Goal: Complete application form: Complete application form

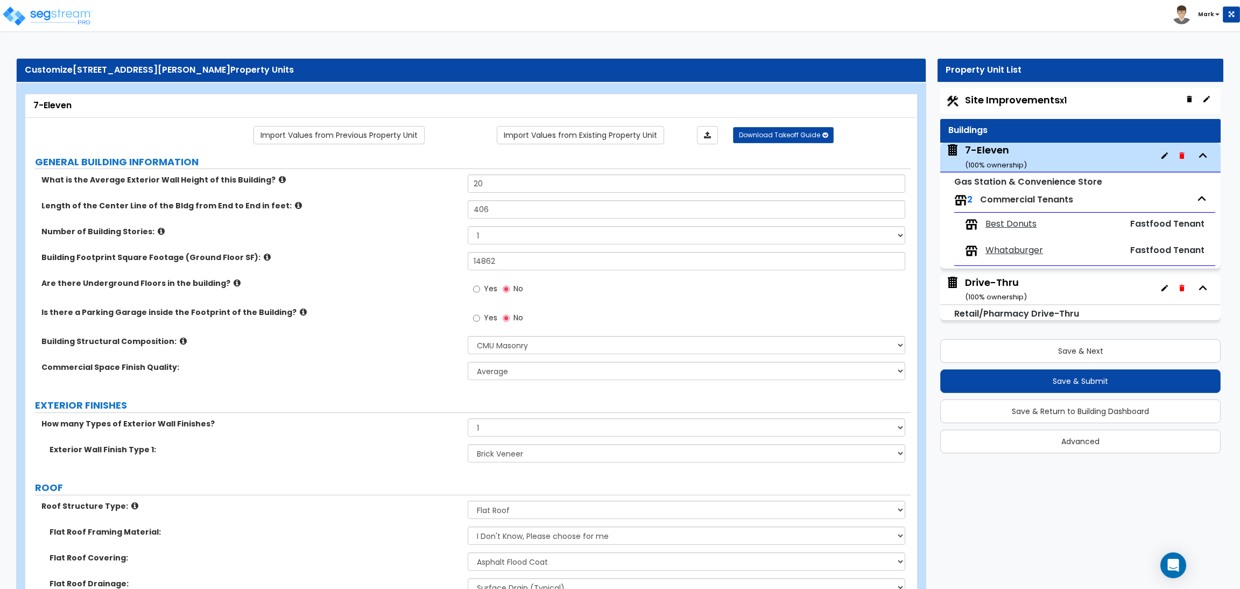
select select "6"
select select "1"
select select "2"
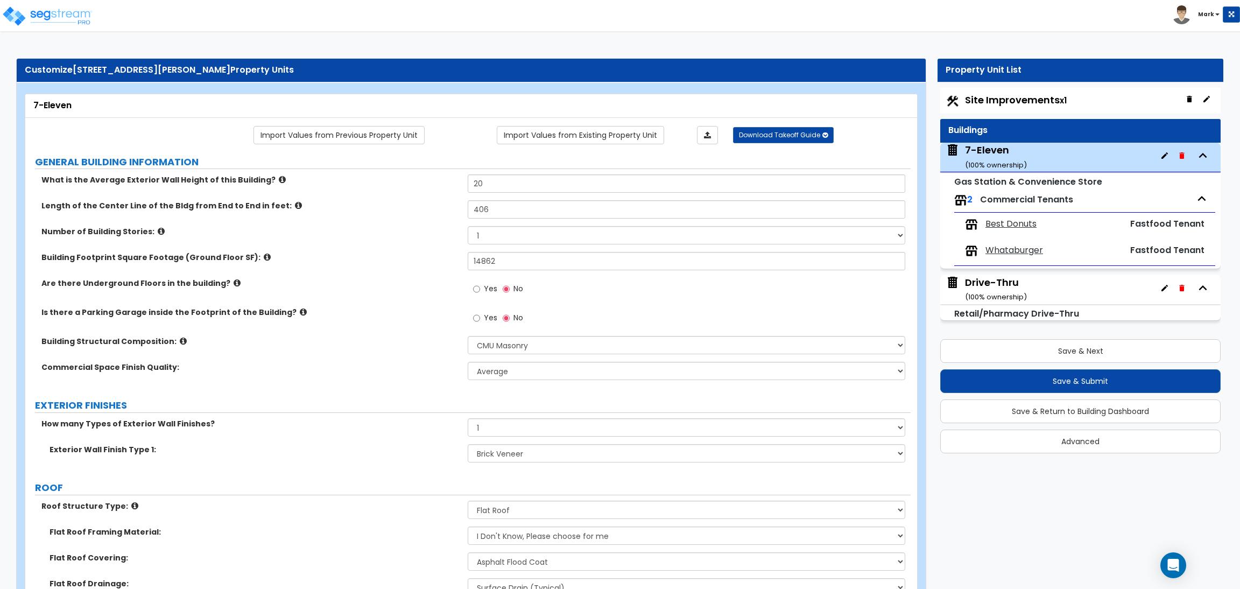
select select "4"
drag, startPoint x: 503, startPoint y: 188, endPoint x: 463, endPoint y: 179, distance: 40.5
click at [463, 179] on div "What is the Average Exterior Wall Height of this Building? 20" at bounding box center [467, 187] width 885 height 26
type input "21"
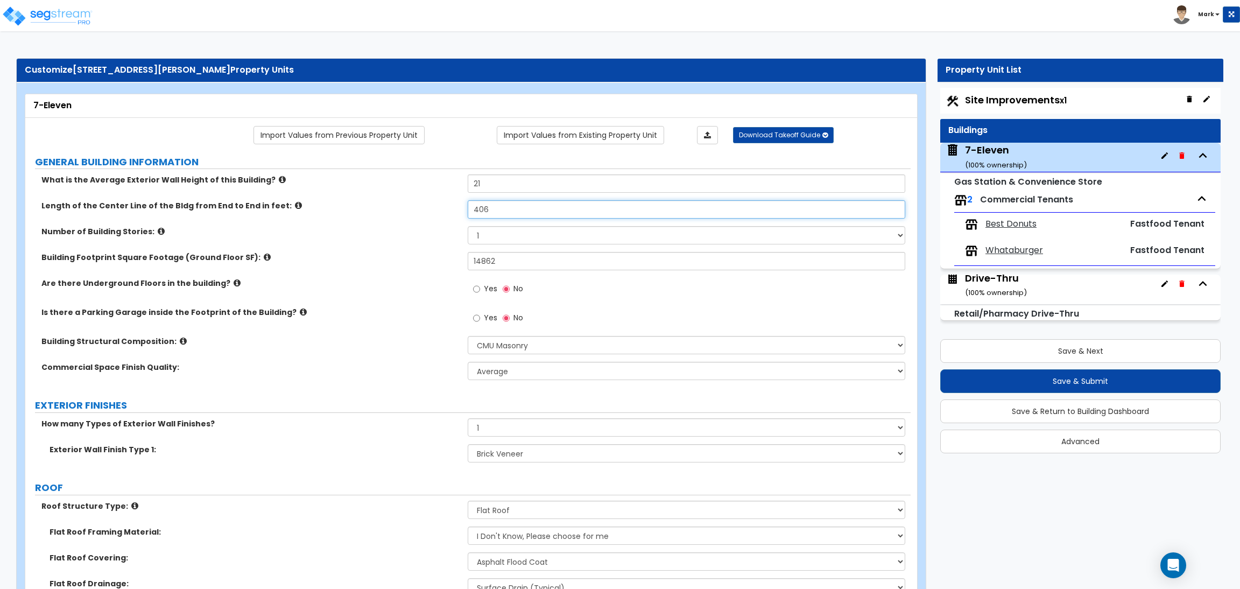
click at [515, 213] on input "406" at bounding box center [686, 209] width 437 height 18
drag, startPoint x: 503, startPoint y: 209, endPoint x: 435, endPoint y: 213, distance: 67.9
click at [435, 213] on div "Length of the Center Line of the Bldg from End to End in feet: 406" at bounding box center [467, 213] width 885 height 26
drag, startPoint x: 487, startPoint y: 207, endPoint x: 493, endPoint y: 216, distance: 11.6
click at [487, 204] on input "204" at bounding box center [686, 209] width 437 height 18
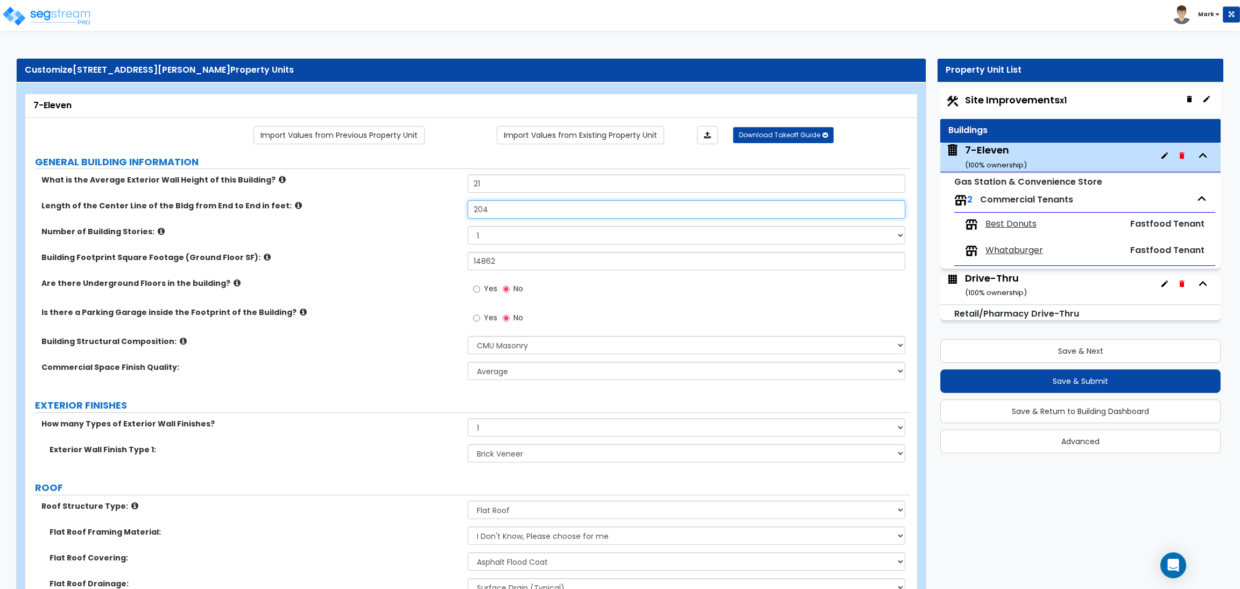
drag, startPoint x: 510, startPoint y: 208, endPoint x: 498, endPoint y: 207, distance: 11.9
click at [498, 207] on input "204" at bounding box center [686, 209] width 437 height 18
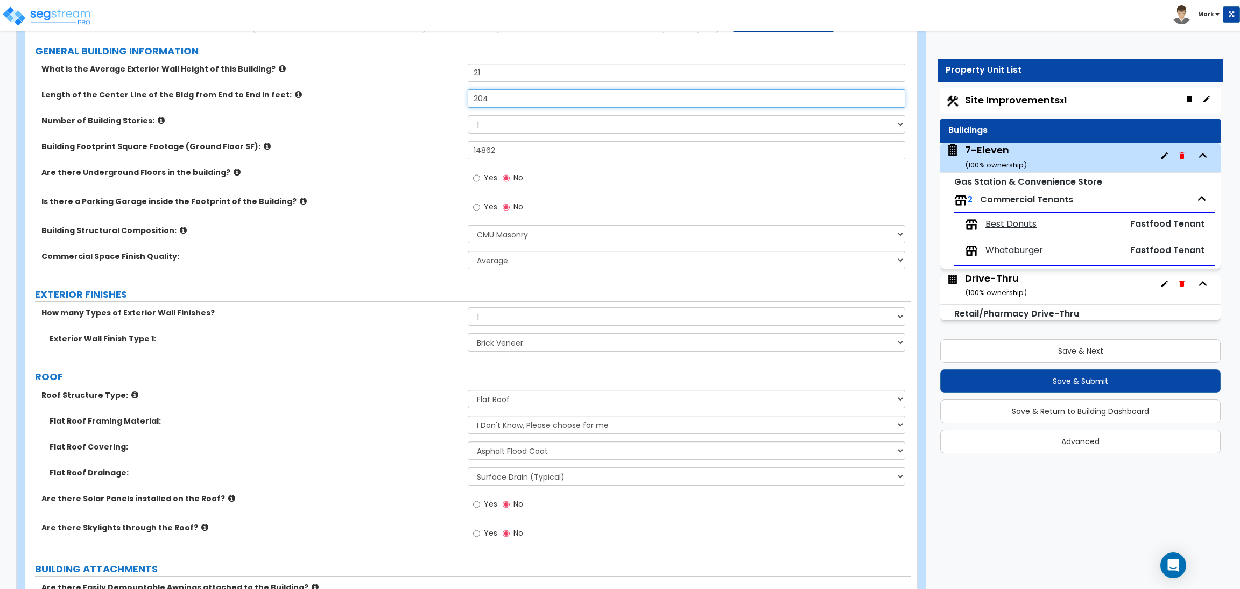
scroll to position [161, 0]
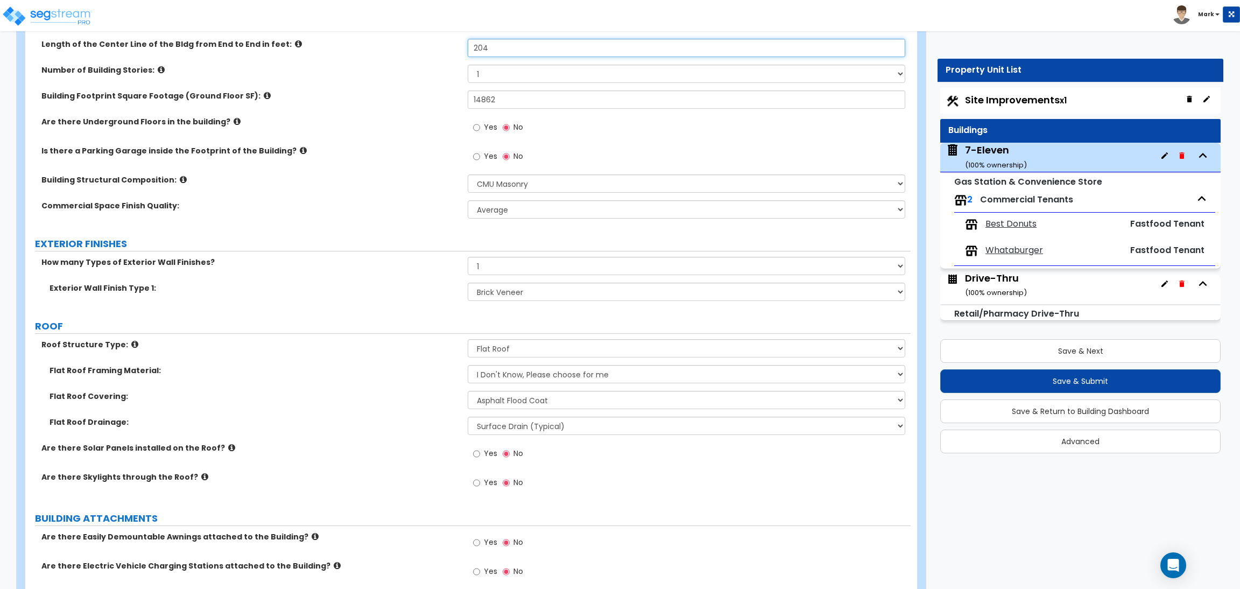
type input "204"
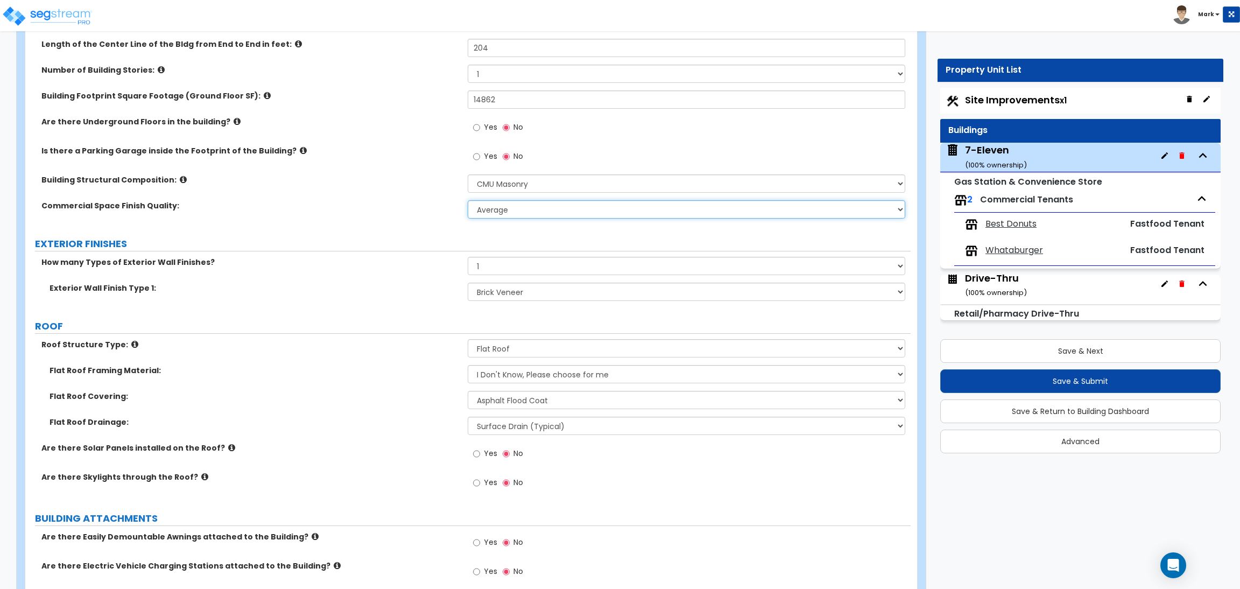
click at [515, 209] on select "Low Average High" at bounding box center [686, 209] width 437 height 18
click at [412, 218] on div "Commercial Space Finish Quality: Low Average High" at bounding box center [467, 213] width 885 height 26
click at [503, 215] on select "Low Average High" at bounding box center [686, 209] width 437 height 18
select select "2"
click at [468, 201] on select "Low Average High" at bounding box center [686, 209] width 437 height 18
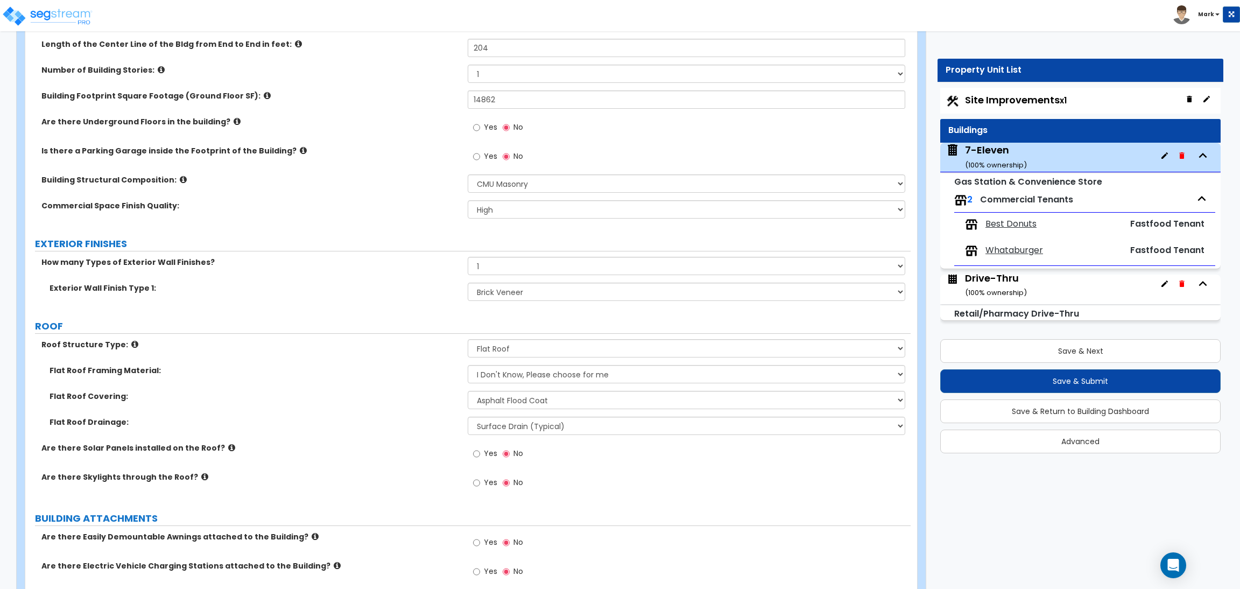
click at [390, 185] on label "Building Structural Composition:" at bounding box center [250, 179] width 418 height 11
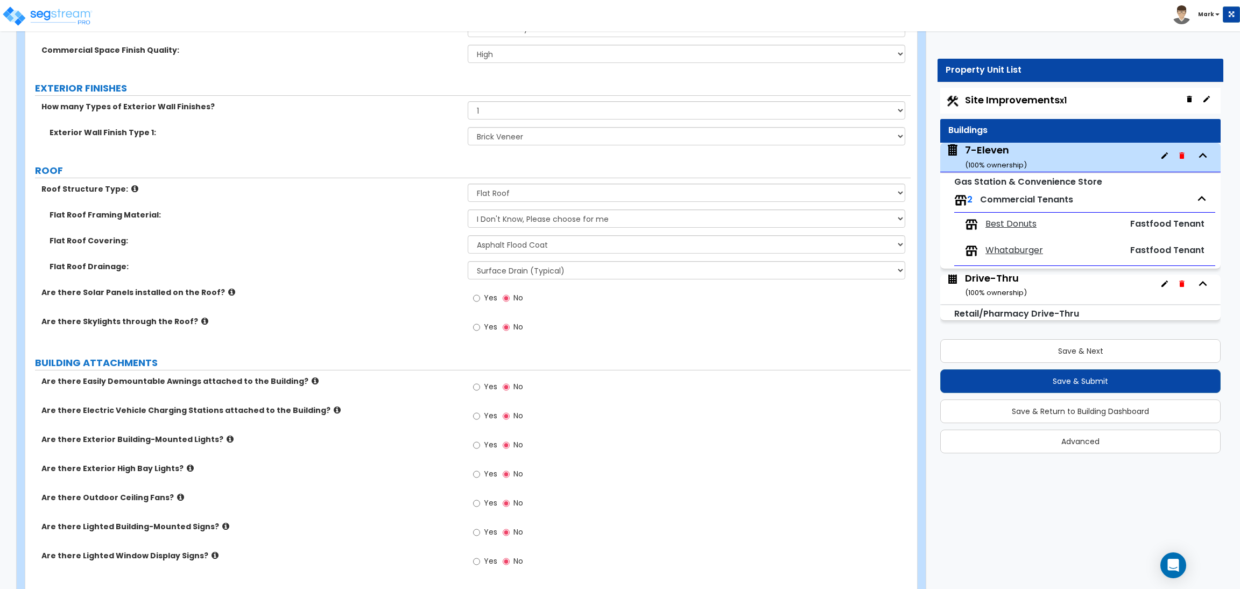
scroll to position [323, 0]
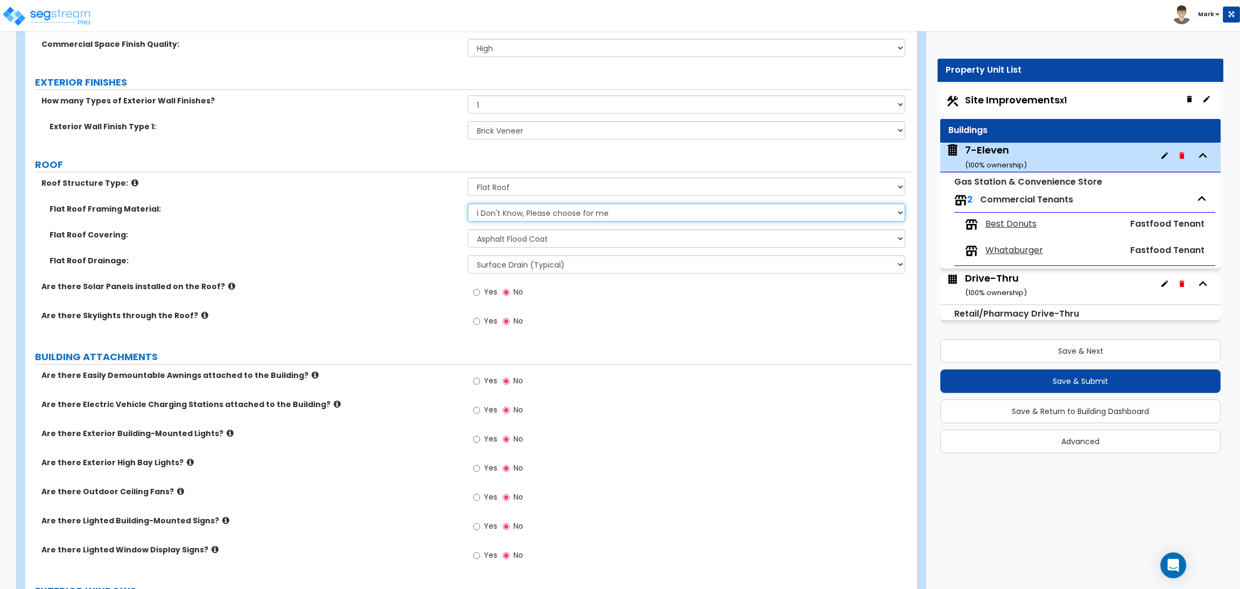
click at [556, 211] on select "I Don't Know, Please choose for me Metal Wood" at bounding box center [686, 212] width 437 height 18
select select "1"
click at [468, 204] on select "I Don't Know, Please choose for me Metal Wood" at bounding box center [686, 212] width 437 height 18
click at [535, 234] on select "Please Choose One Rolled Asphalt PVC Membrane Plastic (EPDM) Membrane Asphalt F…" at bounding box center [686, 238] width 437 height 18
drag, startPoint x: 404, startPoint y: 233, endPoint x: 479, endPoint y: 233, distance: 74.8
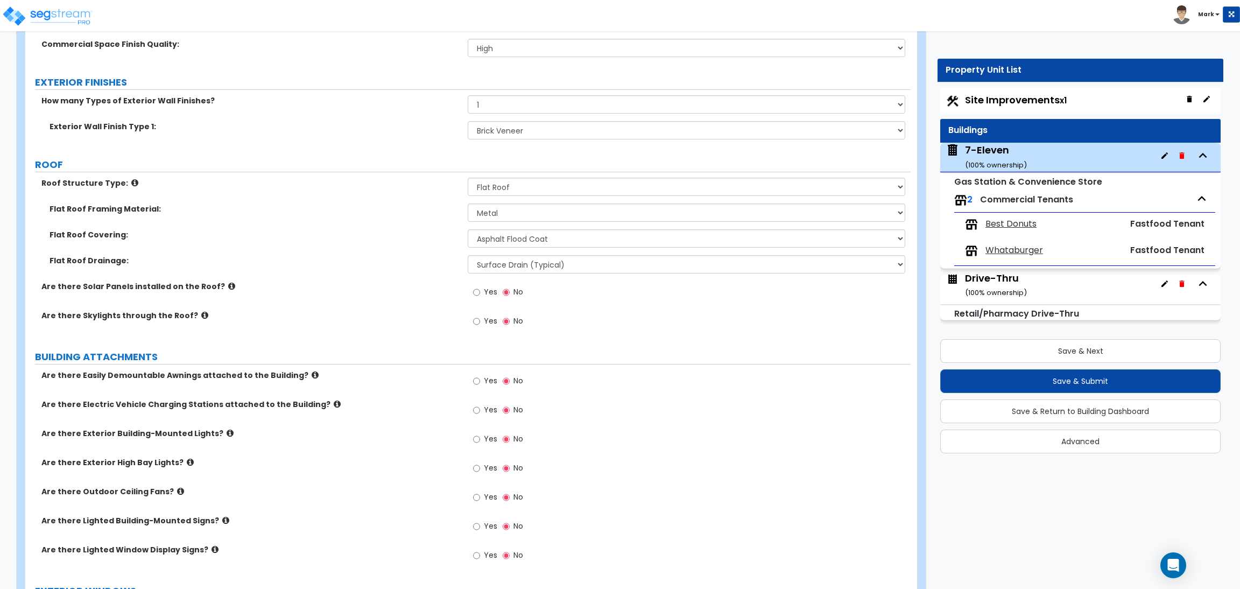
click at [409, 234] on label "Flat Roof Covering:" at bounding box center [255, 234] width 410 height 11
click at [506, 217] on select "I Don't Know, Please choose for me Metal Wood" at bounding box center [686, 212] width 437 height 18
click at [419, 227] on div "Flat Roof Framing Material: I Don't Know, Please choose for me Metal Wood" at bounding box center [467, 216] width 885 height 26
click at [521, 240] on select "Please Choose One Rolled Asphalt PVC Membrane Plastic (EPDM) Membrane Asphalt F…" at bounding box center [686, 238] width 437 height 18
drag, startPoint x: 435, startPoint y: 250, endPoint x: 495, endPoint y: 240, distance: 60.0
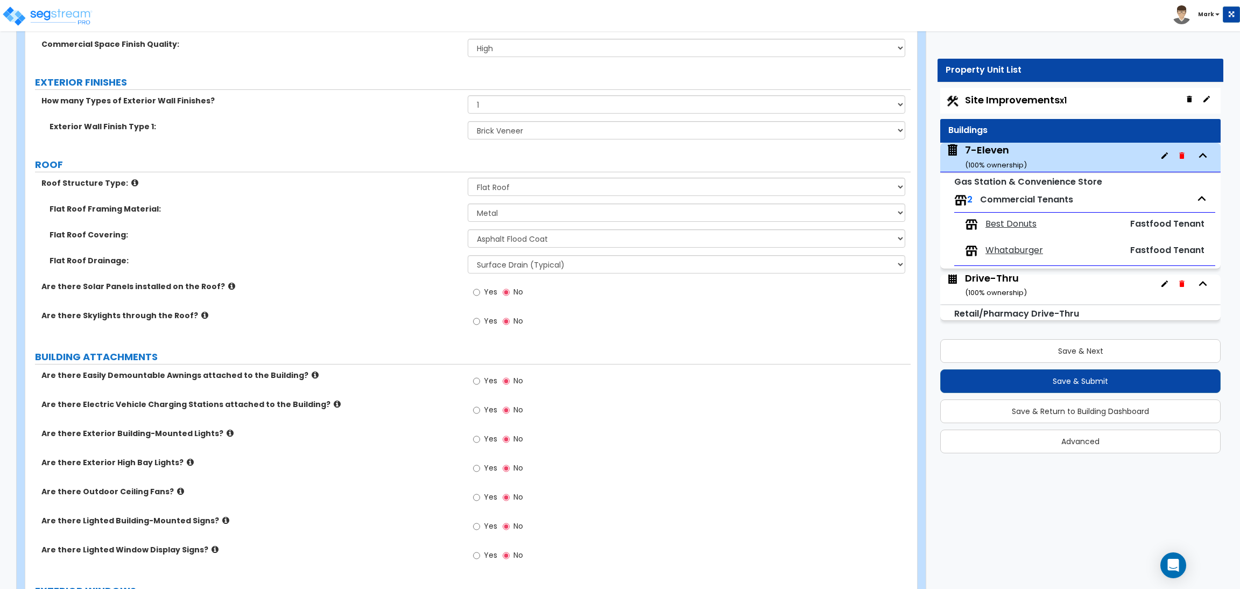
click at [435, 250] on div "Flat Roof Covering: Please Choose One Rolled Asphalt PVC Membrane Plastic (EPDM…" at bounding box center [467, 242] width 885 height 26
click at [518, 236] on select "Please Choose One Rolled Asphalt PVC Membrane Plastic (EPDM) Membrane Asphalt F…" at bounding box center [686, 238] width 437 height 18
click at [398, 279] on div "Flat Roof Drainage: Surface Drain (Typical) Gutters Downspout Only" at bounding box center [467, 268] width 885 height 26
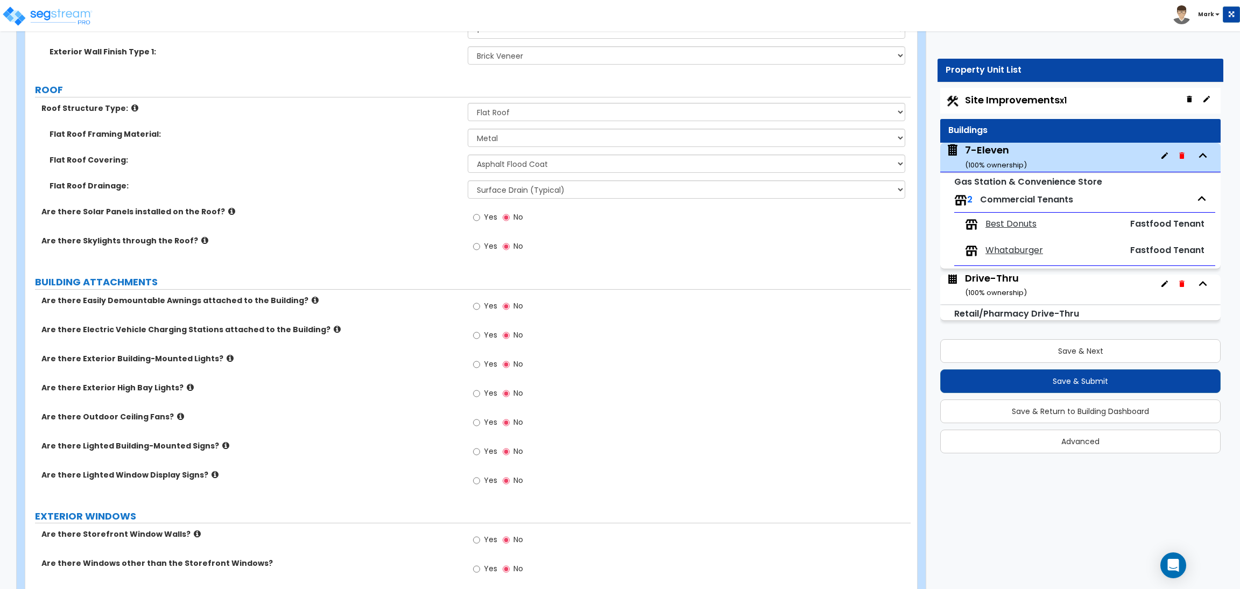
scroll to position [403, 0]
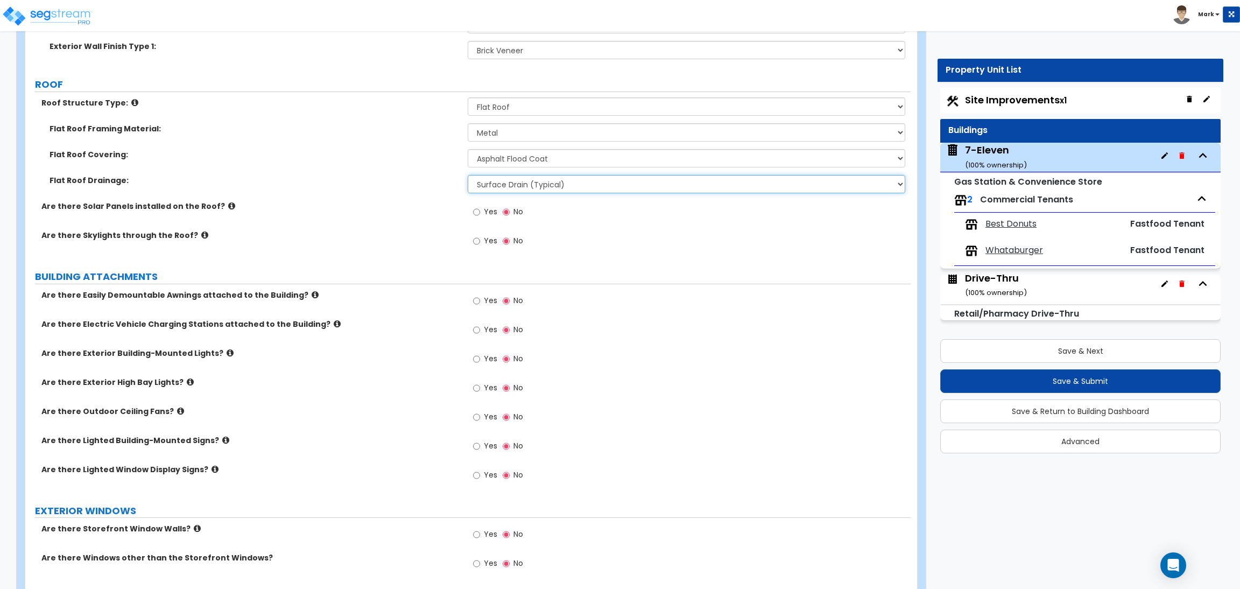
click at [507, 191] on select "Surface Drain (Typical) Gutters Downspout Only" at bounding box center [686, 184] width 437 height 18
click at [468, 175] on select "Surface Drain (Typical) Gutters Downspout Only" at bounding box center [686, 184] width 437 height 18
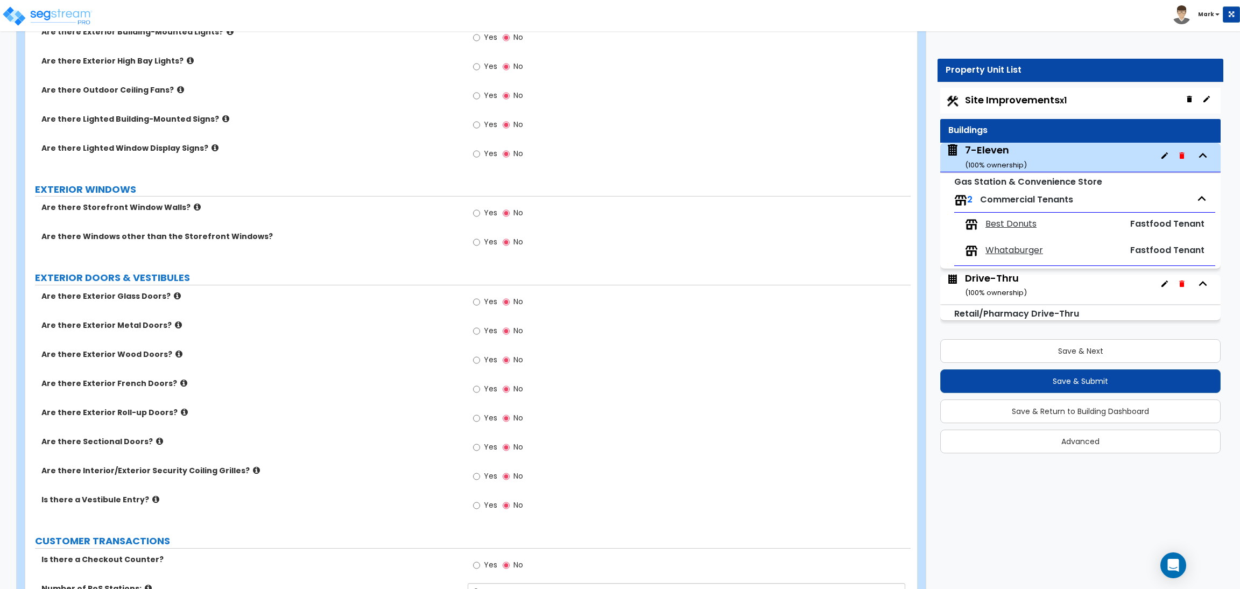
scroll to position [726, 0]
click at [486, 208] on span "Yes" at bounding box center [490, 211] width 13 height 11
click at [480, 208] on input "Yes" at bounding box center [476, 212] width 7 height 12
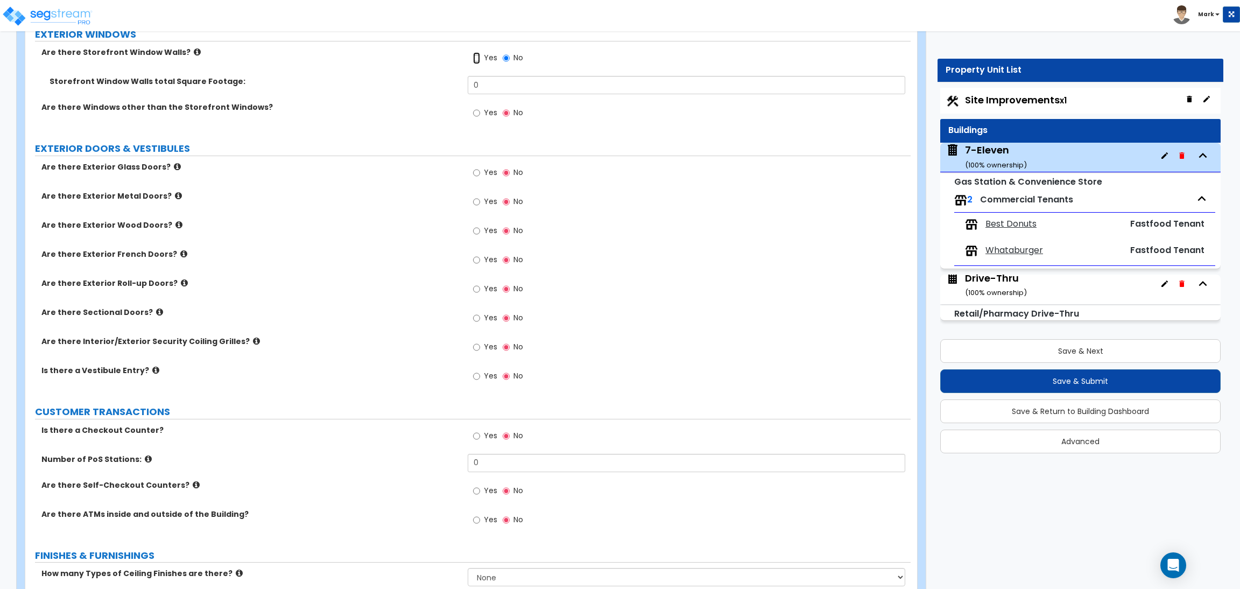
scroll to position [887, 0]
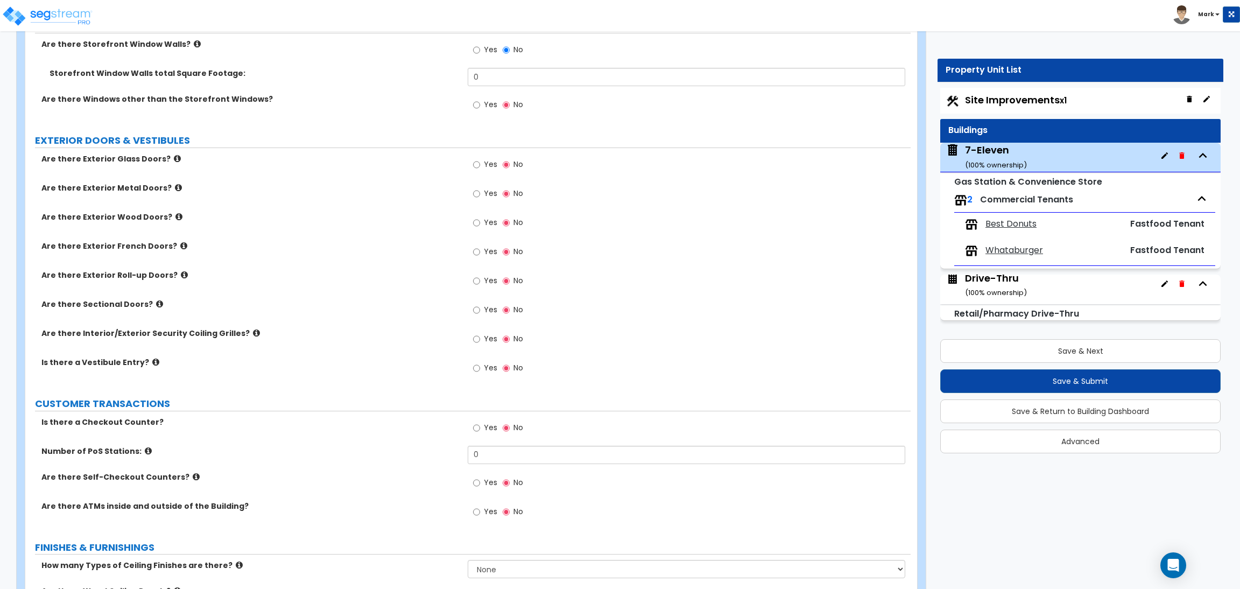
click at [174, 157] on icon at bounding box center [177, 158] width 7 height 8
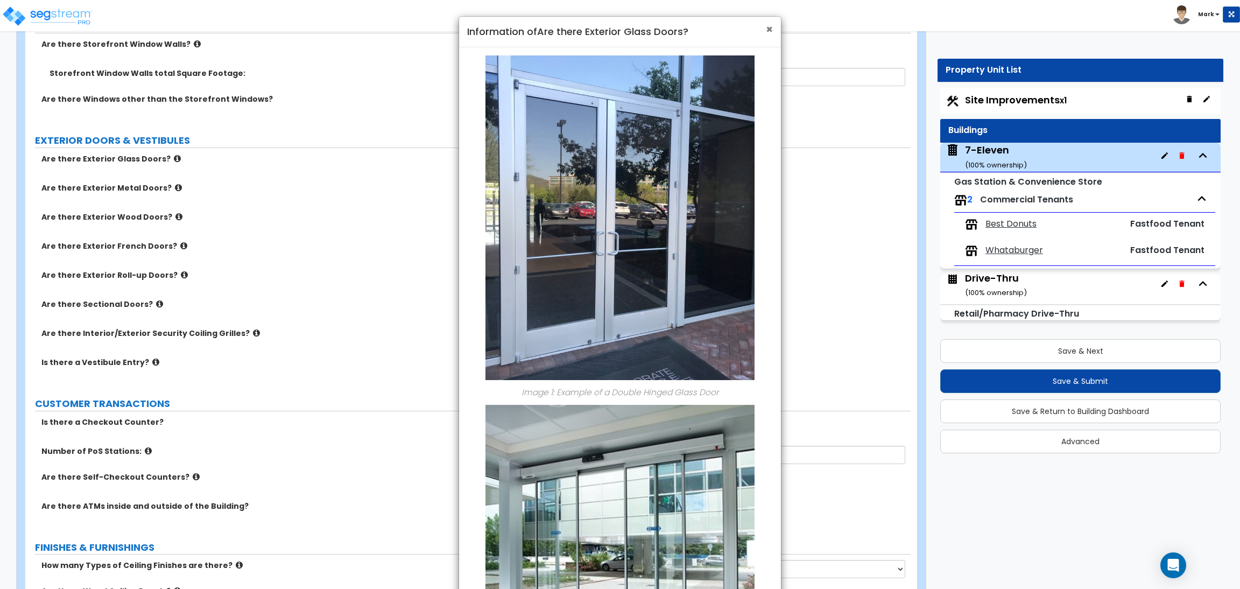
click at [769, 26] on span "×" at bounding box center [769, 30] width 7 height 16
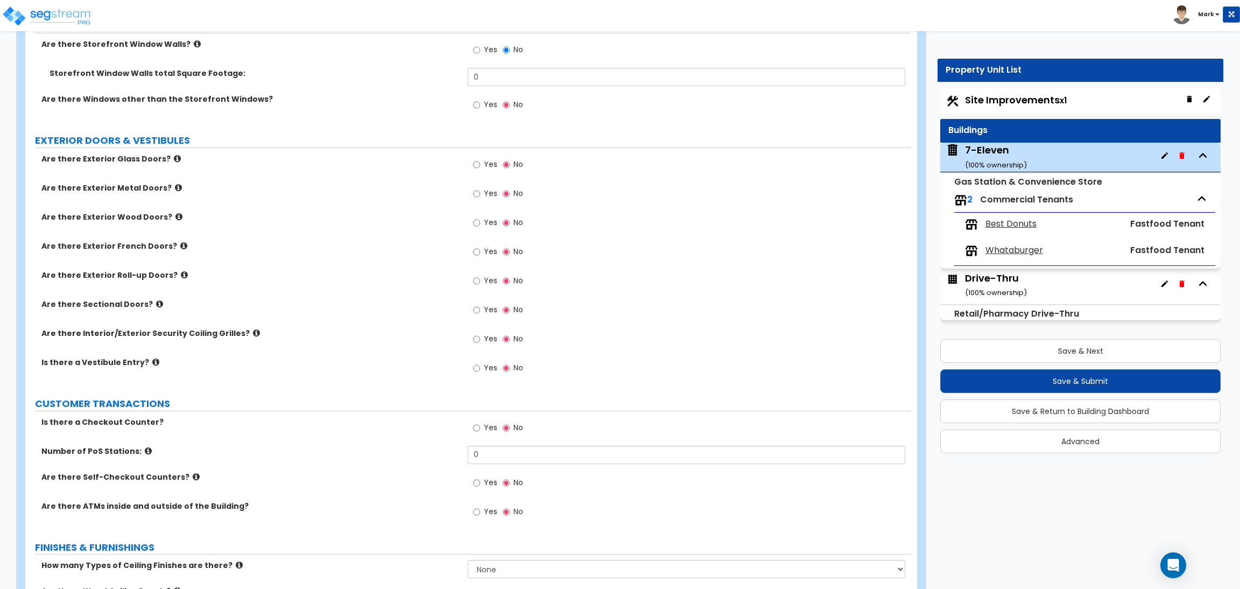
click at [491, 164] on span "Yes" at bounding box center [490, 164] width 13 height 11
click at [480, 164] on input "Yes" at bounding box center [476, 165] width 7 height 12
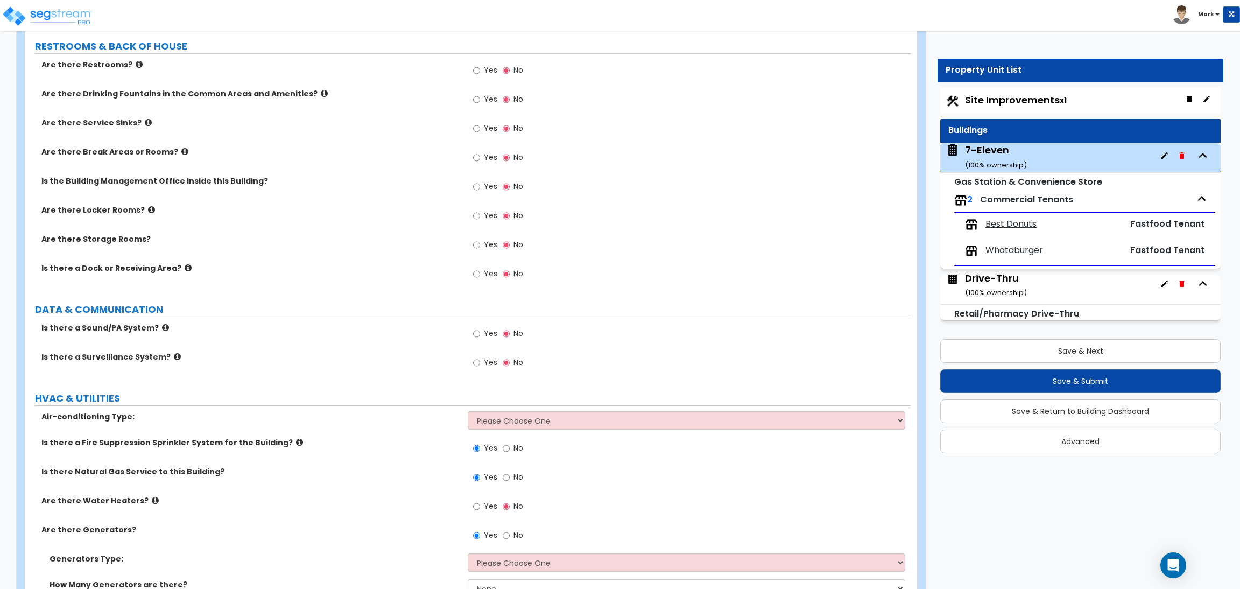
scroll to position [2260, 0]
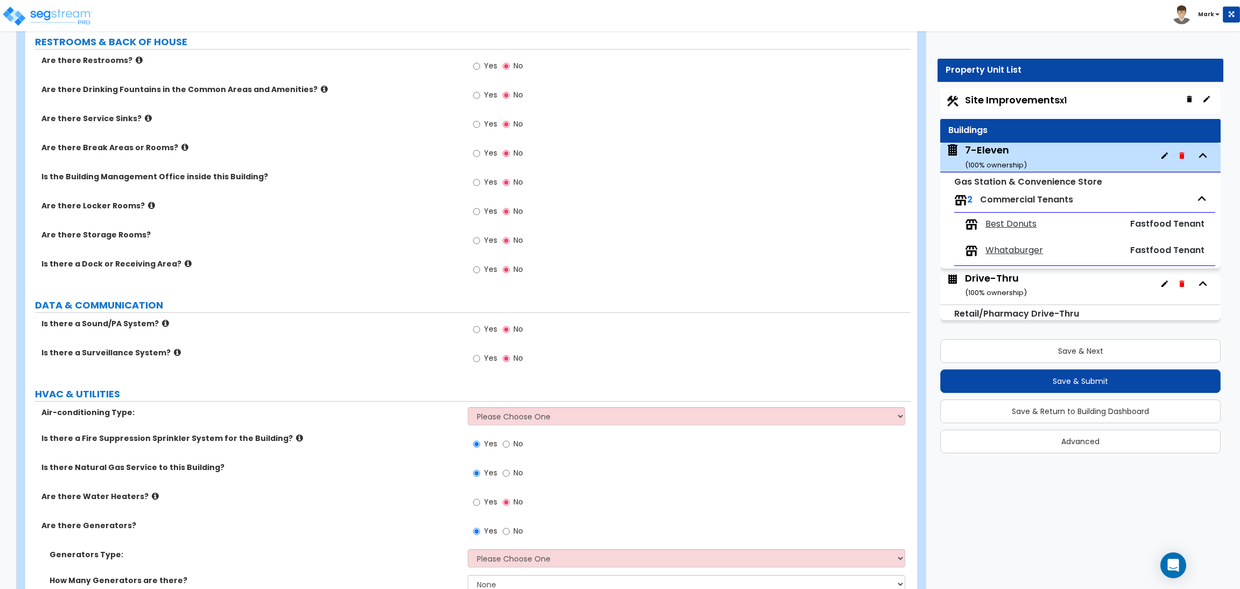
click at [234, 225] on div "Are there Locker Rooms? Yes No" at bounding box center [467, 214] width 885 height 29
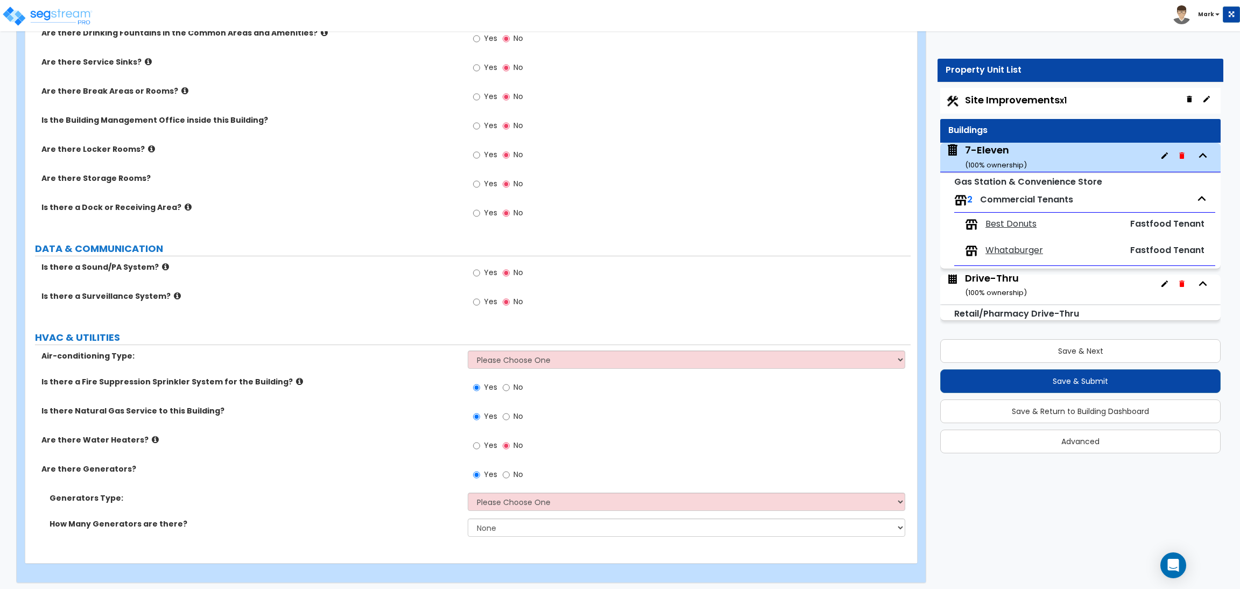
scroll to position [2322, 0]
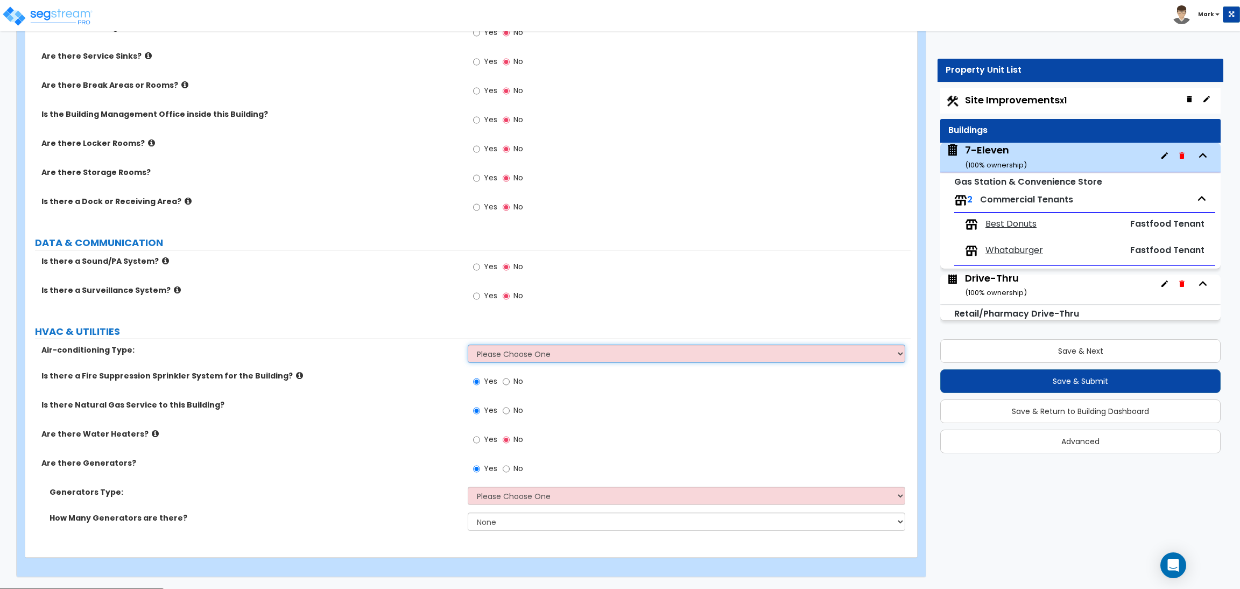
click at [537, 357] on select "Please Choose One Rooftop Unit Furnace-Condenser Forced Air Split Heating/Cooli…" at bounding box center [686, 353] width 437 height 18
select select "1"
click at [468, 345] on select "Please Choose One Rooftop Unit Furnace-Condenser Forced Air Split Heating/Cooli…" at bounding box center [686, 353] width 437 height 18
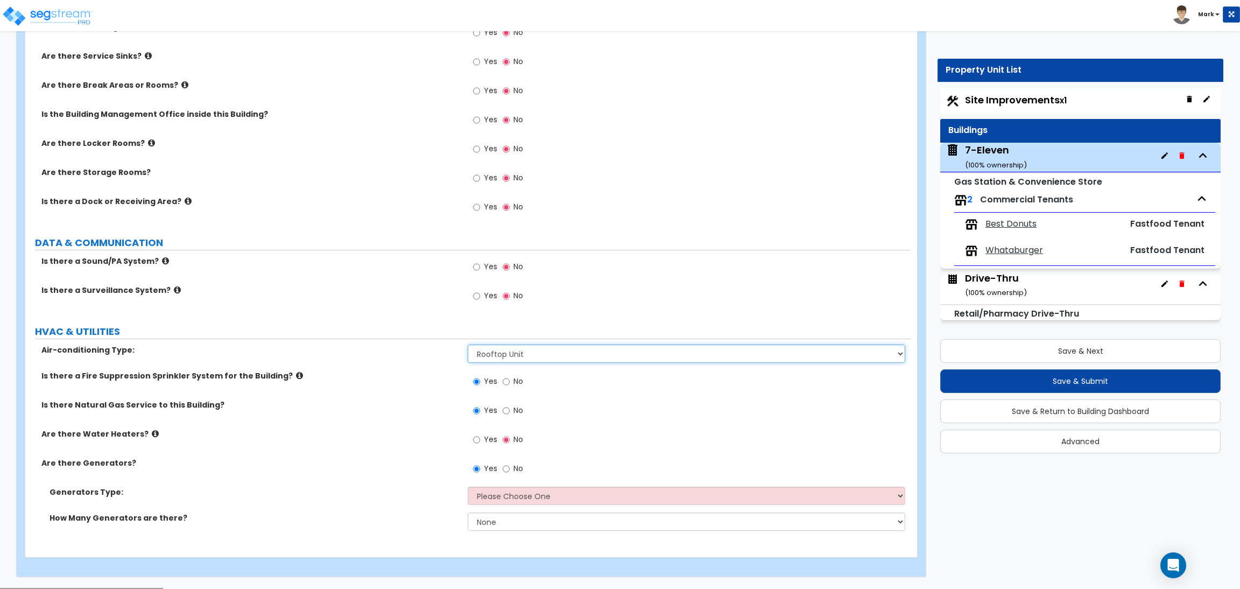
click at [515, 347] on select "Please Choose One Rooftop Unit Furnace-Condenser Forced Air Split Heating/Cooli…" at bounding box center [686, 353] width 437 height 18
click at [434, 350] on label "Air-conditioning Type:" at bounding box center [250, 349] width 418 height 11
click at [513, 378] on span "No" at bounding box center [518, 381] width 10 height 11
click at [510, 378] on input "No" at bounding box center [506, 382] width 7 height 12
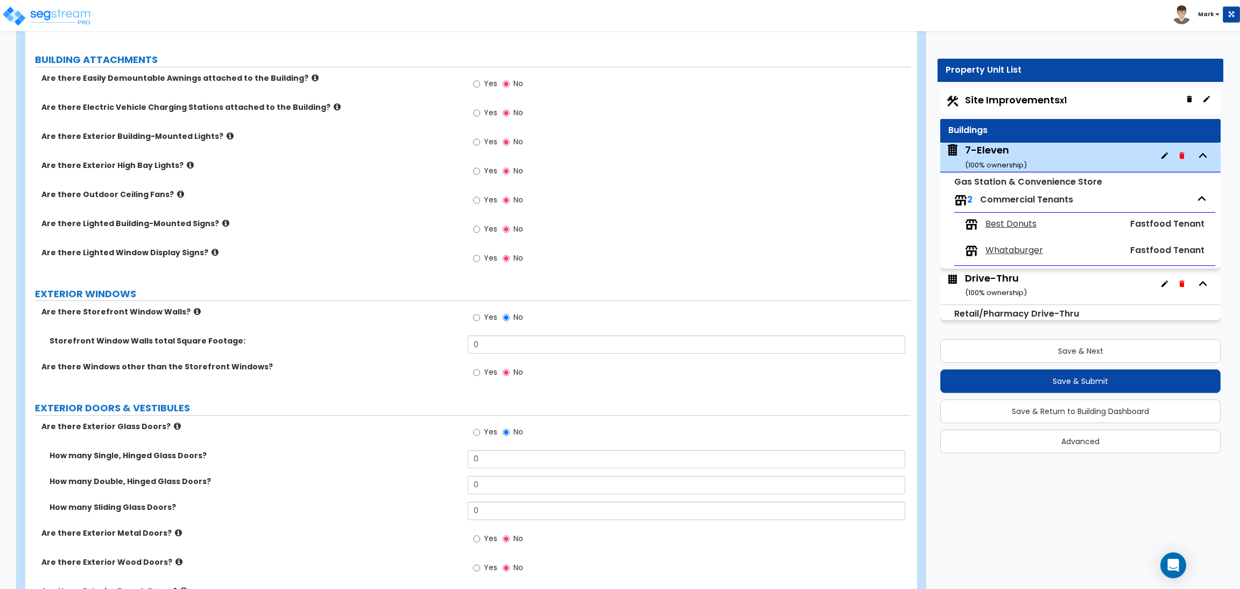
scroll to position [726, 0]
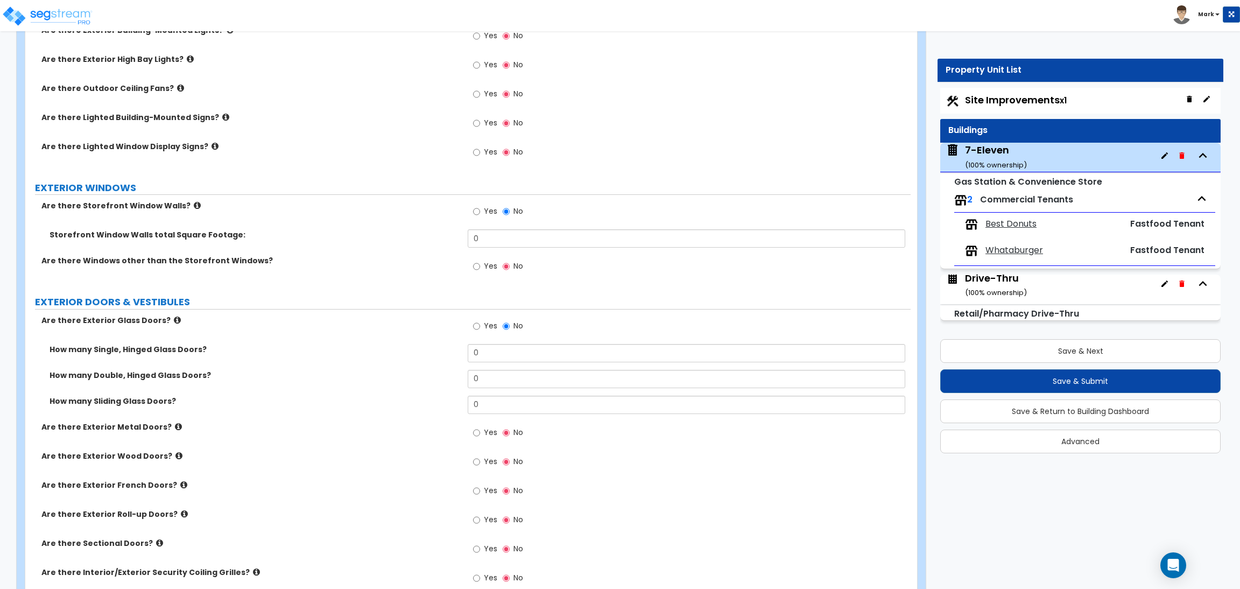
click at [482, 269] on label "Yes" at bounding box center [485, 267] width 24 height 18
click at [480, 269] on input "Yes" at bounding box center [476, 266] width 7 height 12
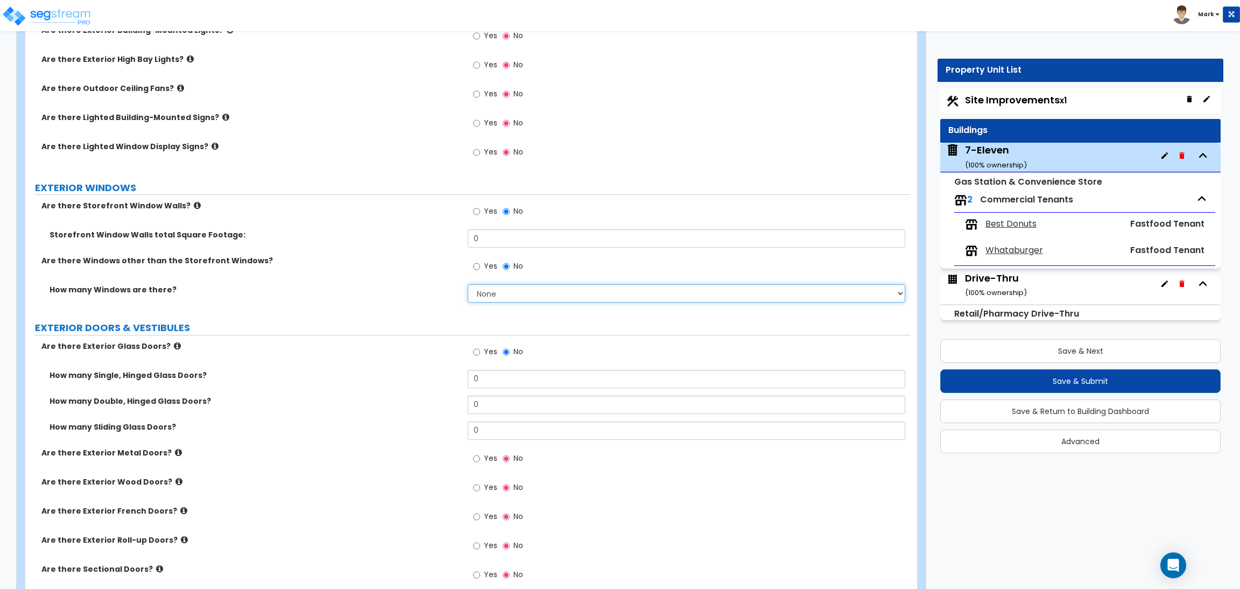
click at [477, 292] on select "None I want to enter a Percentage of the Exterior Windows I want to enter the N…" at bounding box center [686, 293] width 437 height 18
click at [496, 363] on div "Yes No" at bounding box center [498, 353] width 61 height 25
click at [513, 298] on select "None I want to enter a Percentage of the Exterior Windows I want to enter the N…" at bounding box center [686, 293] width 437 height 18
select select "2"
click at [468, 285] on select "None I want to enter a Percentage of the Exterior Windows I want to enter the N…" at bounding box center [686, 293] width 437 height 18
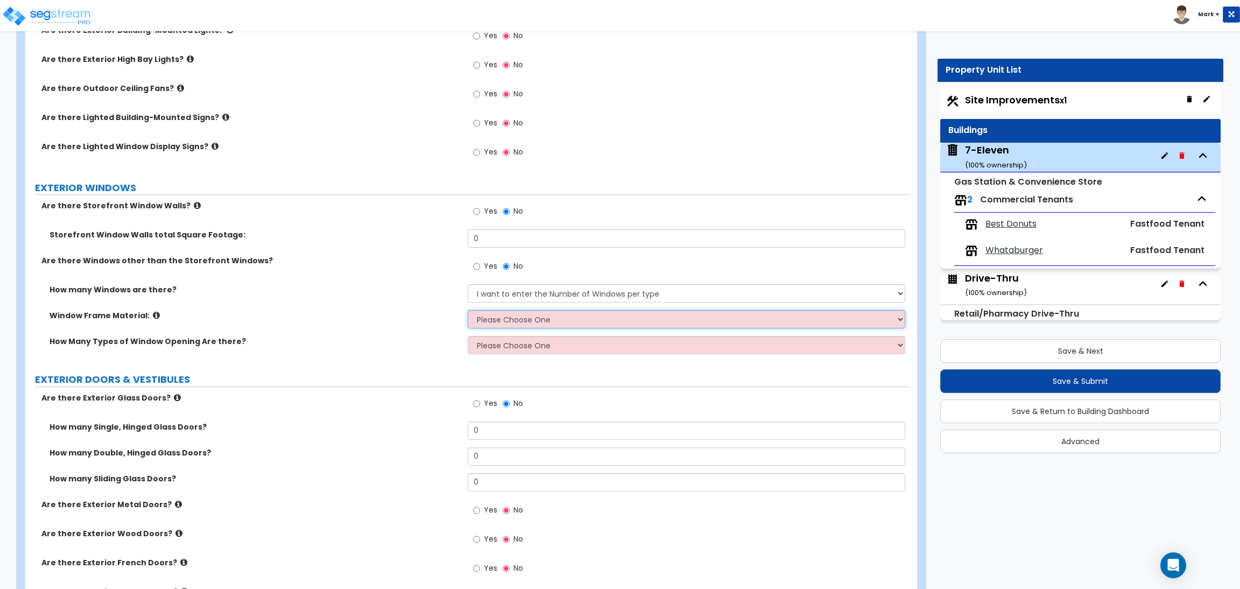
click at [497, 320] on select "Please Choose One Vinyl Aluminum Wood" at bounding box center [686, 319] width 437 height 18
select select "2"
click at [468, 310] on select "Please Choose One Vinyl Aluminum Wood" at bounding box center [686, 319] width 437 height 18
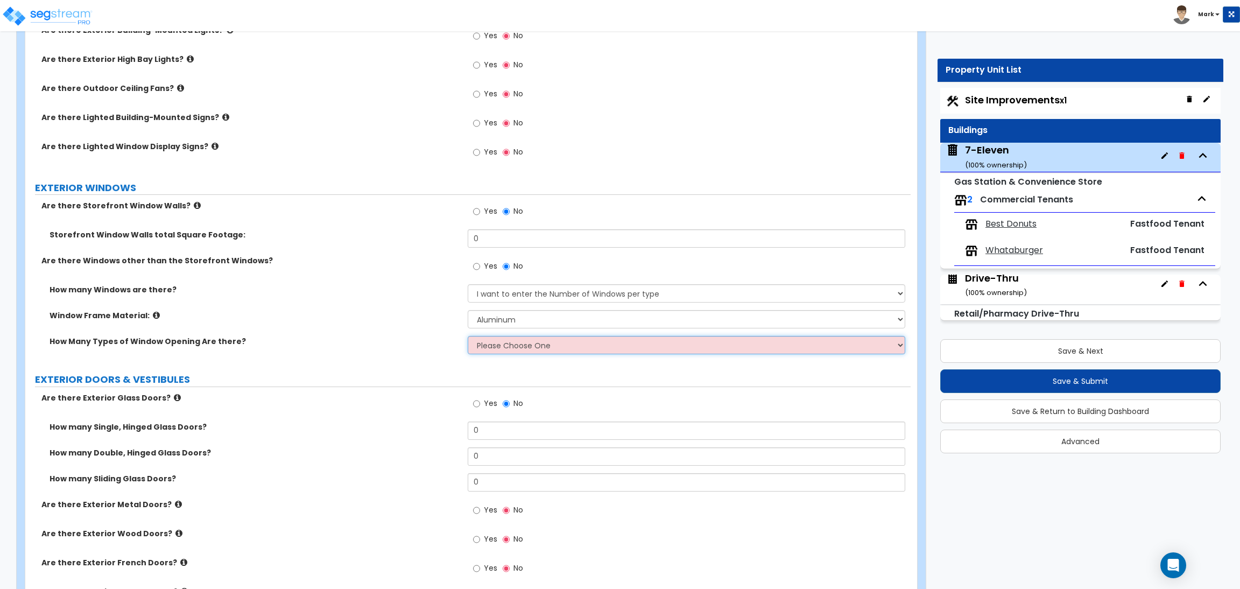
click at [493, 345] on select "Please Choose One 1 2 3 4" at bounding box center [686, 345] width 437 height 18
select select "1"
click at [468, 336] on select "Please Choose One 1 2 3 4" at bounding box center [686, 345] width 437 height 18
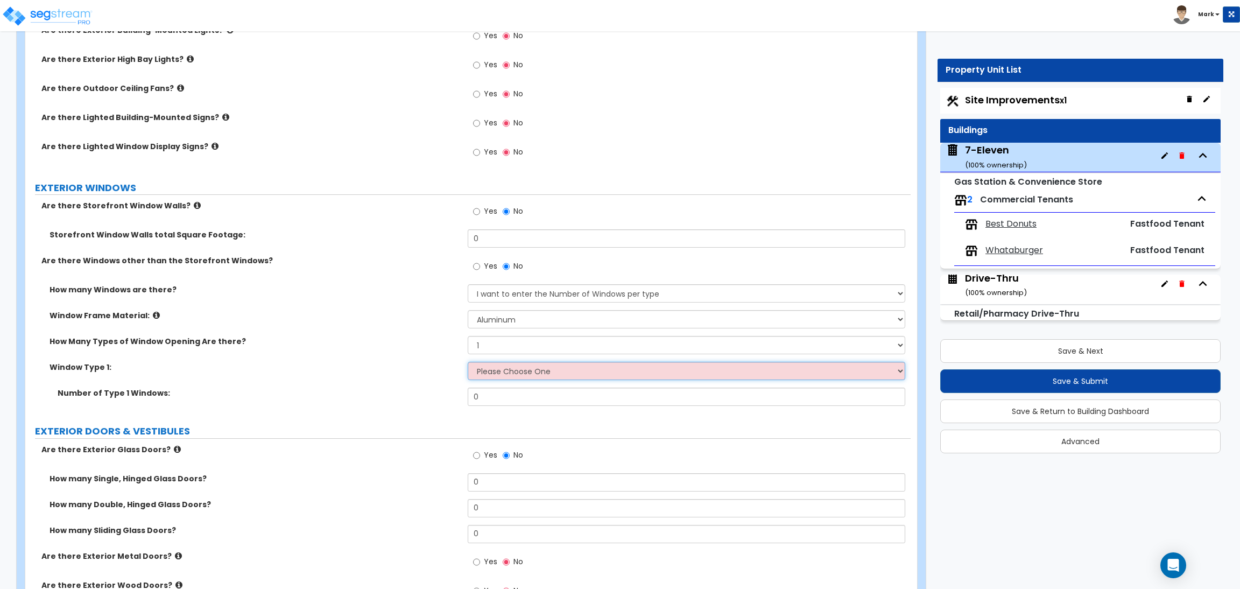
click at [485, 368] on select "Please Choose One Sliding Picture/Fixed Double/Single Hung Awning Swing" at bounding box center [686, 371] width 437 height 18
select select "1"
click at [468, 362] on select "Please Choose One Sliding Picture/Fixed Double/Single Hung Awning Swing" at bounding box center [686, 371] width 437 height 18
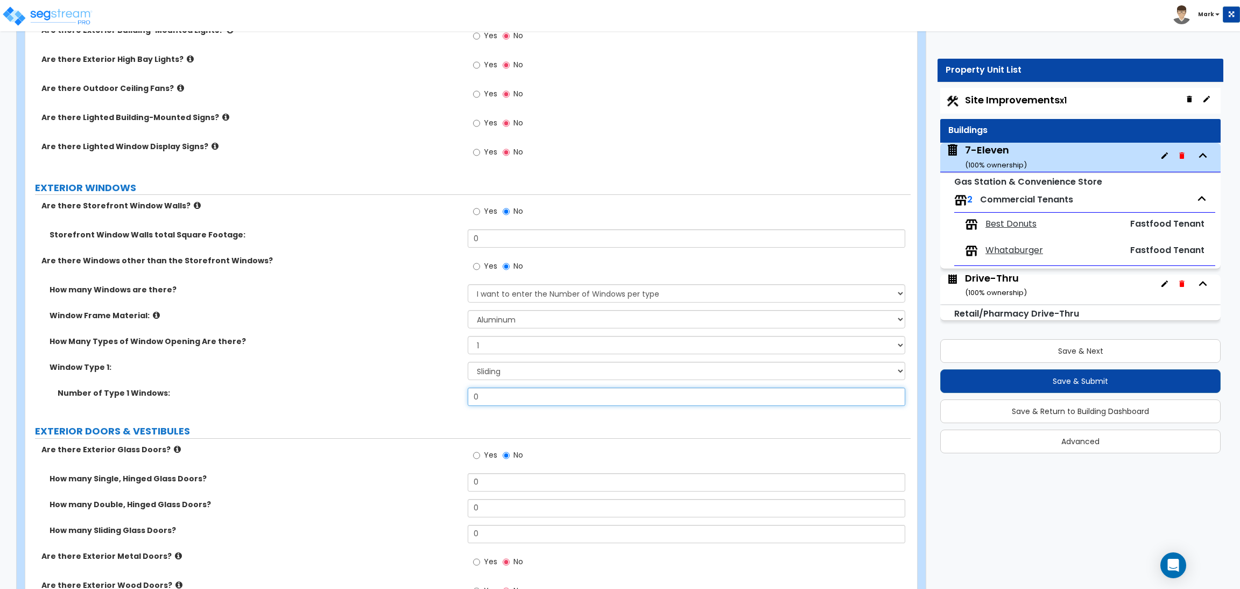
drag, startPoint x: 487, startPoint y: 397, endPoint x: 430, endPoint y: 401, distance: 56.6
click at [430, 401] on div "Number of Type 1 Windows: 0" at bounding box center [467, 400] width 885 height 26
drag, startPoint x: 510, startPoint y: 400, endPoint x: 439, endPoint y: 394, distance: 71.3
click at [439, 394] on div "Number of Type 1 Windows: 1" at bounding box center [467, 400] width 885 height 26
type input "2"
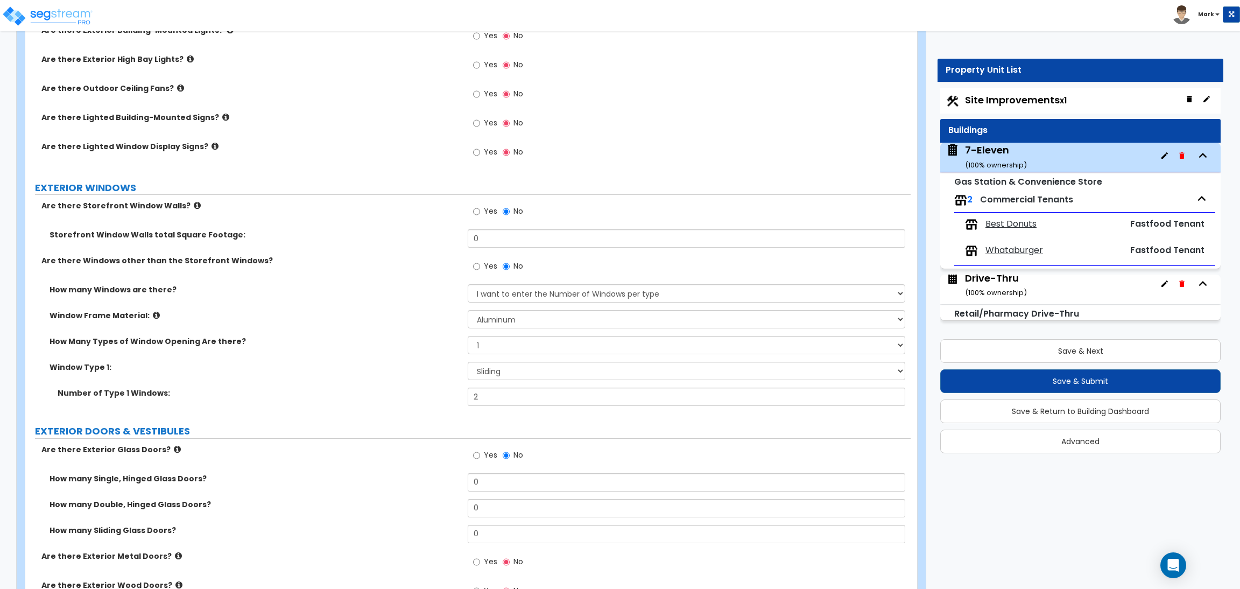
click at [446, 392] on label "Number of Type 1 Windows:" at bounding box center [259, 392] width 402 height 11
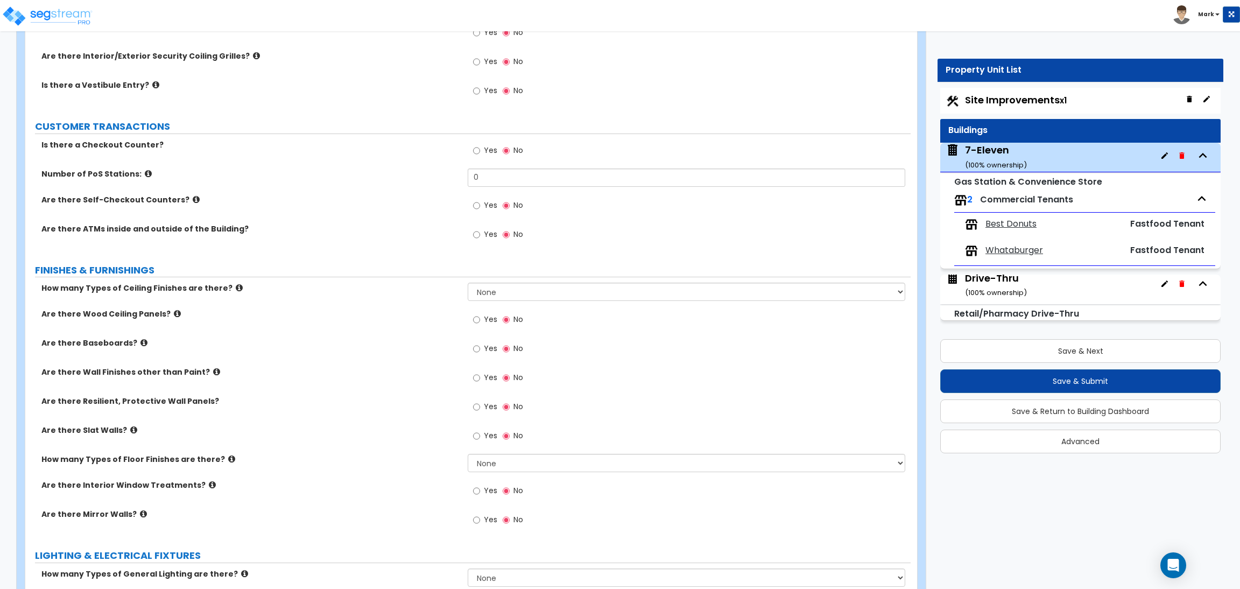
scroll to position [1322, 0]
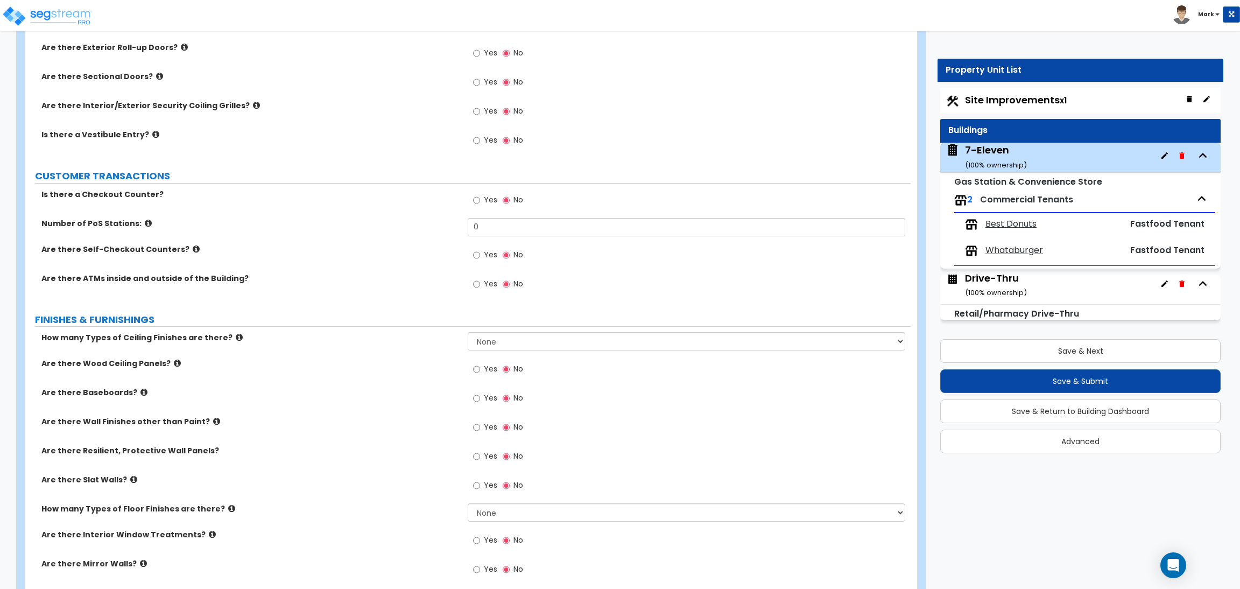
click at [480, 395] on label "Yes" at bounding box center [485, 399] width 24 height 18
click at [480, 395] on input "Yes" at bounding box center [476, 398] width 7 height 12
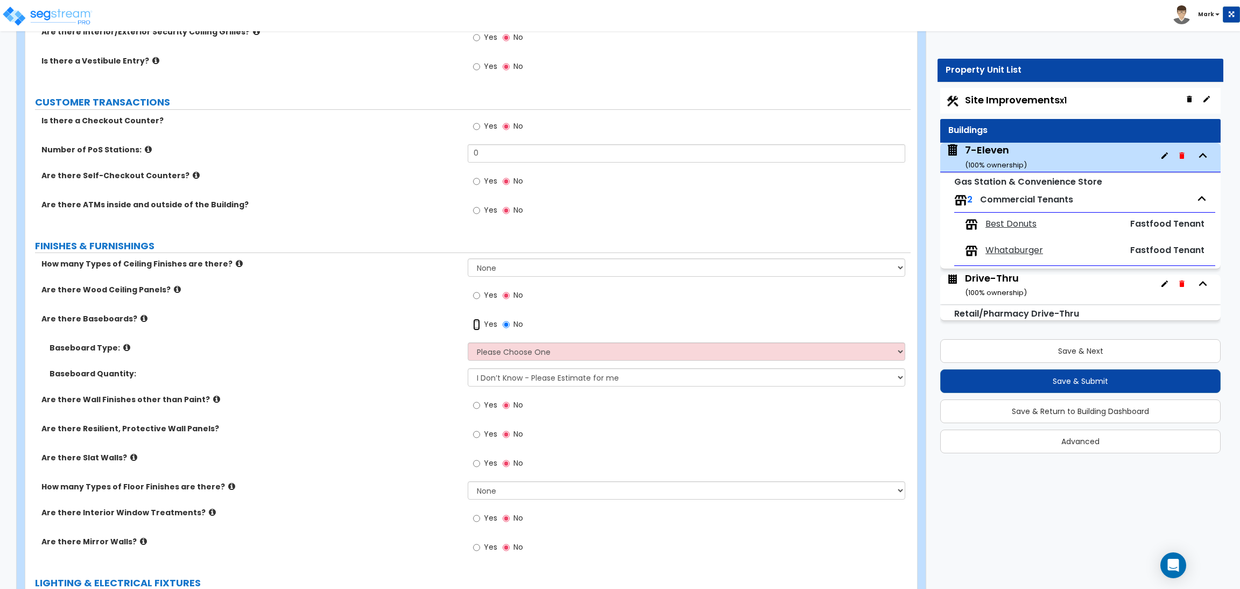
scroll to position [1402, 0]
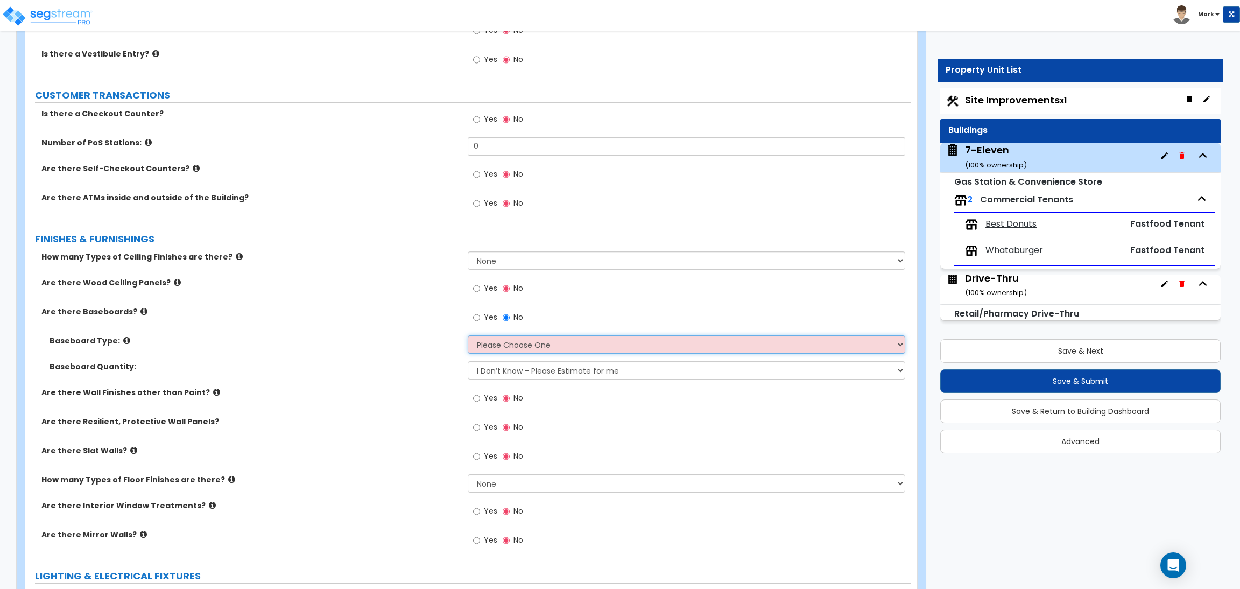
click at [518, 344] on select "Please Choose One Wood Vinyl Carpet Tile" at bounding box center [686, 344] width 437 height 18
click at [414, 344] on label "Baseboard Type:" at bounding box center [255, 340] width 410 height 11
click at [513, 319] on span "No" at bounding box center [518, 317] width 10 height 11
click at [510, 319] on input "No" at bounding box center [506, 318] width 7 height 12
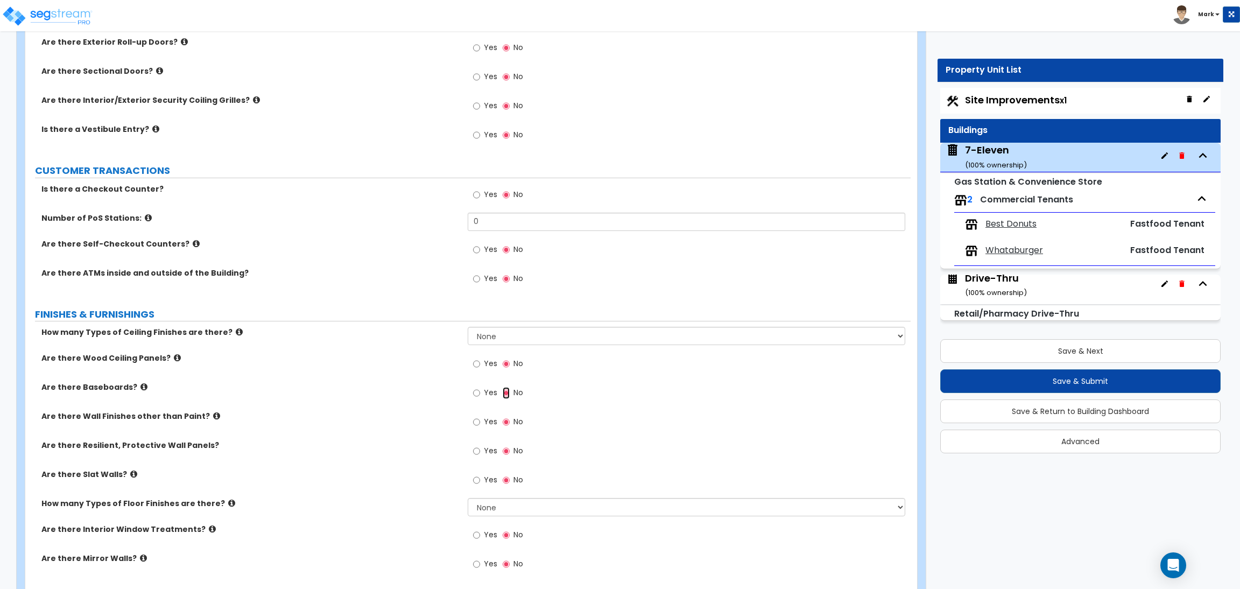
scroll to position [1322, 0]
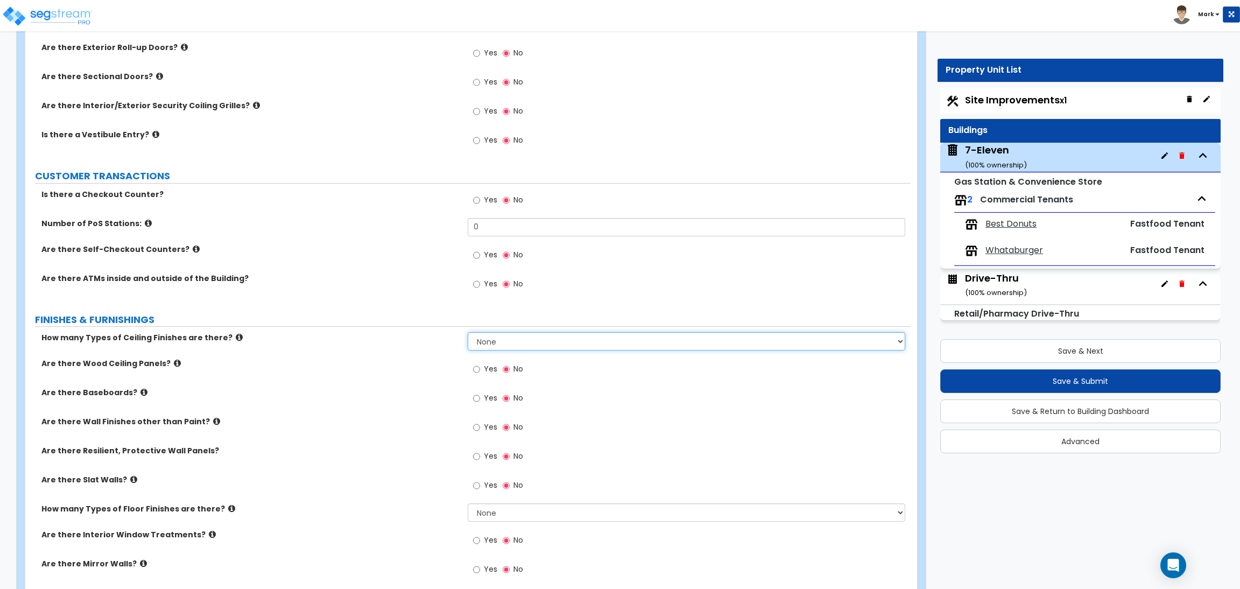
click at [490, 338] on select "None 1 2 3" at bounding box center [686, 341] width 437 height 18
select select "2"
click at [468, 333] on select "None 1 2 3" at bounding box center [686, 341] width 437 height 18
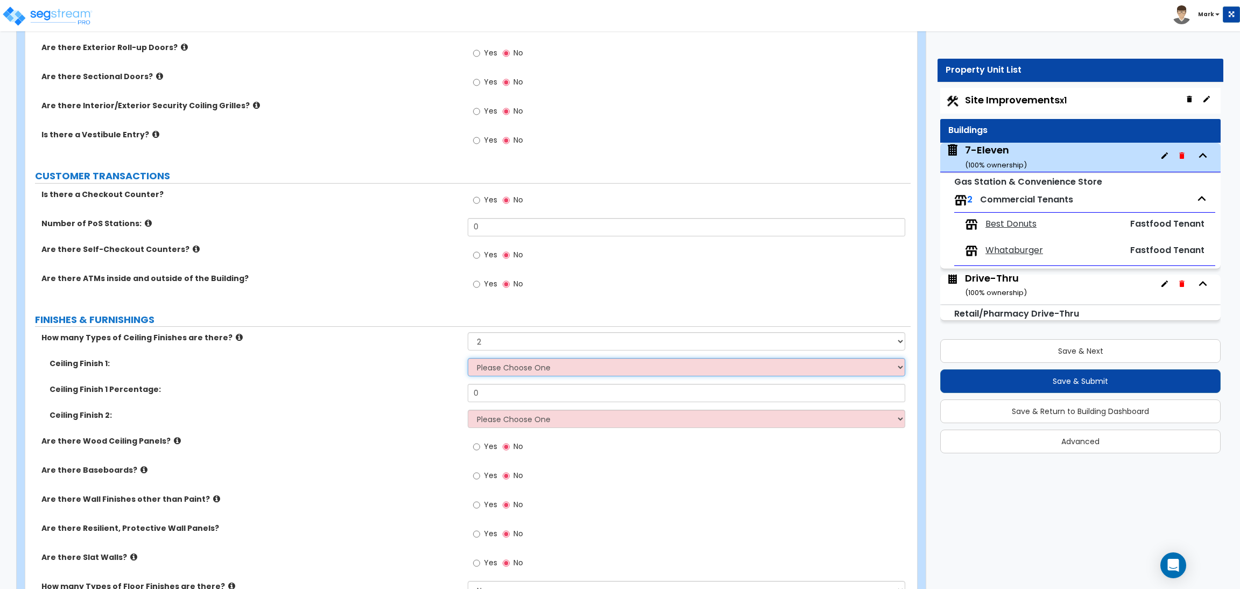
click at [495, 368] on select "Please Choose One Drop Ceiling Open Ceiling Drywall Ceiling" at bounding box center [686, 367] width 437 height 18
select select "1"
click at [468, 359] on select "Please Choose One Drop Ceiling Open Ceiling Drywall Ceiling" at bounding box center [686, 367] width 437 height 18
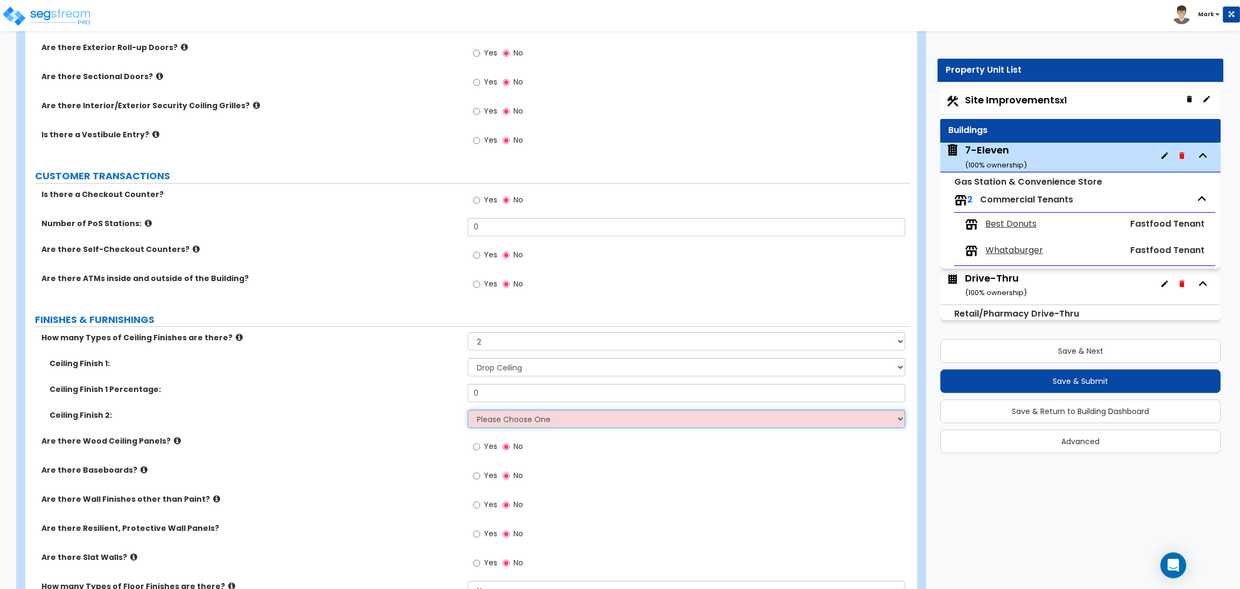
click at [495, 420] on select "Please Choose One Drop Ceiling Open Ceiling Drywall Ceiling" at bounding box center [686, 418] width 437 height 18
click at [438, 405] on div "Ceiling Finish 1 Percentage: 0" at bounding box center [467, 397] width 885 height 26
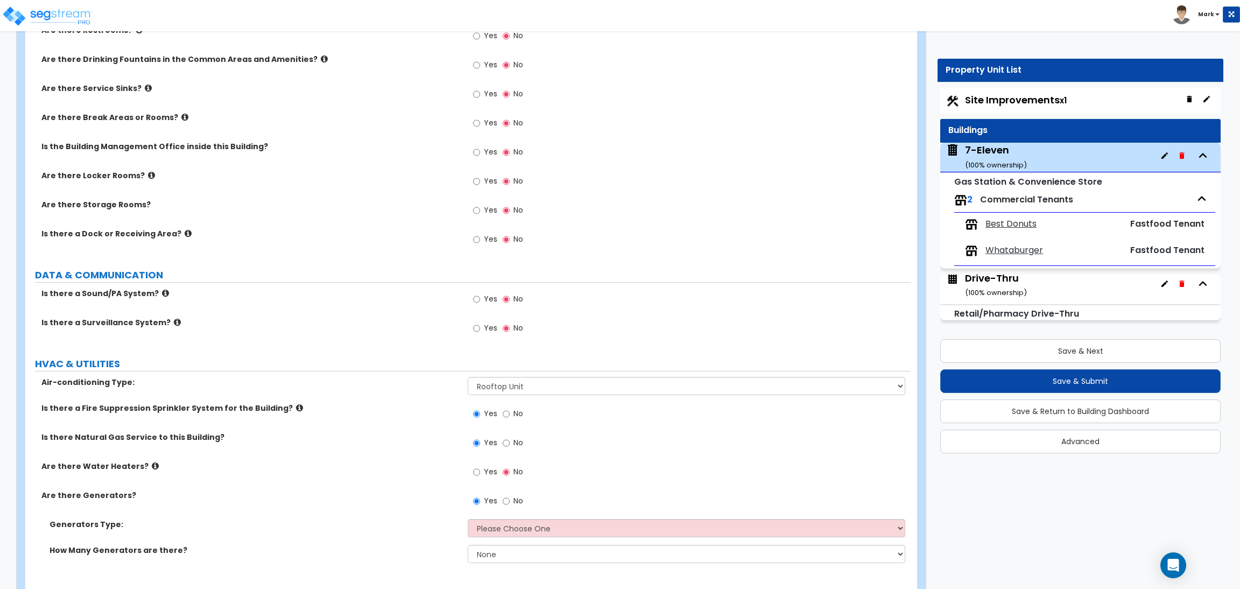
scroll to position [2529, 0]
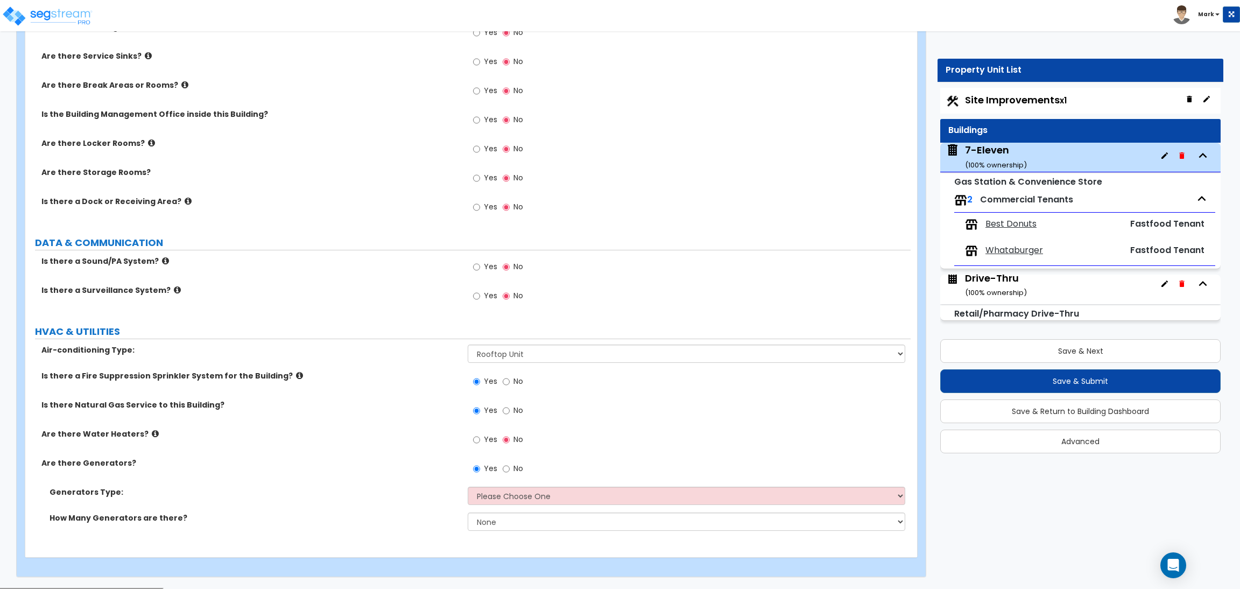
click at [493, 293] on span "Yes" at bounding box center [490, 295] width 13 height 11
click at [480, 293] on input "Yes" at bounding box center [476, 296] width 7 height 12
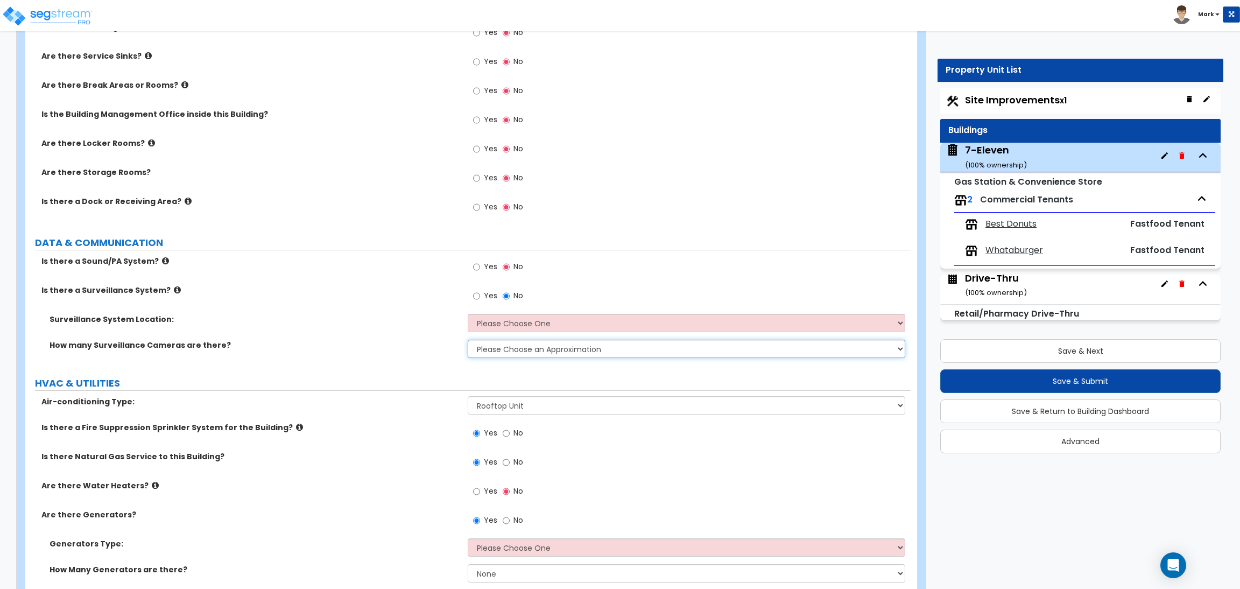
click at [503, 346] on select "Please Choose an Approximation Barely Noticed Any Noticed a Couple Frequently S…" at bounding box center [686, 349] width 437 height 18
select select "4"
click at [468, 341] on select "Please Choose an Approximation Barely Noticed Any Noticed a Couple Frequently S…" at bounding box center [686, 349] width 437 height 18
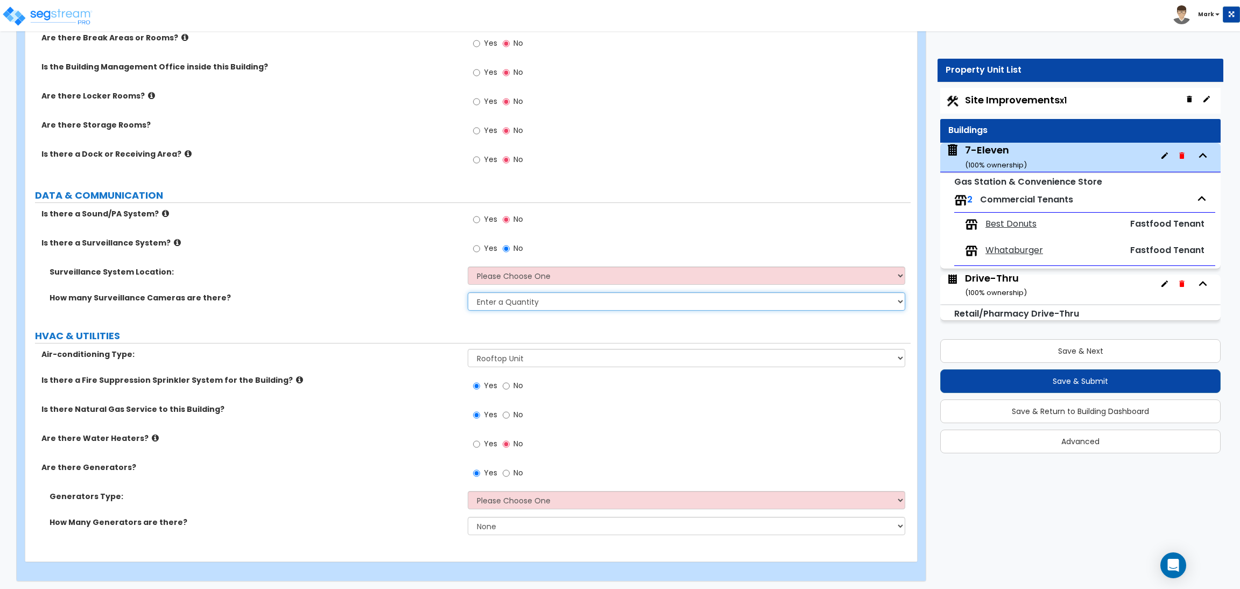
scroll to position [2581, 0]
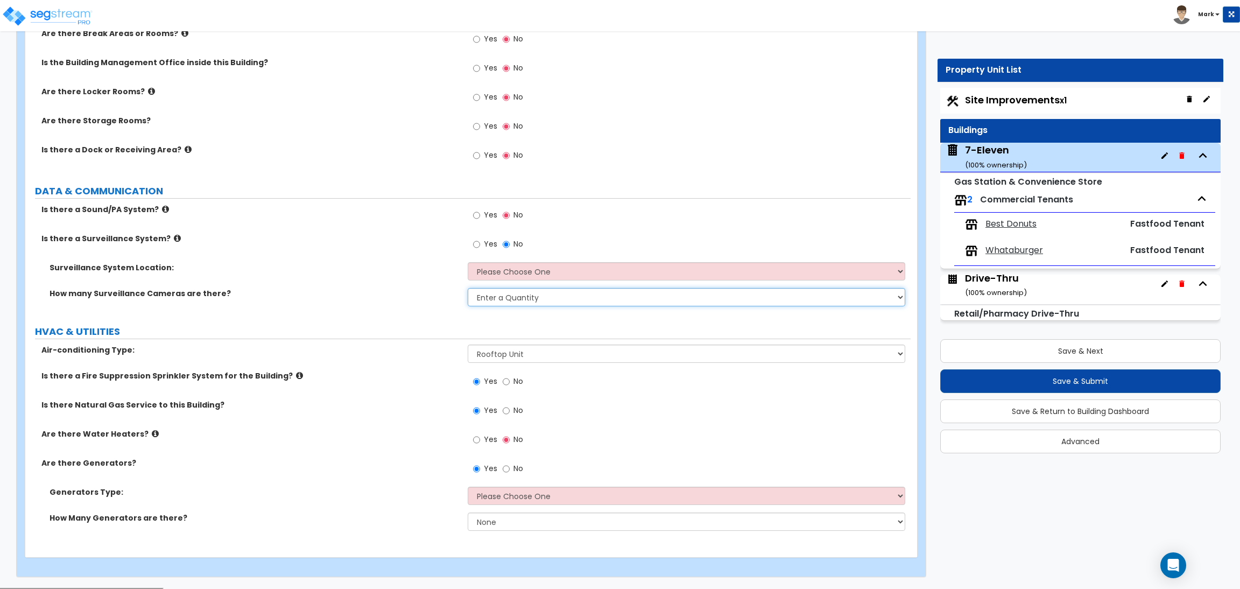
click at [624, 300] on select "Please Choose an Approximation Barely Noticed Any Noticed a Couple Frequently S…" at bounding box center [686, 297] width 437 height 18
click at [468, 289] on select "Please Choose an Approximation Barely Noticed Any Noticed a Couple Frequently S…" at bounding box center [686, 297] width 437 height 18
click at [582, 278] on select "Please Choose One Inside the Building Outside the Building Both Inside & Outside" at bounding box center [686, 271] width 437 height 18
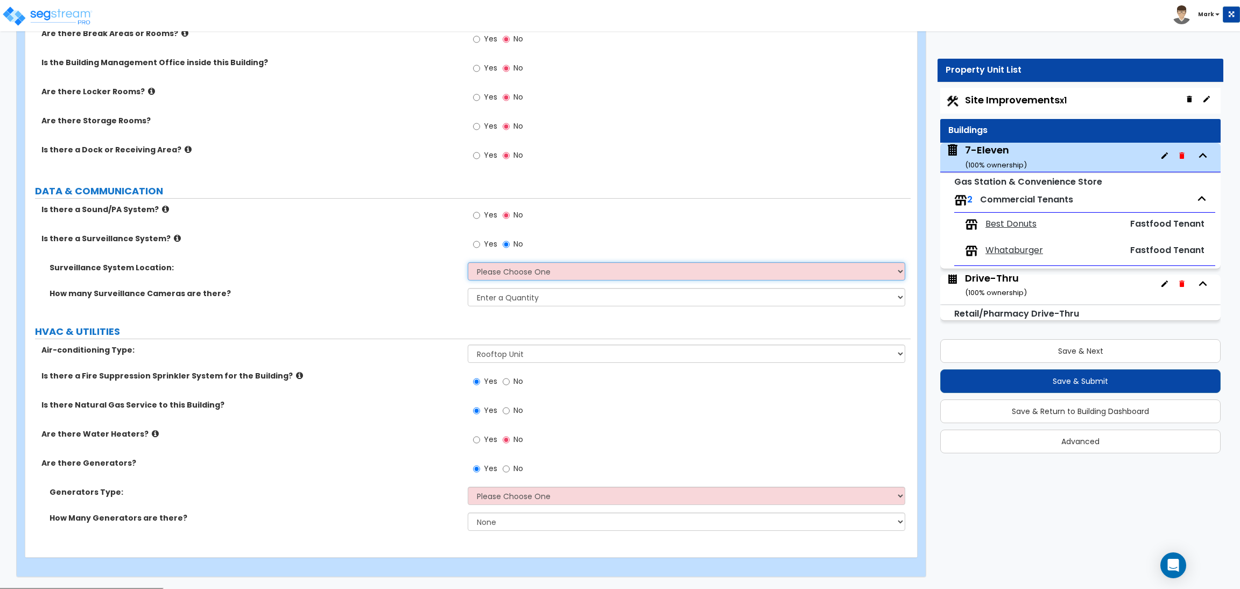
select select "3"
click at [468, 263] on select "Please Choose One Inside the Building Outside the Building Both Inside & Outside" at bounding box center [686, 271] width 437 height 18
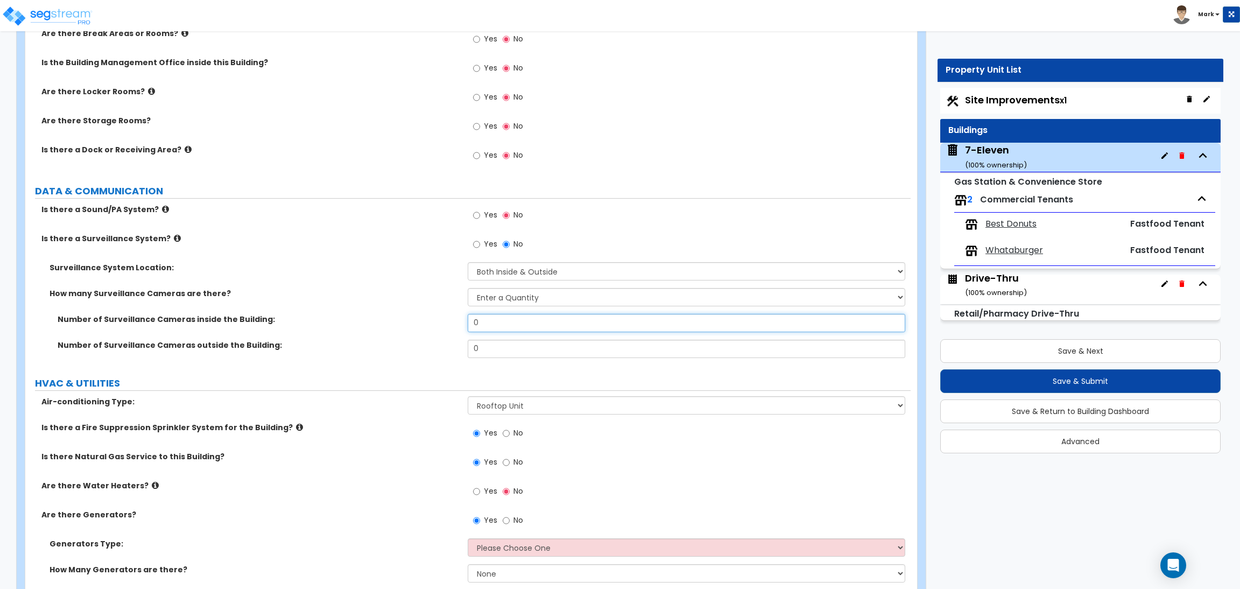
drag, startPoint x: 497, startPoint y: 326, endPoint x: 450, endPoint y: 310, distance: 48.8
click at [450, 310] on div "Surveillance System Location: Please Choose One Inside the Building Outside the…" at bounding box center [467, 313] width 869 height 103
type input "17"
drag, startPoint x: 492, startPoint y: 350, endPoint x: 476, endPoint y: 353, distance: 16.4
click at [476, 353] on input "0" at bounding box center [686, 349] width 437 height 18
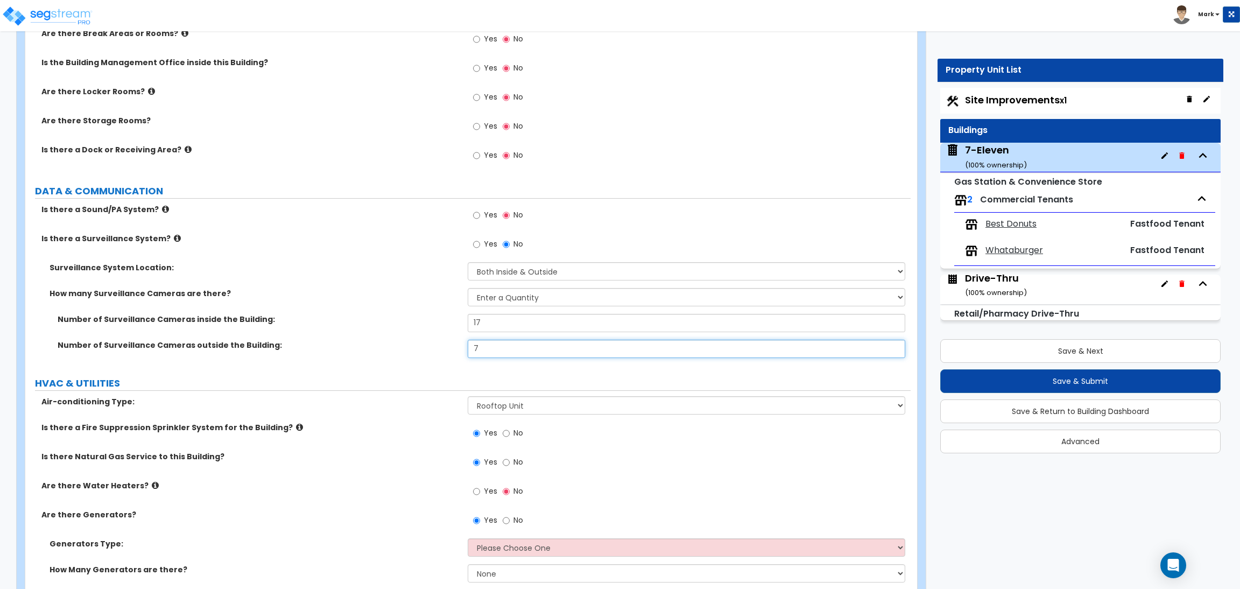
type input "7"
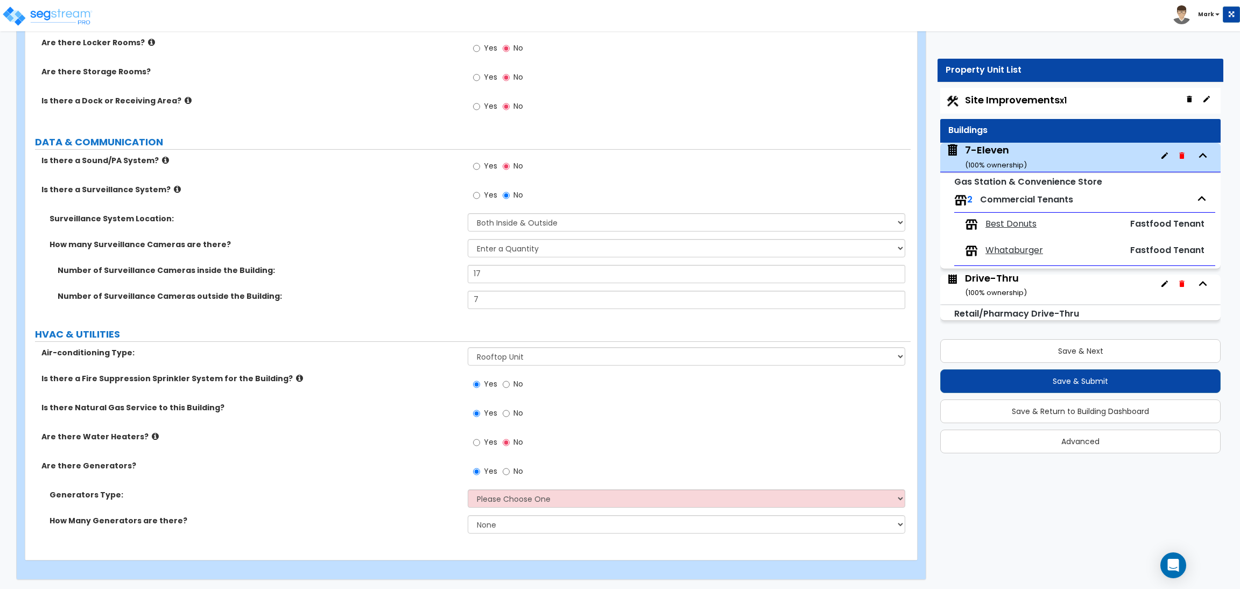
scroll to position [2632, 0]
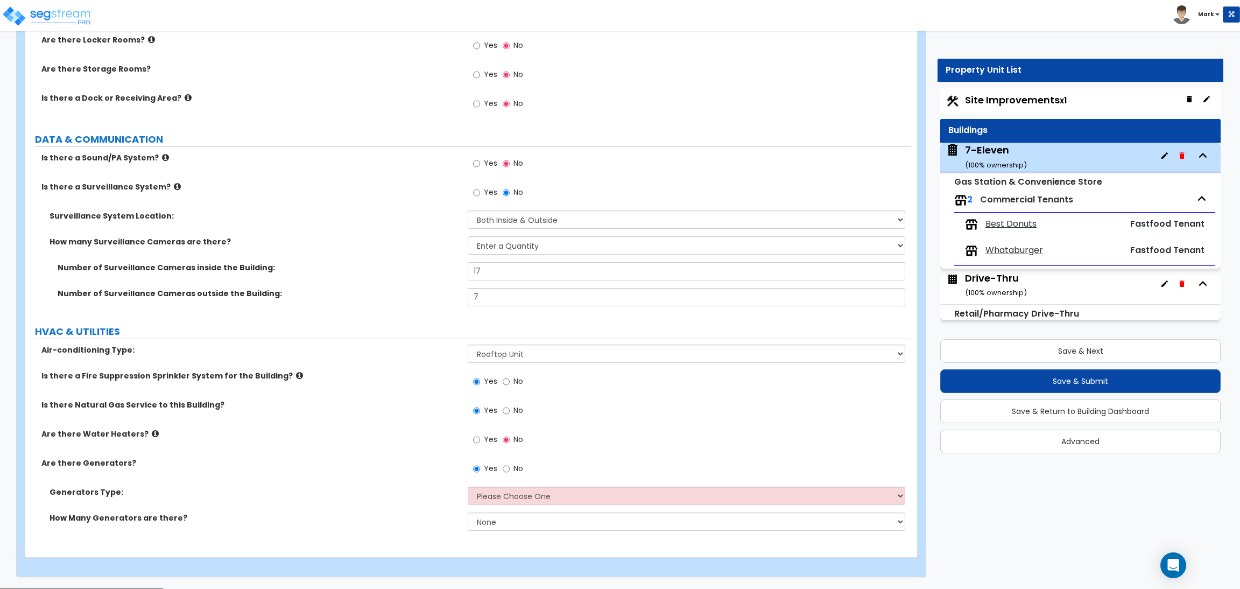
click at [484, 436] on span "Yes" at bounding box center [490, 439] width 13 height 11
click at [480, 436] on input "Yes" at bounding box center [476, 440] width 7 height 12
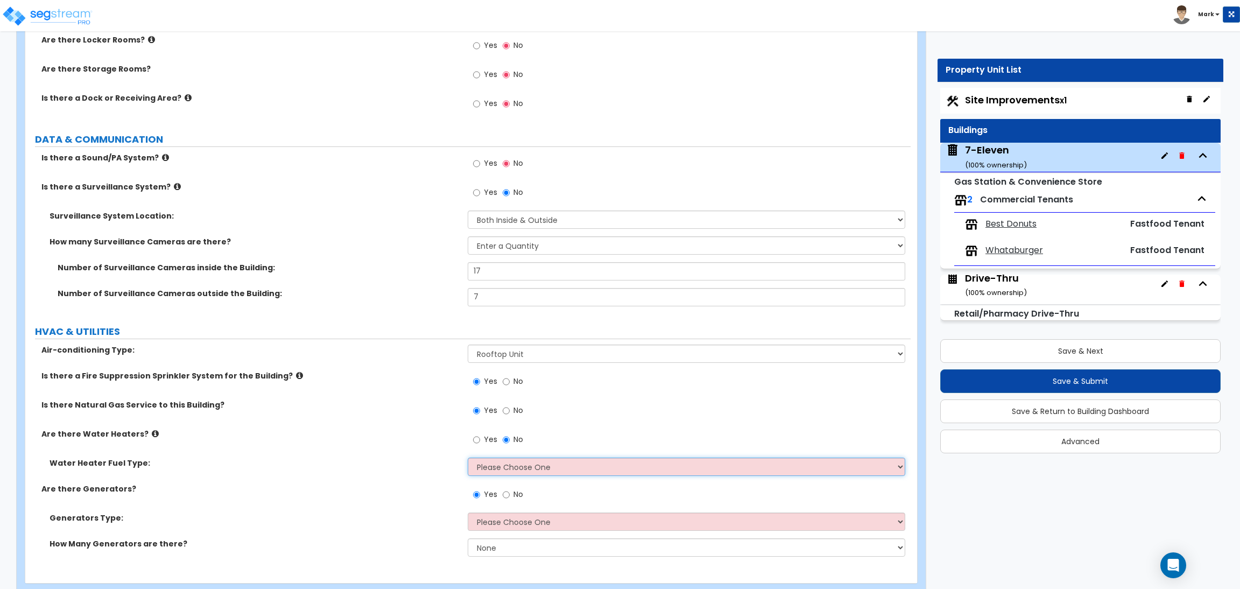
click at [486, 472] on select "Please Choose One Gas Electric" at bounding box center [686, 466] width 437 height 18
select select "1"
click at [468, 458] on select "Please Choose One Gas Electric" at bounding box center [686, 466] width 437 height 18
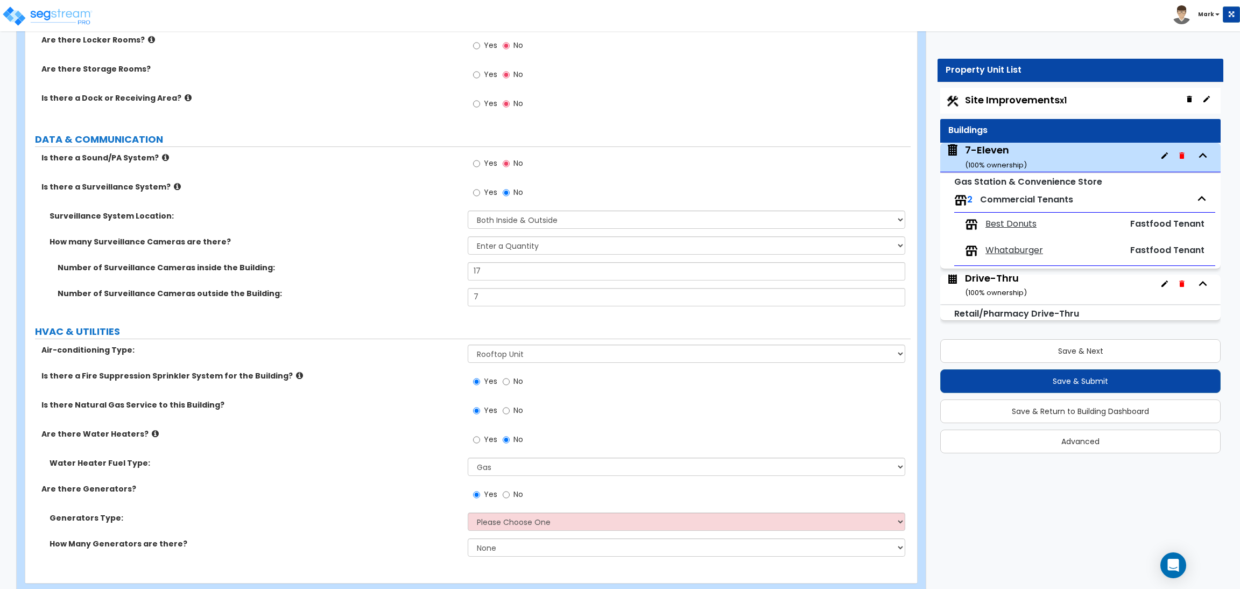
click at [408, 447] on div "Are there Water Heaters? Yes No" at bounding box center [467, 442] width 885 height 29
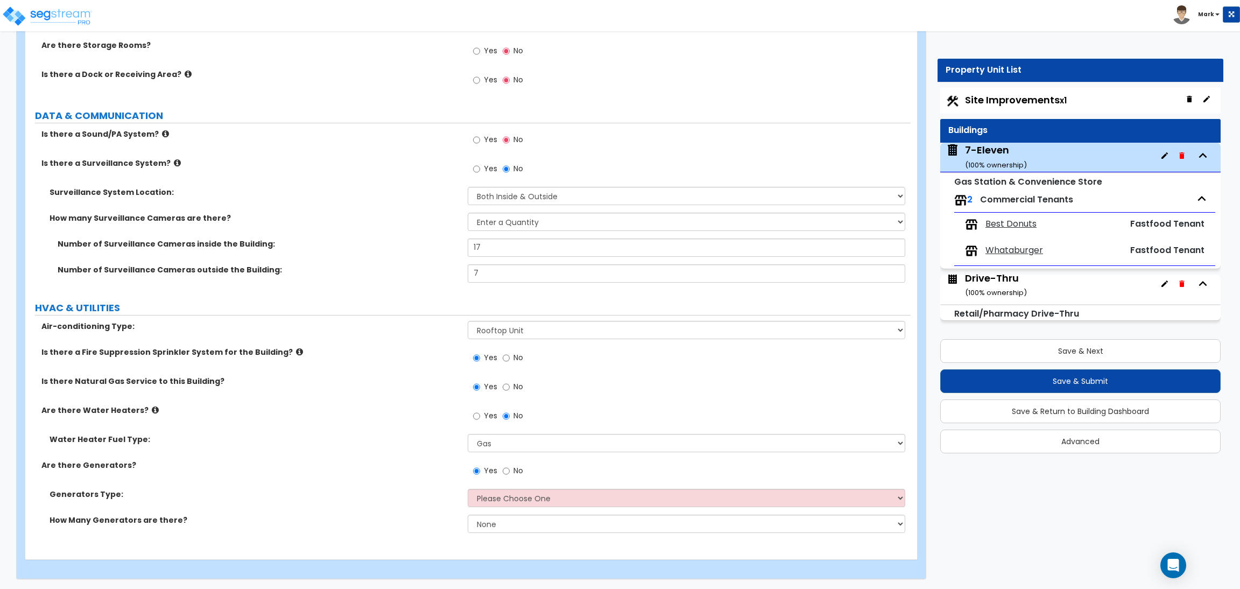
scroll to position [2658, 0]
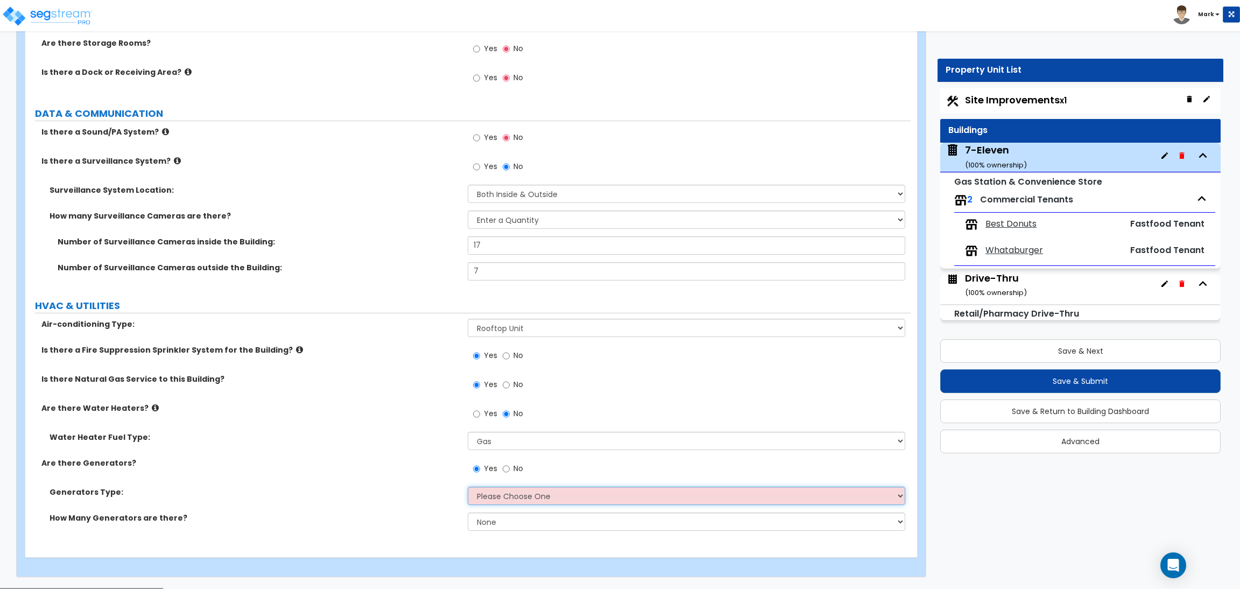
click at [540, 497] on select "Please Choose One Gas Diesel I don't know - Please choose for me" at bounding box center [686, 495] width 437 height 18
click at [402, 507] on div "Generators Type: Please Choose One Gas Diesel I don't know - Please choose for …" at bounding box center [467, 499] width 885 height 26
click at [506, 501] on select "Please Choose One Gas Diesel I don't know - Please choose for me" at bounding box center [686, 495] width 437 height 18
select select "1"
click at [468, 487] on select "Please Choose One Gas Diesel I don't know - Please choose for me" at bounding box center [686, 495] width 437 height 18
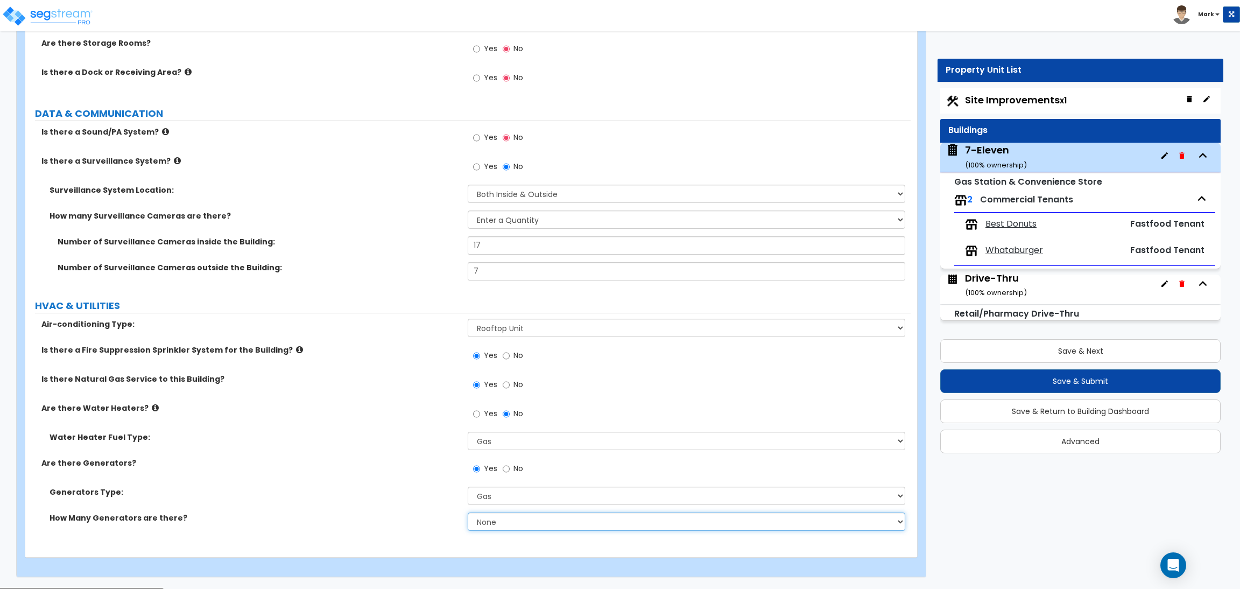
click at [493, 526] on select "None 1 2 3" at bounding box center [686, 521] width 437 height 18
select select "1"
click at [468, 513] on select "None 1 2 3" at bounding box center [686, 521] width 437 height 18
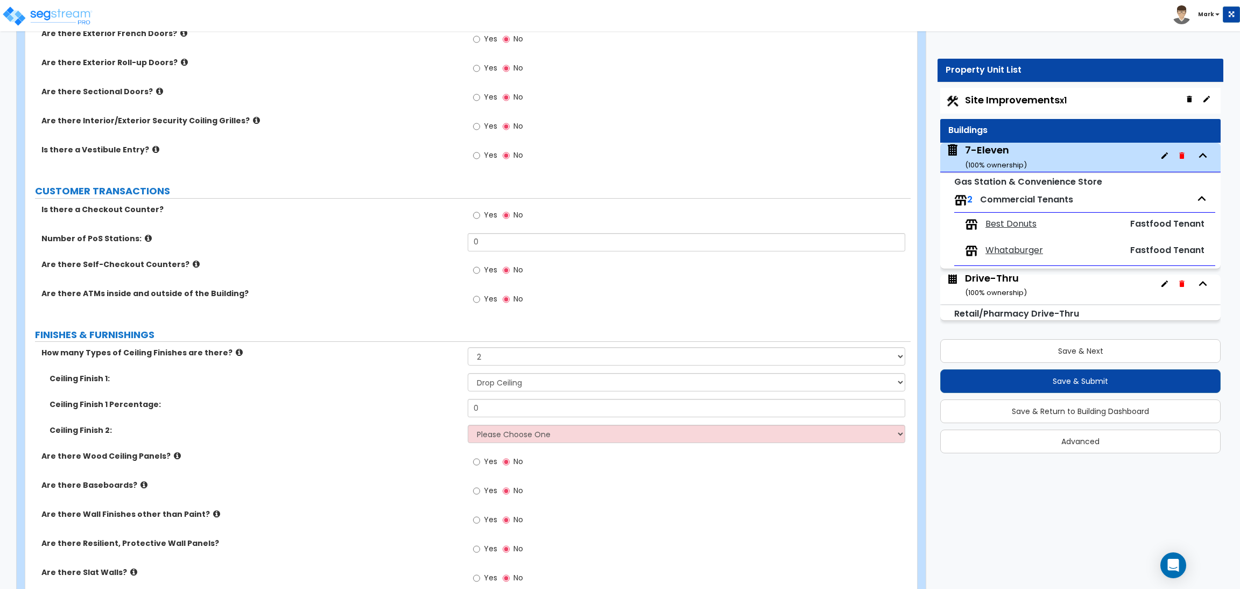
scroll to position [1312, 0]
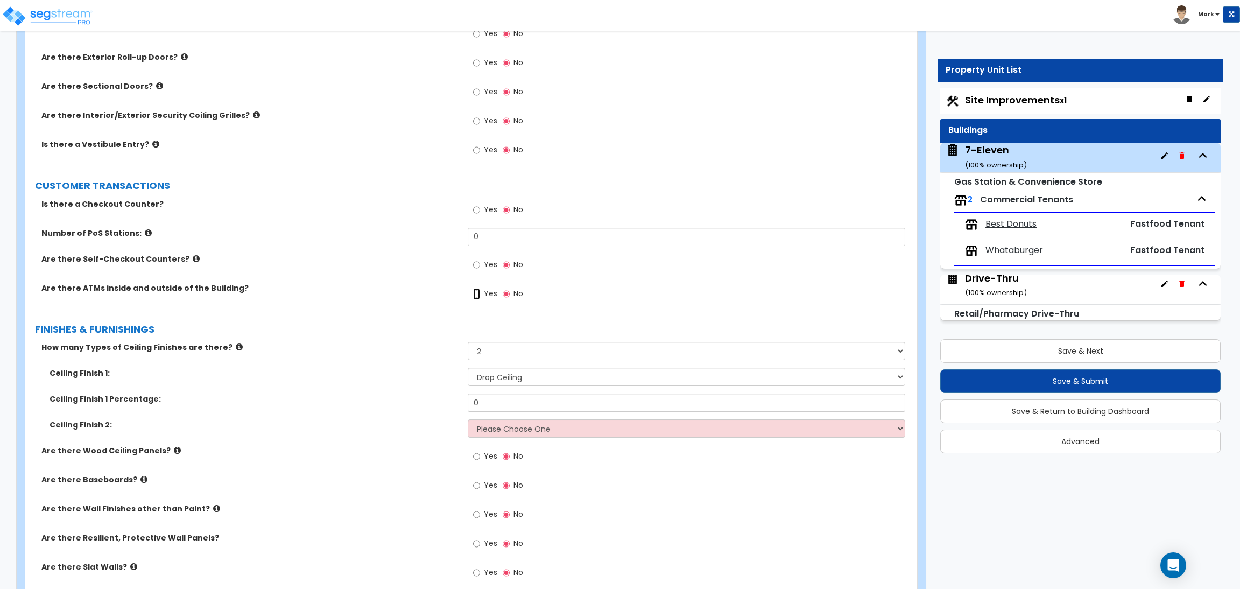
click at [476, 295] on input "Yes" at bounding box center [476, 294] width 7 height 12
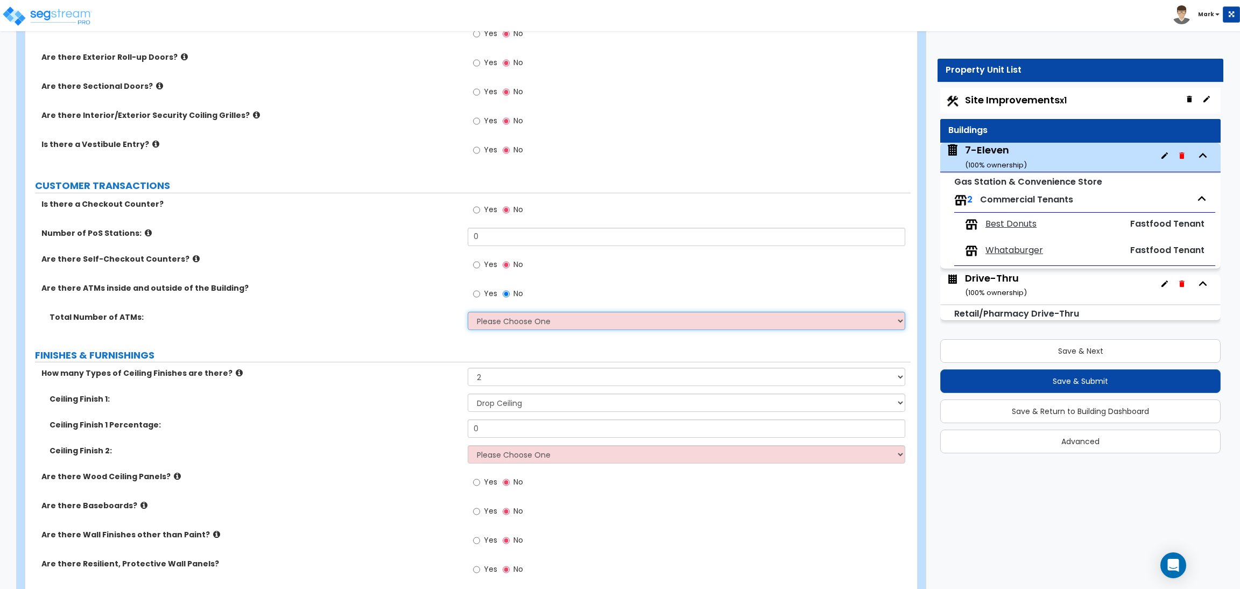
click at [497, 322] on select "Please Choose One 1 2 3 4 5" at bounding box center [686, 321] width 437 height 18
select select "1"
click at [468, 312] on select "Please Choose One 1 2 3 4 5" at bounding box center [686, 321] width 437 height 18
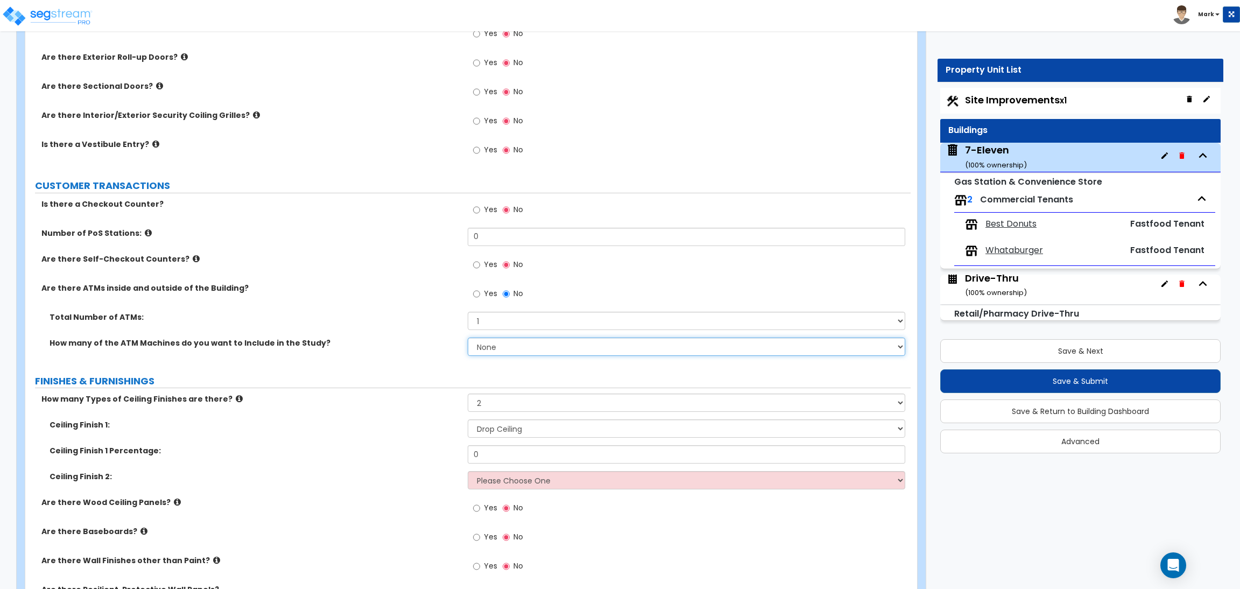
click at [495, 353] on select "None 1 2 3 4 5" at bounding box center [686, 346] width 437 height 18
select select "1"
click at [468, 338] on select "None 1 2 3 4 5" at bounding box center [686, 346] width 437 height 18
drag, startPoint x: 486, startPoint y: 238, endPoint x: 458, endPoint y: 243, distance: 28.4
click at [458, 243] on div "Number of PoS Stations: 0" at bounding box center [467, 241] width 885 height 26
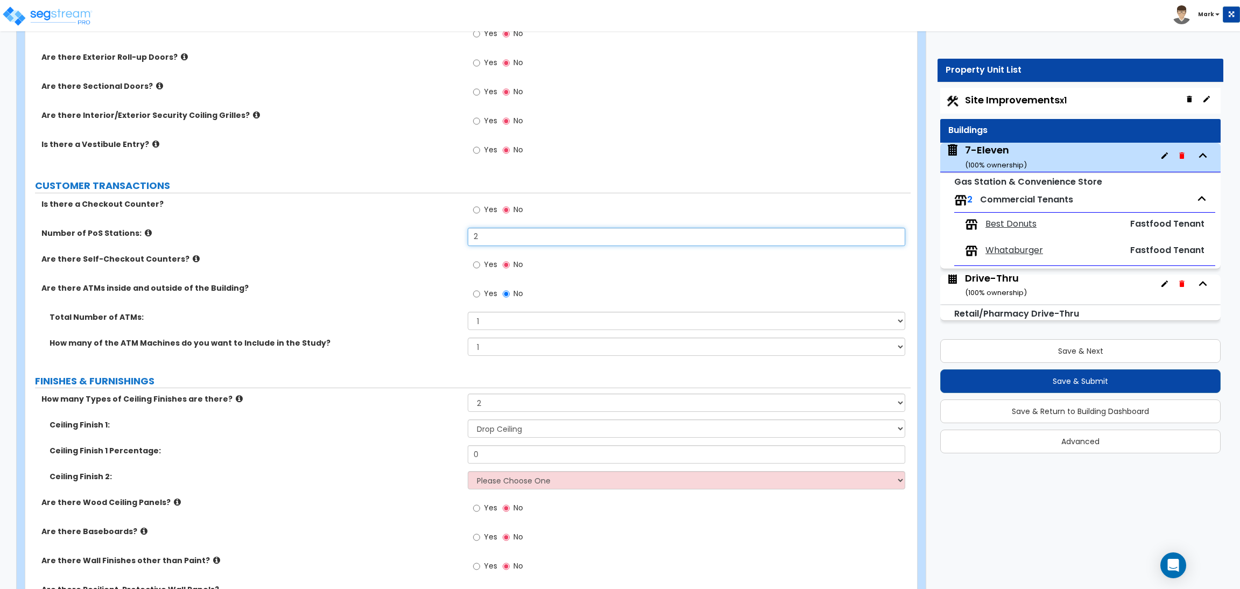
type input "2"
click at [489, 213] on span "Yes" at bounding box center [490, 209] width 13 height 11
click at [480, 213] on input "Yes" at bounding box center [476, 210] width 7 height 12
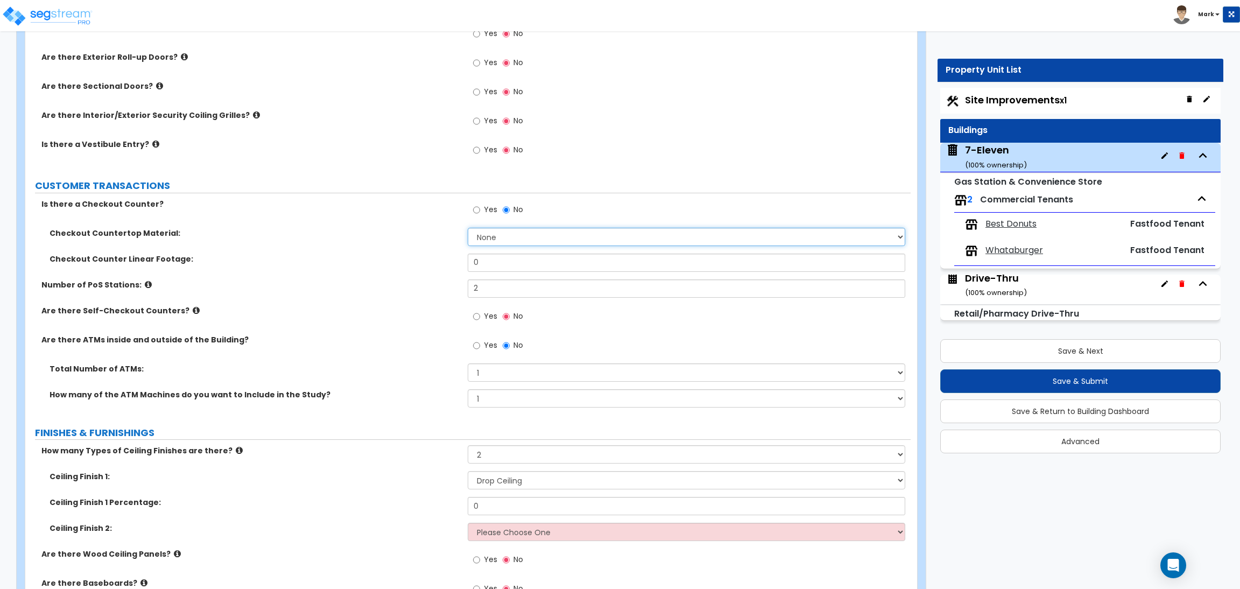
click at [501, 242] on select "None Plastic Laminate Solid Surface Stone Quartz Marble Tile Wood Stainless Ste…" at bounding box center [686, 237] width 437 height 18
select select "3"
click at [468, 228] on select "None Plastic Laminate Solid Surface Stone Quartz Marble Tile Wood Stainless Ste…" at bounding box center [686, 237] width 437 height 18
drag, startPoint x: 503, startPoint y: 266, endPoint x: 464, endPoint y: 247, distance: 43.3
click at [464, 260] on div "Checkout Counter Linear Footage: 0" at bounding box center [467, 266] width 885 height 26
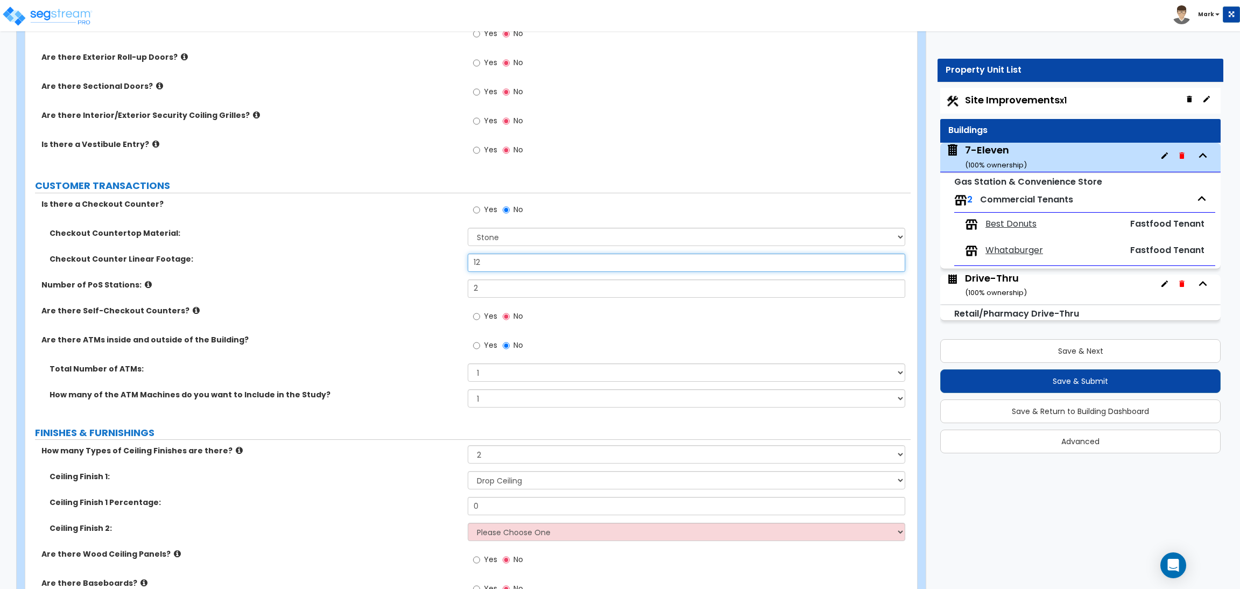
type input "12"
click at [343, 230] on label "Checkout Countertop Material:" at bounding box center [255, 233] width 410 height 11
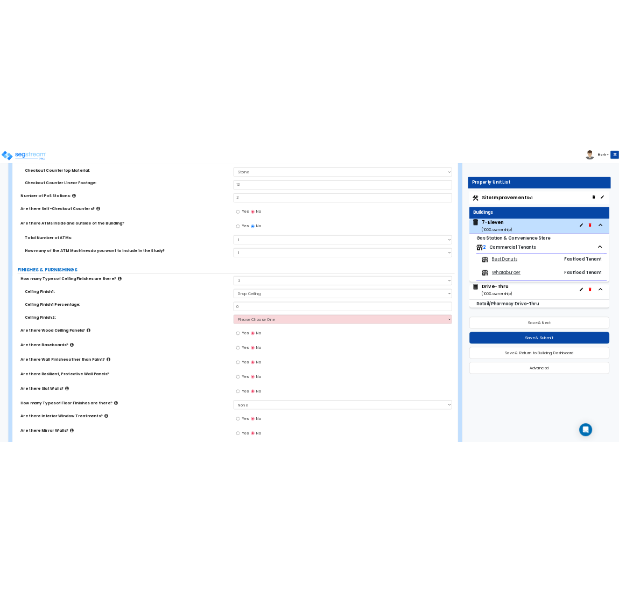
scroll to position [1554, 0]
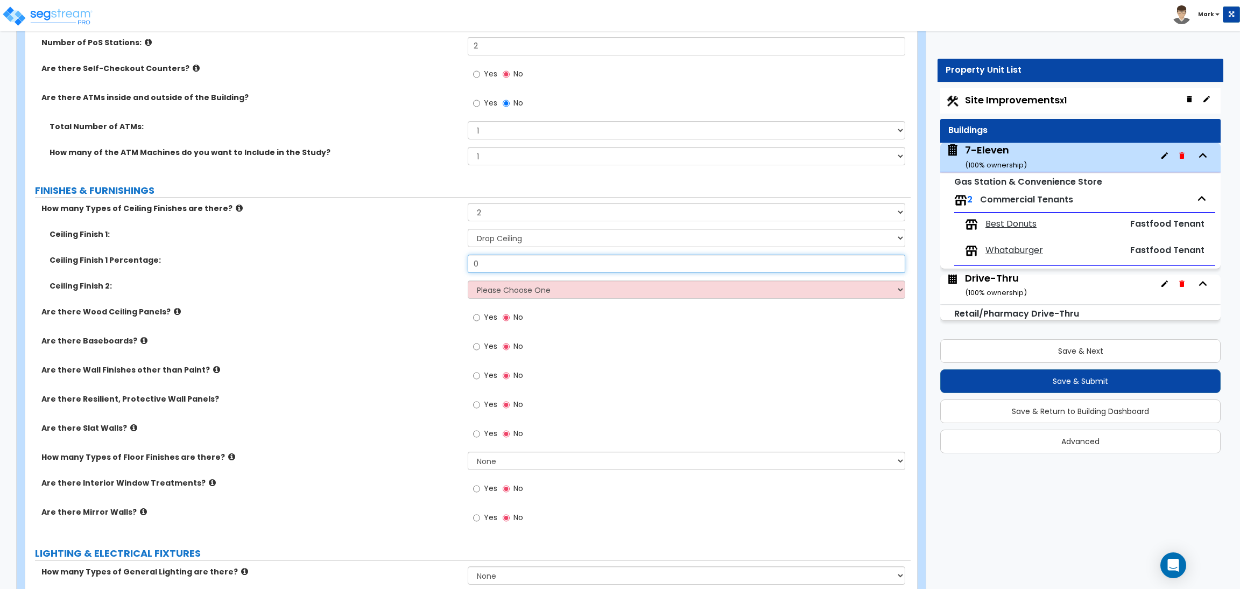
click at [483, 266] on input "0" at bounding box center [686, 264] width 437 height 18
click at [496, 287] on select "Please Choose One Drop Ceiling Open Ceiling Drywall Ceiling" at bounding box center [686, 289] width 437 height 18
select select "3"
click at [468, 281] on select "Please Choose One Drop Ceiling Open Ceiling Drywall Ceiling" at bounding box center [686, 289] width 437 height 18
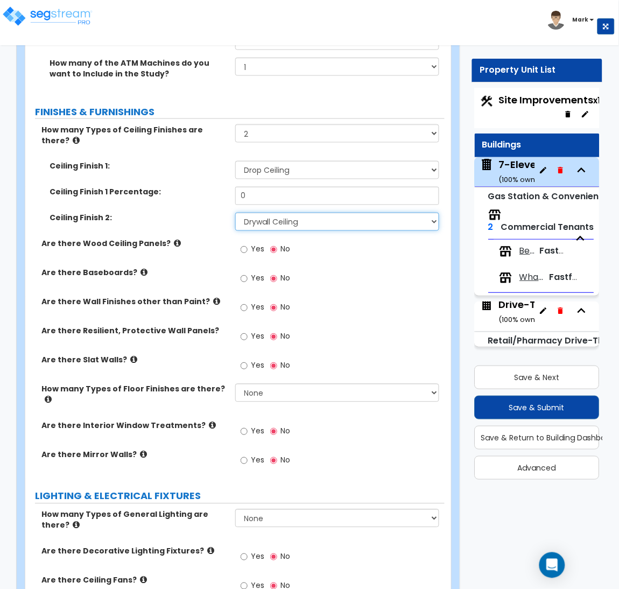
scroll to position [1796, 0]
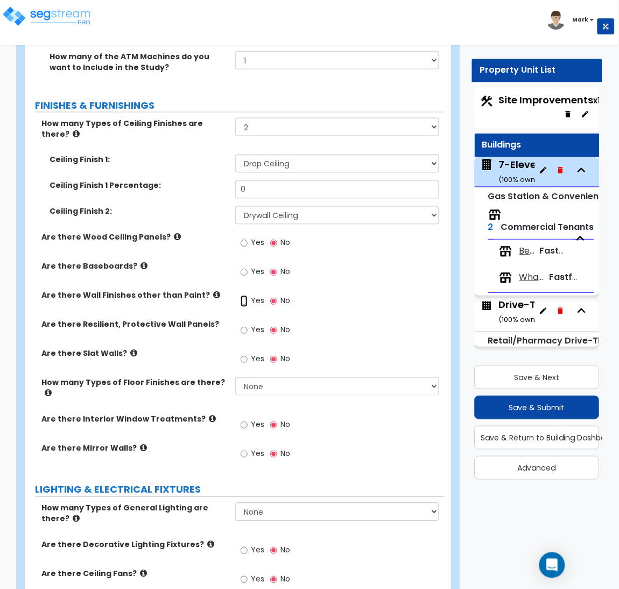
click at [244, 295] on input "Yes" at bounding box center [244, 301] width 7 height 12
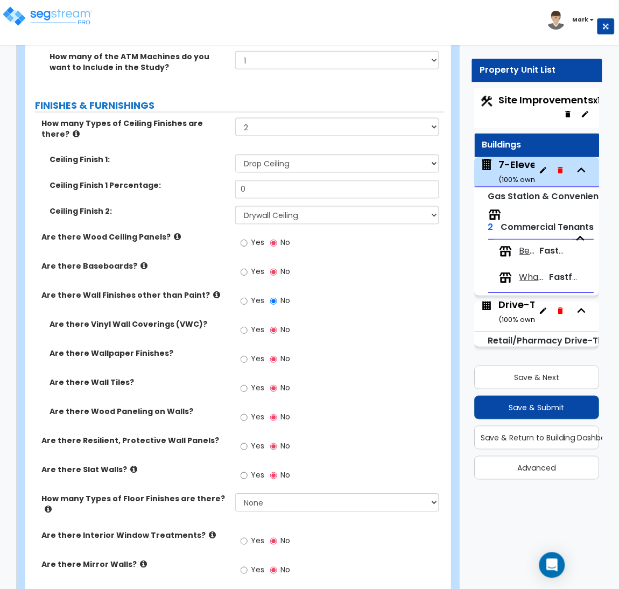
click at [256, 383] on span "Yes" at bounding box center [257, 388] width 13 height 11
click at [248, 383] on input "Yes" at bounding box center [244, 389] width 7 height 12
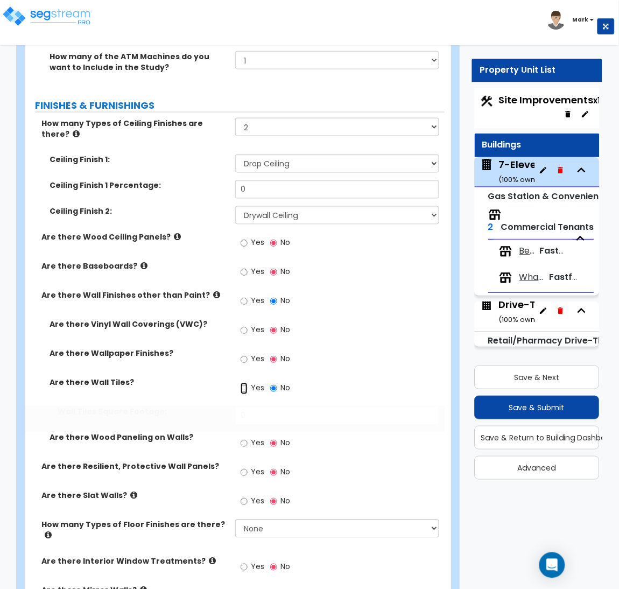
radio input "true"
drag, startPoint x: 273, startPoint y: 385, endPoint x: 228, endPoint y: 369, distance: 48.0
click at [234, 406] on div "Wall Tiles Square Footage: 0" at bounding box center [234, 419] width 419 height 26
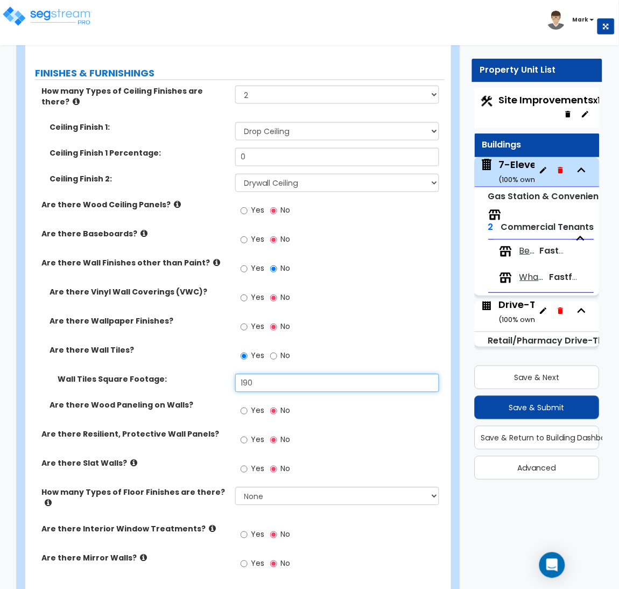
scroll to position [1877, 0]
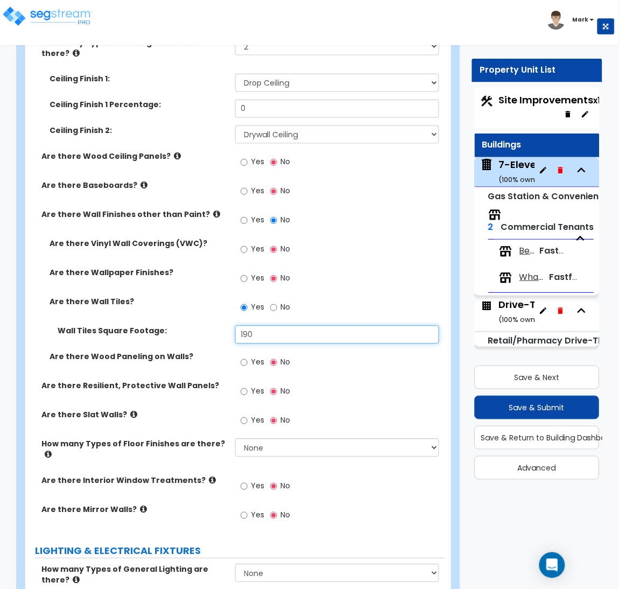
type input "190"
click at [242, 386] on input "Yes" at bounding box center [244, 392] width 7 height 12
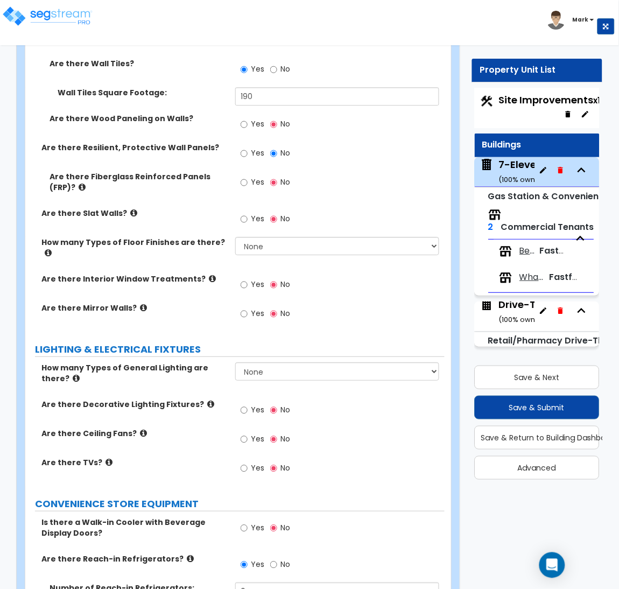
scroll to position [2119, 0]
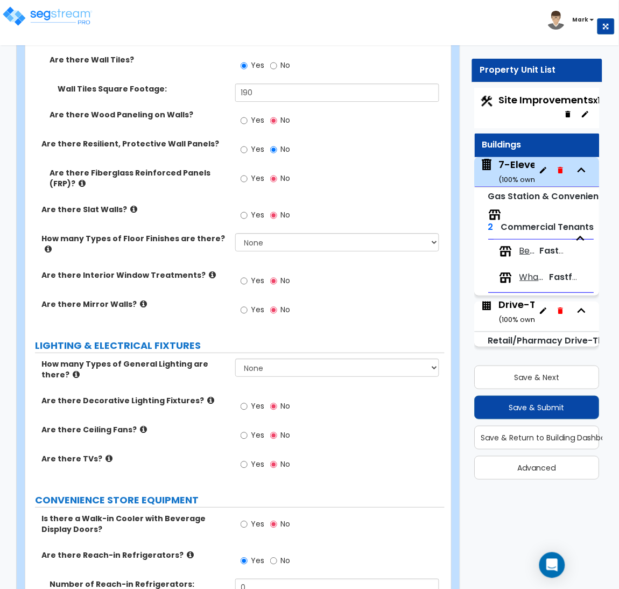
click at [248, 456] on label "Yes" at bounding box center [253, 465] width 24 height 18
click at [248, 458] on input "Yes" at bounding box center [244, 464] width 7 height 12
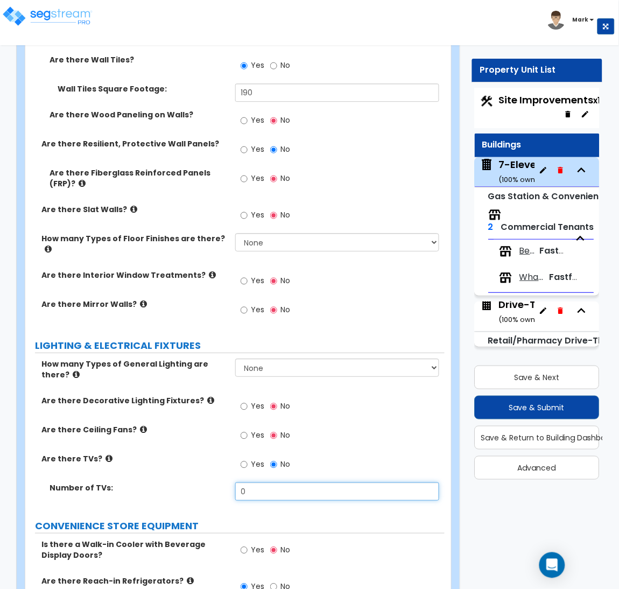
drag, startPoint x: 264, startPoint y: 452, endPoint x: 224, endPoint y: 453, distance: 39.8
click at [224, 482] on div "Number of TVs: 0" at bounding box center [234, 495] width 419 height 26
type input "8"
click at [188, 482] on label "Number of TVs:" at bounding box center [139, 487] width 178 height 11
click at [251, 400] on span "Yes" at bounding box center [257, 405] width 13 height 11
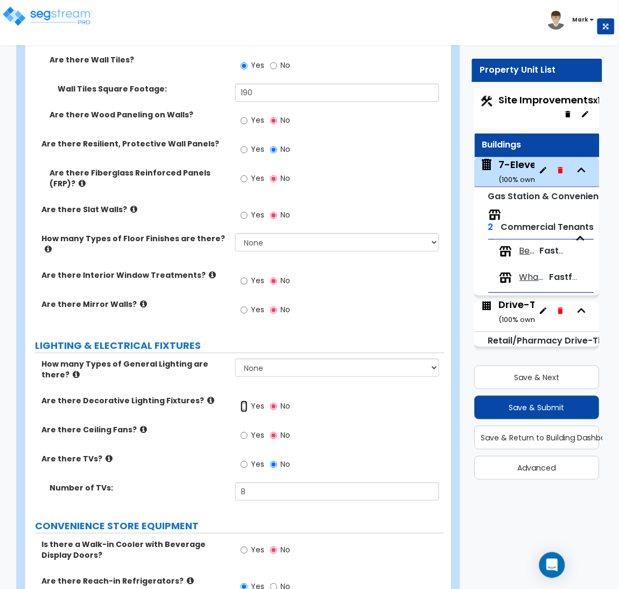
click at [248, 400] on input "Yes" at bounding box center [244, 406] width 7 height 12
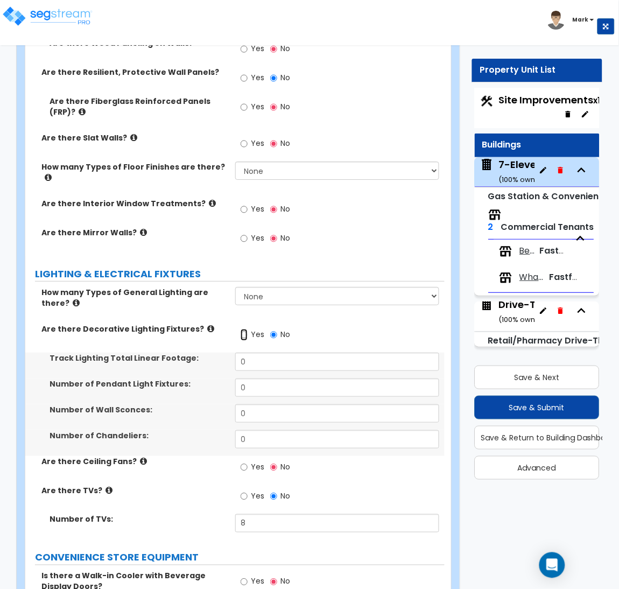
scroll to position [2200, 0]
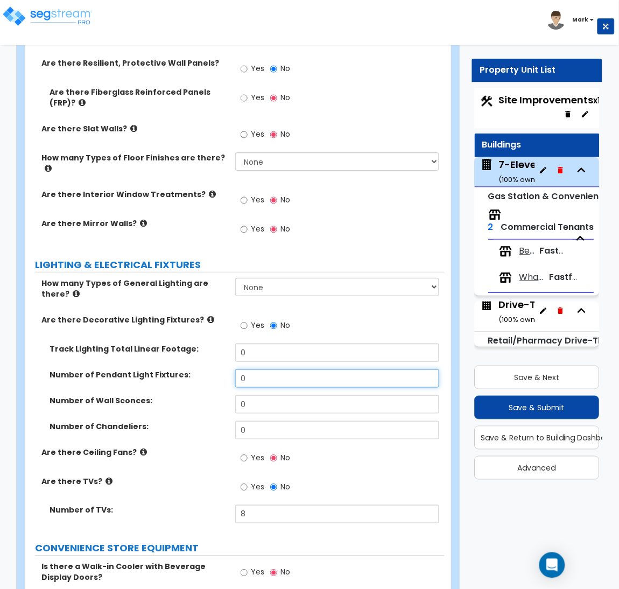
drag, startPoint x: 269, startPoint y: 336, endPoint x: 202, endPoint y: 339, distance: 66.8
click at [202, 369] on div "Number of Pendant Light Fixtures: 0" at bounding box center [234, 382] width 419 height 26
type input "5"
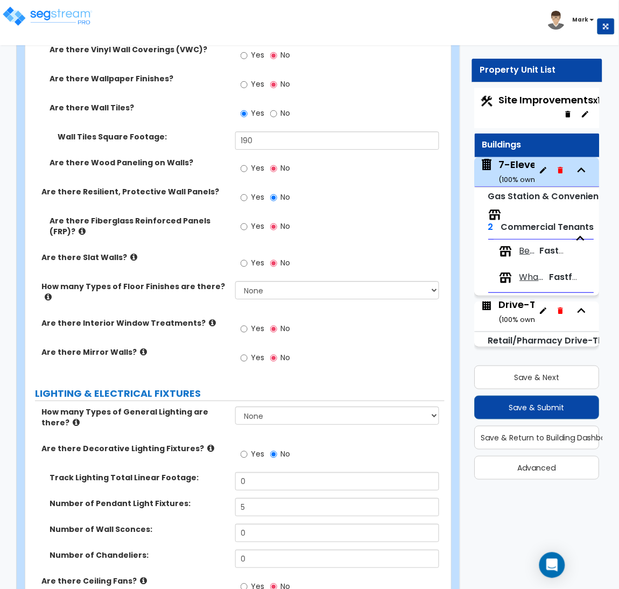
scroll to position [2038, 0]
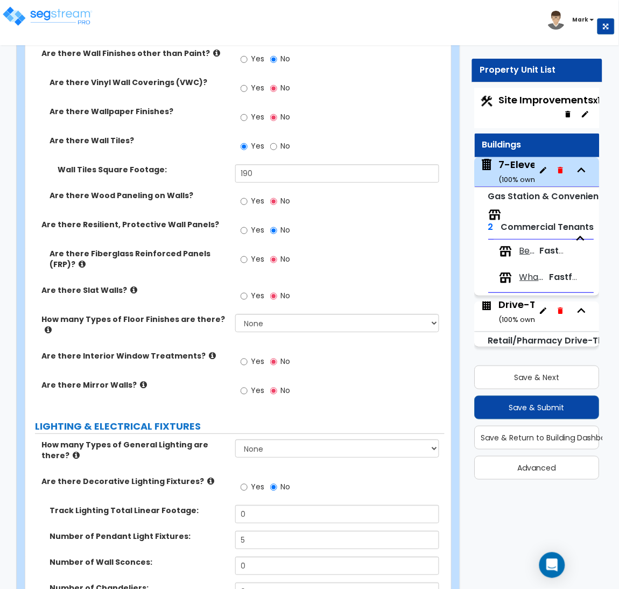
click at [252, 253] on span "Yes" at bounding box center [257, 258] width 13 height 11
click at [248, 253] on input "Yes" at bounding box center [244, 259] width 7 height 12
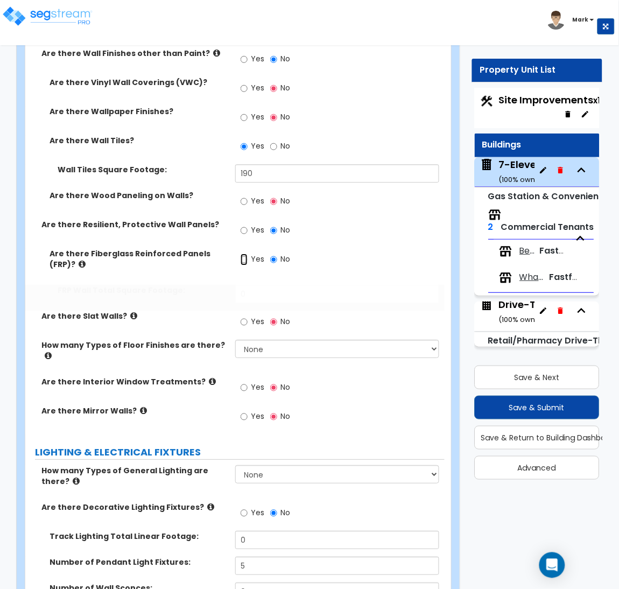
radio input "true"
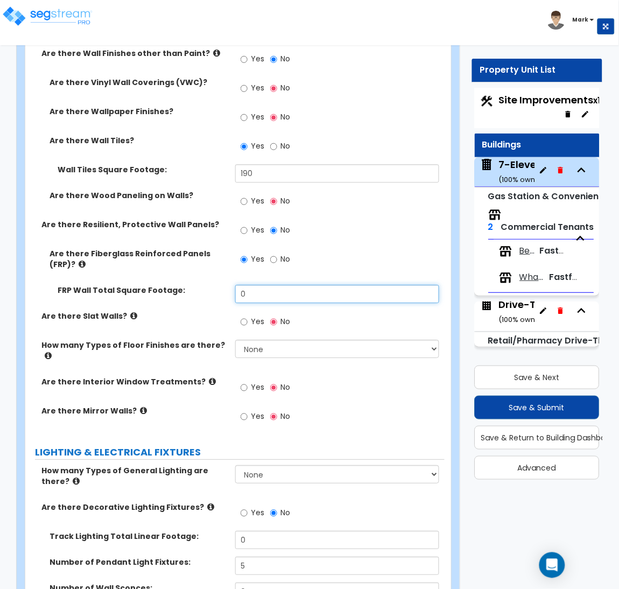
drag, startPoint x: 257, startPoint y: 265, endPoint x: 201, endPoint y: 270, distance: 56.1
click at [201, 285] on div "FRP Wall Total Square Footage: 0" at bounding box center [234, 298] width 419 height 26
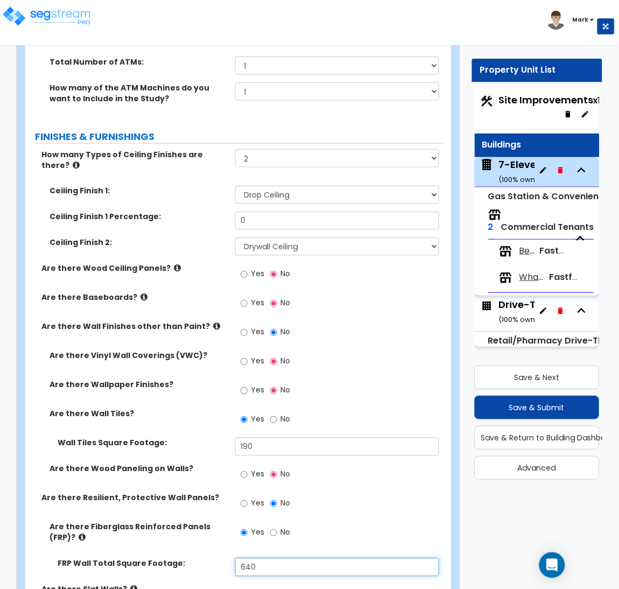
scroll to position [1715, 0]
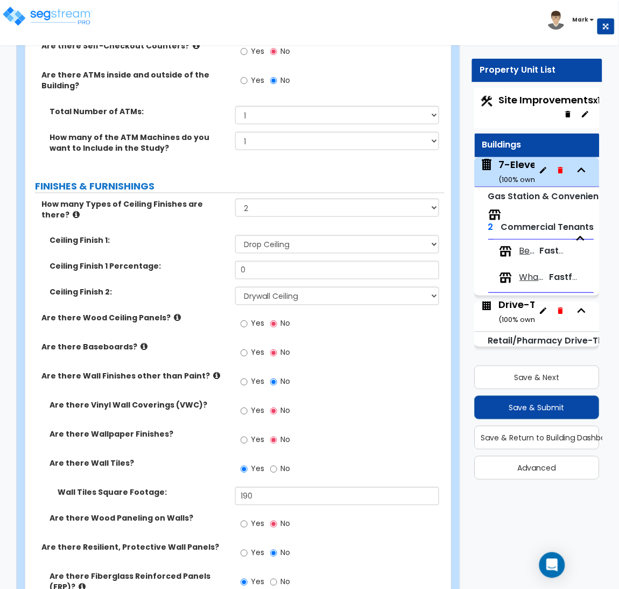
type input "640"
click at [247, 347] on input "Yes" at bounding box center [244, 353] width 7 height 12
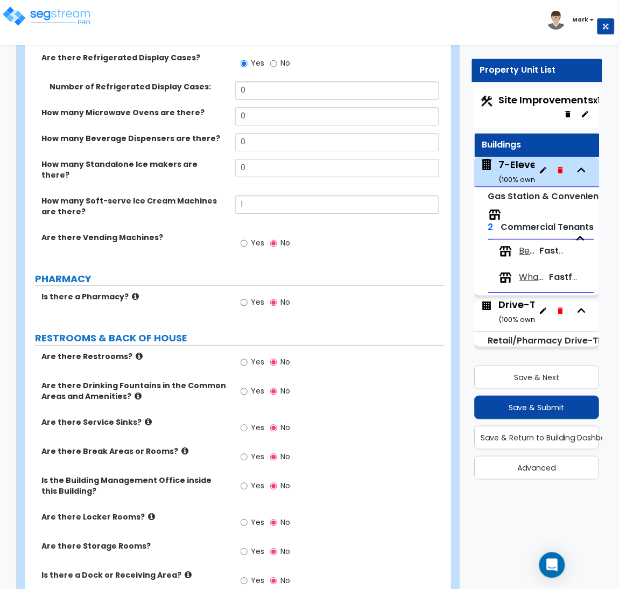
scroll to position [2926, 0]
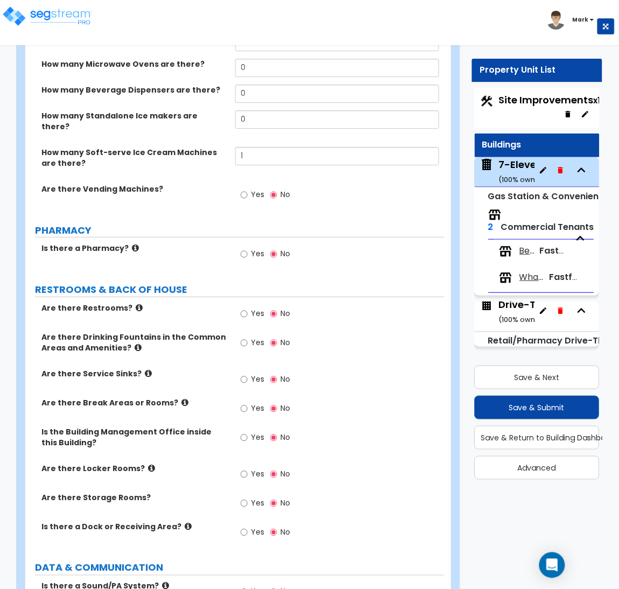
click at [253, 308] on span "Yes" at bounding box center [257, 313] width 13 height 11
click at [248, 308] on input "Yes" at bounding box center [244, 314] width 7 height 12
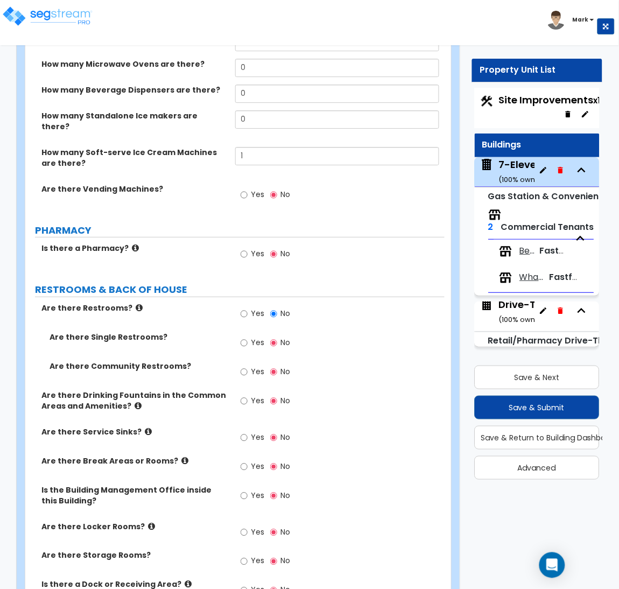
click at [248, 335] on label "Yes" at bounding box center [253, 344] width 24 height 18
click at [248, 337] on input "Yes" at bounding box center [244, 343] width 7 height 12
radio input "true"
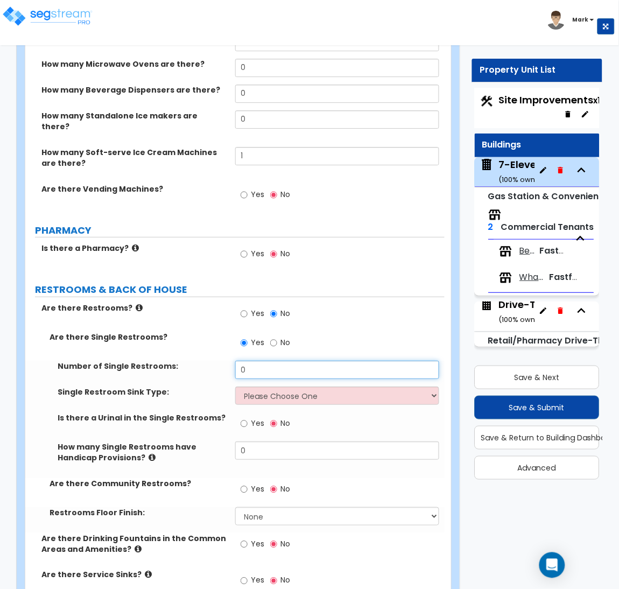
drag, startPoint x: 270, startPoint y: 323, endPoint x: 217, endPoint y: 323, distance: 52.7
click at [217, 361] on div "Number of Single Restrooms: 0" at bounding box center [234, 374] width 419 height 26
type input "2"
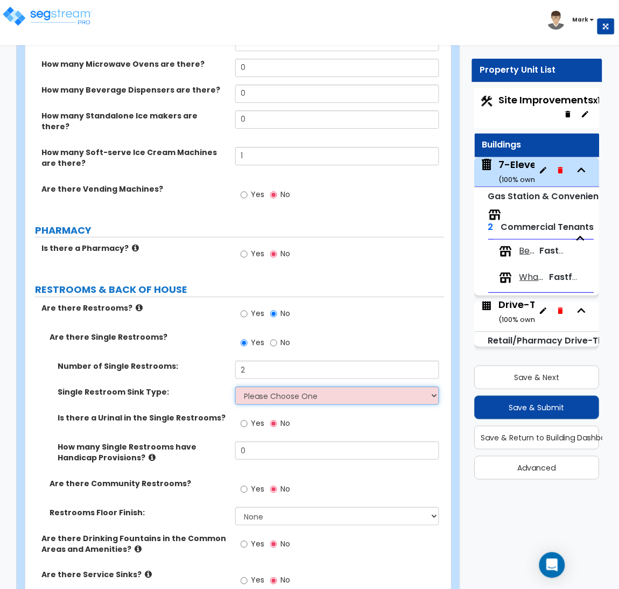
click at [274, 386] on select "Please Choose One Wall-mounted Vanity-mounted" at bounding box center [337, 395] width 204 height 18
select select "1"
click at [235, 386] on select "Please Choose One Wall-mounted Vanity-mounted" at bounding box center [337, 395] width 204 height 18
click at [332, 331] on div "Yes No" at bounding box center [340, 345] width 210 height 29
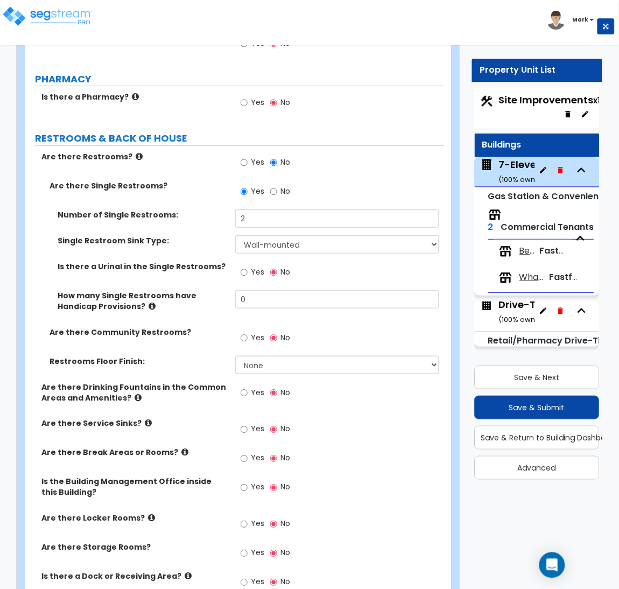
scroll to position [3088, 0]
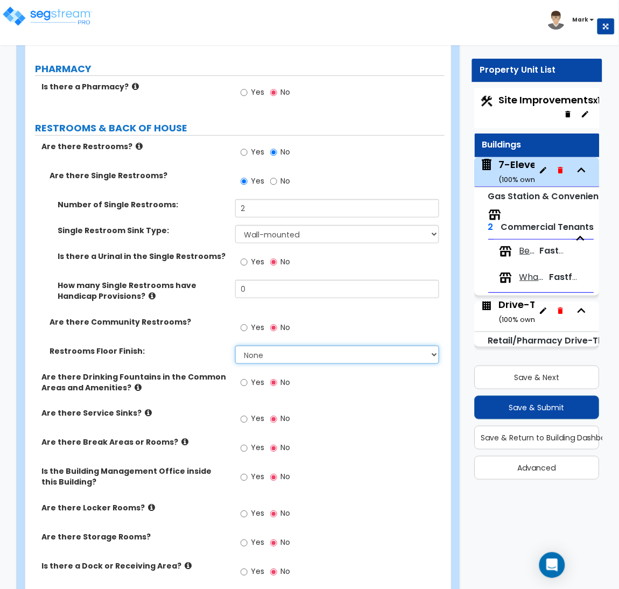
click at [282, 345] on select "None Tile Flooring Resilient Laminate Flooring VCT Flooring Sheet Vinyl Flooring" at bounding box center [337, 354] width 204 height 18
click at [235, 345] on select "None Tile Flooring Resilient Laminate Flooring VCT Flooring Sheet Vinyl Flooring" at bounding box center [337, 354] width 204 height 18
click at [348, 345] on select "None Tile Flooring Resilient Laminate Flooring VCT Flooring Sheet Vinyl Flooring" at bounding box center [337, 354] width 204 height 18
click at [341, 345] on select "None Tile Flooring Resilient Laminate Flooring VCT Flooring Sheet Vinyl Flooring" at bounding box center [337, 354] width 204 height 18
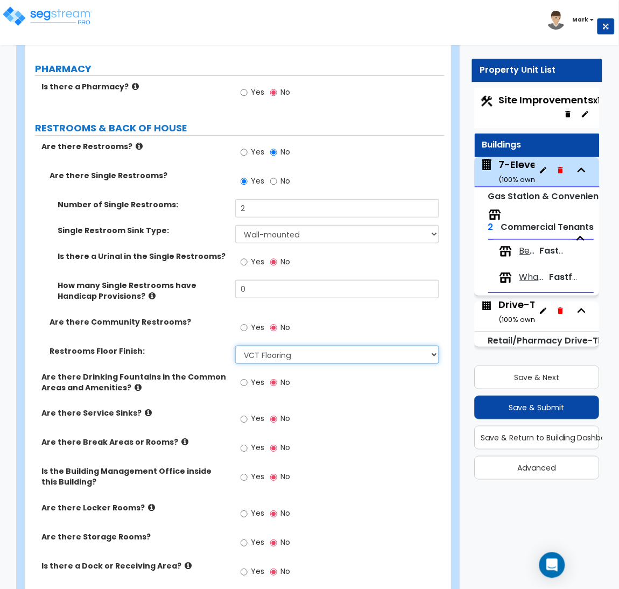
click at [235, 345] on select "None Tile Flooring Resilient Laminate Flooring VCT Flooring Sheet Vinyl Flooring" at bounding box center [337, 354] width 204 height 18
click at [334, 345] on select "None Tile Flooring Resilient Laminate Flooring VCT Flooring Sheet Vinyl Flooring" at bounding box center [337, 354] width 204 height 18
select select "2"
click at [235, 345] on select "None Tile Flooring Resilient Laminate Flooring VCT Flooring Sheet Vinyl Flooring" at bounding box center [337, 354] width 204 height 18
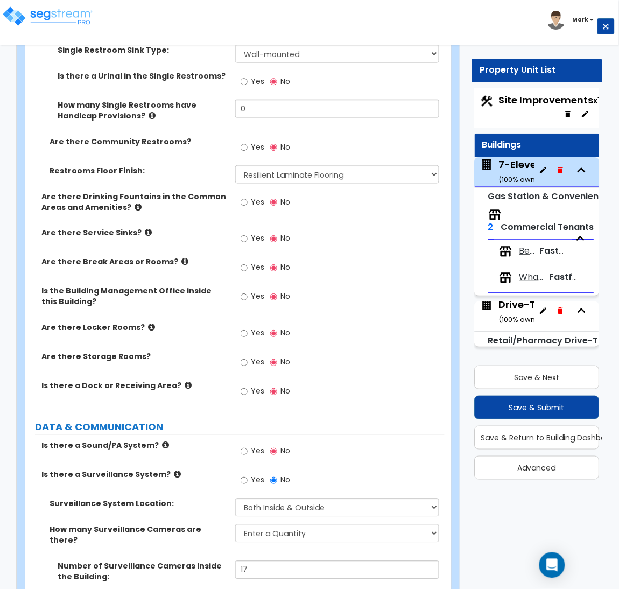
scroll to position [3273, 0]
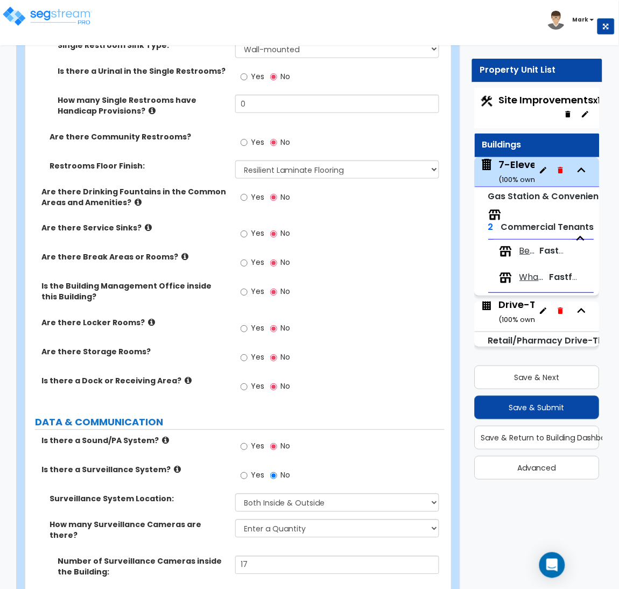
click at [256, 441] on span "Yes" at bounding box center [257, 446] width 13 height 11
click at [248, 441] on input "Yes" at bounding box center [244, 447] width 7 height 12
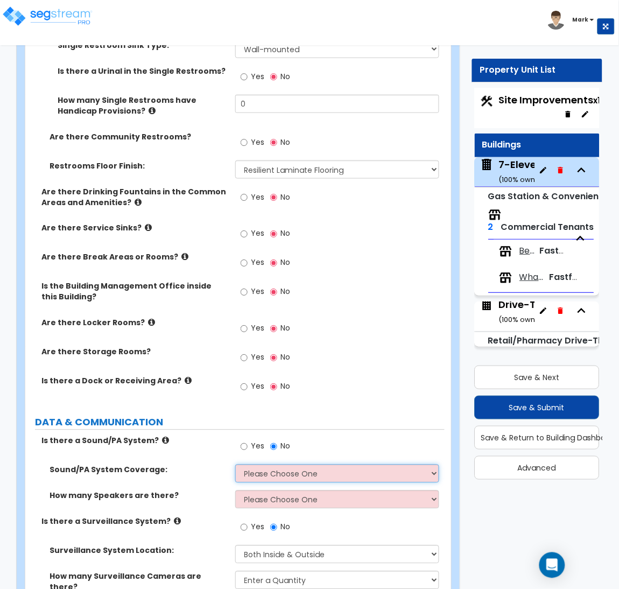
click at [264, 464] on select "Please Choose One All Areas Enter Percent Coverage" at bounding box center [337, 473] width 204 height 18
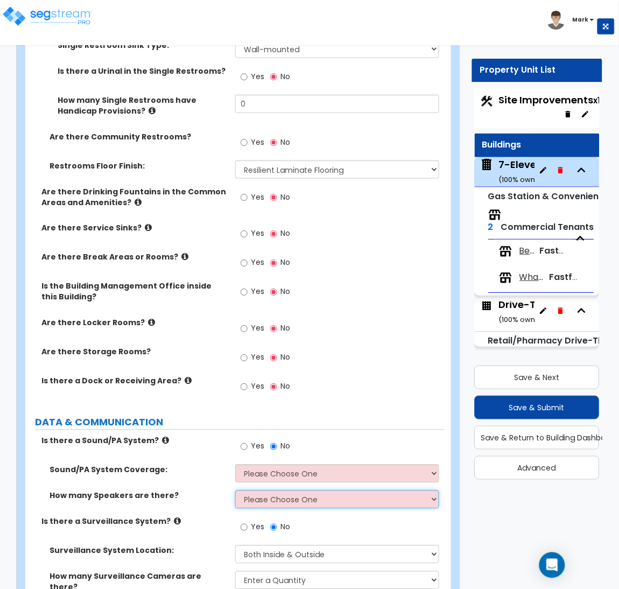
click at [263, 490] on select "Please Choose One Enter Number of Speakers Please Estimate for me" at bounding box center [337, 499] width 204 height 18
select select "2"
click at [235, 490] on select "Please Choose One Enter Number of Speakers Please Estimate for me" at bounding box center [337, 499] width 204 height 18
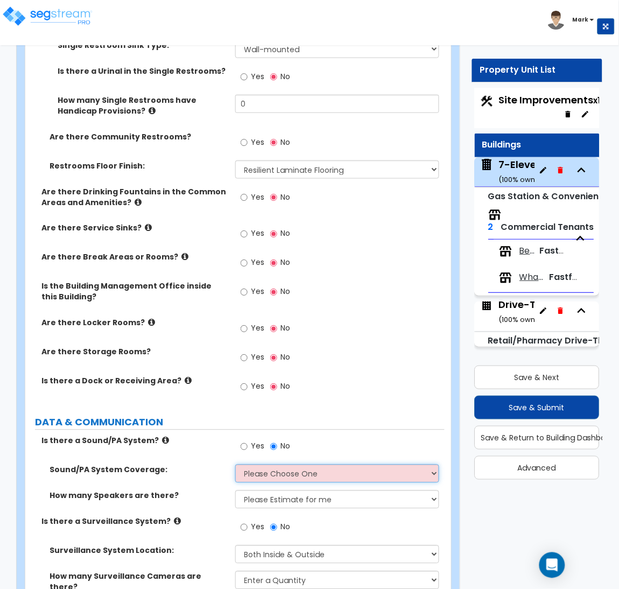
click at [282, 464] on select "Please Choose One All Areas Enter Percent Coverage" at bounding box center [337, 473] width 204 height 18
select select "1"
click at [235, 464] on select "Please Choose One All Areas Enter Percent Coverage" at bounding box center [337, 473] width 204 height 18
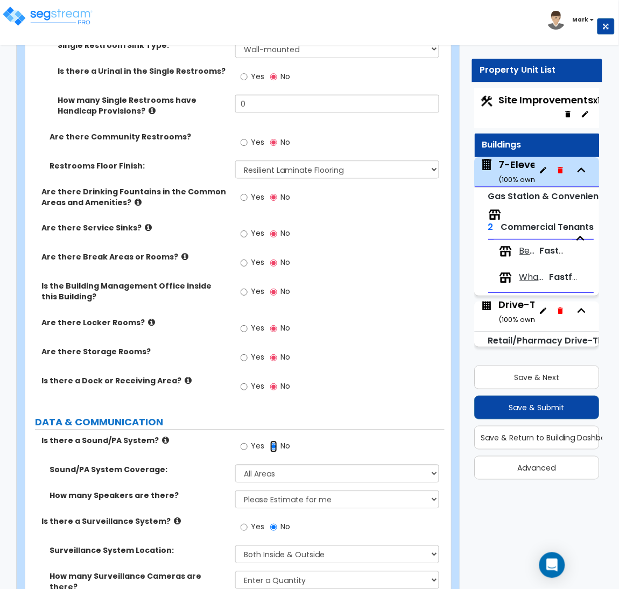
click at [275, 441] on input "No" at bounding box center [273, 447] width 7 height 12
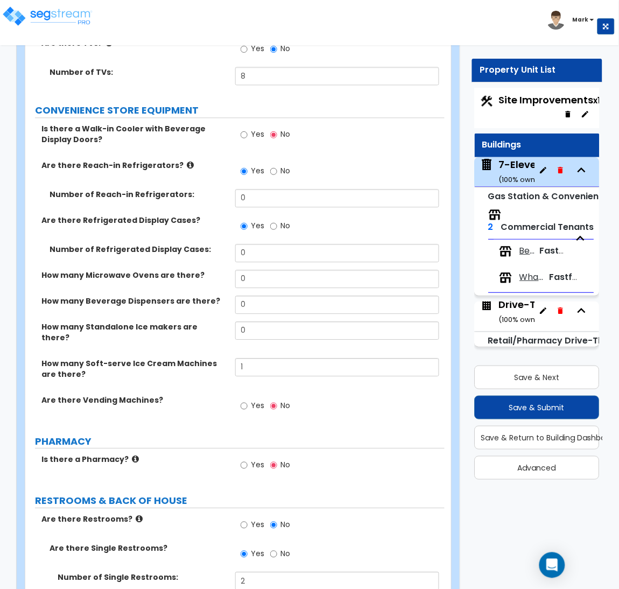
scroll to position [2708, 0]
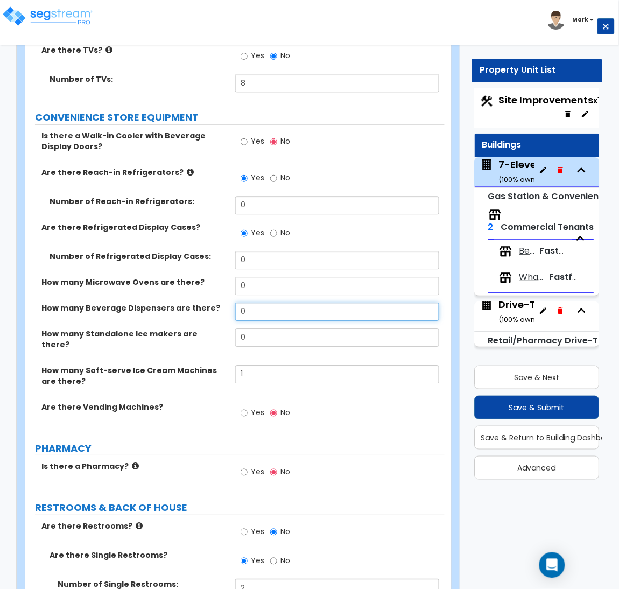
drag, startPoint x: 251, startPoint y: 269, endPoint x: 234, endPoint y: 270, distance: 16.7
click at [234, 303] on div "How many Beverage Dispensers are there? 0" at bounding box center [234, 316] width 419 height 26
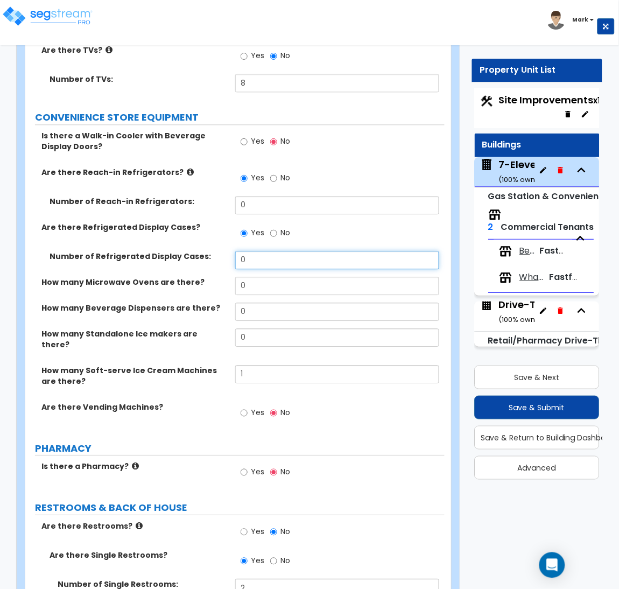
drag, startPoint x: 250, startPoint y: 216, endPoint x: 223, endPoint y: 213, distance: 26.5
click at [223, 251] on div "Number of Refrigerated Display Cases: 0" at bounding box center [234, 264] width 419 height 26
click at [187, 168] on icon at bounding box center [190, 172] width 7 height 8
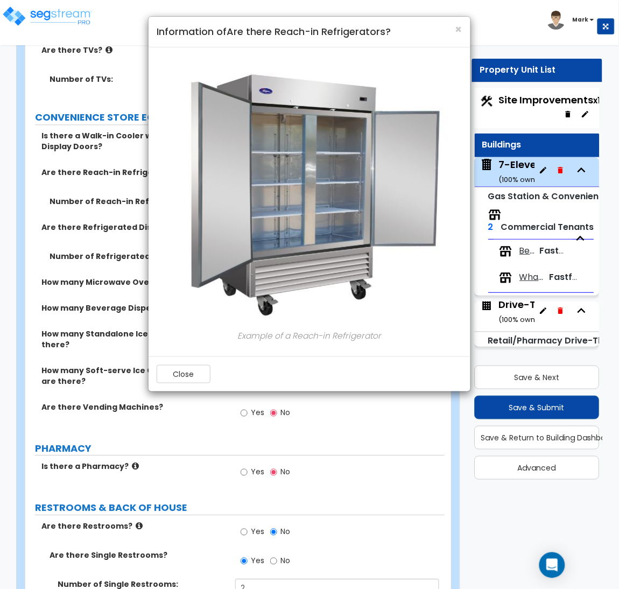
click at [462, 32] on div "× Information of Are there Reach-in Refrigerators?" at bounding box center [310, 32] width 322 height 31
drag, startPoint x: 459, startPoint y: 29, endPoint x: 447, endPoint y: 29, distance: 11.8
click at [457, 29] on span "×" at bounding box center [458, 30] width 7 height 16
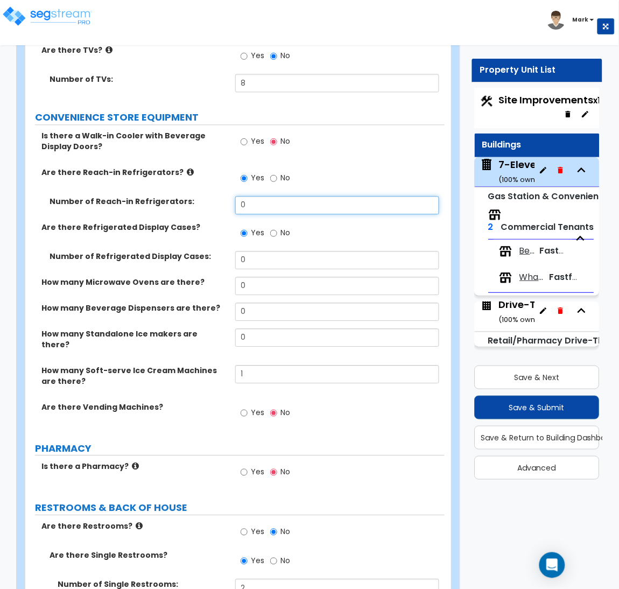
drag, startPoint x: 253, startPoint y: 165, endPoint x: 232, endPoint y: 159, distance: 22.2
click at [232, 196] on div "Number of Reach-in Refrigerators: 0" at bounding box center [234, 209] width 419 height 26
click at [187, 168] on icon at bounding box center [190, 172] width 7 height 8
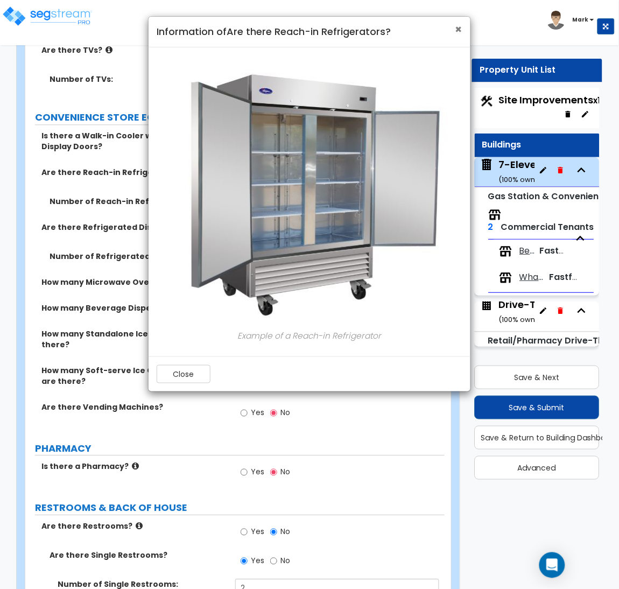
click at [456, 27] on span "×" at bounding box center [458, 30] width 7 height 16
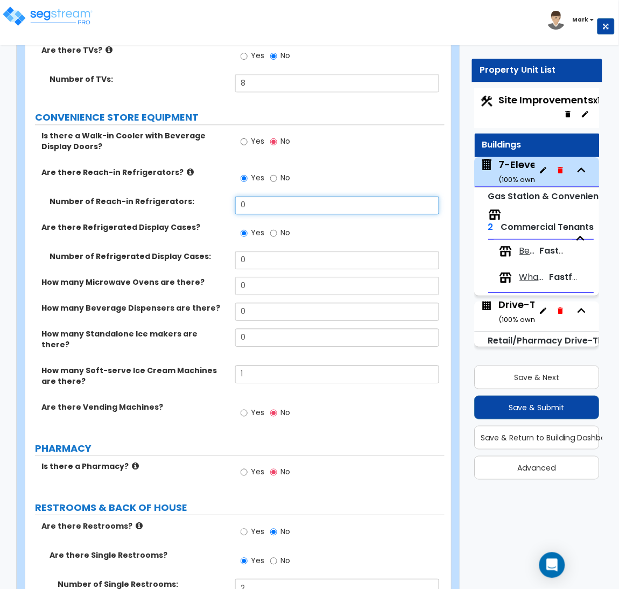
drag, startPoint x: 266, startPoint y: 157, endPoint x: 202, endPoint y: 172, distance: 65.8
click at [202, 196] on div "Number of Reach-in Refrigerators: 0" at bounding box center [234, 209] width 419 height 26
type input "5"
click at [189, 365] on div "How many Soft-serve Ice Cream Machines are there? 1" at bounding box center [234, 383] width 419 height 37
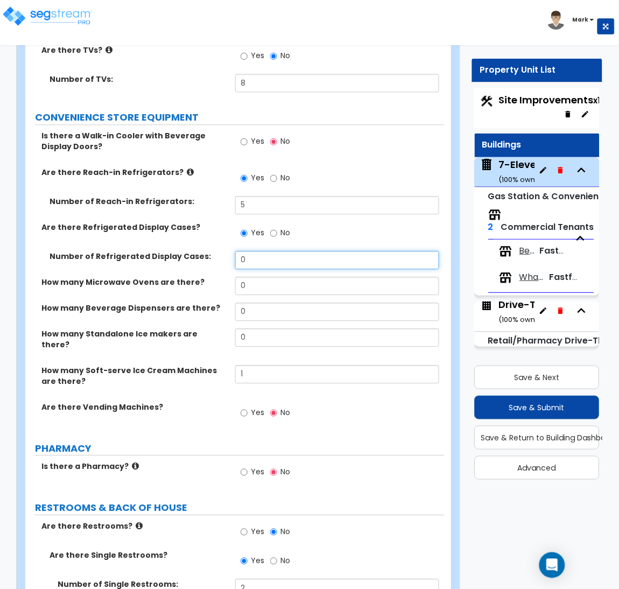
drag, startPoint x: 260, startPoint y: 229, endPoint x: 211, endPoint y: 220, distance: 50.2
click at [211, 251] on div "Number of Refrigerated Display Cases: 0" at bounding box center [234, 264] width 419 height 26
type input "4"
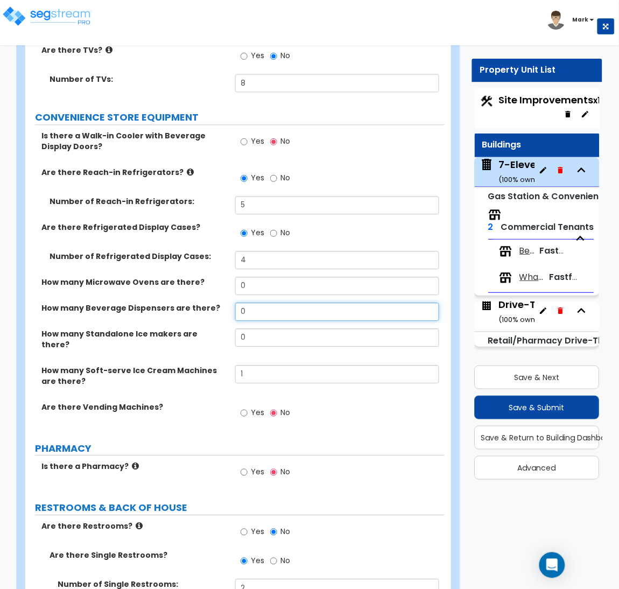
drag, startPoint x: 255, startPoint y: 265, endPoint x: 235, endPoint y: 265, distance: 19.4
click at [235, 303] on input "0" at bounding box center [337, 312] width 204 height 18
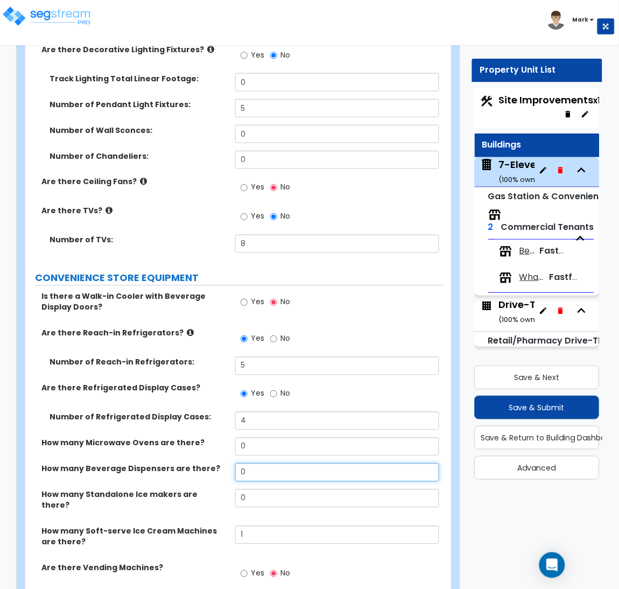
scroll to position [2546, 0]
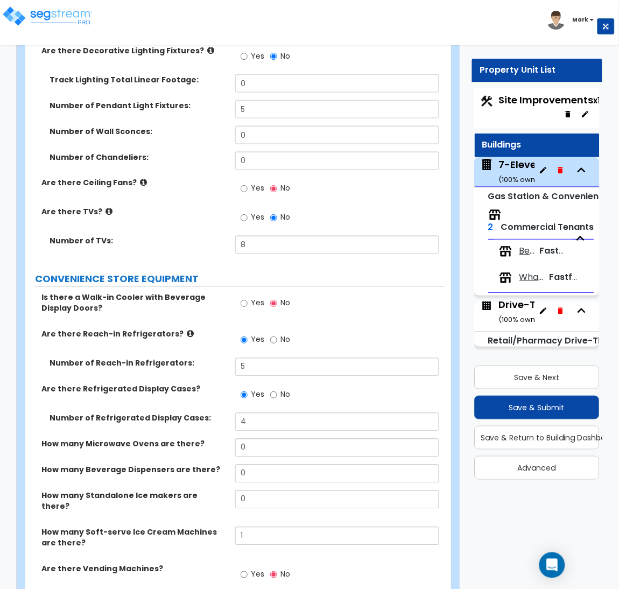
click at [250, 295] on label "Yes" at bounding box center [253, 304] width 24 height 18
click at [248, 298] on input "Yes" at bounding box center [244, 304] width 7 height 12
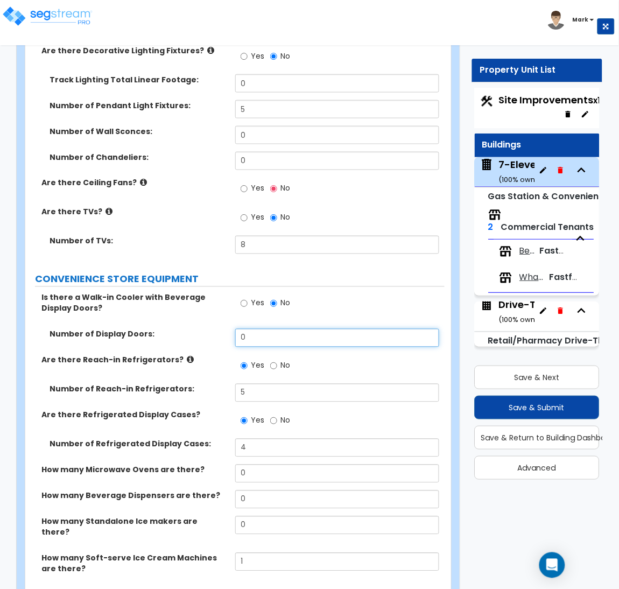
click at [273, 329] on input "0" at bounding box center [337, 338] width 204 height 18
drag, startPoint x: 273, startPoint y: 297, endPoint x: 214, endPoint y: 294, distance: 59.3
click at [214, 329] on div "Number of Display Doors: 0" at bounding box center [234, 342] width 419 height 26
type input "1"
click at [125, 292] on div "Is there a Walk-in Cooler with Beverage Display Doors? Yes No" at bounding box center [234, 310] width 419 height 37
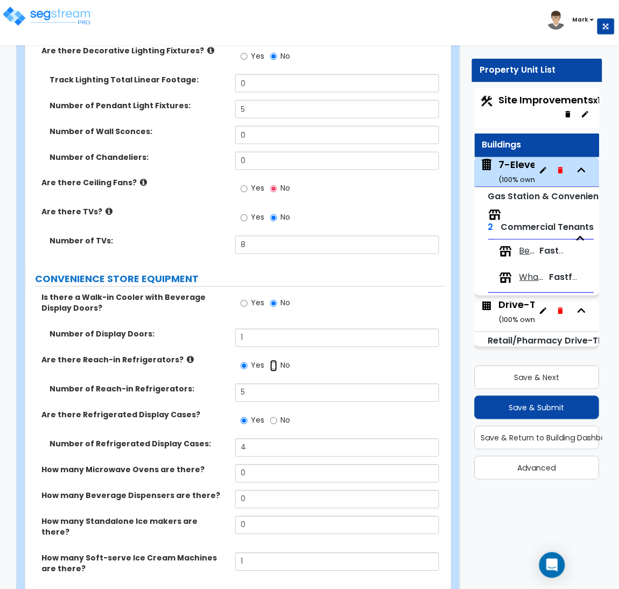
click at [270, 360] on input "No" at bounding box center [273, 366] width 7 height 12
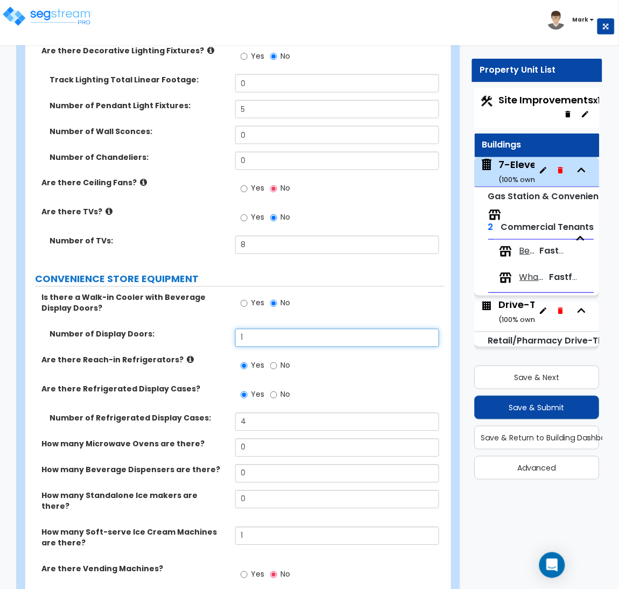
click at [263, 329] on input "1" at bounding box center [337, 338] width 204 height 18
click at [202, 563] on div "Are there Vending Machines? Yes No" at bounding box center [234, 577] width 419 height 29
click at [252, 360] on span "Yes" at bounding box center [257, 365] width 13 height 11
click at [248, 360] on input "Yes" at bounding box center [244, 366] width 7 height 12
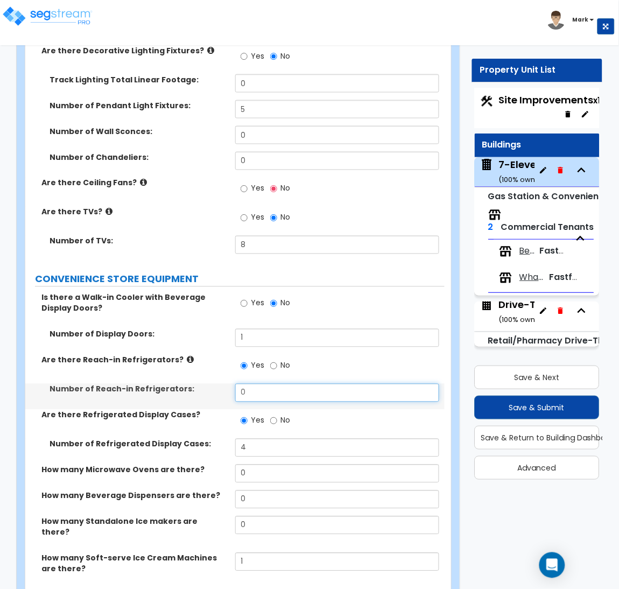
drag, startPoint x: 256, startPoint y: 349, endPoint x: 225, endPoint y: 350, distance: 30.2
click at [225, 384] on div "Number of Reach-in Refrigerators: 0" at bounding box center [234, 397] width 419 height 26
type input "5"
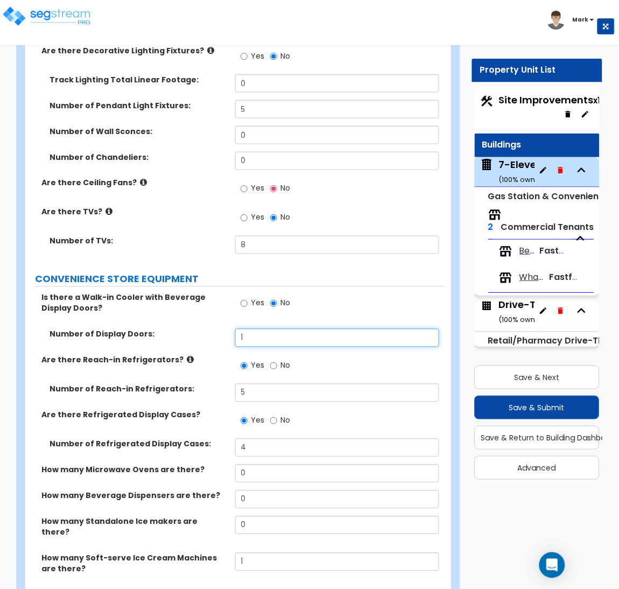
drag, startPoint x: 260, startPoint y: 300, endPoint x: 205, endPoint y: 294, distance: 55.7
click at [205, 329] on div "Number of Display Doors: 1" at bounding box center [234, 342] width 419 height 26
click at [178, 292] on div "Is there a Walk-in Cooler with Beverage Display Doors? Yes No" at bounding box center [234, 310] width 419 height 37
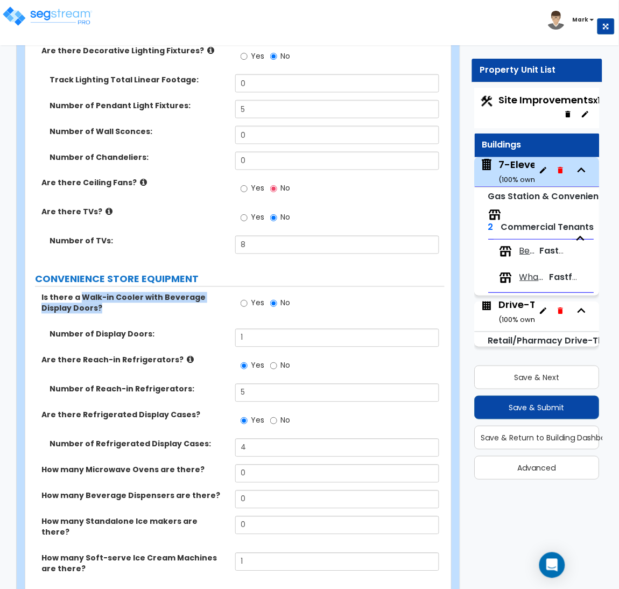
drag, startPoint x: 72, startPoint y: 275, endPoint x: 79, endPoint y: 262, distance: 14.7
click at [79, 292] on div "Is there a Walk-in Cooler with Beverage Display Doors? Yes No" at bounding box center [234, 310] width 419 height 37
copy label "Walk-in Cooler with Beverage Display Doors?"
click at [263, 329] on input "1" at bounding box center [337, 338] width 204 height 18
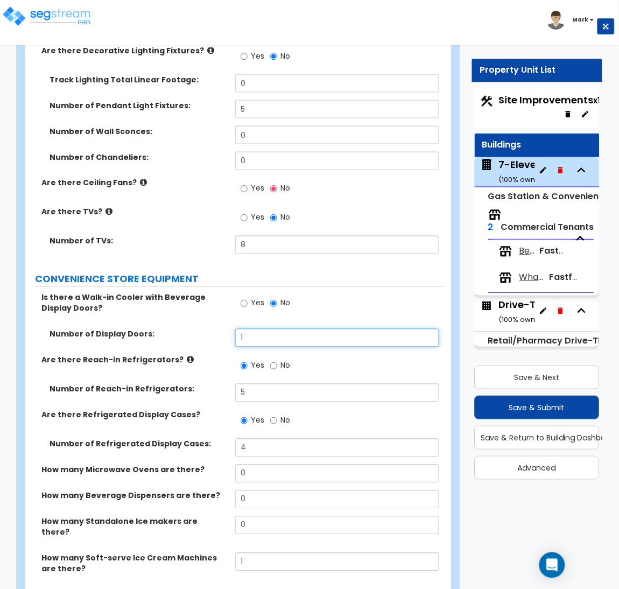
drag, startPoint x: 269, startPoint y: 302, endPoint x: 228, endPoint y: 295, distance: 40.9
click at [228, 329] on div "Number of Display Doors: 1" at bounding box center [234, 342] width 419 height 26
type input "10"
click at [277, 358] on label "No" at bounding box center [280, 367] width 20 height 18
click at [277, 360] on input "No" at bounding box center [273, 366] width 7 height 12
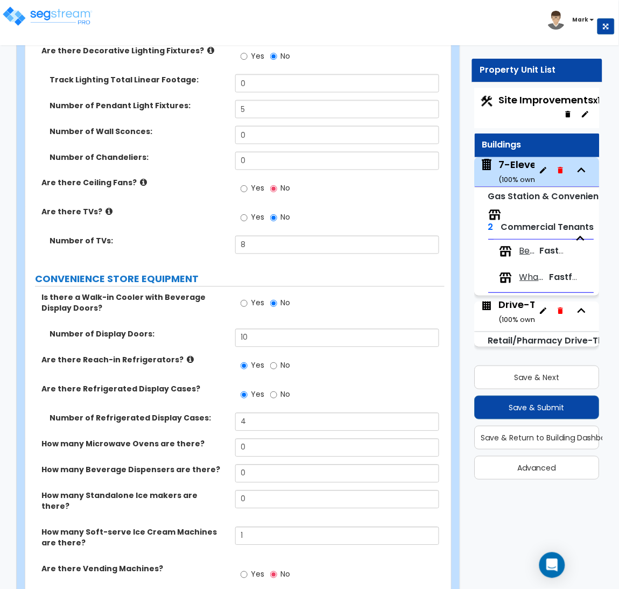
click at [260, 360] on span "Yes" at bounding box center [257, 365] width 13 height 11
click at [248, 360] on input "Yes" at bounding box center [244, 366] width 7 height 12
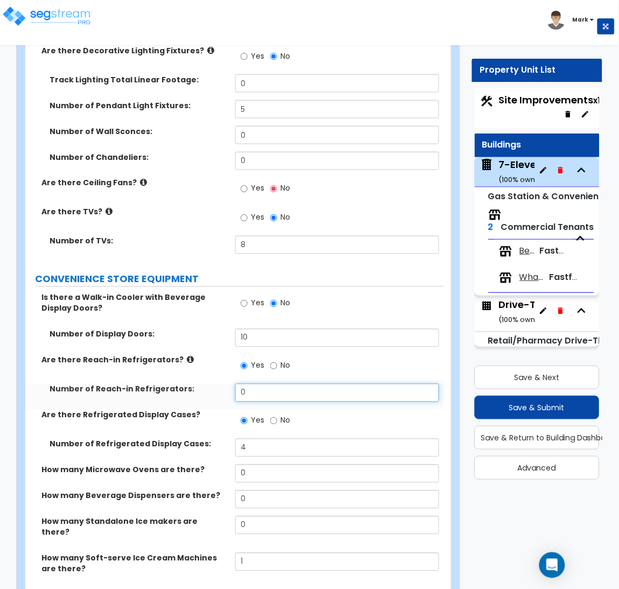
drag, startPoint x: 267, startPoint y: 345, endPoint x: 206, endPoint y: 359, distance: 63.0
click at [206, 384] on div "Number of Reach-in Refrigerators: 0" at bounding box center [234, 397] width 419 height 26
type input "2"
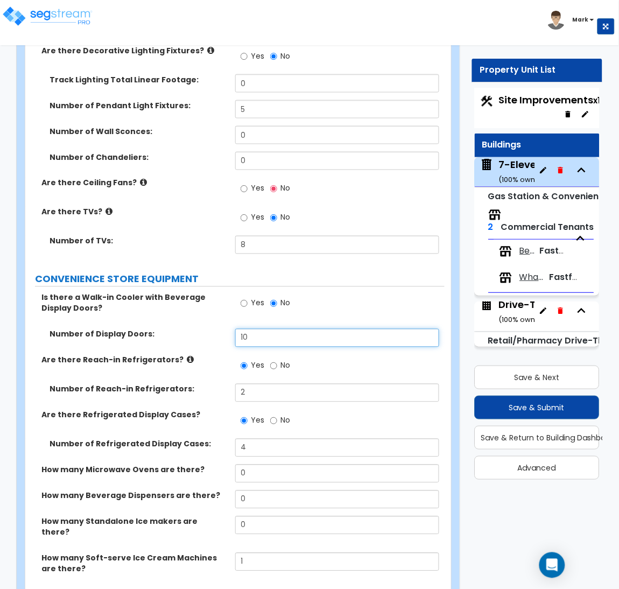
click at [288, 329] on input "10" at bounding box center [337, 338] width 204 height 18
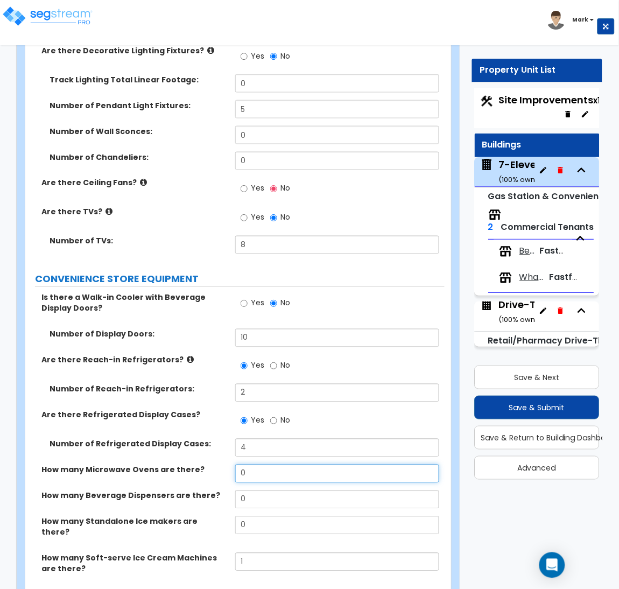
drag, startPoint x: 262, startPoint y: 436, endPoint x: 235, endPoint y: 435, distance: 26.9
click at [235, 464] on input "0" at bounding box center [337, 473] width 204 height 18
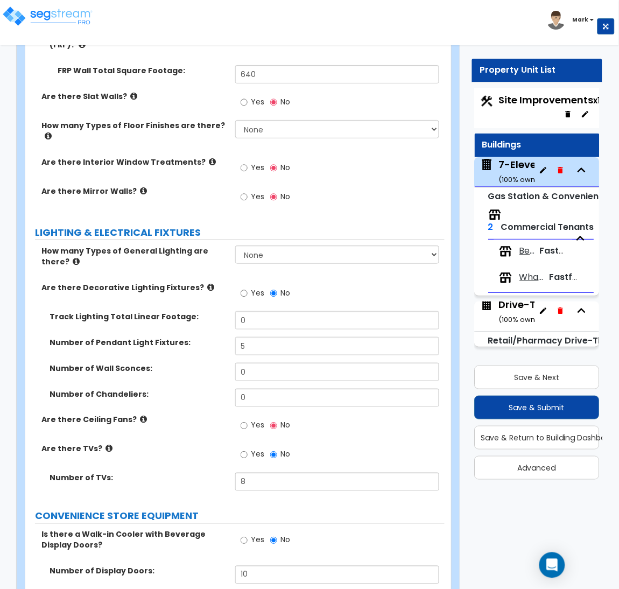
scroll to position [2304, 0]
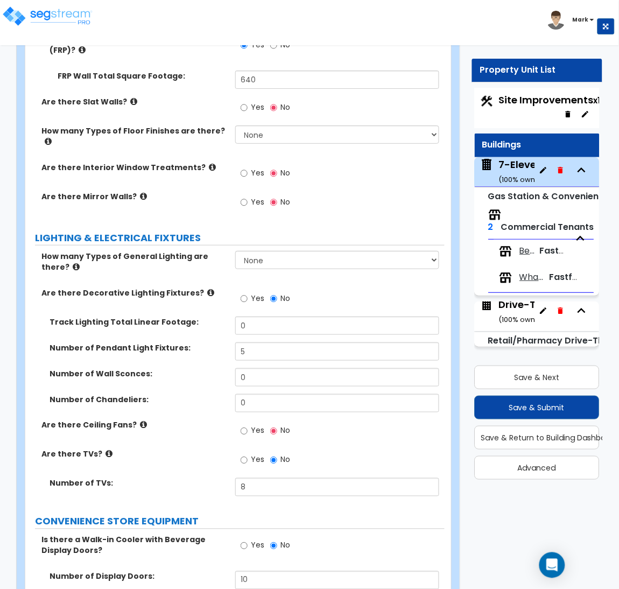
type input "1"
click at [303, 251] on select "None 1 2 3" at bounding box center [337, 260] width 204 height 18
click at [235, 251] on select "None 1 2 3" at bounding box center [337, 260] width 204 height 18
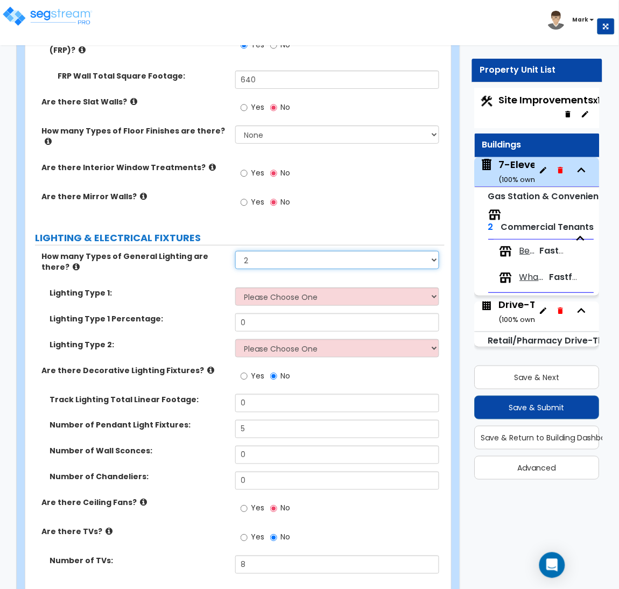
click at [286, 251] on select "None 1 2 3" at bounding box center [337, 260] width 204 height 18
select select "3"
click at [235, 251] on select "None 1 2 3" at bounding box center [337, 260] width 204 height 18
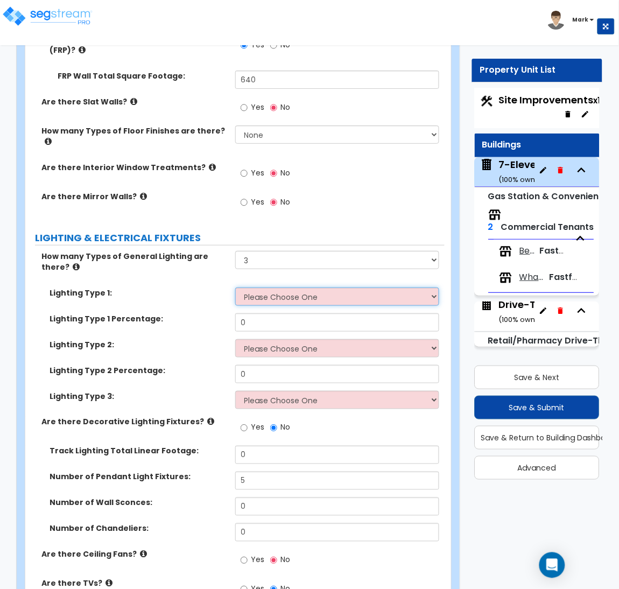
click at [286, 287] on select "Please Choose One LED Surface-Mounted LED Recessed Fluorescent Surface-Mounted …" at bounding box center [337, 296] width 204 height 18
select select "4"
click at [235, 287] on select "Please Choose One LED Surface-Mounted LED Recessed Fluorescent Surface-Mounted …" at bounding box center [337, 296] width 204 height 18
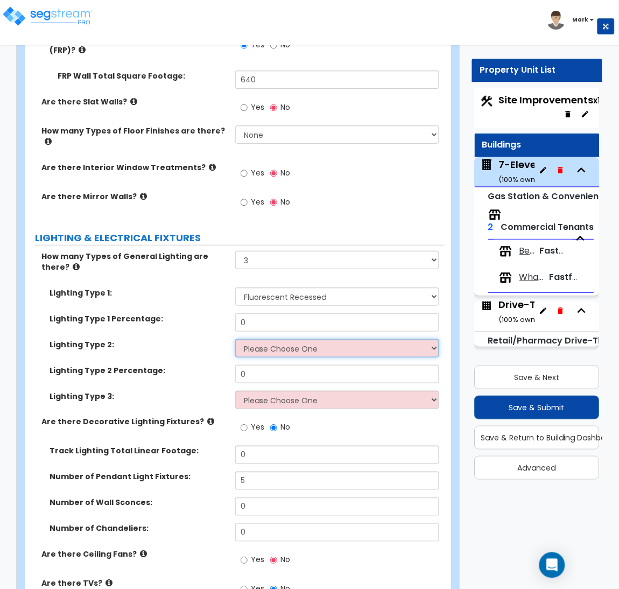
click at [288, 339] on select "Please Choose One LED Surface-Mounted LED Recessed Fluorescent Surface-Mounted …" at bounding box center [337, 348] width 204 height 18
select select "5"
click at [235, 339] on select "Please Choose One LED Surface-Mounted LED Recessed Fluorescent Surface-Mounted …" at bounding box center [337, 348] width 204 height 18
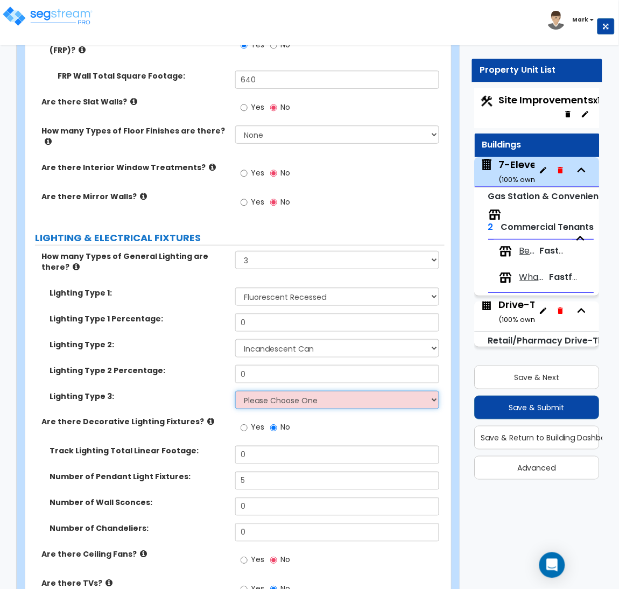
click at [299, 391] on select "Please Choose One LED Surface-Mounted LED Recessed Fluorescent Surface-Mounted …" at bounding box center [337, 400] width 204 height 18
select select "3"
click at [235, 391] on select "Please Choose One LED Surface-Mounted LED Recessed Fluorescent Surface-Mounted …" at bounding box center [337, 400] width 204 height 18
click at [73, 263] on icon at bounding box center [76, 267] width 7 height 8
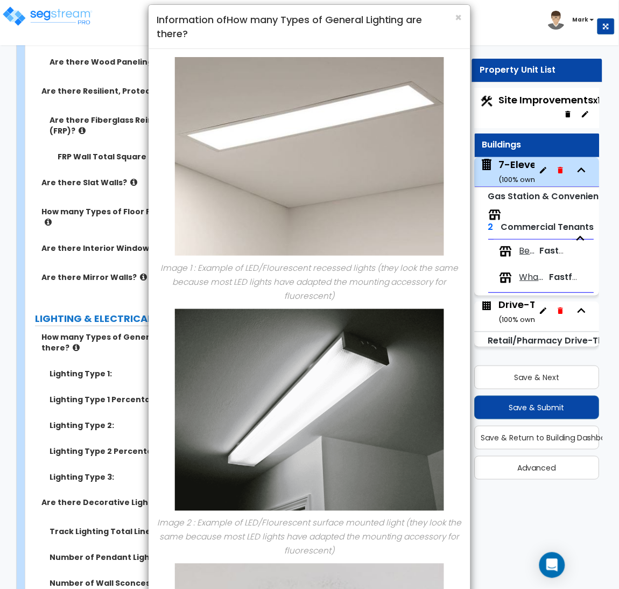
scroll to position [0, 0]
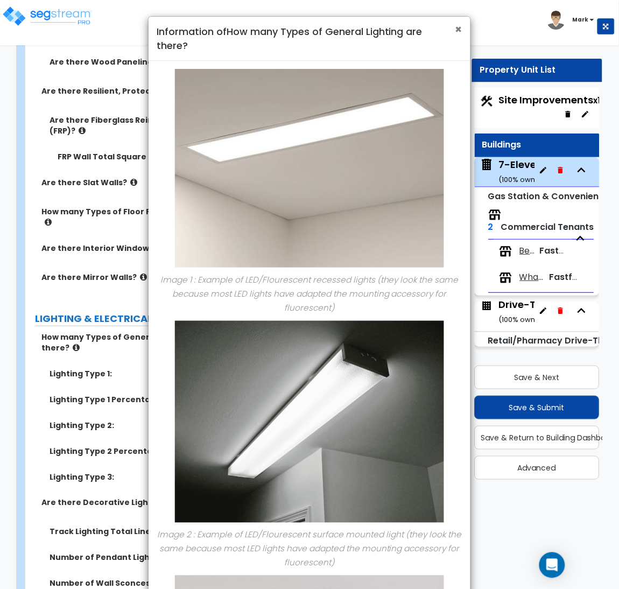
click at [460, 29] on span "×" at bounding box center [458, 30] width 7 height 16
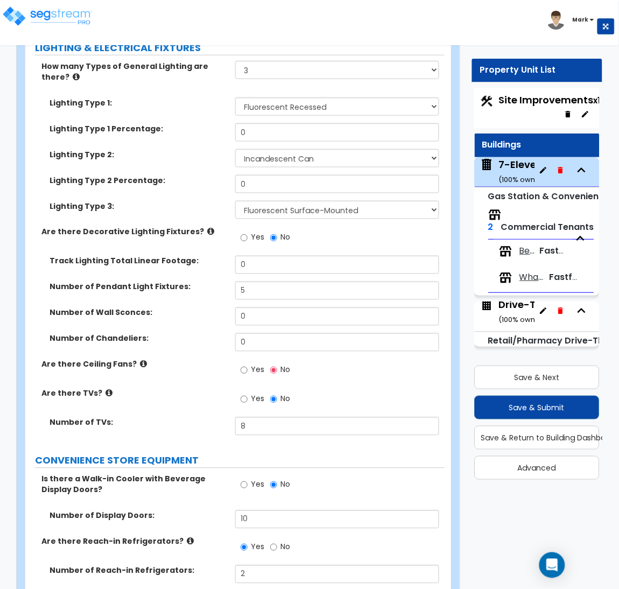
scroll to position [2788, 0]
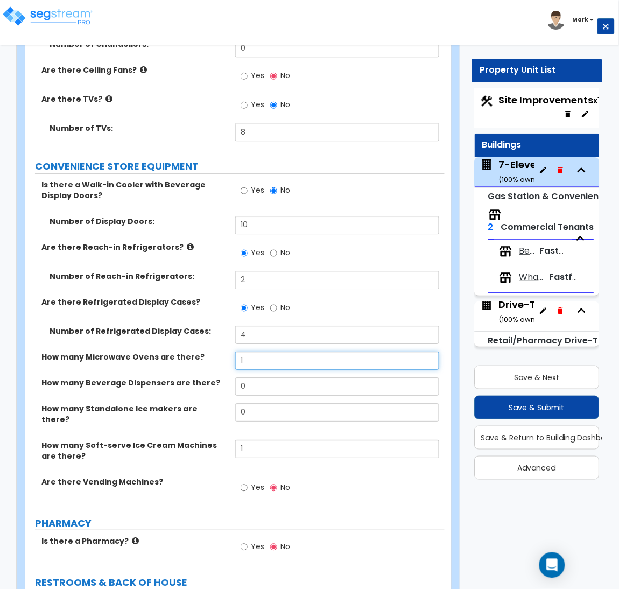
drag, startPoint x: 261, startPoint y: 316, endPoint x: 235, endPoint y: 316, distance: 25.8
click at [235, 351] on input "1" at bounding box center [337, 360] width 204 height 18
type input "2"
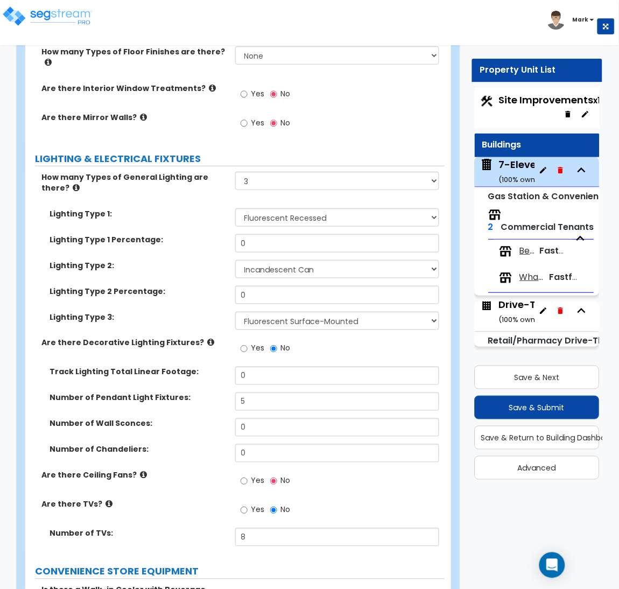
scroll to position [2378, 0]
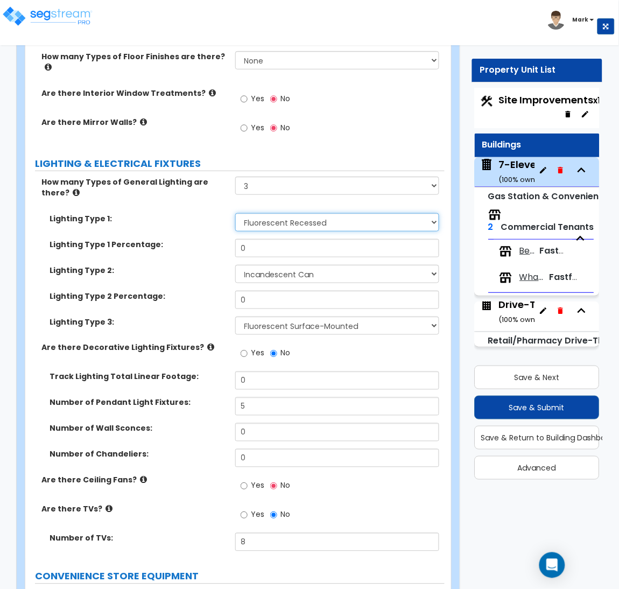
click at [279, 213] on select "Please Choose One LED Surface-Mounted LED Recessed Fluorescent Surface-Mounted …" at bounding box center [337, 222] width 204 height 18
select select "2"
click at [235, 213] on select "Please Choose One LED Surface-Mounted LED Recessed Fluorescent Surface-Mounted …" at bounding box center [337, 222] width 204 height 18
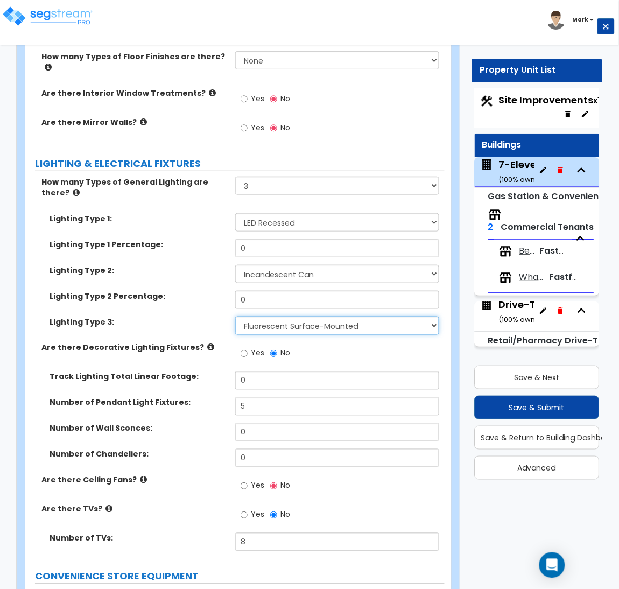
click at [312, 316] on select "Please Choose One LED Surface-Mounted LED Recessed Fluorescent Surface-Mounted …" at bounding box center [337, 325] width 204 height 18
select select "1"
click at [235, 316] on select "Please Choose One LED Surface-Mounted LED Recessed Fluorescent Surface-Mounted …" at bounding box center [337, 325] width 204 height 18
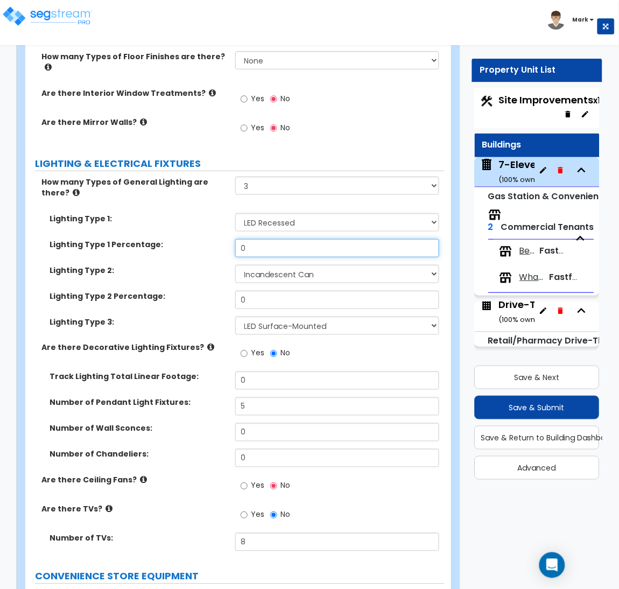
drag, startPoint x: 277, startPoint y: 215, endPoint x: 178, endPoint y: 225, distance: 99.6
click at [178, 225] on div "Lighting Type 1: Please Choose One LED Surface-Mounted LED Recessed Fluorescent…" at bounding box center [234, 277] width 403 height 129
type input "80"
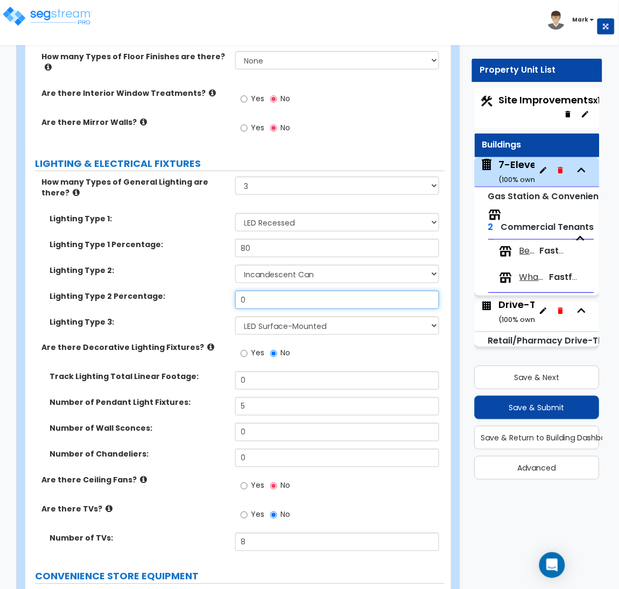
drag, startPoint x: 265, startPoint y: 263, endPoint x: 199, endPoint y: 249, distance: 68.1
click at [199, 249] on div "Lighting Type 1: Please Choose One LED Surface-Mounted LED Recessed Fluorescent…" at bounding box center [234, 277] width 403 height 129
type input "10"
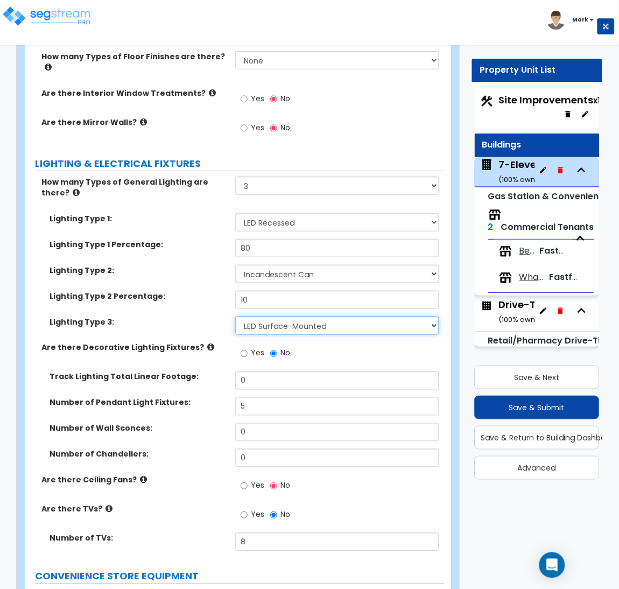
click at [337, 316] on select "Please Choose One LED Surface-Mounted LED Recessed Fluorescent Surface-Mounted …" at bounding box center [337, 325] width 204 height 18
click at [200, 291] on div "Lighting Type 2 Percentage: 10" at bounding box center [234, 304] width 419 height 26
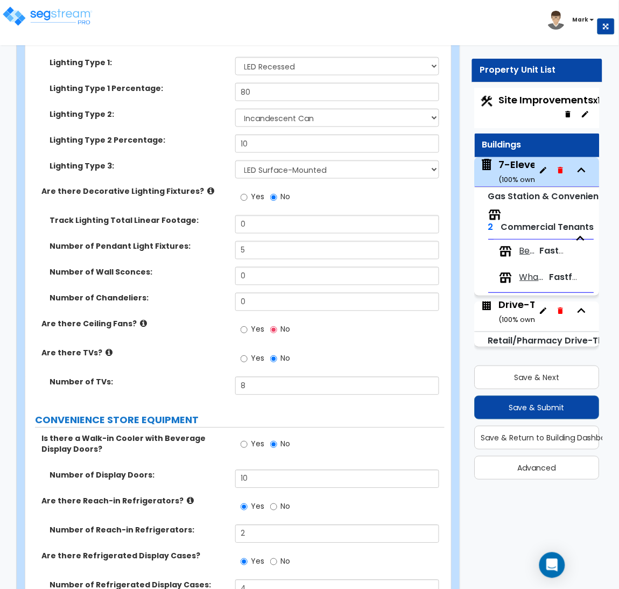
scroll to position [2540, 0]
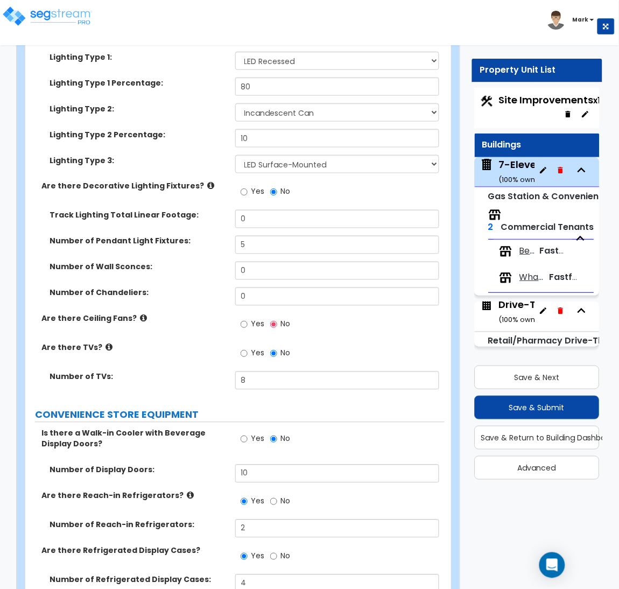
click at [201, 287] on label "Number of Chandeliers:" at bounding box center [139, 292] width 178 height 11
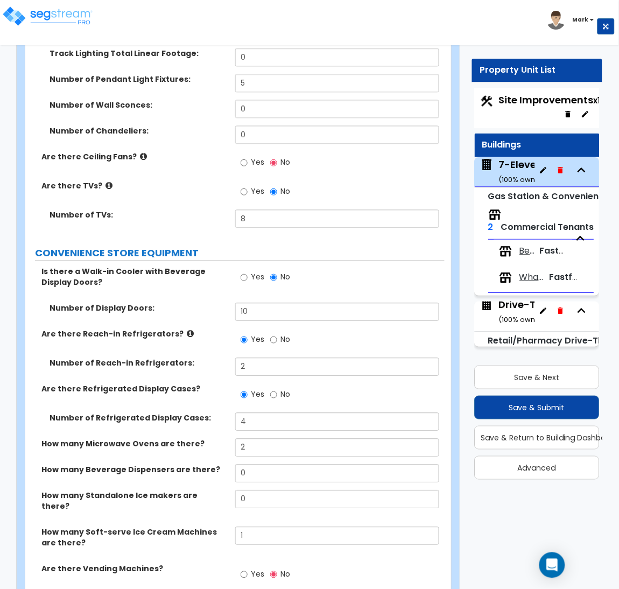
scroll to position [2863, 0]
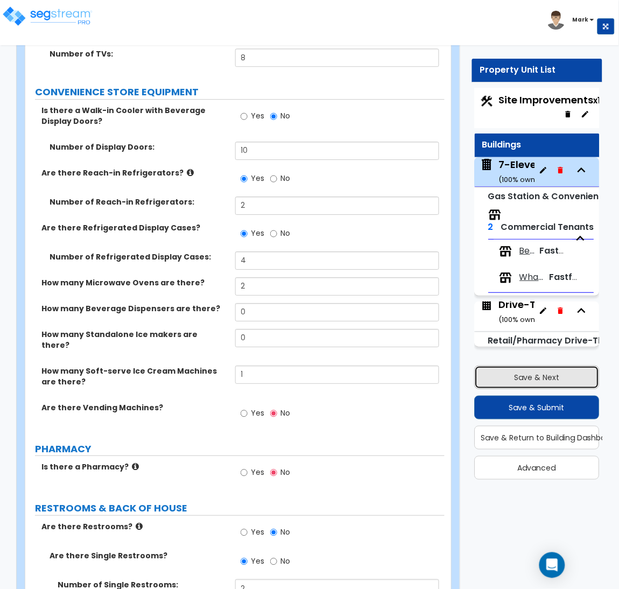
click at [519, 383] on button "Save & Next" at bounding box center [537, 377] width 125 height 24
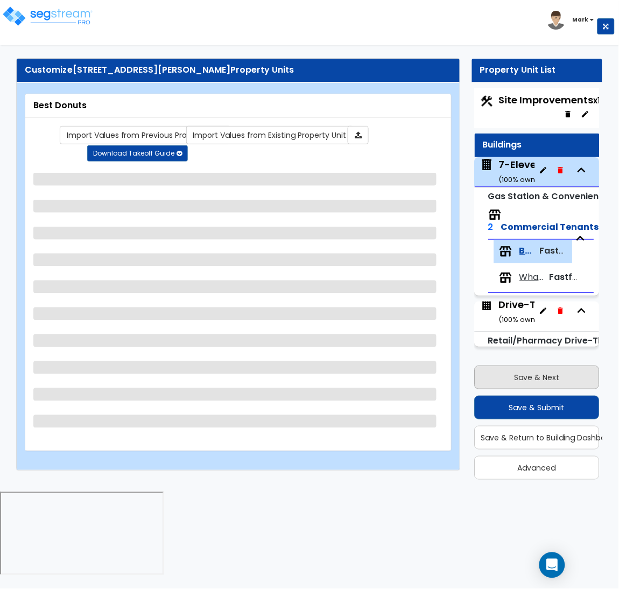
scroll to position [0, 0]
select select "1"
select select "2"
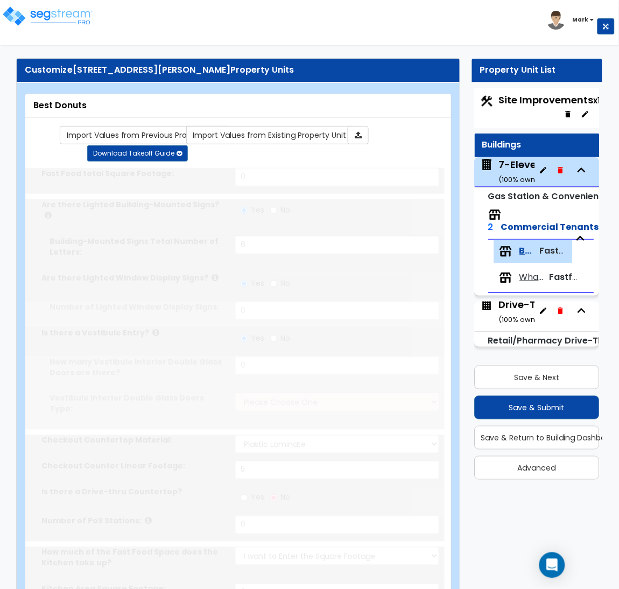
type input "4"
type input "1"
select select "1"
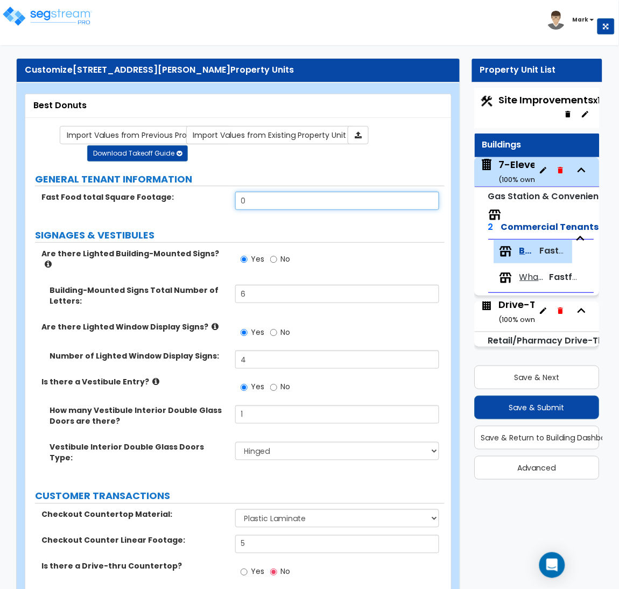
drag, startPoint x: 279, startPoint y: 200, endPoint x: 222, endPoint y: 190, distance: 57.3
type input "3,670"
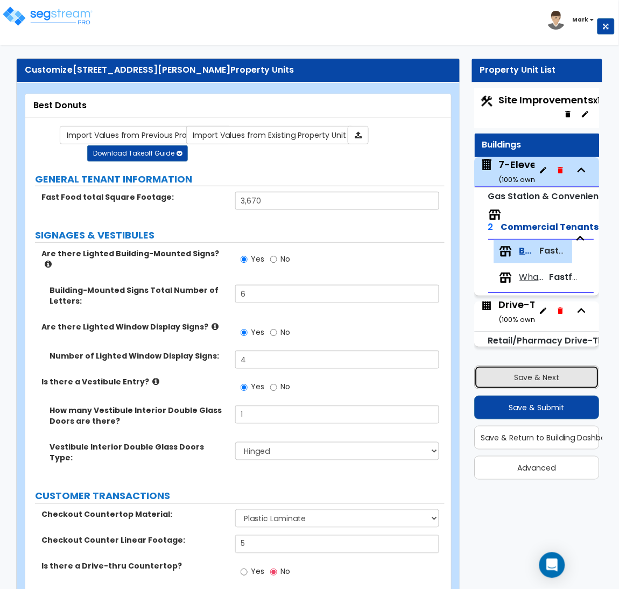
click at [521, 372] on button "Save & Next" at bounding box center [537, 377] width 125 height 24
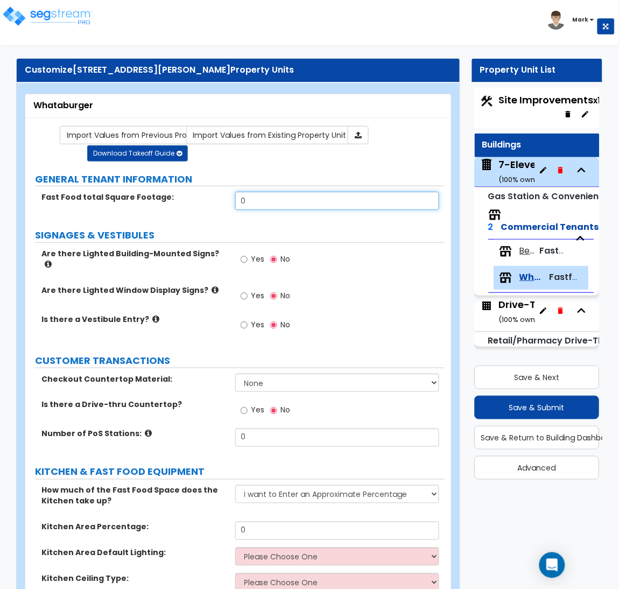
drag, startPoint x: 277, startPoint y: 195, endPoint x: 202, endPoint y: 201, distance: 75.0
click at [202, 201] on div "Fast Food total Square Footage: 0" at bounding box center [234, 205] width 419 height 26
type input "3,670"
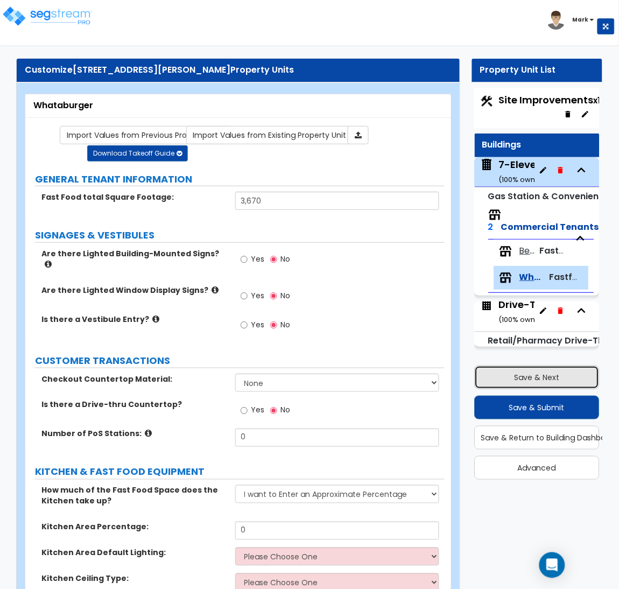
click at [503, 375] on button "Save & Next" at bounding box center [537, 377] width 125 height 24
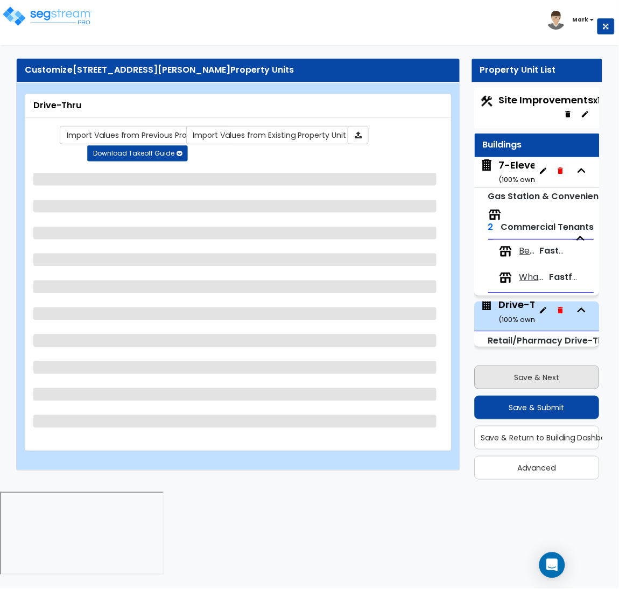
scroll to position [4, 0]
select select "3"
select select "5"
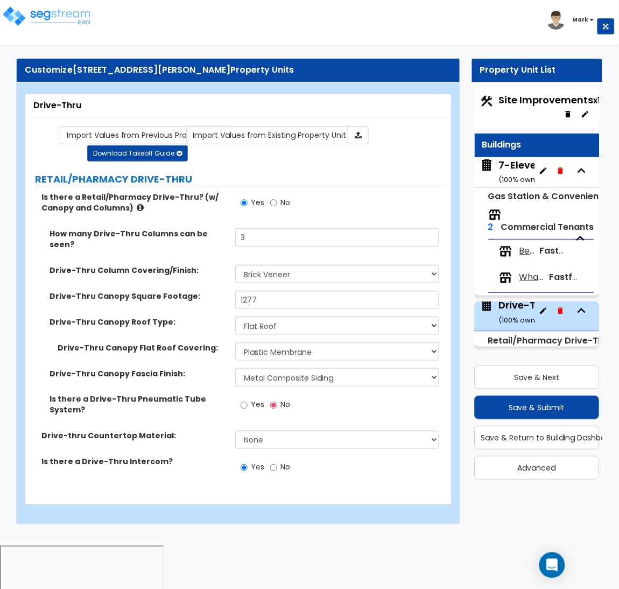
click at [529, 249] on span "Best Donuts" at bounding box center [528, 251] width 17 height 12
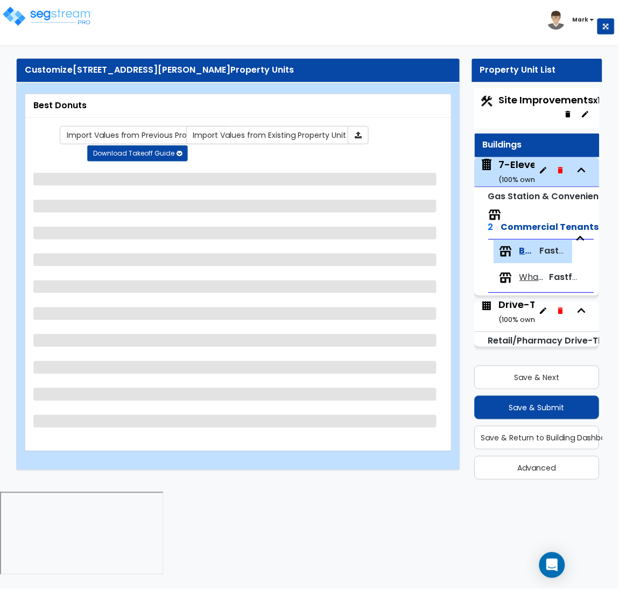
select select "1"
select select "2"
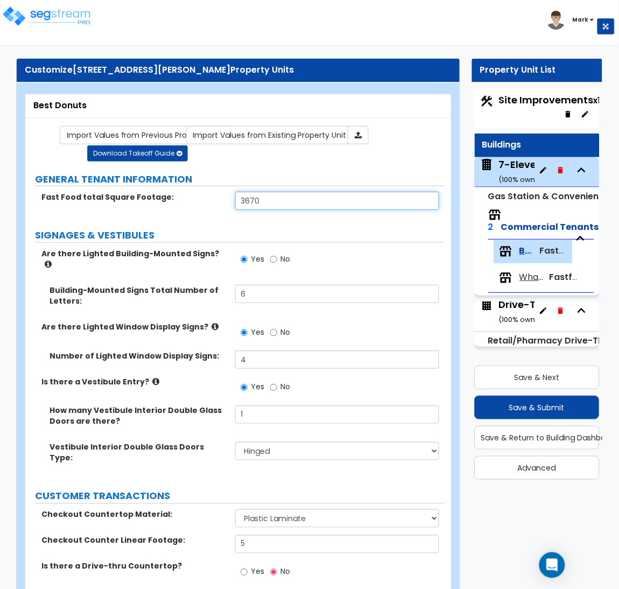
drag, startPoint x: 287, startPoint y: 201, endPoint x: 193, endPoint y: 195, distance: 93.8
click at [193, 195] on div "Fast Food total Square Footage: 3670" at bounding box center [234, 205] width 419 height 26
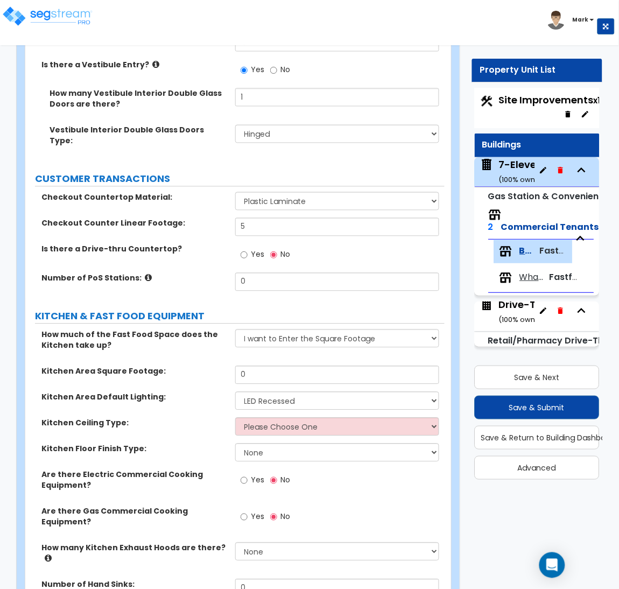
scroll to position [323, 0]
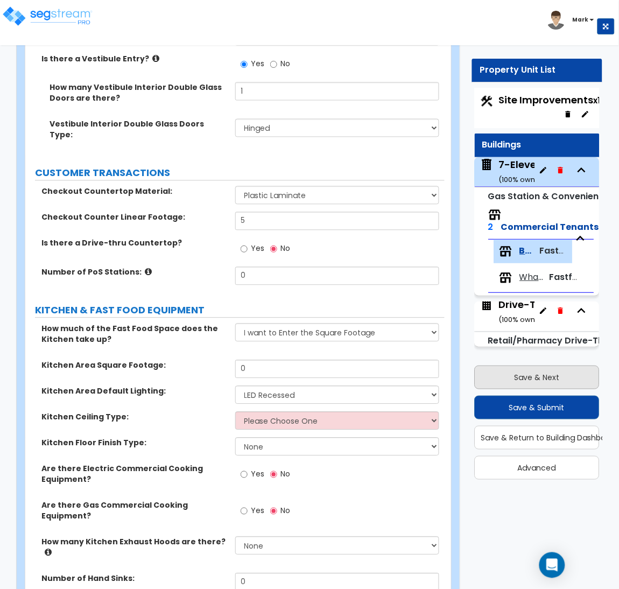
type input "3,651"
click at [503, 375] on button "Save & Next" at bounding box center [537, 377] width 125 height 24
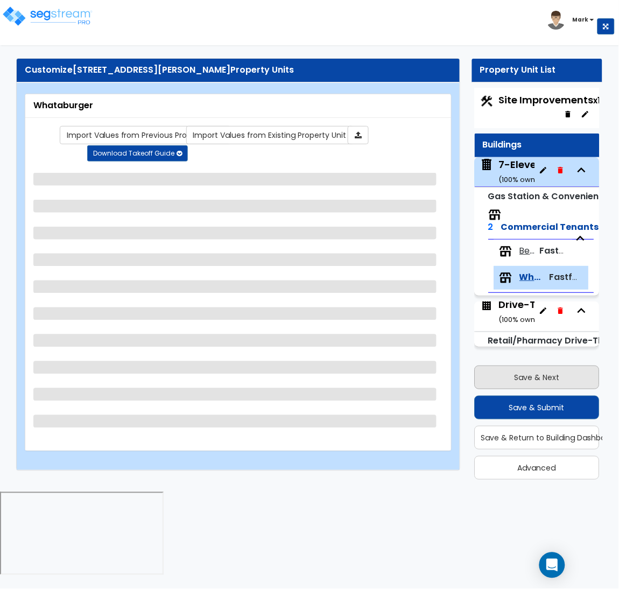
scroll to position [0, 0]
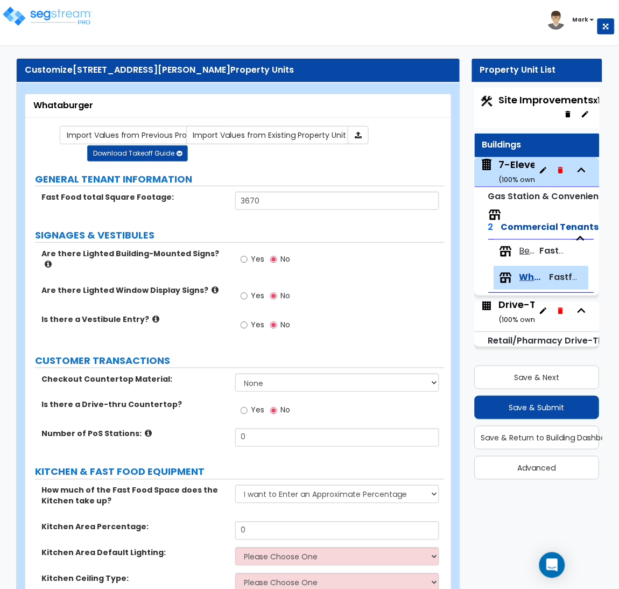
click at [513, 162] on div "7-Eleven ( 100 % ownership)" at bounding box center [530, 171] width 62 height 27
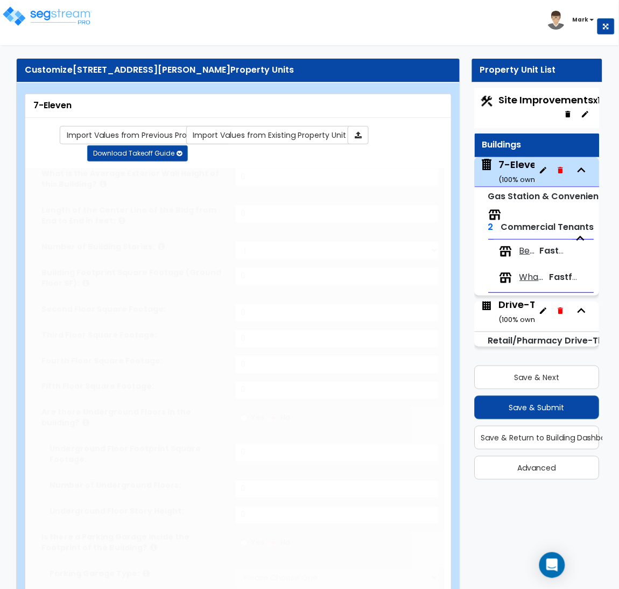
type input "21"
type input "204"
type input "14862"
select select "6"
select select "2"
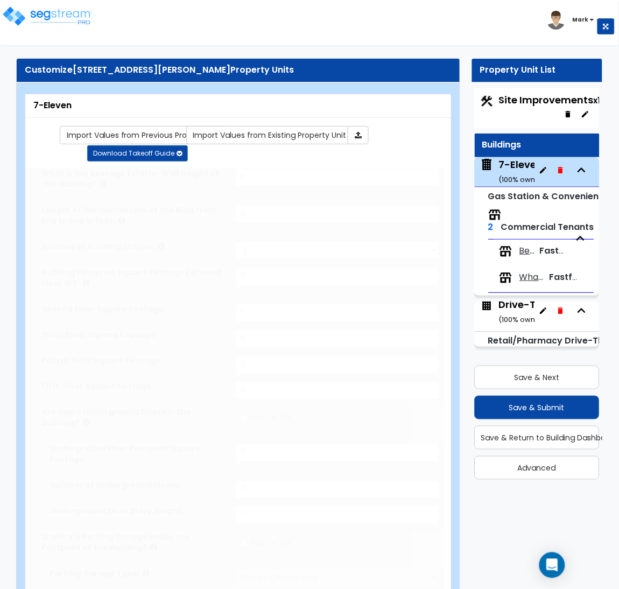
select select "1"
select select "2"
select select "1"
select select "4"
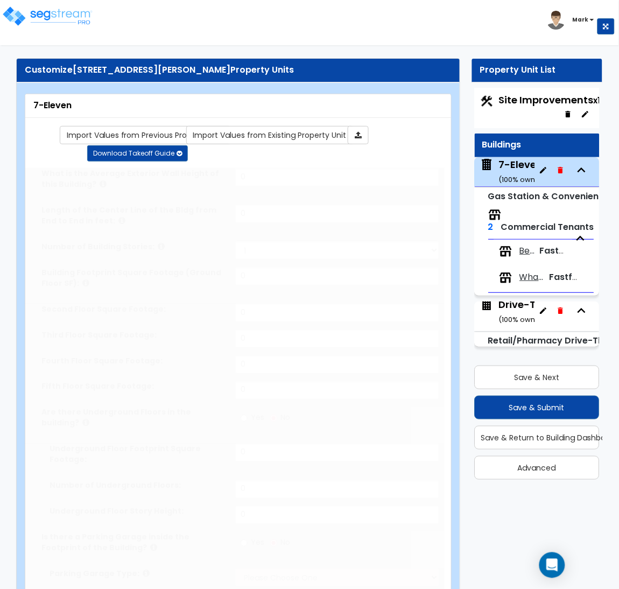
radio input "true"
select select "2"
select select "1"
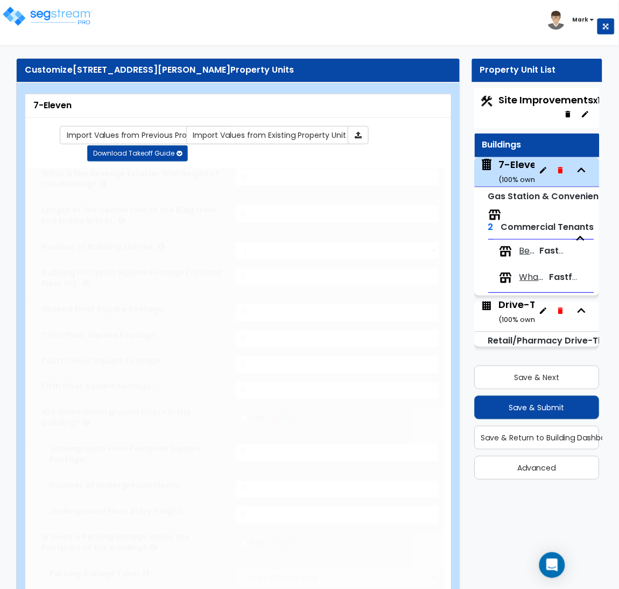
select select "1"
type input "2"
radio input "true"
select select "3"
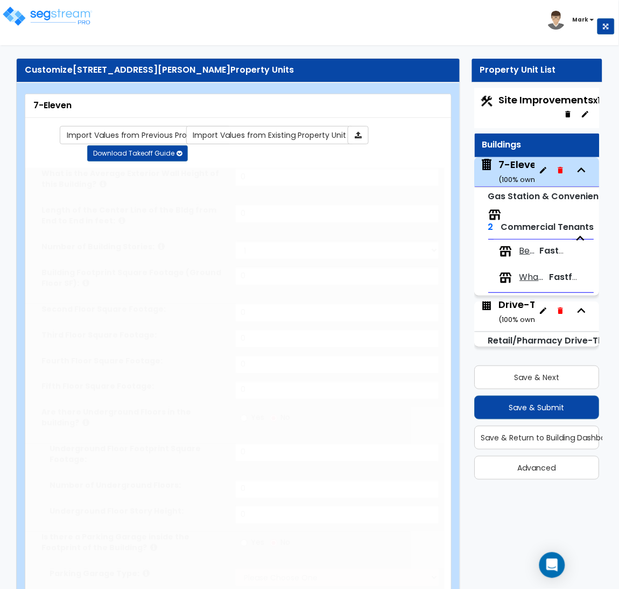
type input "2"
radio input "true"
select select "1"
select select "2"
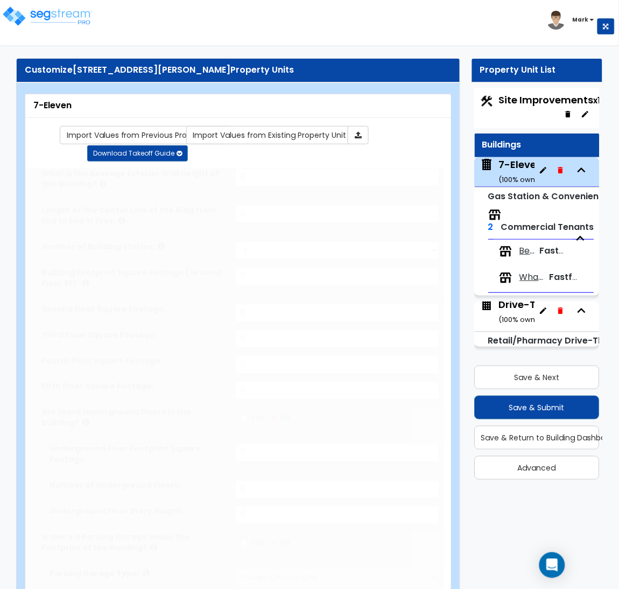
select select "1"
select select "3"
radio input "true"
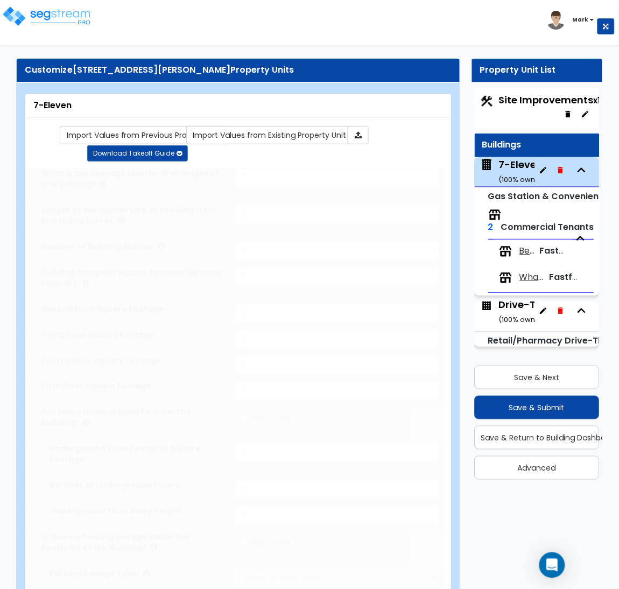
type input "190"
radio input "true"
type input "640"
select select "3"
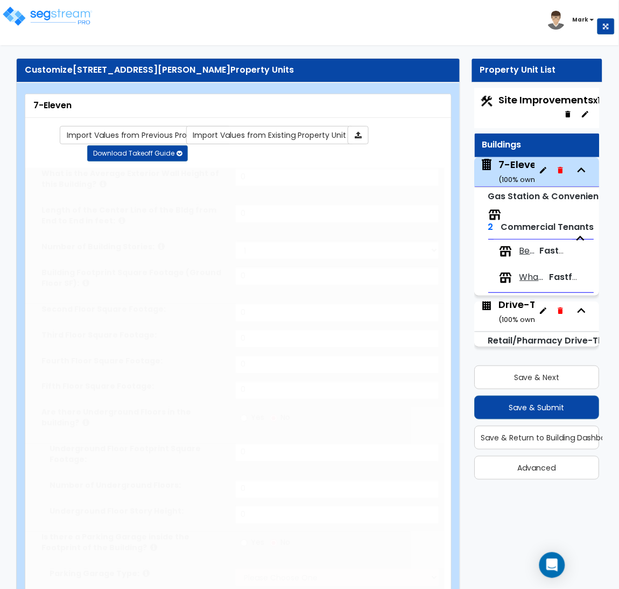
select select "2"
type input "80"
select select "5"
type input "10"
select select "1"
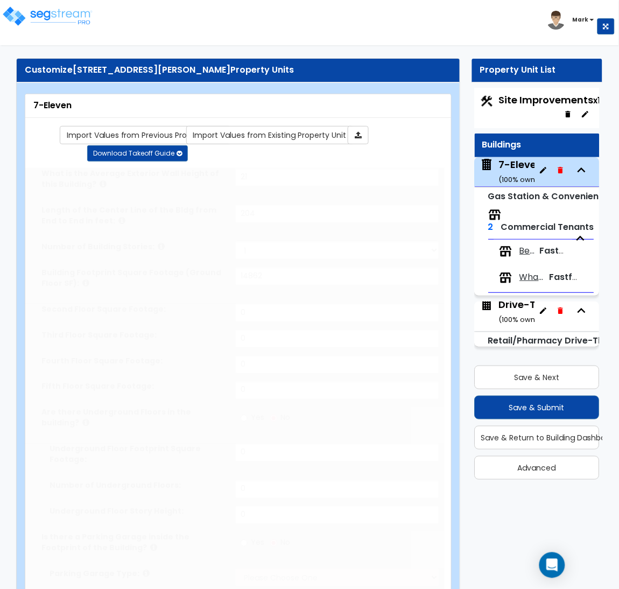
radio input "true"
type input "5"
radio input "true"
type input "8"
radio input "true"
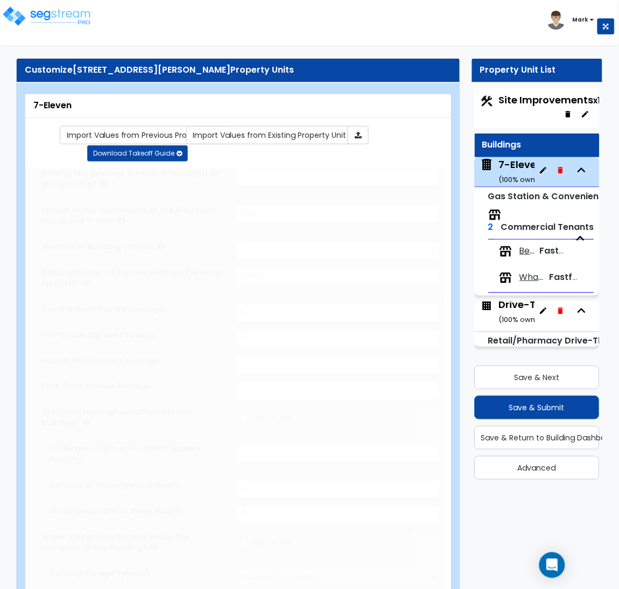
type input "10"
radio input "true"
type input "4"
type input "2"
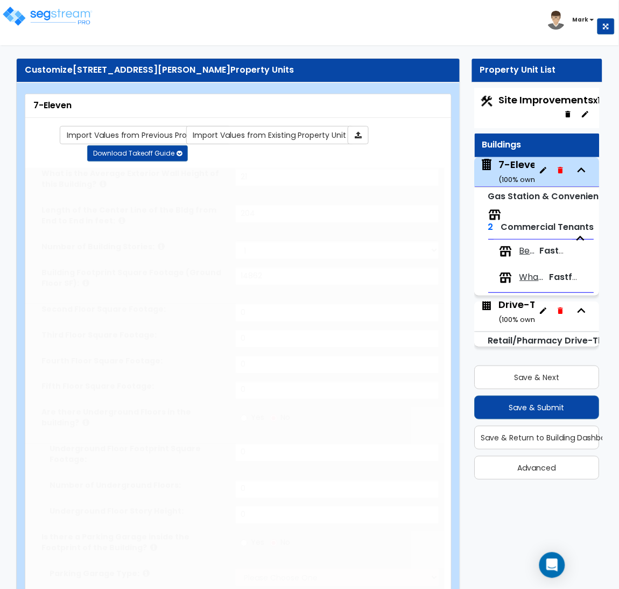
type input "1"
radio input "true"
type input "2"
select select "1"
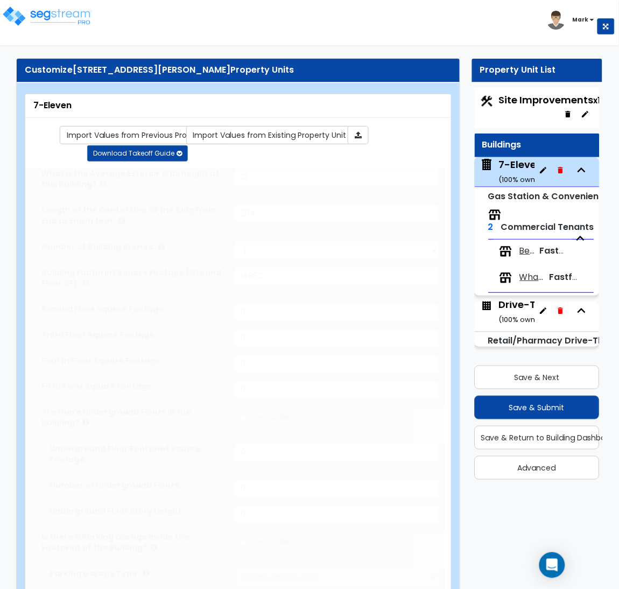
select select "2"
radio input "true"
select select "3"
select select "4"
type input "17"
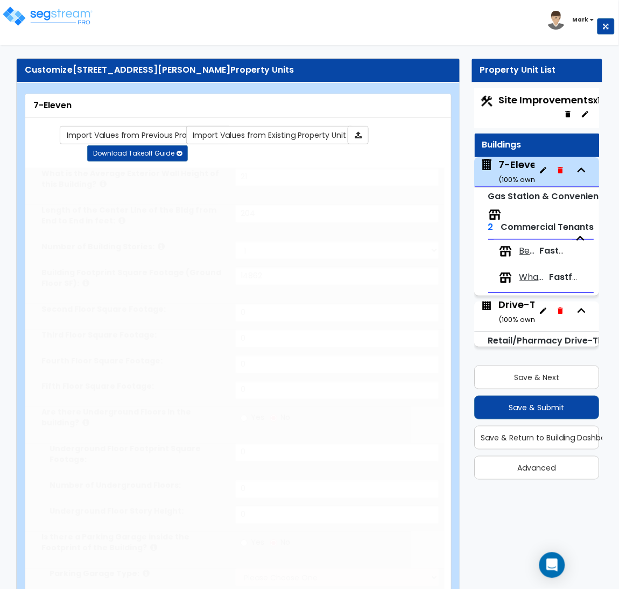
type input "7"
select select "1"
radio input "true"
select select "1"
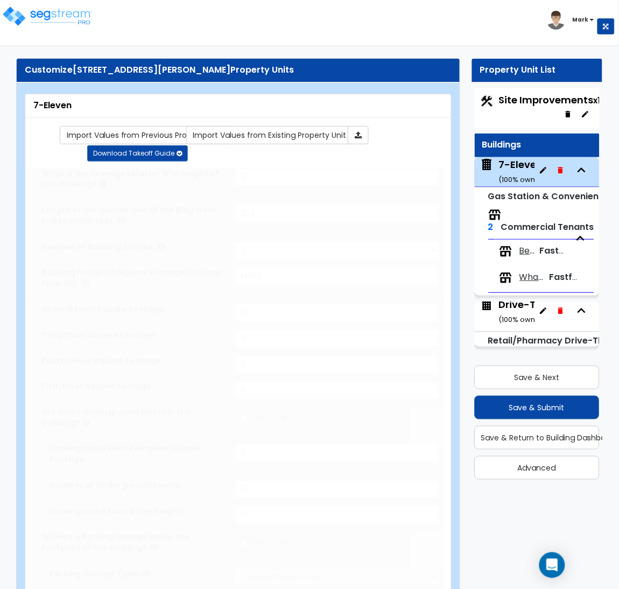
radio input "true"
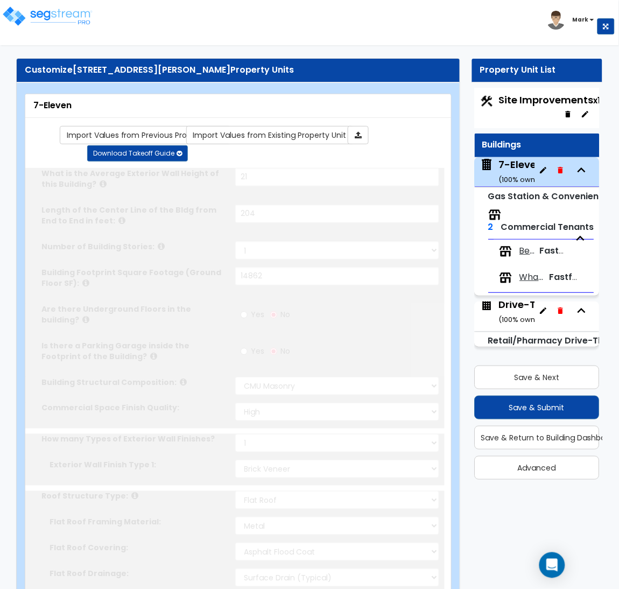
type input "12"
type input "2"
select select "1"
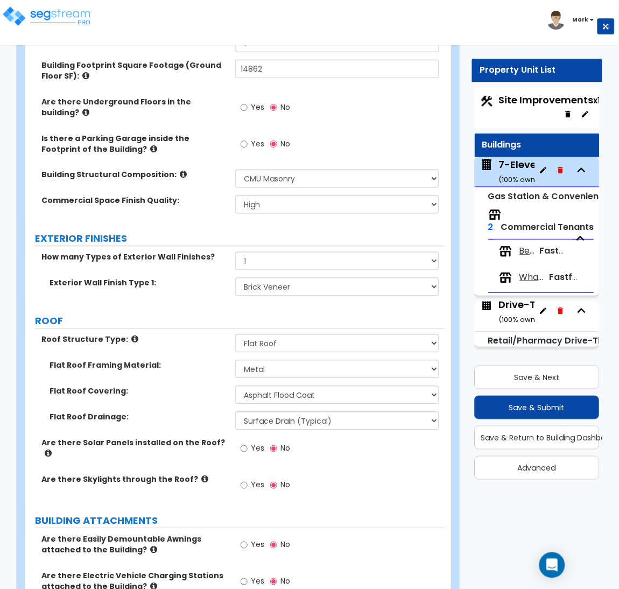
scroll to position [242, 0]
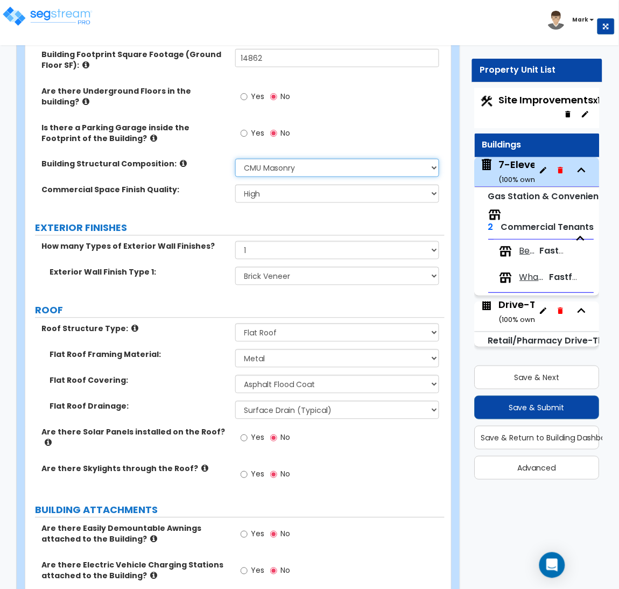
click at [314, 159] on select "Please Choose One Tilt-up Wall Construction Reinforced Concrete Structural Stee…" at bounding box center [337, 168] width 204 height 18
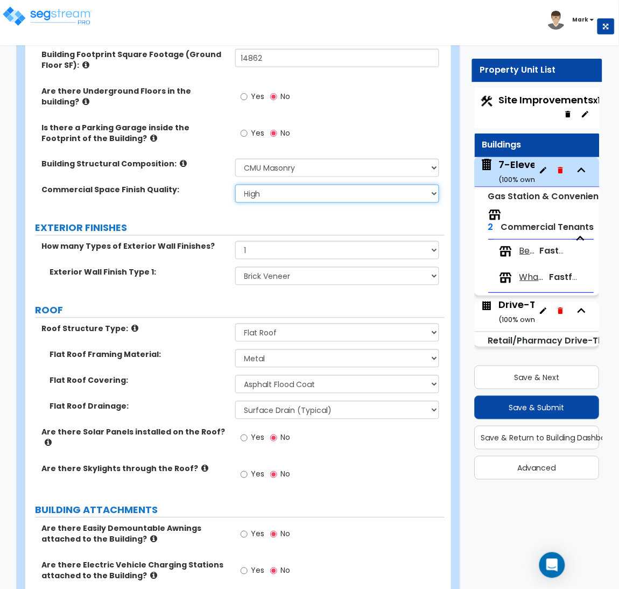
click at [306, 185] on select "Low Average High" at bounding box center [337, 194] width 204 height 18
select select "1"
click at [235, 185] on select "Low Average High" at bounding box center [337, 194] width 204 height 18
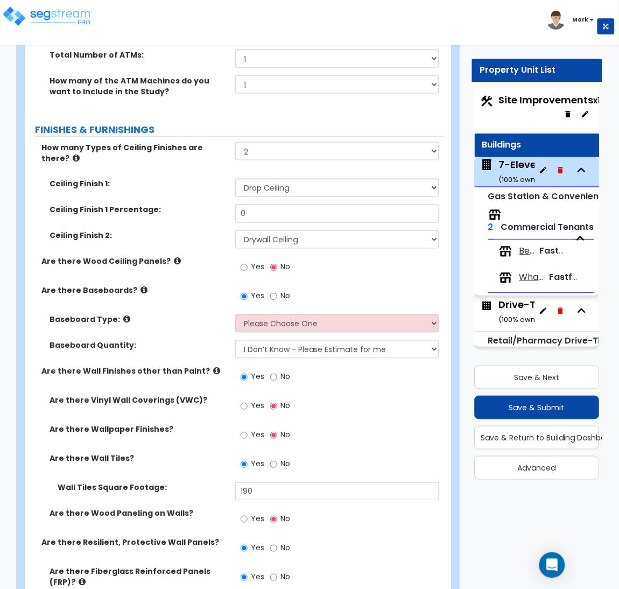
scroll to position [1775, 0]
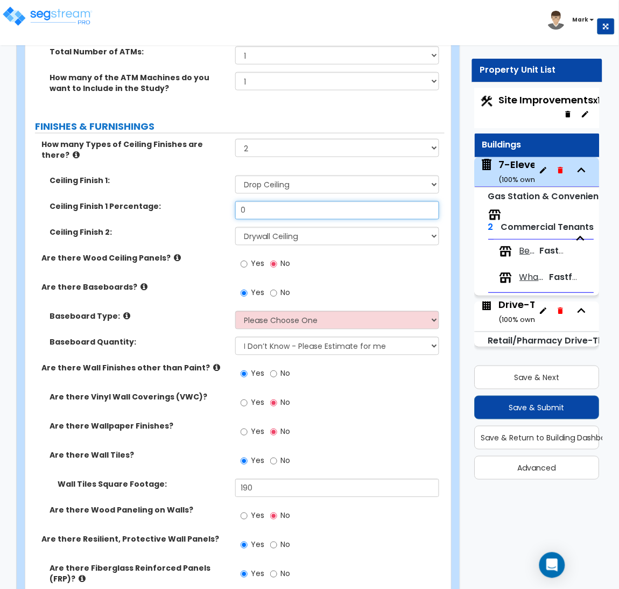
drag, startPoint x: 278, startPoint y: 182, endPoint x: 215, endPoint y: 174, distance: 63.4
click at [215, 201] on div "Ceiling Finish 1 Percentage: 0" at bounding box center [234, 214] width 419 height 26
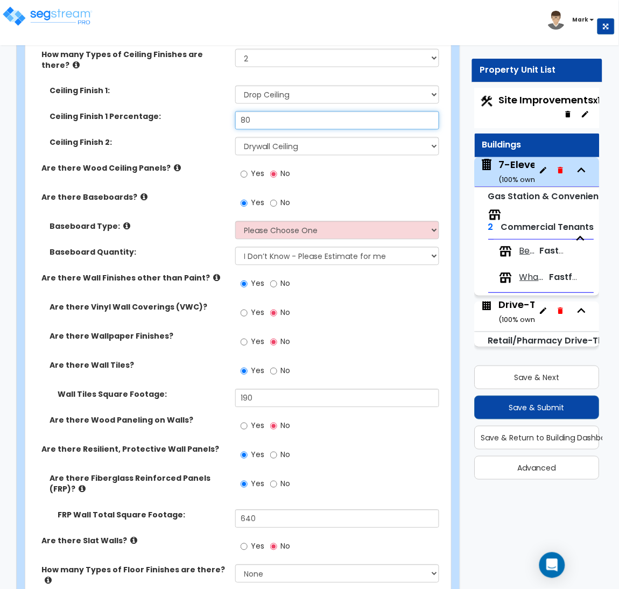
scroll to position [1856, 0]
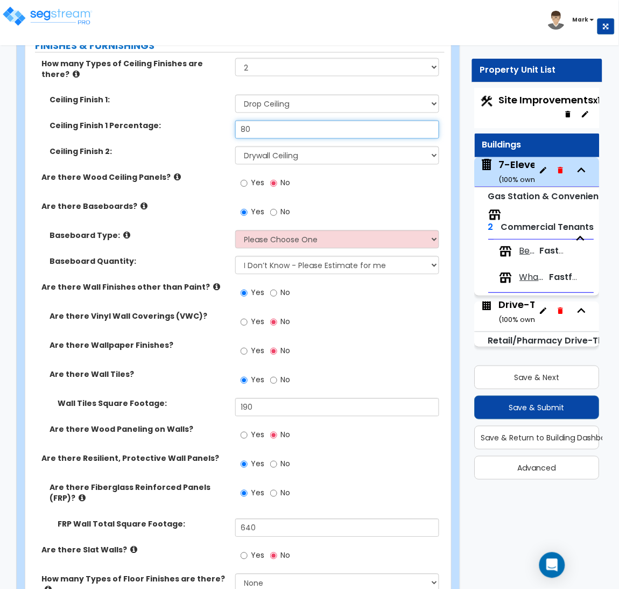
type input "80"
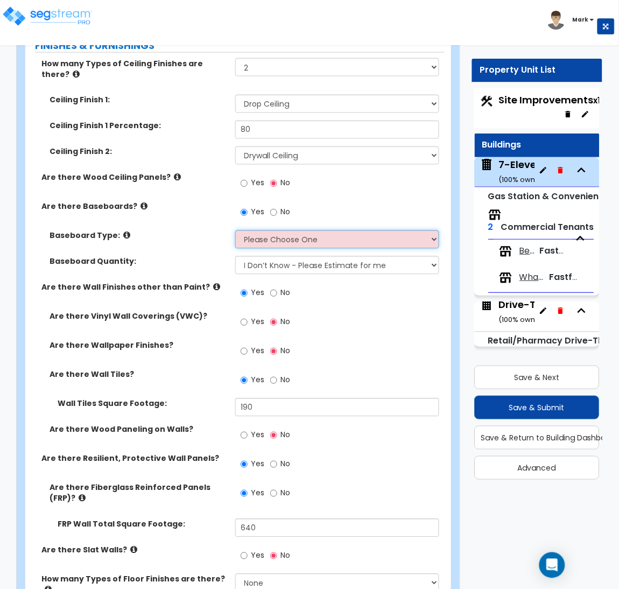
click at [350, 230] on select "Please Choose One Wood Vinyl Carpet Tile" at bounding box center [337, 239] width 204 height 18
select select "2"
click at [235, 230] on select "Please Choose One Wood Vinyl Carpet Tile" at bounding box center [337, 239] width 204 height 18
click at [354, 311] on div "Yes No" at bounding box center [340, 325] width 210 height 29
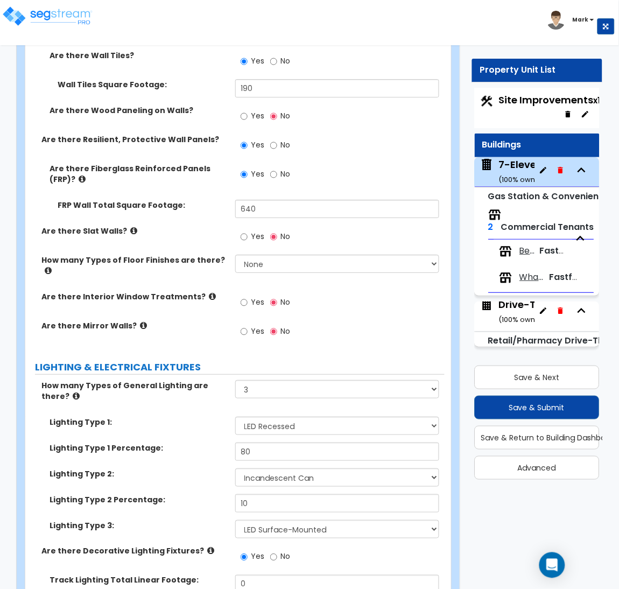
scroll to position [2179, 0]
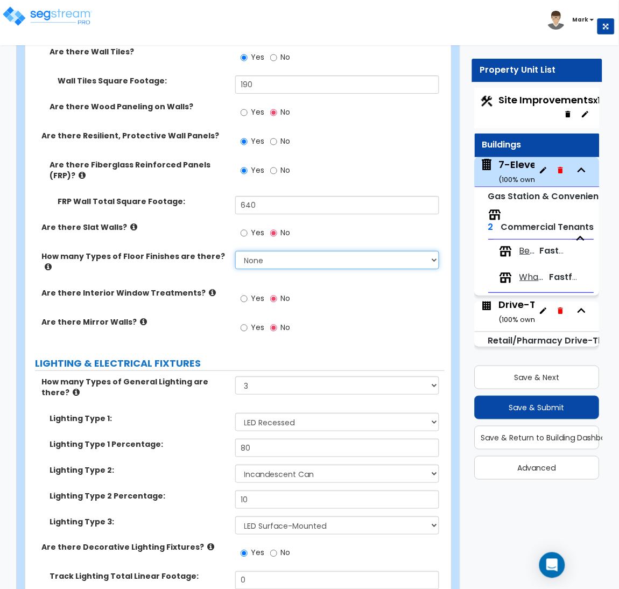
click at [289, 251] on select "None 1 2 3 4" at bounding box center [337, 260] width 204 height 18
select select "1"
click at [235, 251] on select "None 1 2 3 4" at bounding box center [337, 260] width 204 height 18
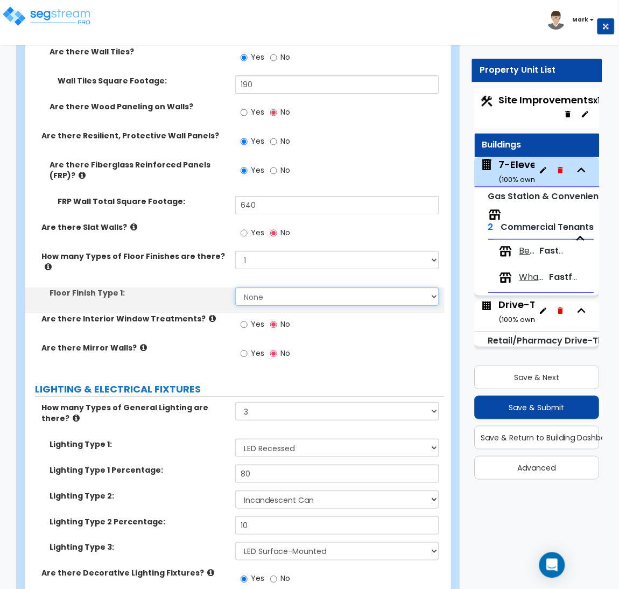
click at [286, 287] on select "None Tile Flooring Hardwood Flooring Resilient Laminate Flooring VCT Flooring S…" at bounding box center [337, 296] width 204 height 18
select select "3"
click at [235, 287] on select "None Tile Flooring Hardwood Flooring Resilient Laminate Flooring VCT Flooring S…" at bounding box center [337, 296] width 204 height 18
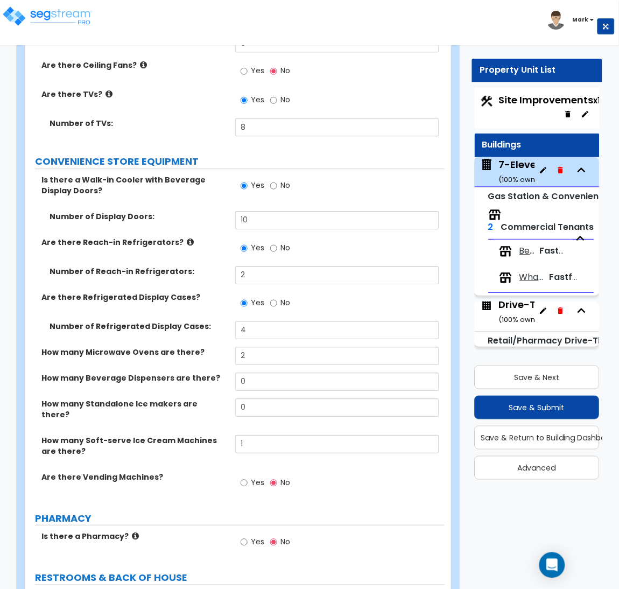
scroll to position [2824, 0]
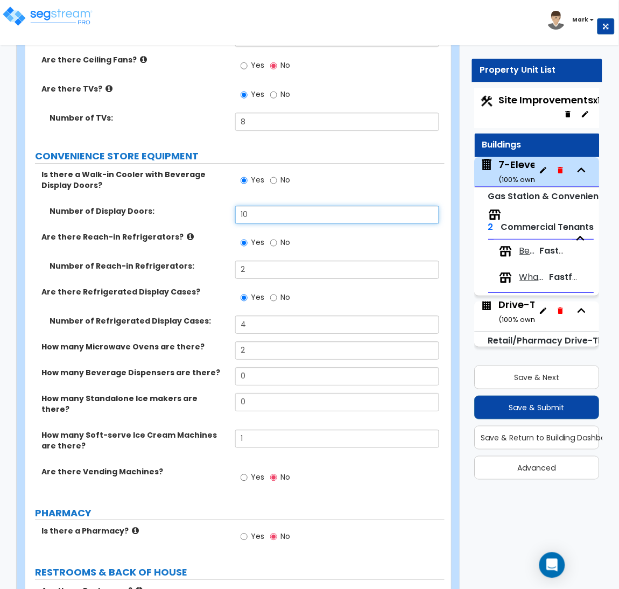
drag, startPoint x: 256, startPoint y: 177, endPoint x: 218, endPoint y: 174, distance: 37.3
click at [218, 206] on div "Number of Display Doors: 10" at bounding box center [234, 219] width 419 height 26
type input "14"
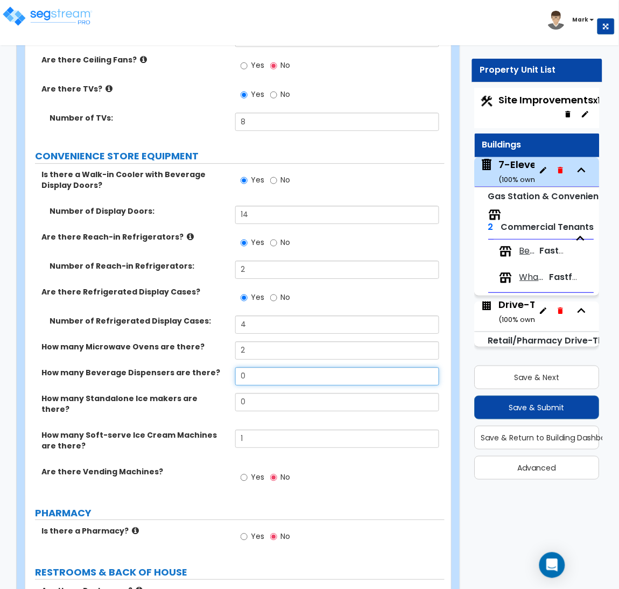
drag, startPoint x: 265, startPoint y: 333, endPoint x: 217, endPoint y: 326, distance: 48.5
click at [217, 326] on div "Is there a Walk-in Cooler with Beverage Display Doors? Yes No Number of Display…" at bounding box center [234, 332] width 403 height 326
type input "7"
click at [347, 466] on div "Yes No" at bounding box center [340, 480] width 210 height 29
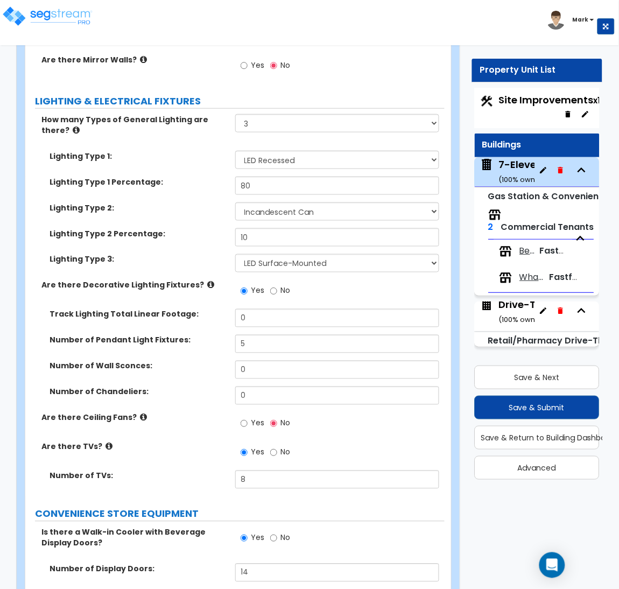
scroll to position [2421, 0]
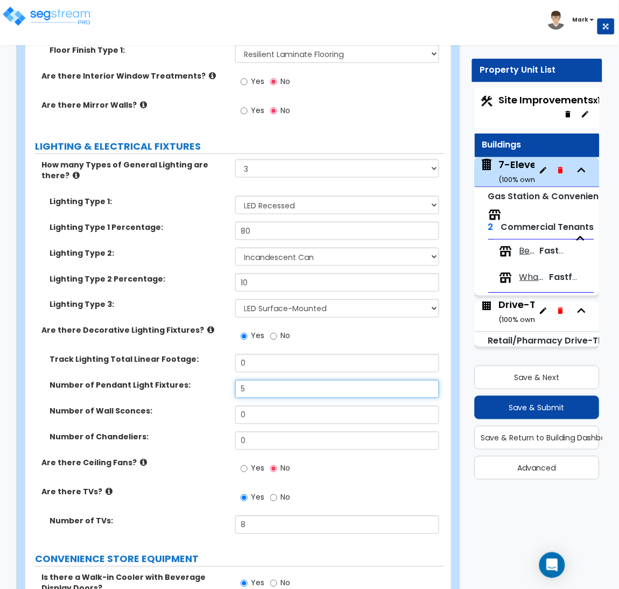
click at [206, 380] on div "Number of Pendant Light Fixtures: 5" at bounding box center [234, 393] width 419 height 26
type input "9"
click at [207, 326] on icon at bounding box center [210, 330] width 7 height 8
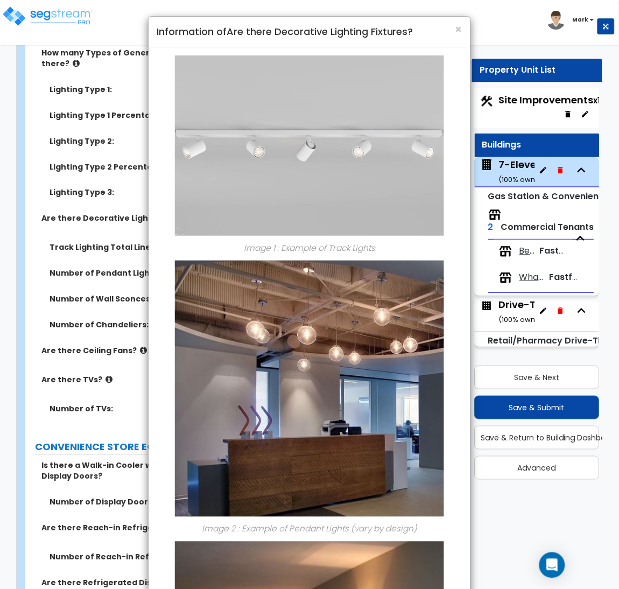
scroll to position [2502, 0]
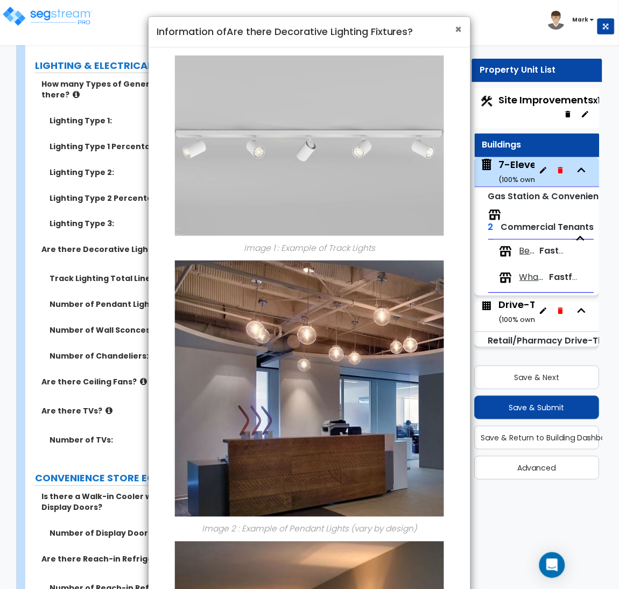
click at [458, 24] on span "×" at bounding box center [458, 30] width 7 height 16
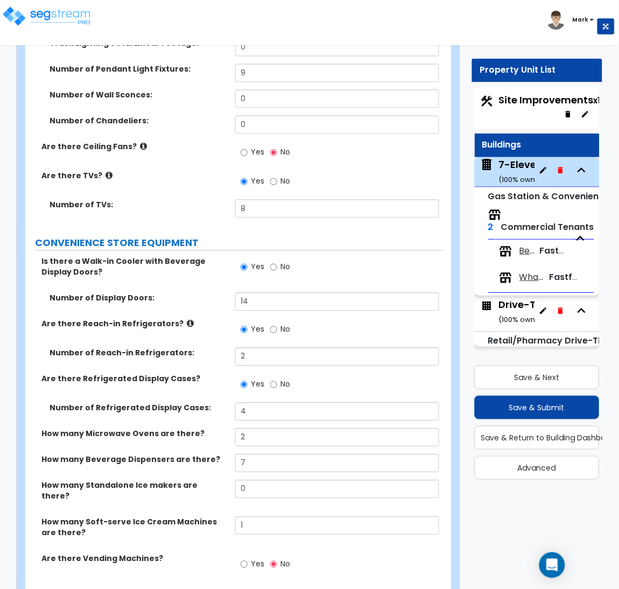
scroll to position [2744, 0]
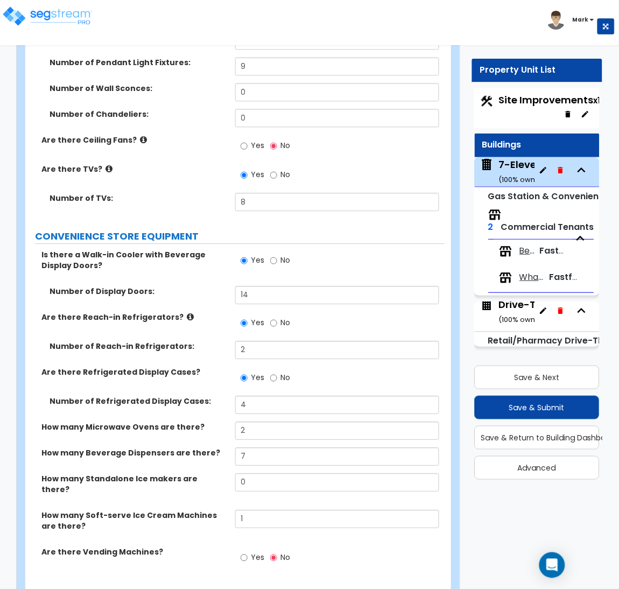
click at [411, 546] on div "Yes No" at bounding box center [340, 560] width 210 height 29
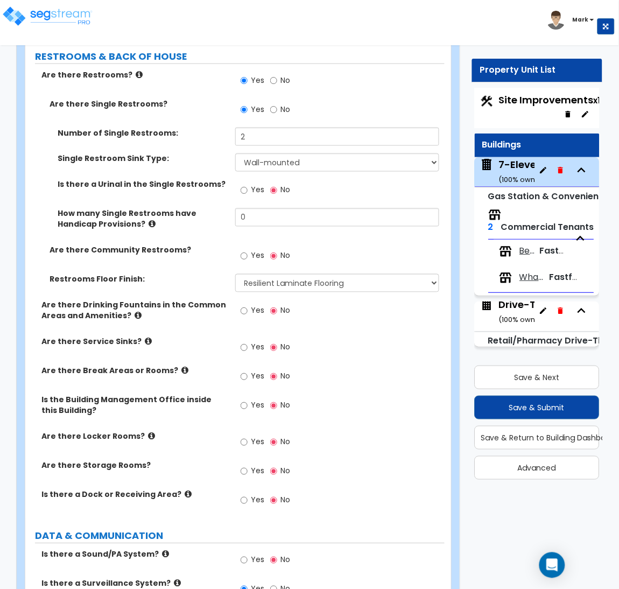
scroll to position [3389, 0]
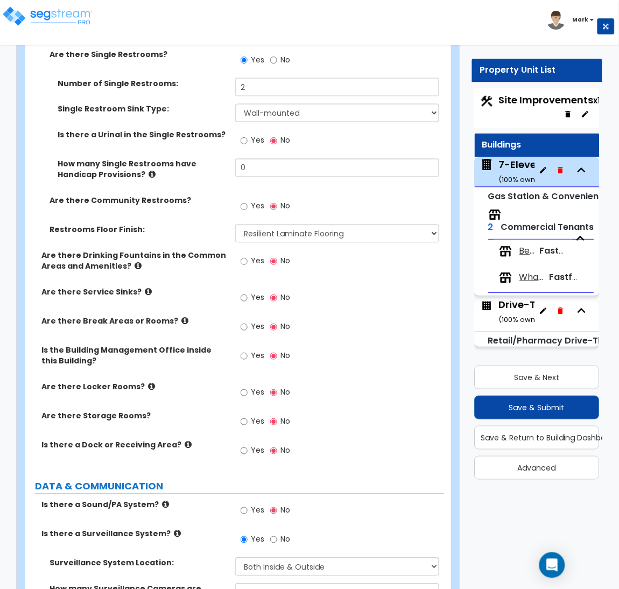
click at [250, 348] on label "Yes" at bounding box center [253, 357] width 24 height 18
click at [248, 350] on input "Yes" at bounding box center [244, 356] width 7 height 12
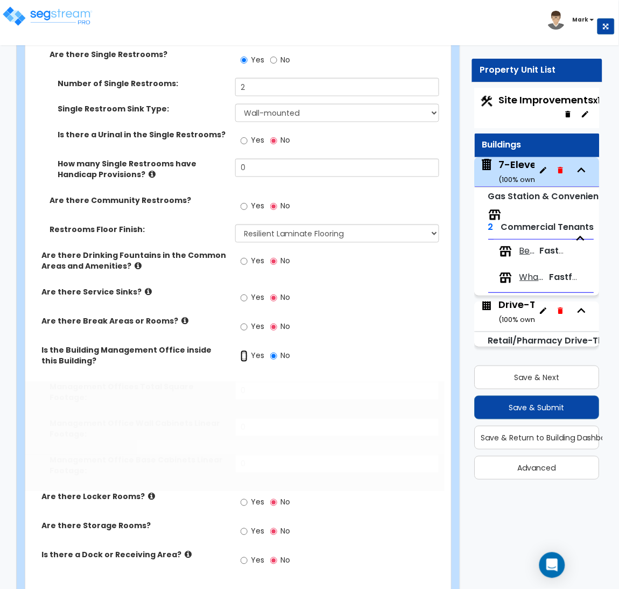
radio input "true"
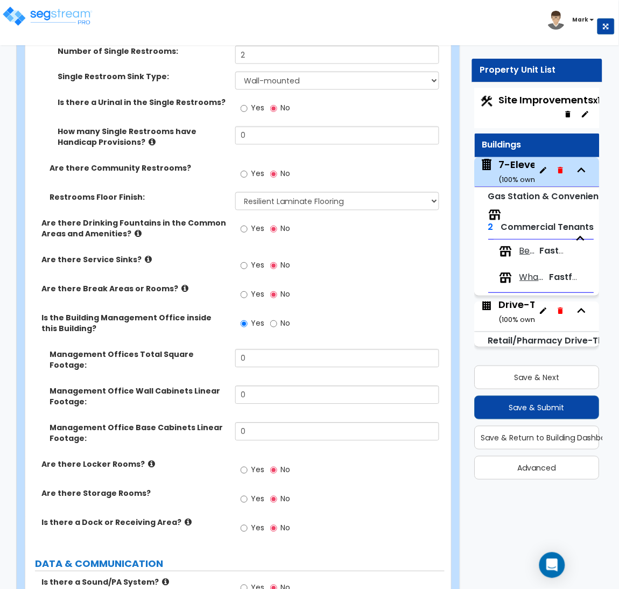
scroll to position [3470, 0]
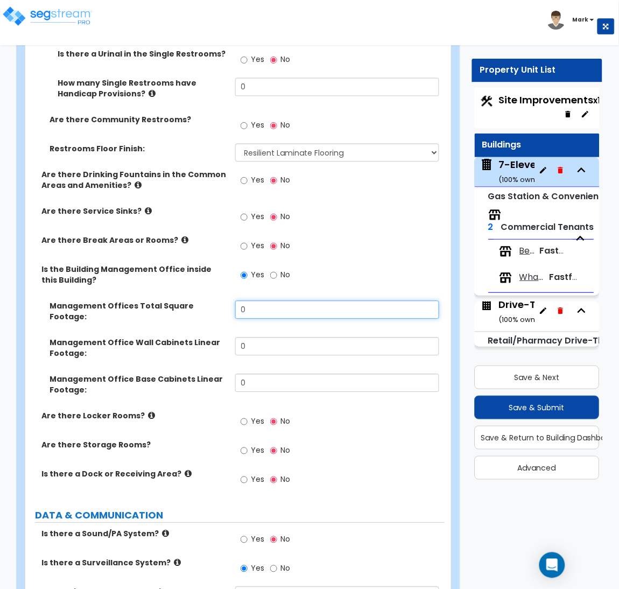
drag, startPoint x: 272, startPoint y: 256, endPoint x: 234, endPoint y: 255, distance: 37.7
click at [234, 301] on div "Management Offices Total Square Footage: 0" at bounding box center [234, 319] width 419 height 37
type input "72"
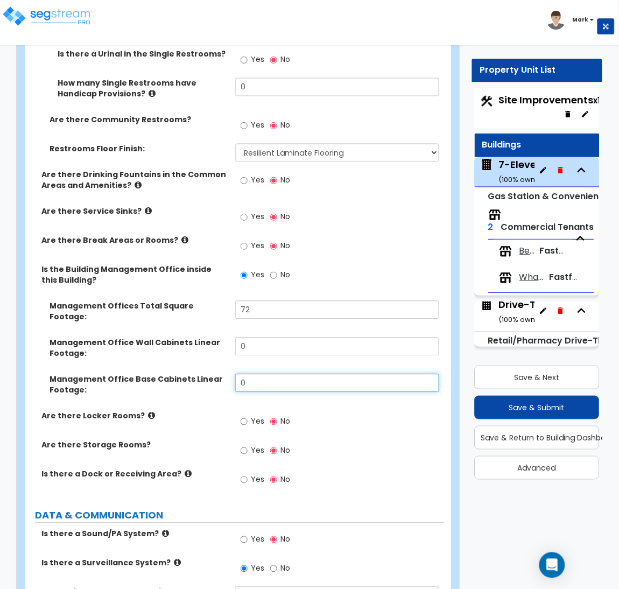
drag, startPoint x: 258, startPoint y: 323, endPoint x: 221, endPoint y: 316, distance: 37.3
click at [221, 374] on div "Management Office Base Cabinets Linear Footage: 0" at bounding box center [234, 392] width 419 height 37
click at [340, 374] on div "Management Office Base Cabinets Linear Footage: 0" at bounding box center [234, 392] width 419 height 37
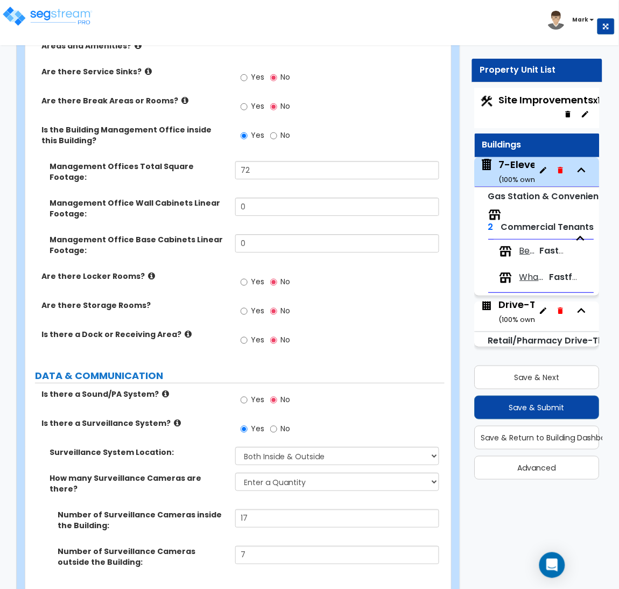
scroll to position [3632, 0]
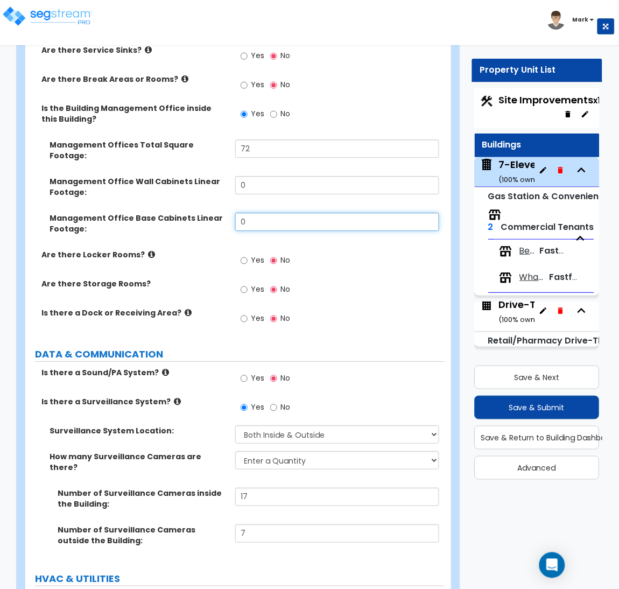
drag, startPoint x: 277, startPoint y: 160, endPoint x: 353, endPoint y: 151, distance: 76.4
click at [206, 213] on div "Management Office Base Cabinets Linear Footage: 0" at bounding box center [234, 231] width 419 height 37
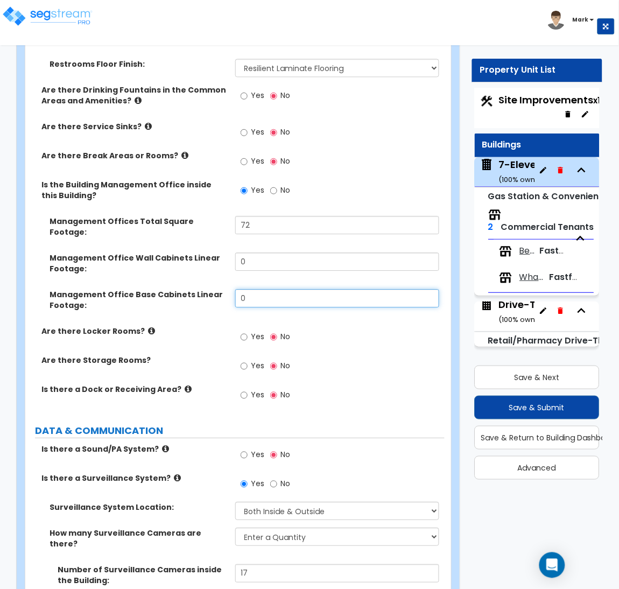
scroll to position [3551, 0]
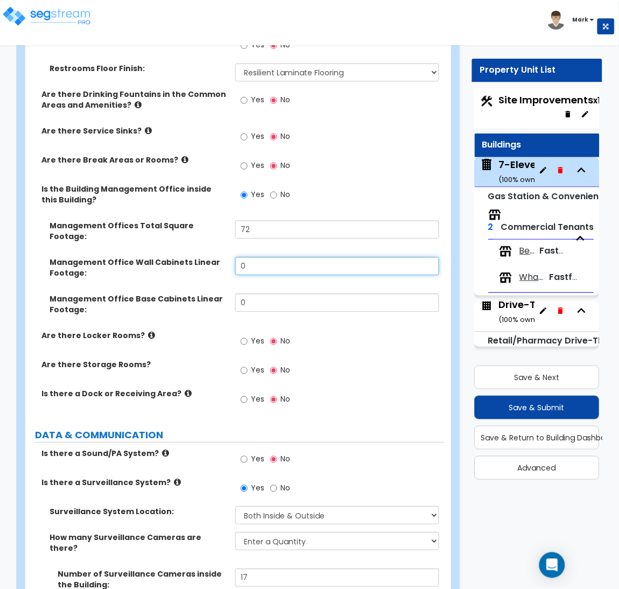
click at [256, 257] on input "0" at bounding box center [337, 266] width 204 height 18
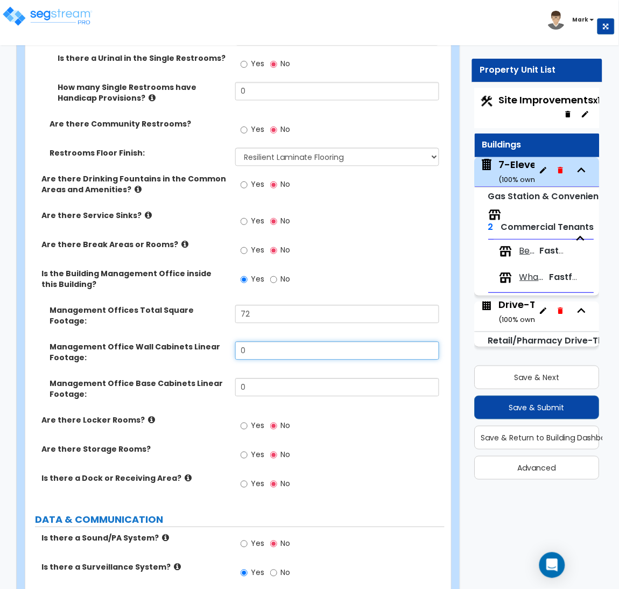
scroll to position [3470, 0]
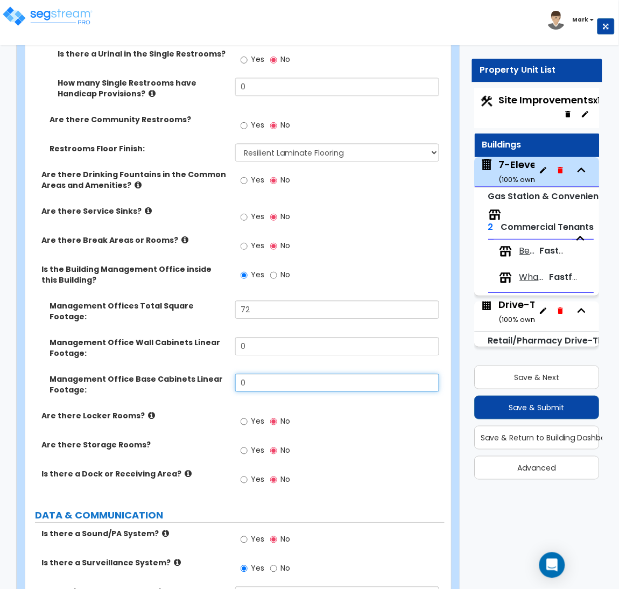
drag, startPoint x: 256, startPoint y: 326, endPoint x: 224, endPoint y: 324, distance: 31.8
click at [224, 374] on div "Management Office Base Cabinets Linear Footage: 0" at bounding box center [234, 392] width 419 height 37
type input "8"
click at [182, 411] on label "Are there Locker Rooms?" at bounding box center [134, 416] width 186 height 11
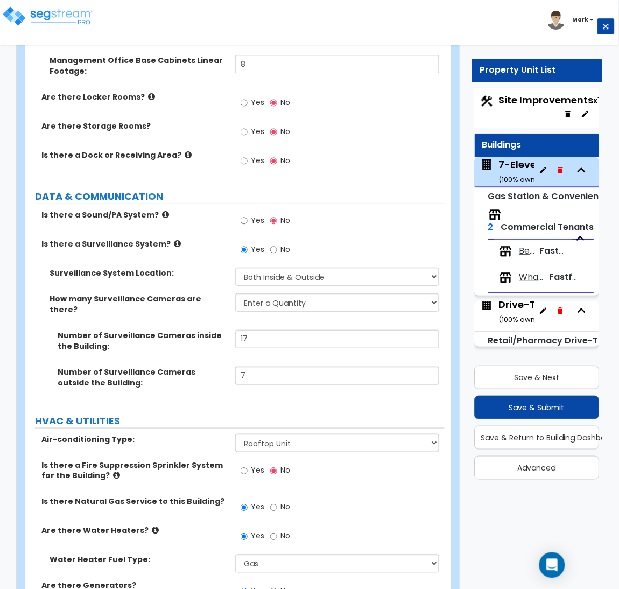
scroll to position [3793, 0]
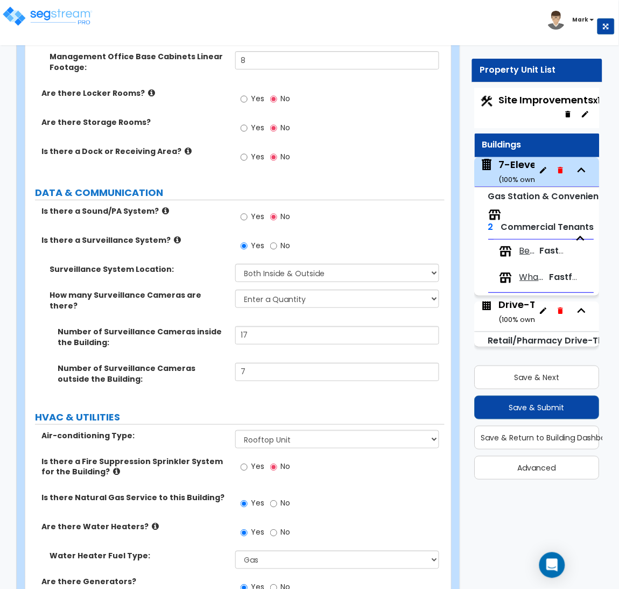
click at [260, 211] on span "Yes" at bounding box center [257, 216] width 13 height 11
click at [248, 211] on input "Yes" at bounding box center [244, 217] width 7 height 12
radio input "true"
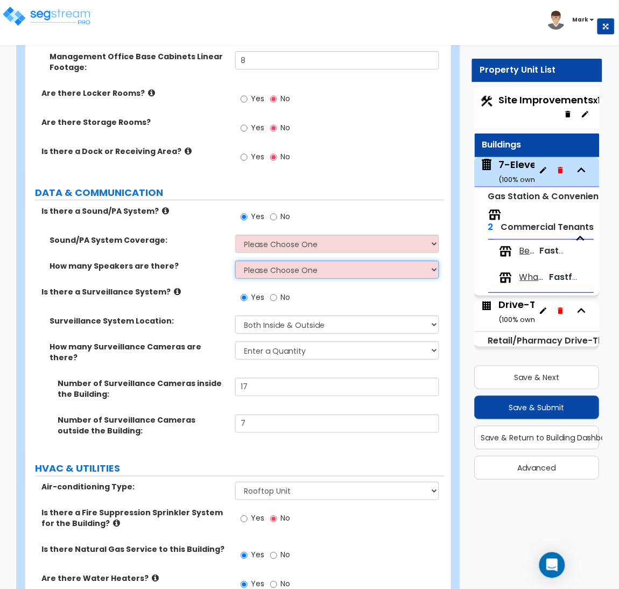
click at [289, 260] on select "Please Choose One Enter Number of Speakers Please Estimate for me" at bounding box center [337, 269] width 204 height 18
select select "2"
click at [235, 260] on select "Please Choose One Enter Number of Speakers Please Estimate for me" at bounding box center [337, 269] width 204 height 18
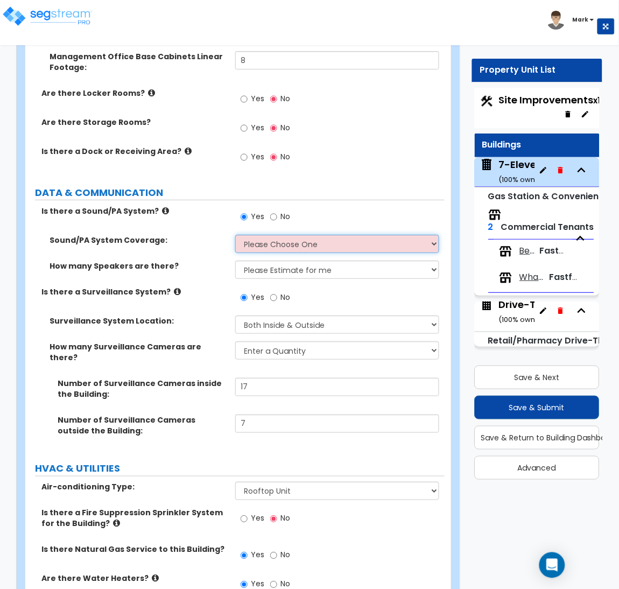
click at [304, 235] on select "Please Choose One All Areas Enter Percent Coverage" at bounding box center [337, 244] width 204 height 18
select select "1"
click at [235, 235] on select "Please Choose One All Areas Enter Percent Coverage" at bounding box center [337, 244] width 204 height 18
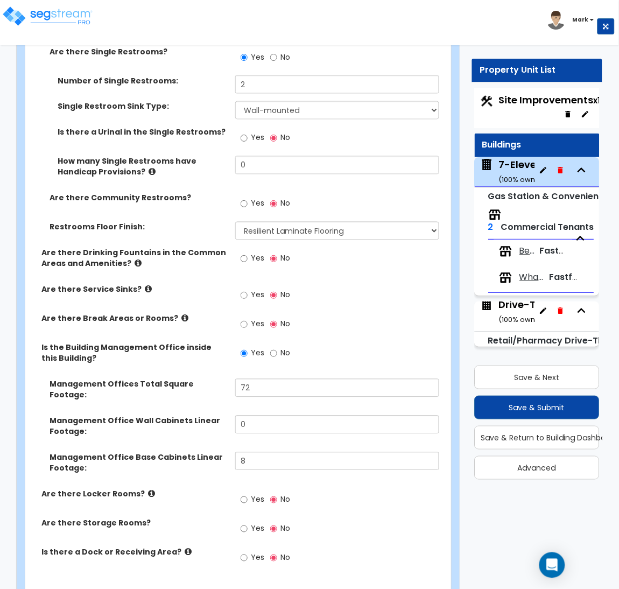
scroll to position [3443, 0]
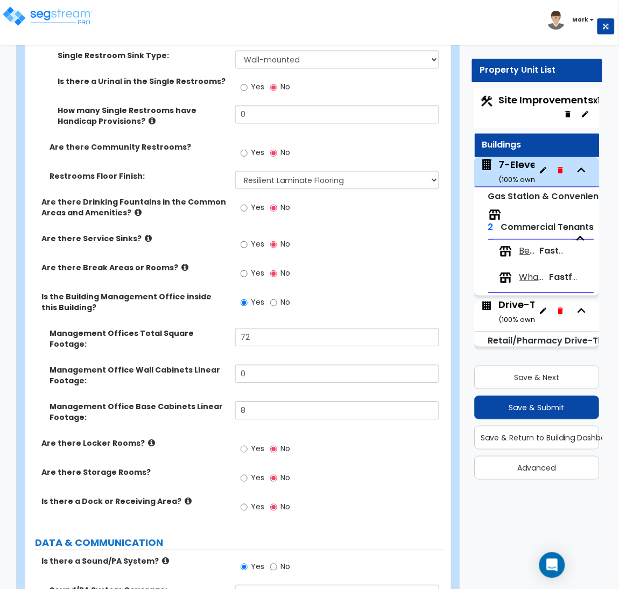
click at [253, 472] on span "Yes" at bounding box center [257, 477] width 13 height 11
click at [248, 472] on input "Yes" at bounding box center [244, 478] width 7 height 12
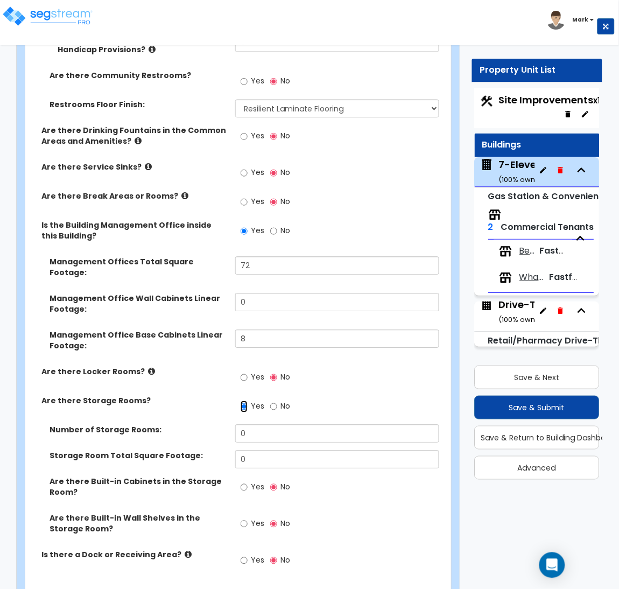
scroll to position [3523, 0]
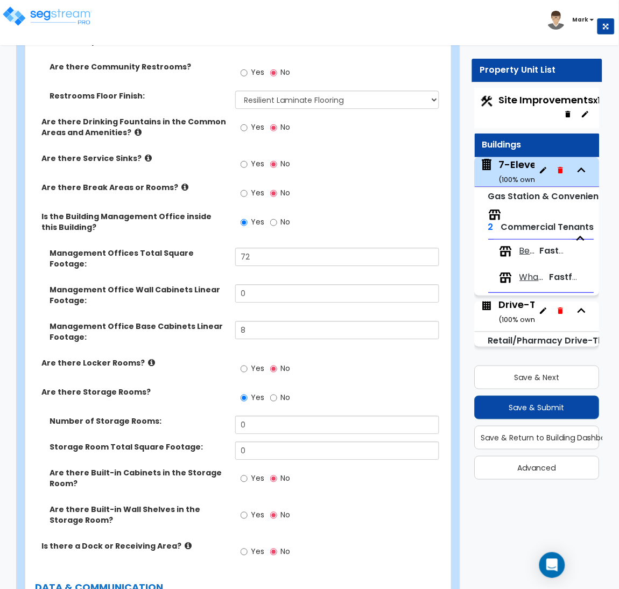
click at [281, 392] on span "No" at bounding box center [286, 397] width 10 height 11
click at [277, 392] on input "No" at bounding box center [273, 398] width 7 height 12
radio input "false"
radio input "true"
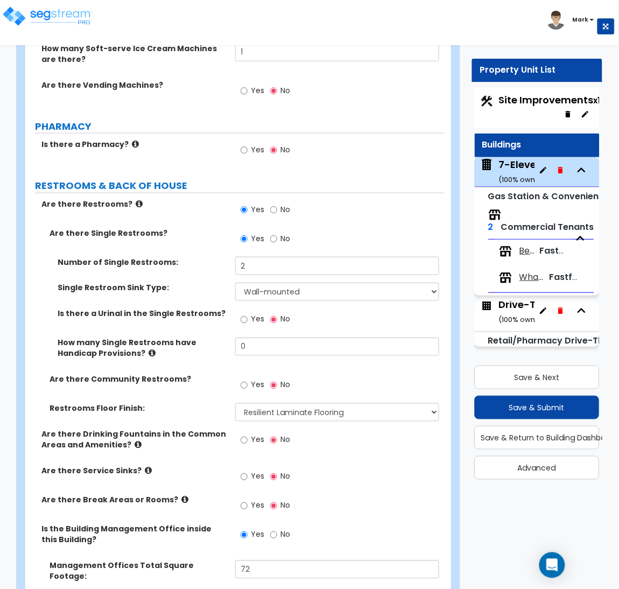
scroll to position [3201, 0]
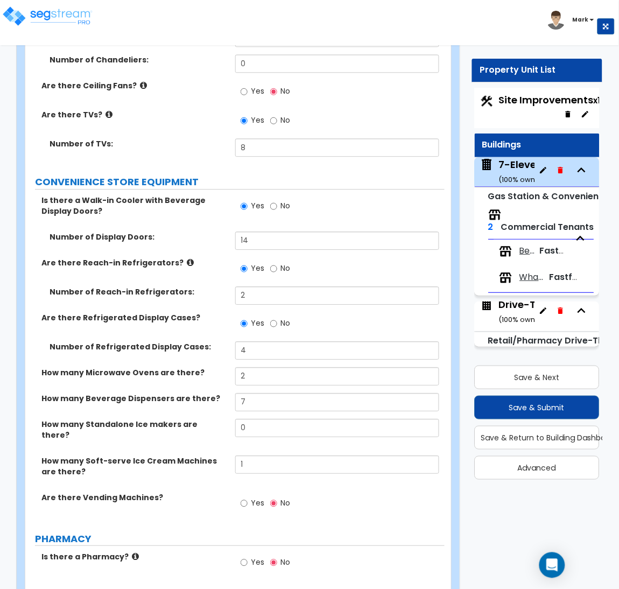
scroll to position [2824, 0]
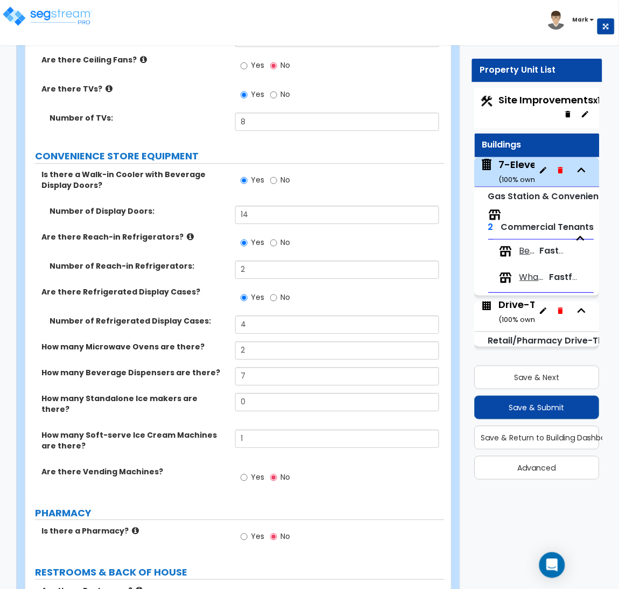
click at [25, 206] on div "Number of Display Doors: 14" at bounding box center [234, 219] width 419 height 26
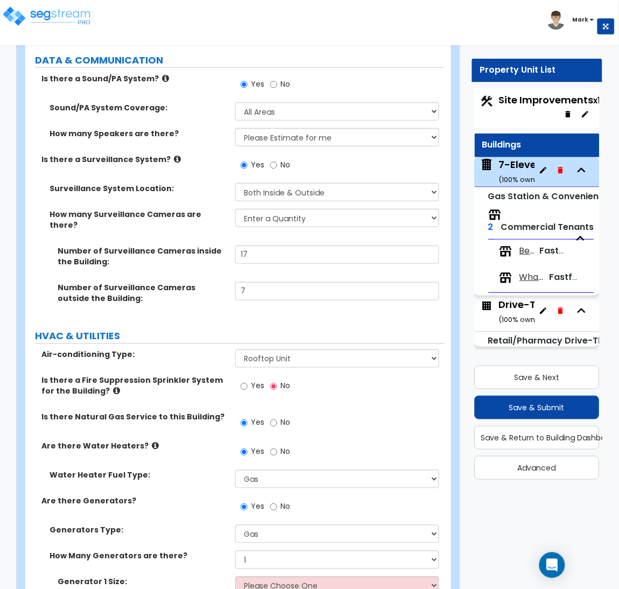
scroll to position [3927, 0]
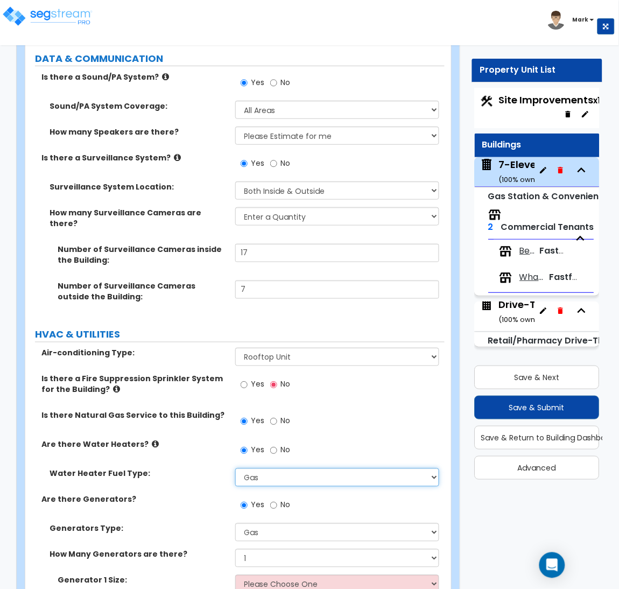
click at [260, 468] on select "Please Choose One Gas Electric" at bounding box center [337, 477] width 204 height 18
select select "2"
click at [235, 468] on select "Please Choose One Gas Electric" at bounding box center [337, 477] width 204 height 18
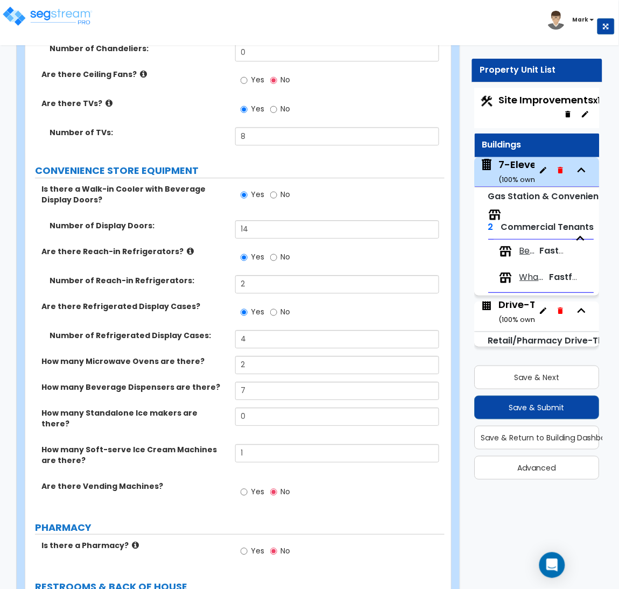
scroll to position [2797, 0]
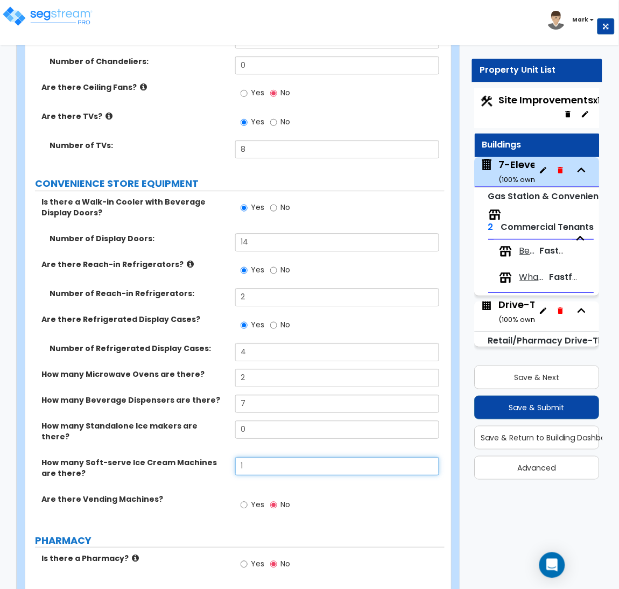
drag, startPoint x: 253, startPoint y: 418, endPoint x: 182, endPoint y: 408, distance: 71.6
click at [192, 457] on div "How many Soft-serve Ice Cream Machines are there? 1" at bounding box center [234, 475] width 419 height 37
click at [224, 493] on label "Are there Vending Machines?" at bounding box center [134, 498] width 186 height 11
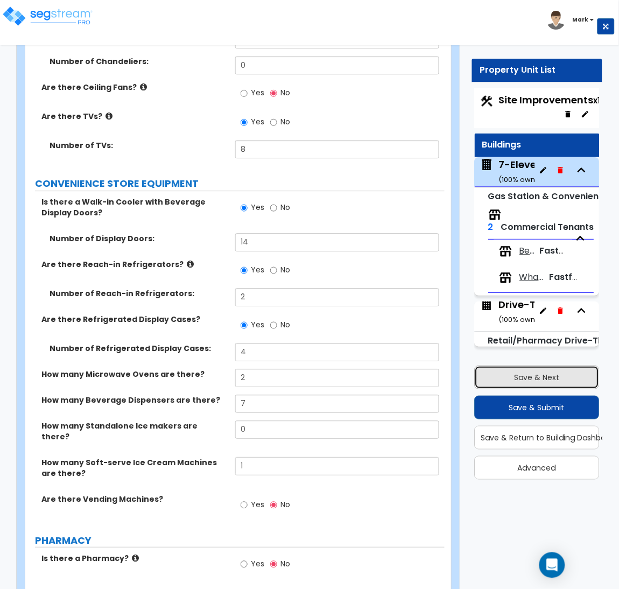
click at [549, 374] on button "Save & Next" at bounding box center [537, 377] width 125 height 24
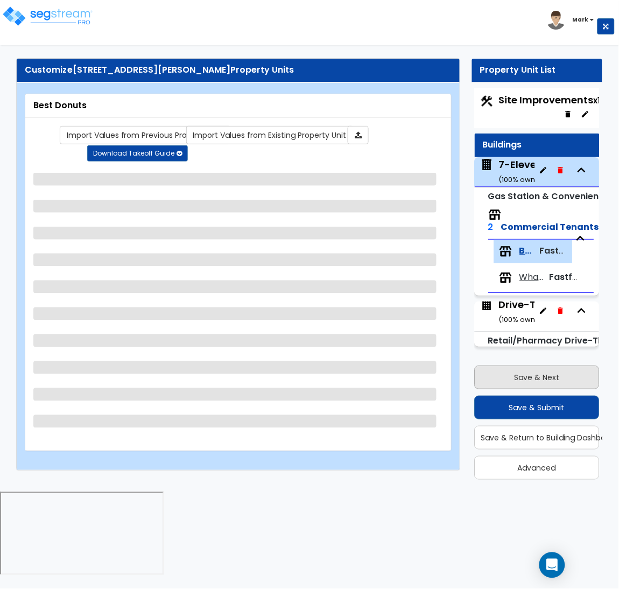
scroll to position [0, 0]
select select "1"
select select "2"
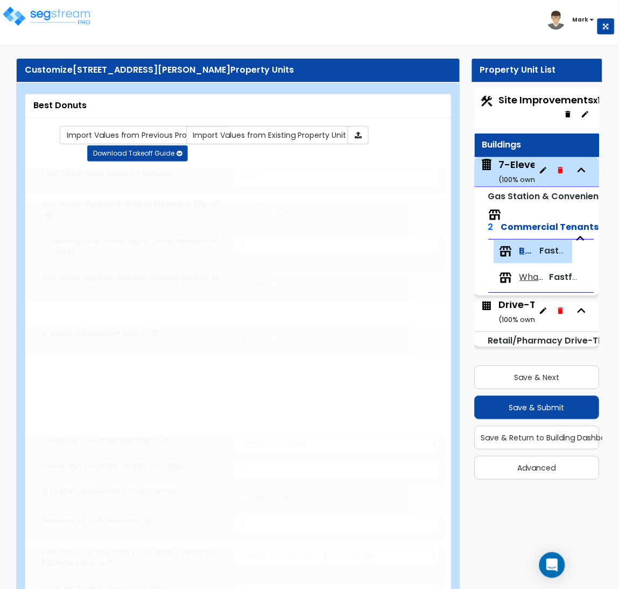
type input "4"
type input "1"
select select "1"
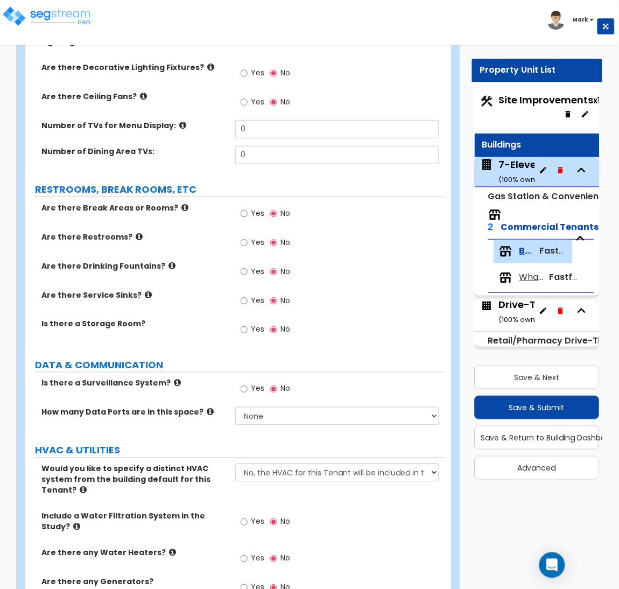
scroll to position [1655, 0]
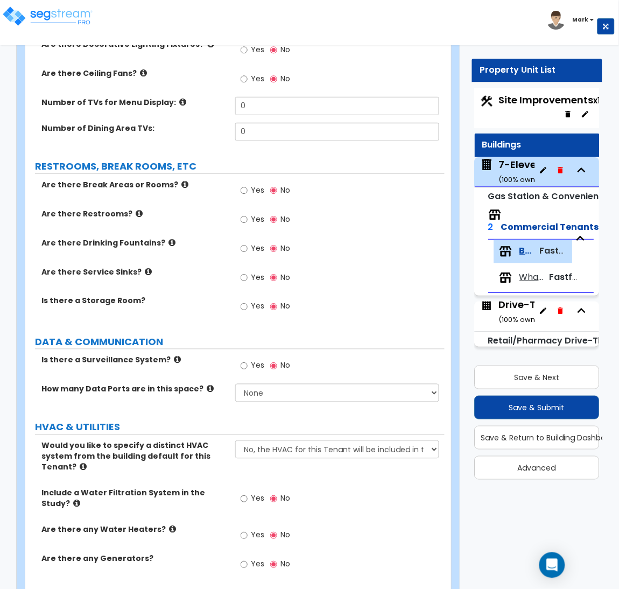
click at [259, 491] on label "Yes" at bounding box center [253, 500] width 24 height 18
click at [248, 493] on input "Yes" at bounding box center [244, 499] width 7 height 12
radio input "true"
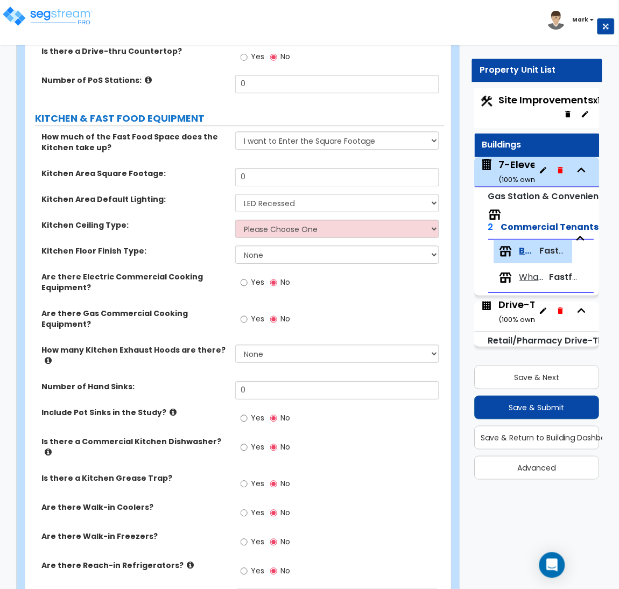
scroll to position [565, 0]
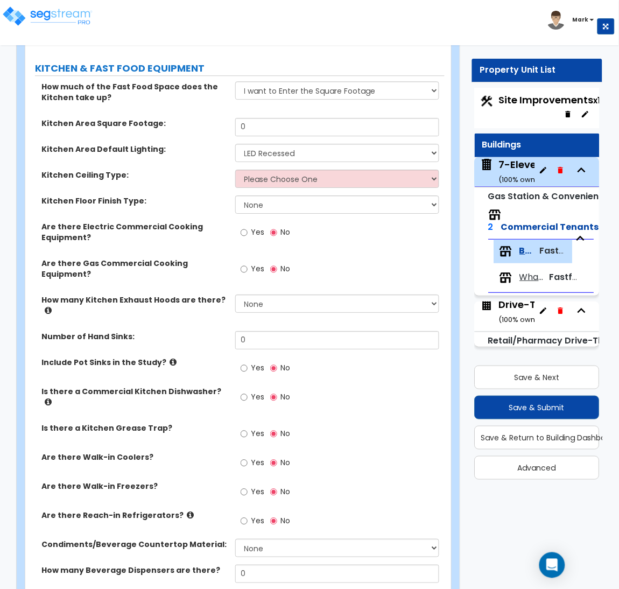
click at [257, 391] on span "Yes" at bounding box center [257, 396] width 13 height 11
click at [248, 391] on input "Yes" at bounding box center [244, 397] width 7 height 12
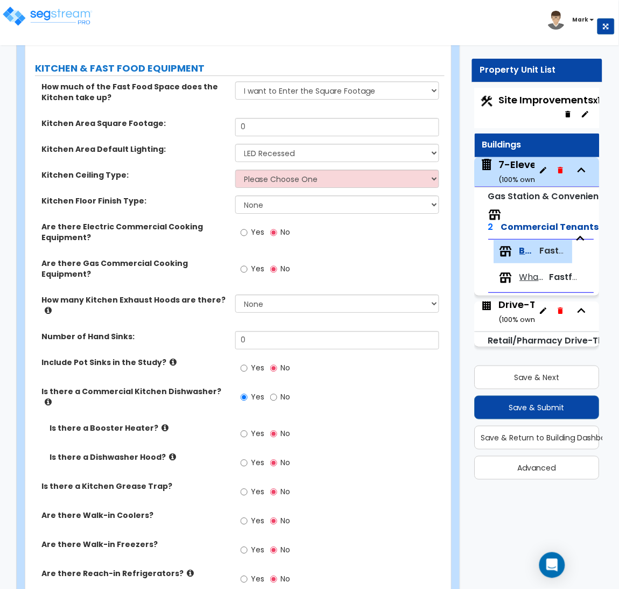
click at [281, 391] on span "No" at bounding box center [286, 396] width 10 height 11
click at [277, 391] on input "No" at bounding box center [273, 397] width 7 height 12
radio input "false"
radio input "true"
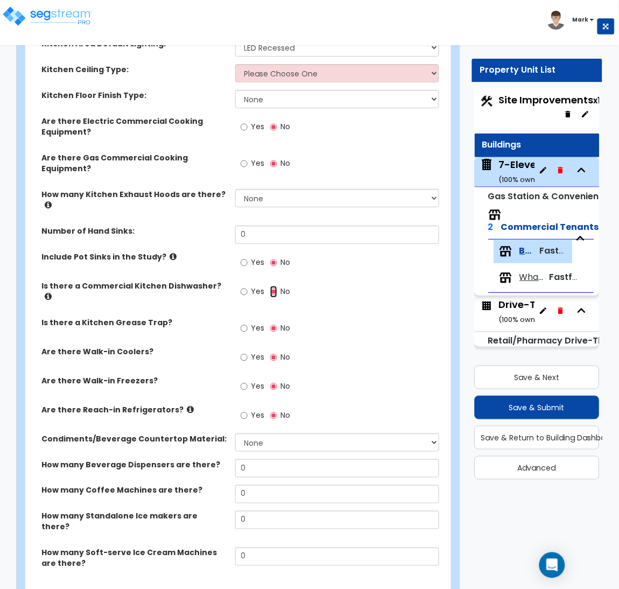
scroll to position [646, 0]
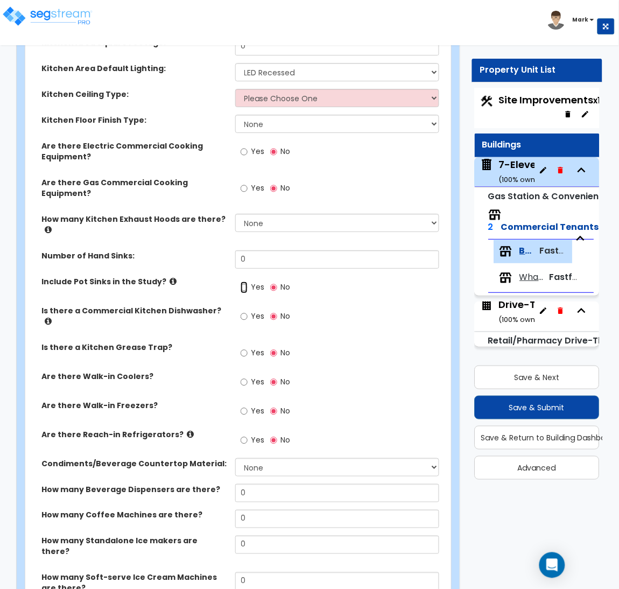
click at [247, 281] on input "Yes" at bounding box center [244, 287] width 7 height 12
radio input "true"
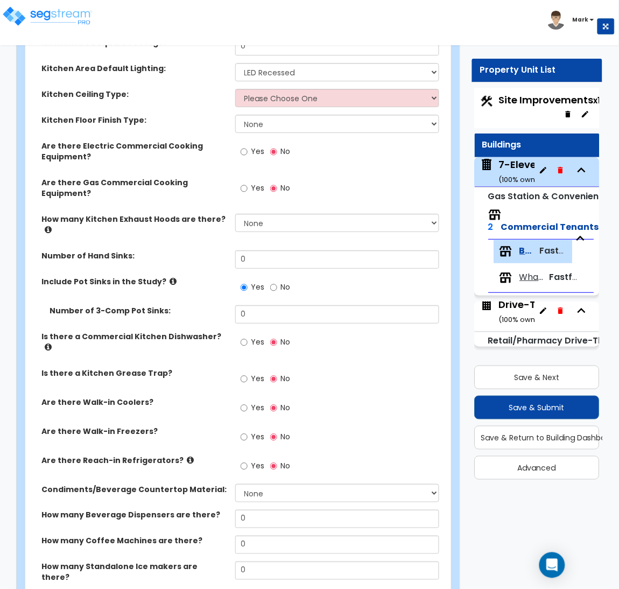
click at [169, 277] on icon at bounding box center [172, 281] width 7 height 8
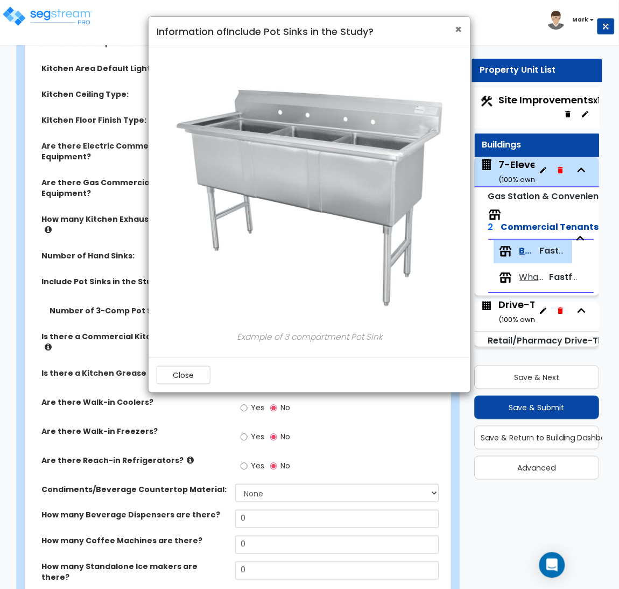
click at [458, 30] on span "×" at bounding box center [458, 30] width 7 height 16
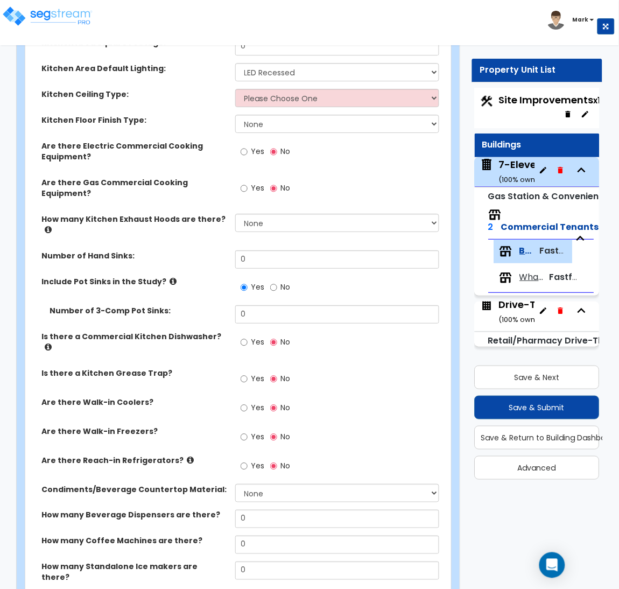
click at [262, 402] on span "Yes" at bounding box center [257, 407] width 13 height 11
click at [248, 402] on input "Yes" at bounding box center [244, 408] width 7 height 12
radio input "true"
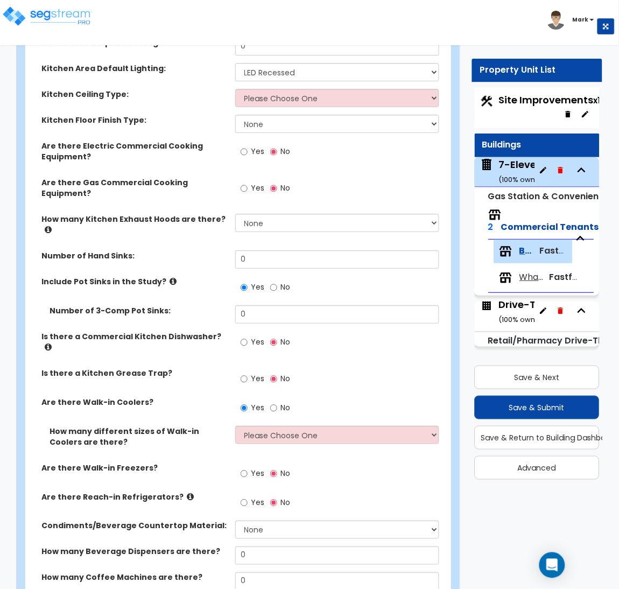
click at [251, 468] on span "Yes" at bounding box center [257, 473] width 13 height 11
click at [248, 468] on input "Yes" at bounding box center [244, 474] width 7 height 12
radio input "true"
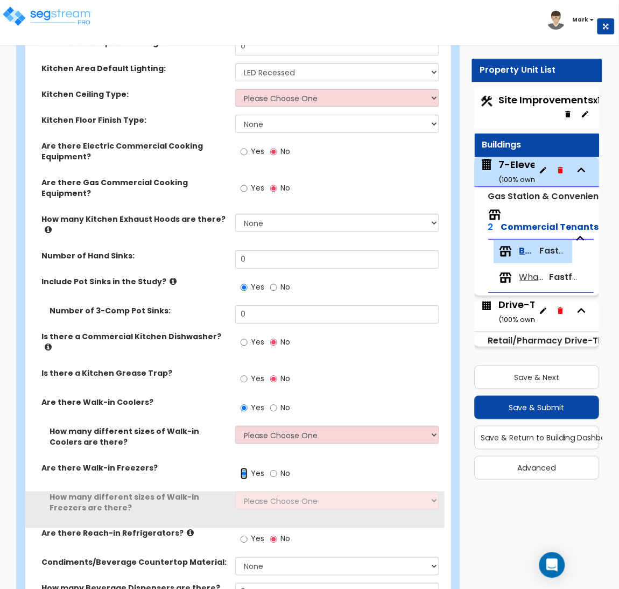
scroll to position [807, 0]
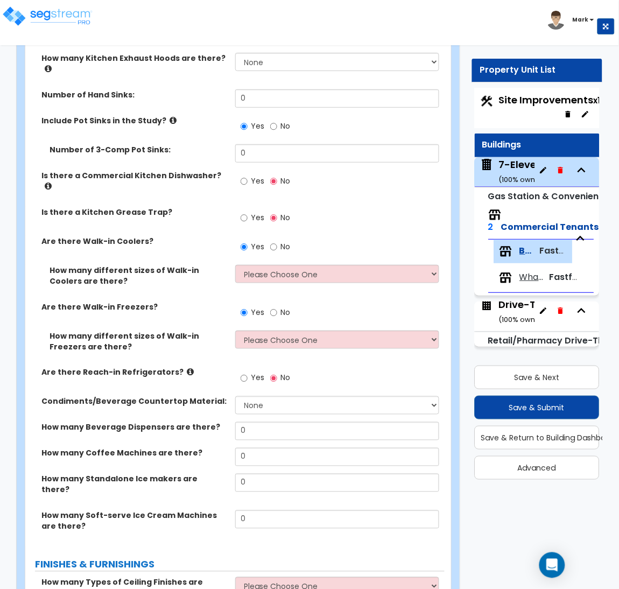
click at [281, 330] on div "How many different sizes of Walk-in Freezers are there? Please Choose One 1 2 3…" at bounding box center [234, 348] width 419 height 37
drag, startPoint x: 287, startPoint y: 284, endPoint x: 293, endPoint y: 292, distance: 10.8
click at [289, 301] on div "Yes No" at bounding box center [340, 315] width 210 height 29
click at [296, 330] on select "Please Choose One 1 2 3 4" at bounding box center [337, 339] width 204 height 18
select select "1"
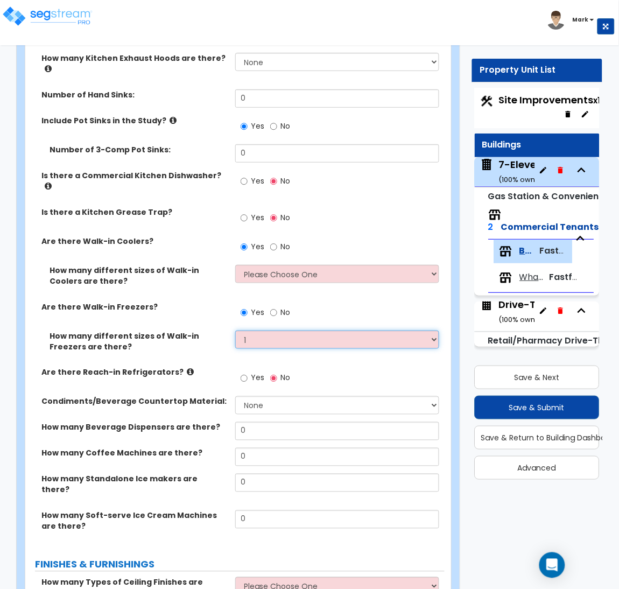
click at [235, 330] on select "Please Choose One 1 2 3 4" at bounding box center [337, 339] width 204 height 18
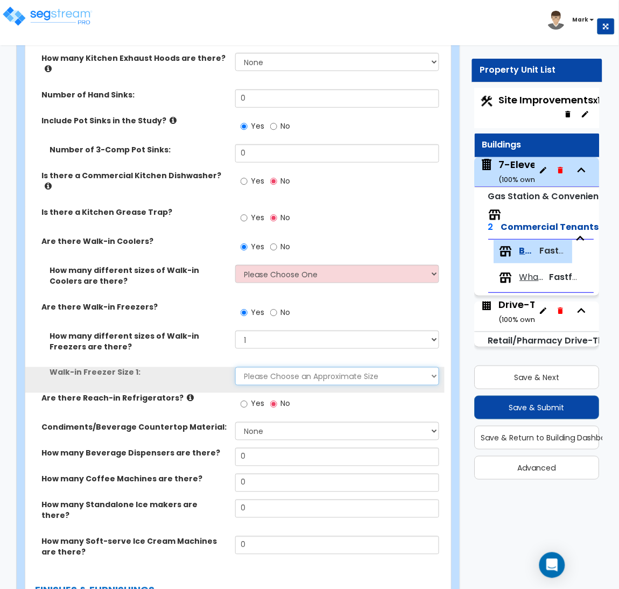
click at [283, 367] on select "Please Choose an Approximate Size 8' x 8' 8' x 12' 8' x 16' 8' x 20' I want to …" at bounding box center [337, 376] width 204 height 18
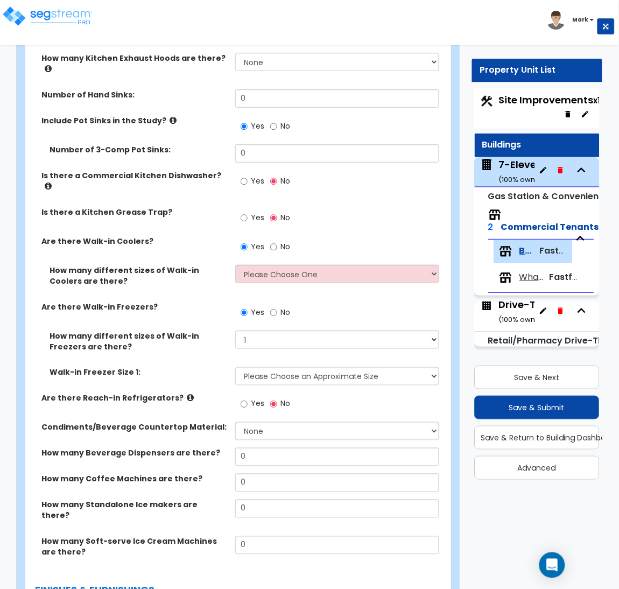
click at [227, 367] on label "Walk-in Freezer Size 1:" at bounding box center [139, 372] width 178 height 11
click at [283, 330] on select "Please Choose One 1 2 3 4" at bounding box center [337, 339] width 204 height 18
click at [235, 330] on select "Please Choose One 1 2 3 4" at bounding box center [337, 339] width 204 height 18
click at [273, 265] on select "Please Choose One 1 2 3 4" at bounding box center [337, 274] width 204 height 18
select select "1"
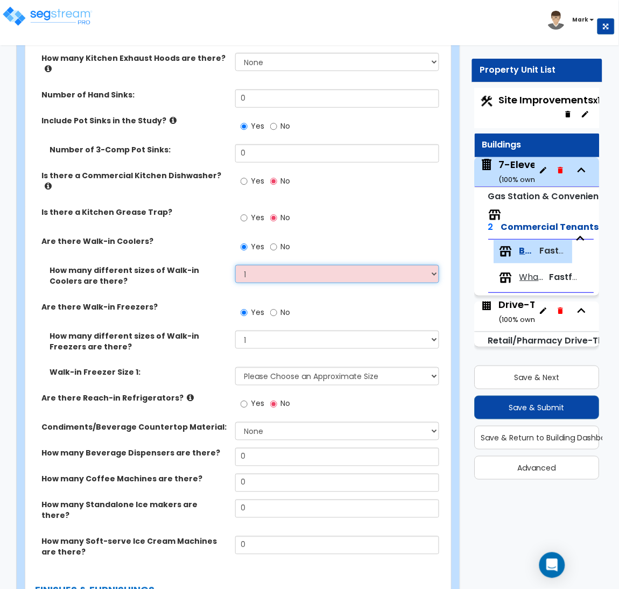
click at [235, 265] on select "Please Choose One 1 2 3 4" at bounding box center [337, 274] width 204 height 18
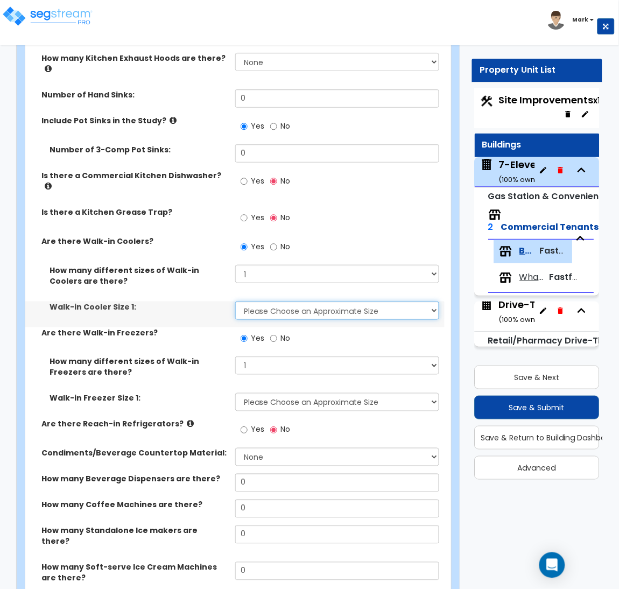
click at [296, 301] on select "Please Choose an Approximate Size 6' x 6' 10' x 6' 12' x 14' 12' x 20' I want t…" at bounding box center [337, 310] width 204 height 18
click at [235, 301] on select "Please Choose an Approximate Size 6' x 6' 10' x 6' 12' x 14' 12' x 20' I want t…" at bounding box center [337, 310] width 204 height 18
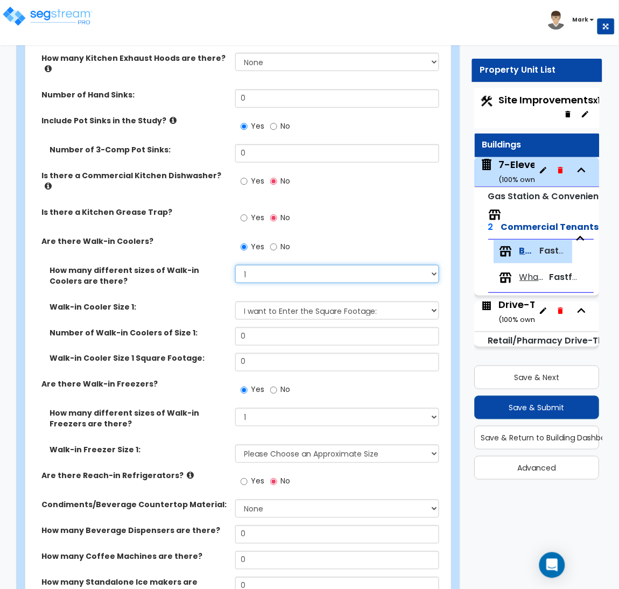
click at [274, 265] on select "Please Choose One 1 2 3 4" at bounding box center [337, 274] width 204 height 18
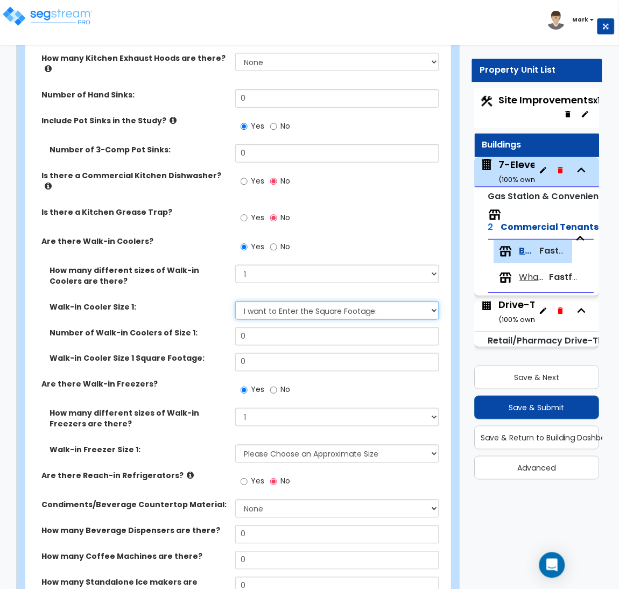
click at [288, 301] on select "Please Choose an Approximate Size 6' x 6' 10' x 6' 12' x 14' 12' x 20' I want t…" at bounding box center [337, 310] width 204 height 18
select select "1"
click at [235, 301] on select "Please Choose an Approximate Size 6' x 6' 10' x 6' 12' x 14' 12' x 20' I want t…" at bounding box center [337, 310] width 204 height 18
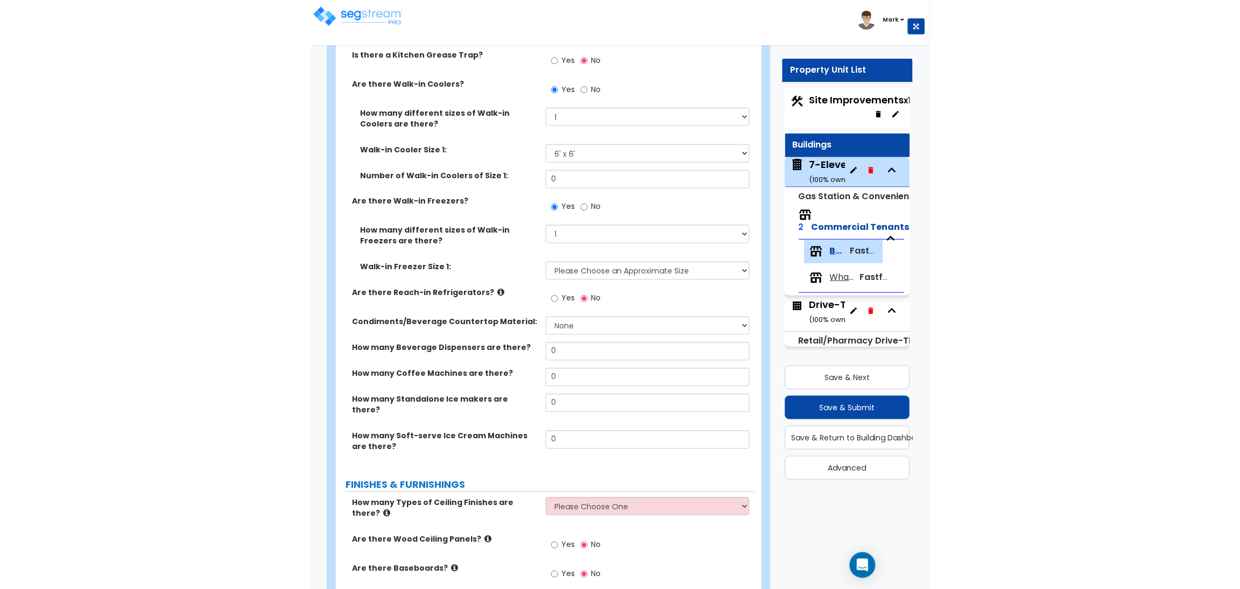
scroll to position [968, 0]
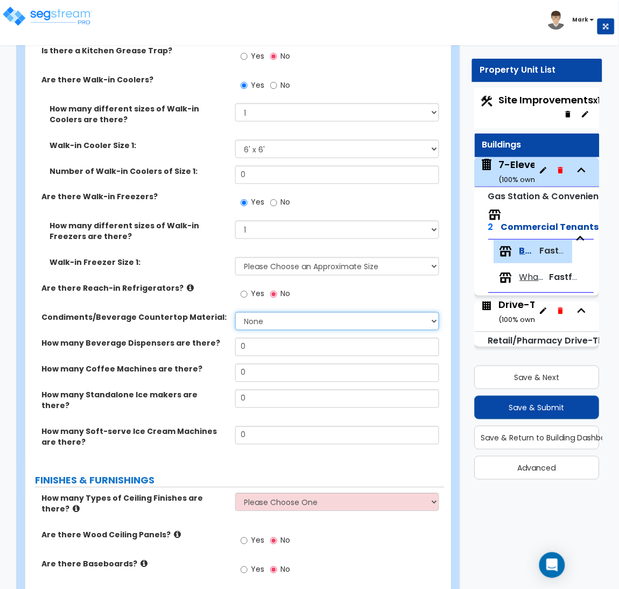
click at [294, 312] on select "None Plastic Laminate Solid Surface Stone Quartz Marble Tile Wood Stainless Ste…" at bounding box center [337, 321] width 204 height 18
click at [293, 283] on div "Yes No" at bounding box center [265, 295] width 61 height 25
click at [263, 312] on select "None Plastic Laminate Solid Surface Stone Quartz Marble Tile Wood Stainless Ste…" at bounding box center [337, 321] width 204 height 18
click at [168, 283] on div "Are there Reach-in Refrigerators? Yes No" at bounding box center [234, 297] width 419 height 29
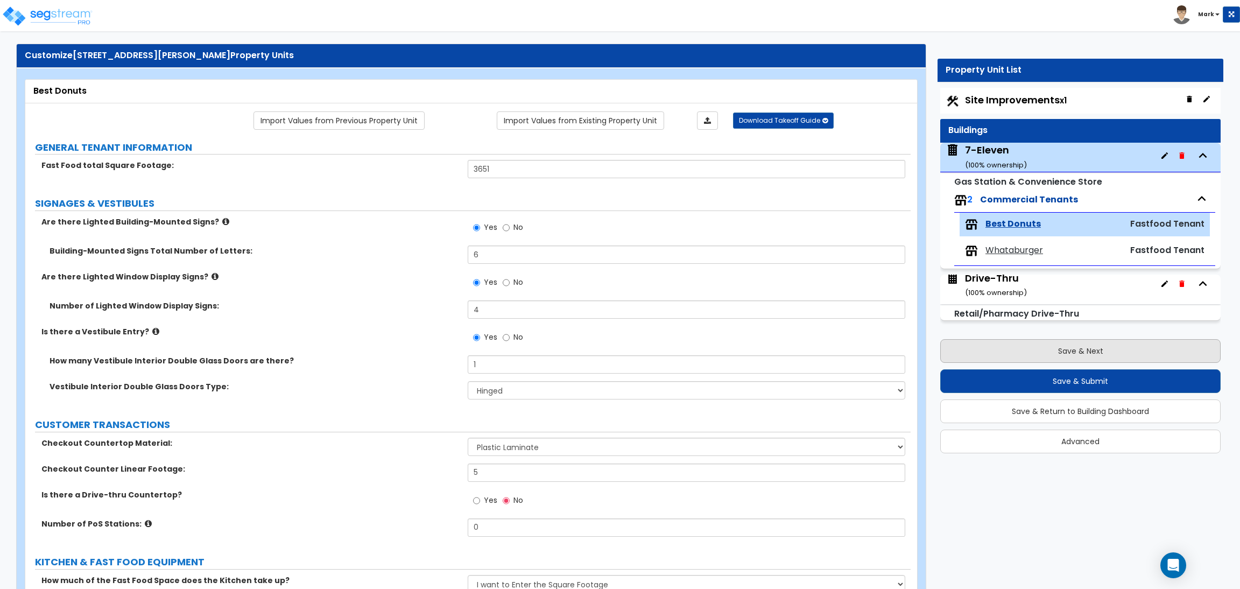
scroll to position [0, 0]
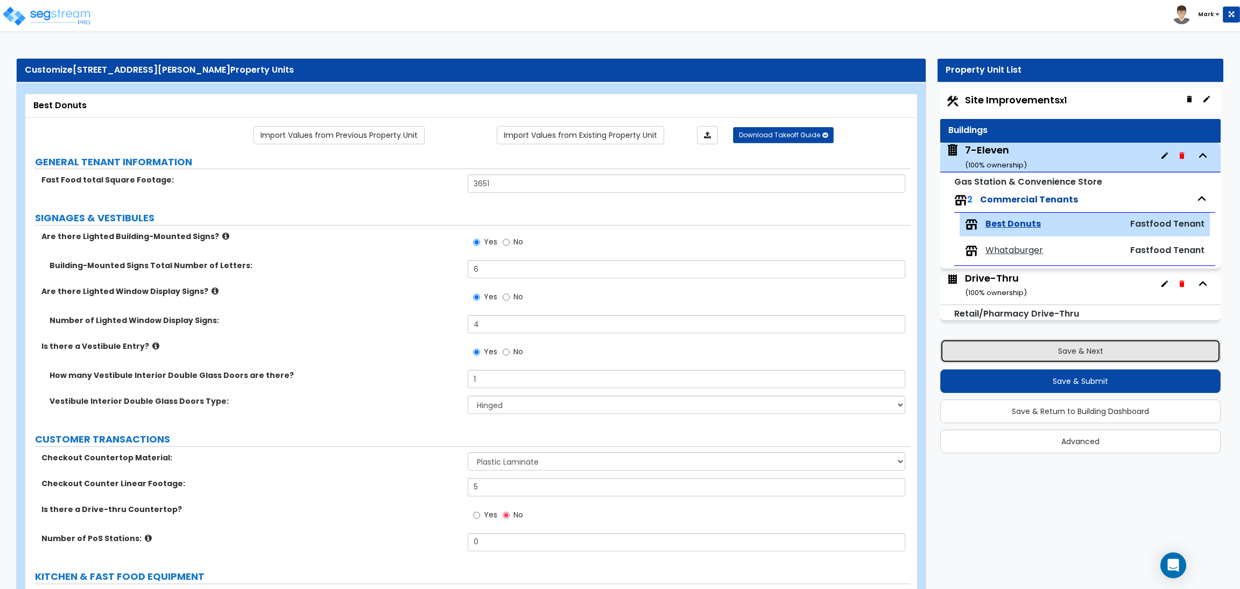
click at [1092, 345] on button "Save & Next" at bounding box center [1080, 351] width 280 height 24
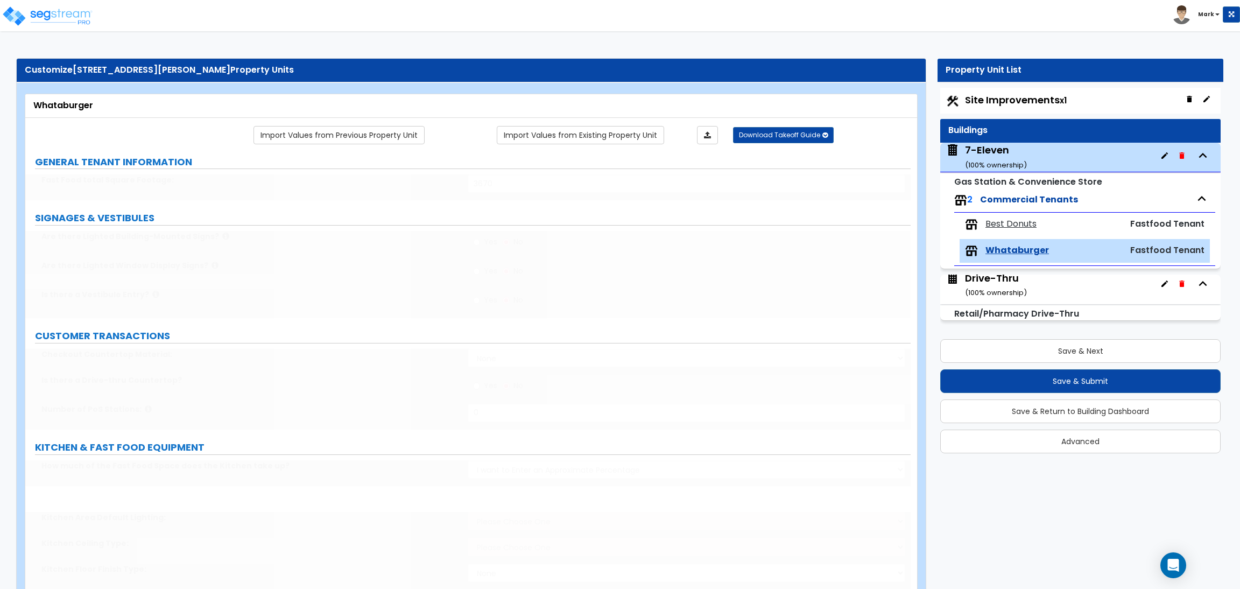
type input "1"
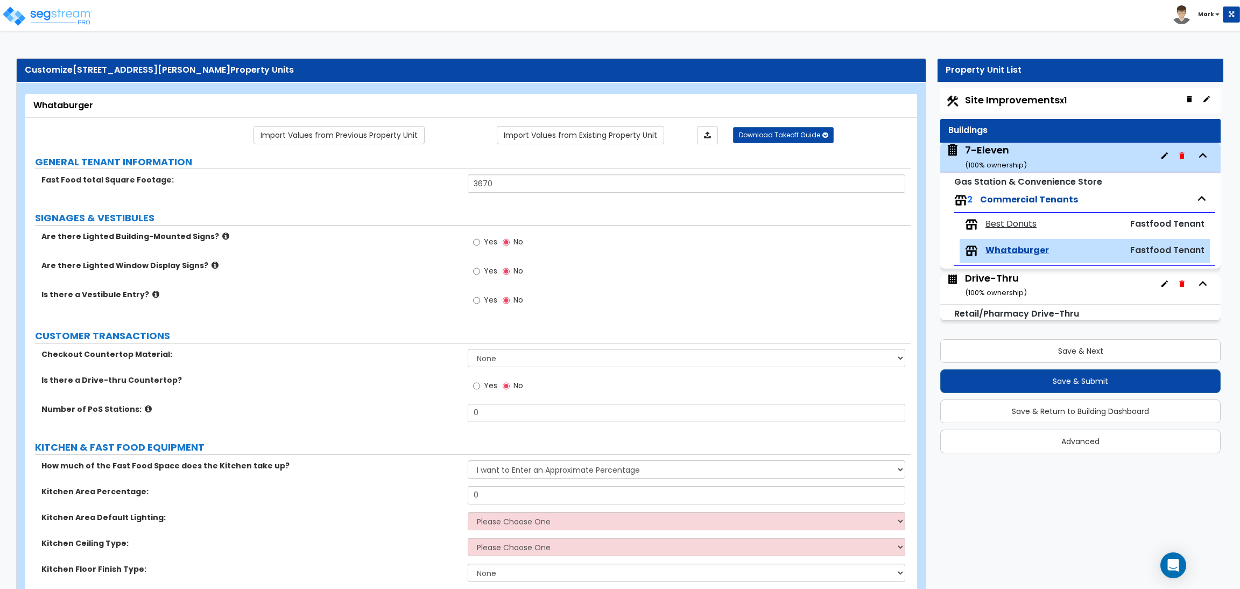
click at [1000, 151] on div "7-Eleven ( 100 % ownership)" at bounding box center [996, 156] width 62 height 27
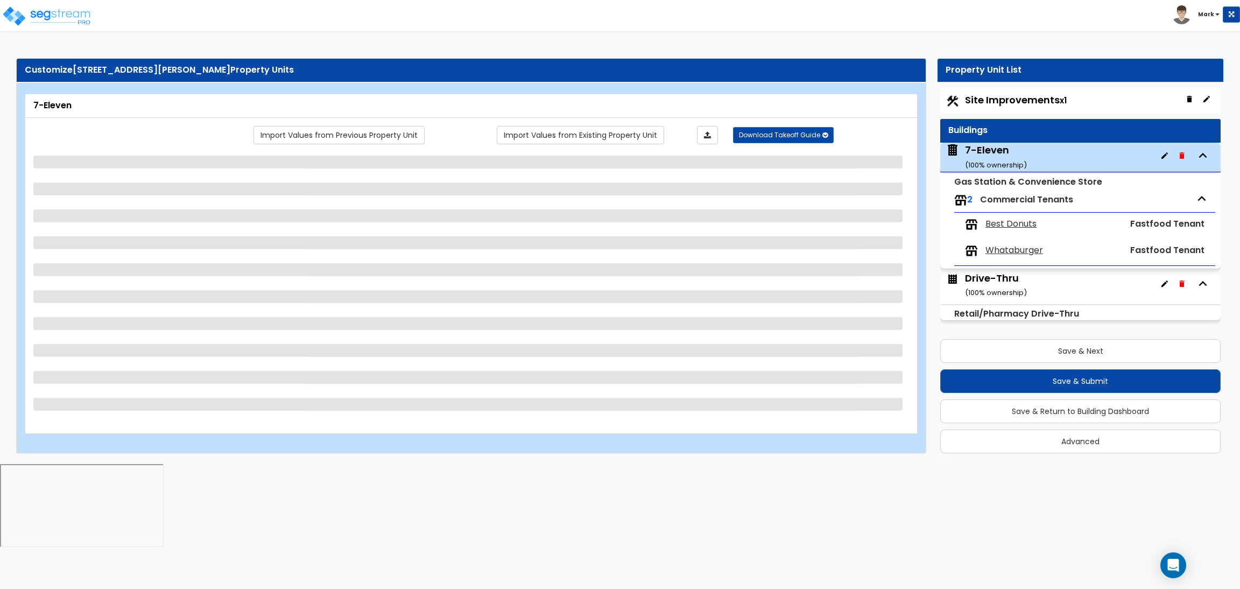
select select "6"
select select "1"
select select "2"
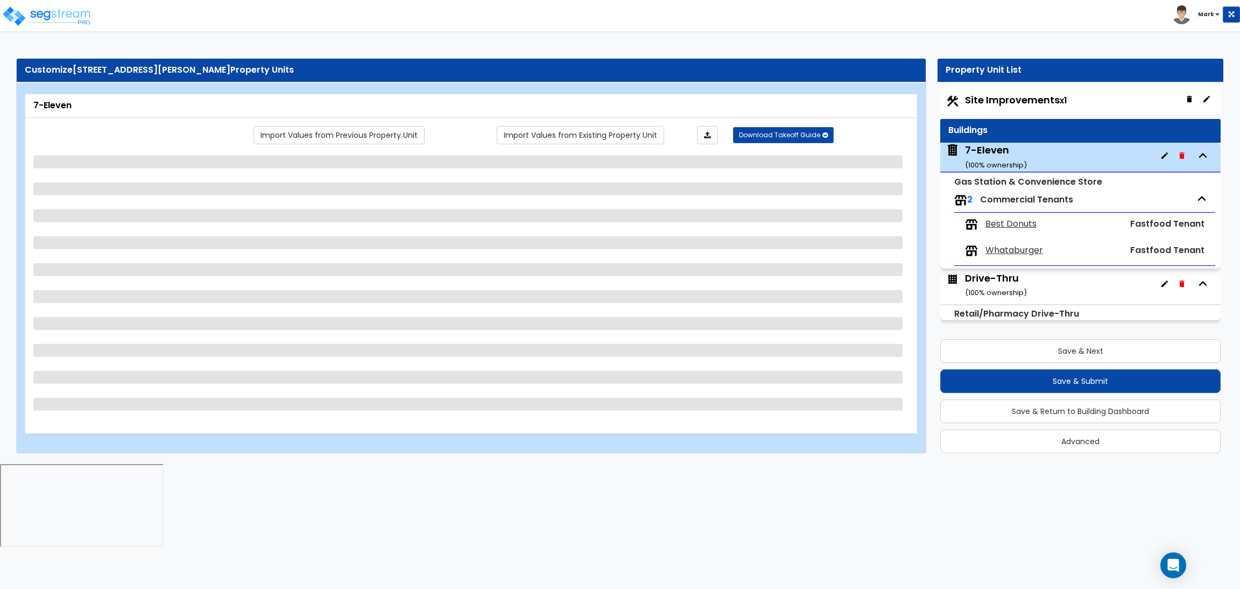
select select "1"
select select "4"
select select "2"
select select "1"
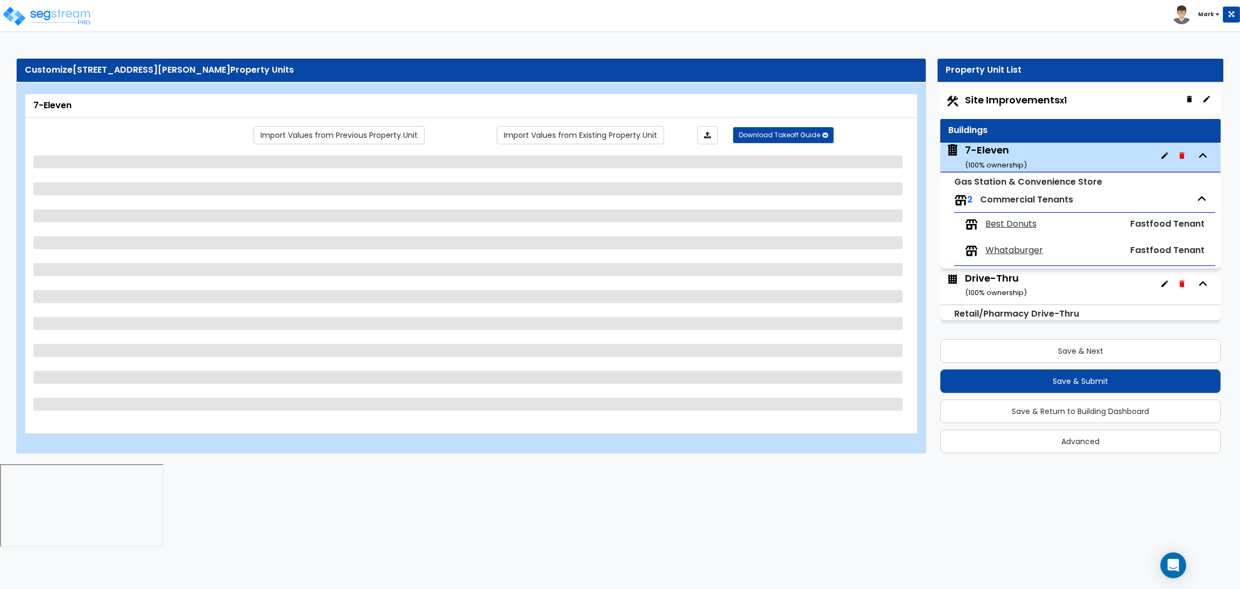
select select "1"
select select "3"
select select "1"
select select "2"
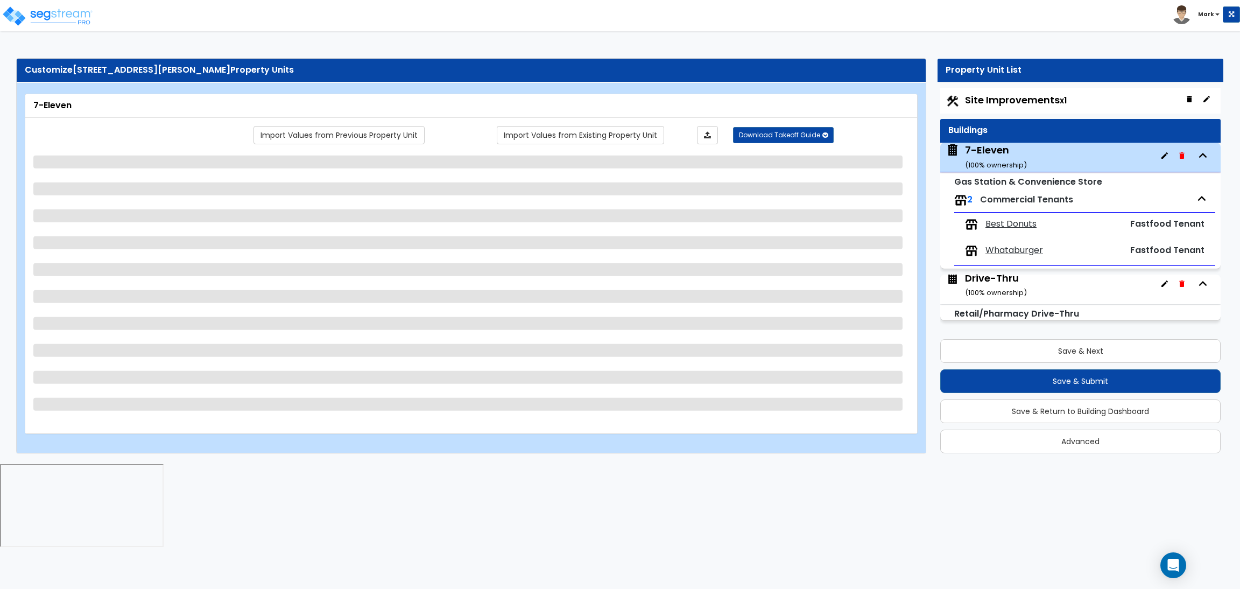
select select "1"
select select "3"
select select "1"
select select "3"
select select "2"
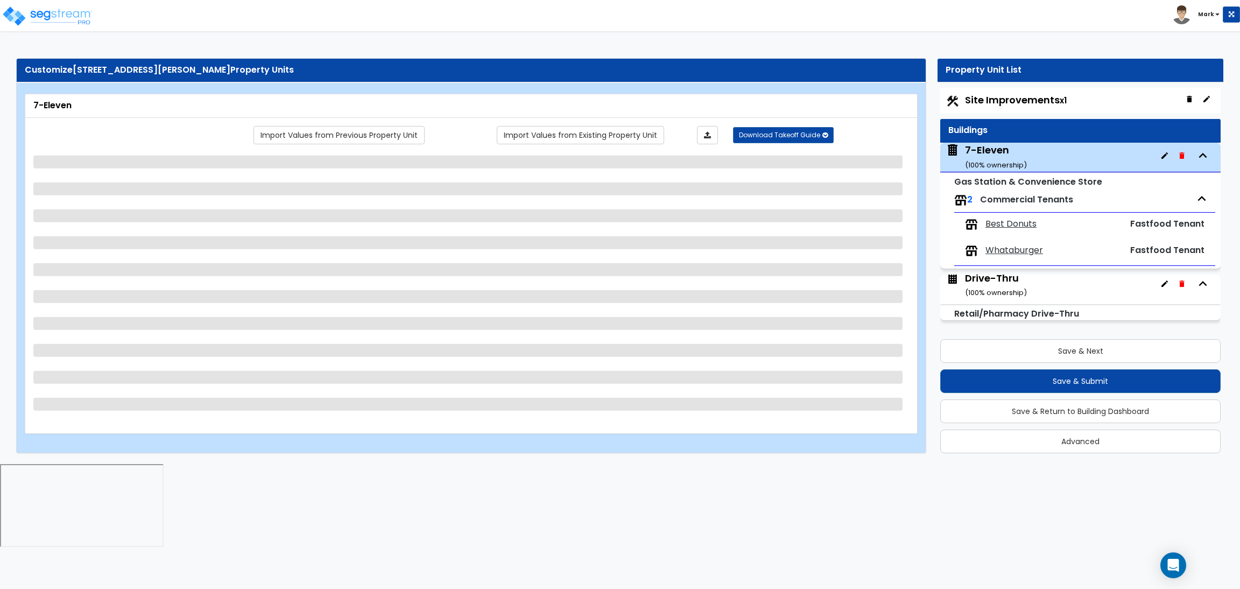
select select "5"
select select "1"
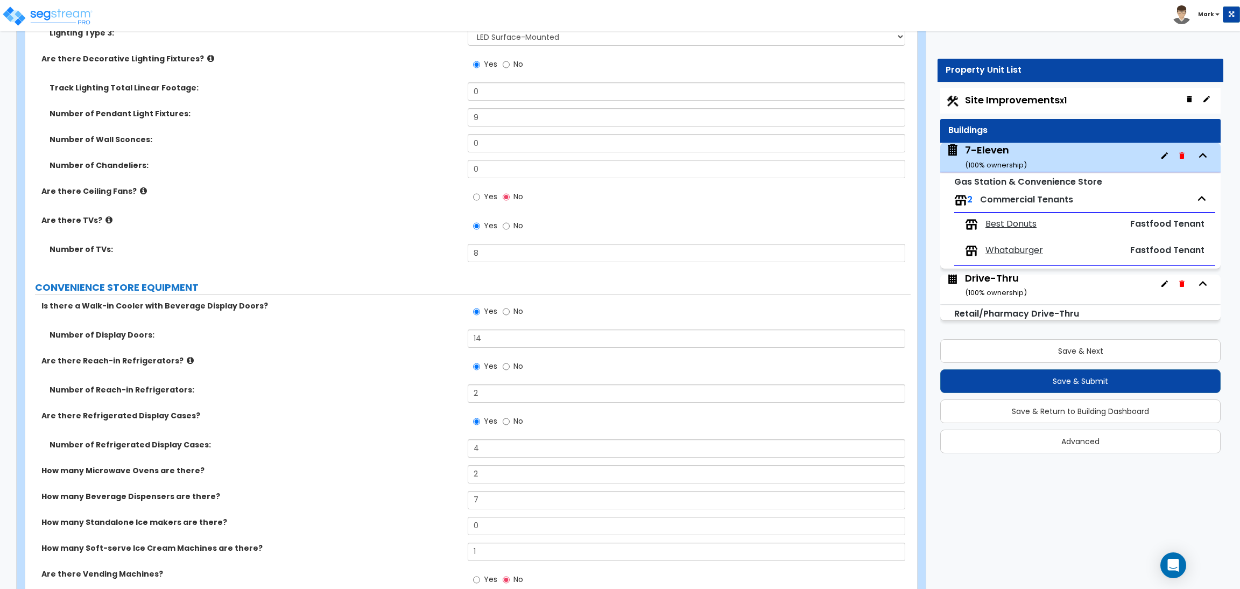
scroll to position [2502, 0]
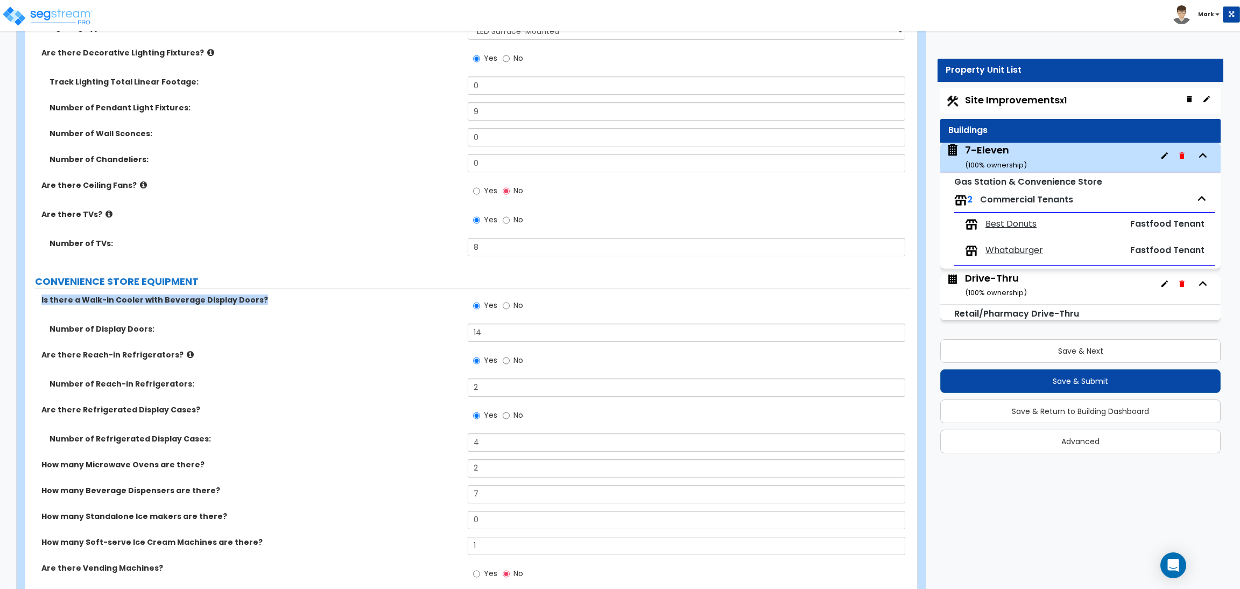
drag, startPoint x: 265, startPoint y: 300, endPoint x: 41, endPoint y: 308, distance: 224.5
click at [41, 308] on div "Is there a Walk-in Cooler with Beverage Display Doors? Yes No" at bounding box center [467, 308] width 885 height 29
click at [231, 356] on label "Are there Reach-in Refrigerators?" at bounding box center [250, 354] width 418 height 11
drag, startPoint x: 256, startPoint y: 302, endPoint x: 33, endPoint y: 301, distance: 222.2
click at [33, 301] on div "Is there a Walk-in Cooler with Beverage Display Doors?" at bounding box center [246, 299] width 442 height 11
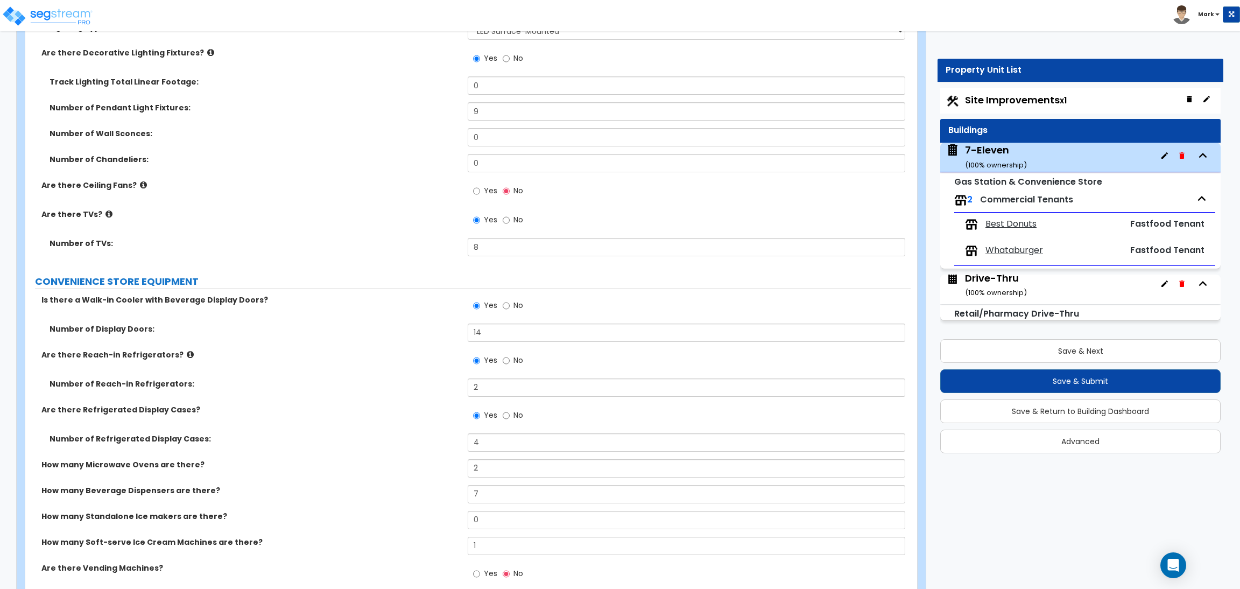
click at [229, 336] on div "Number of Display Doors: 14" at bounding box center [467, 336] width 885 height 26
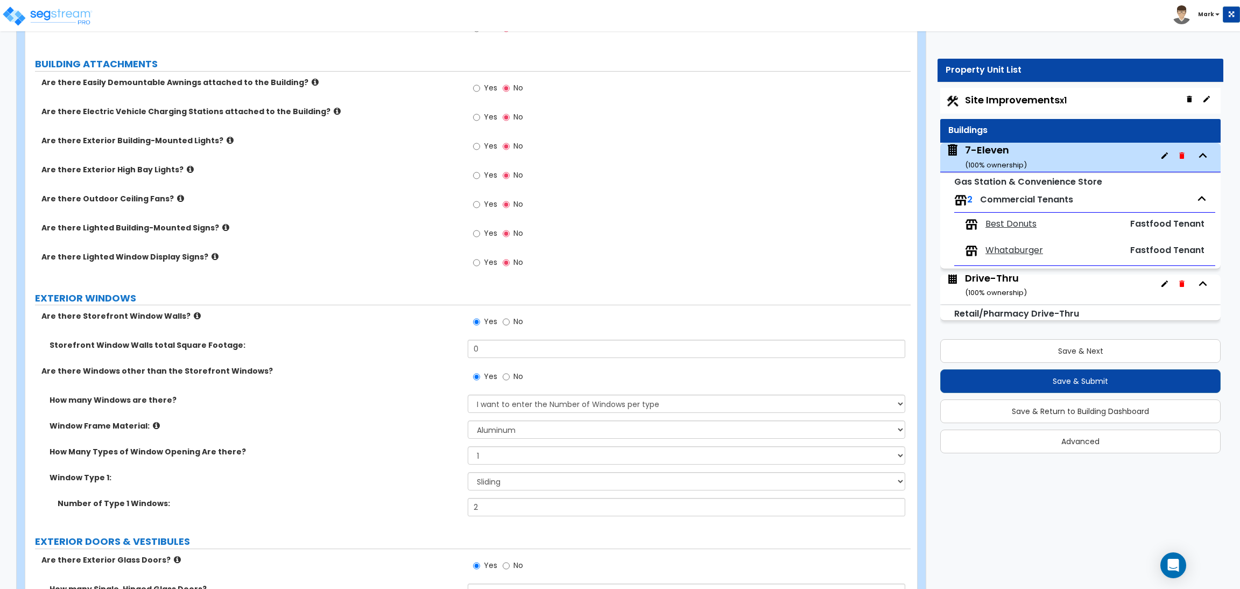
scroll to position [565, 0]
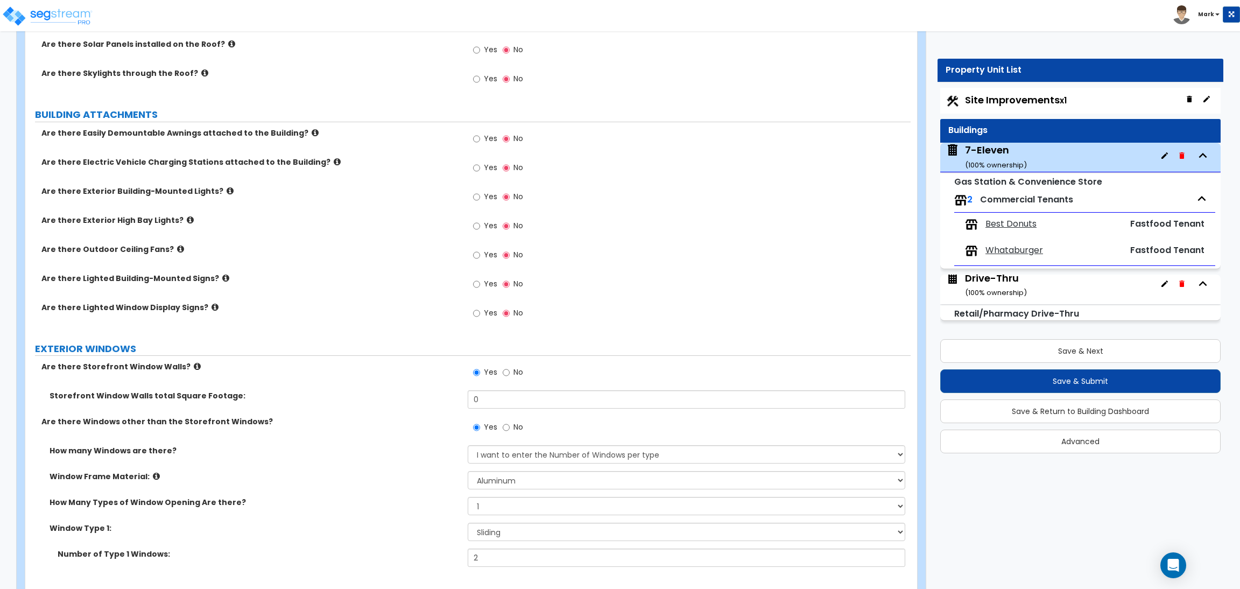
click at [187, 217] on icon at bounding box center [190, 220] width 7 height 8
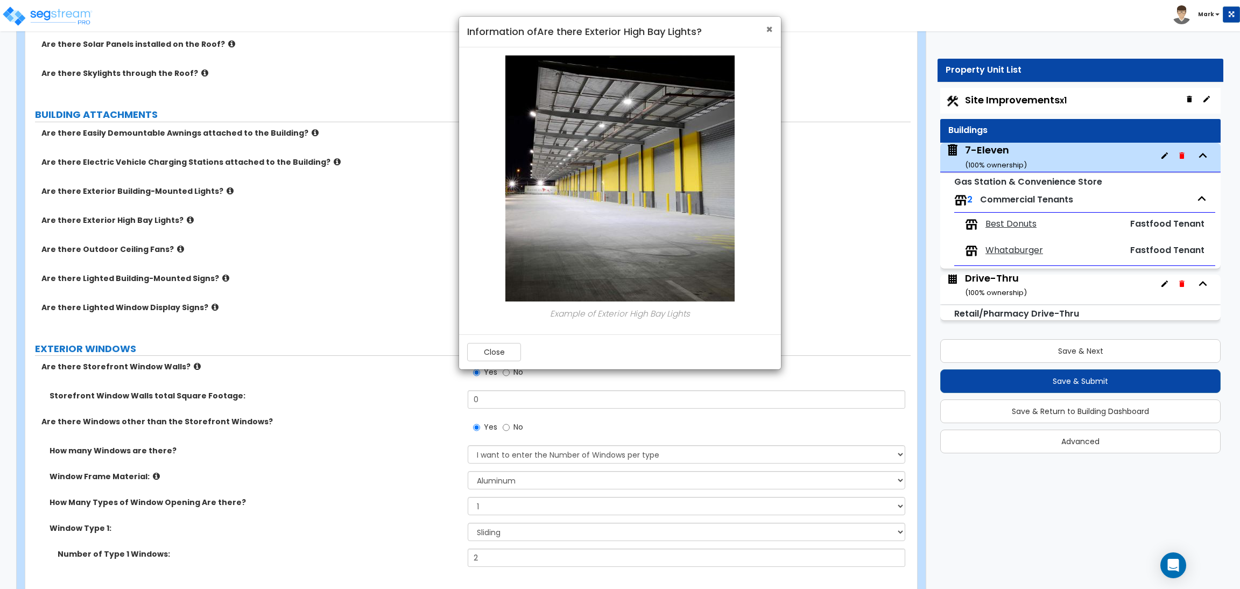
click at [766, 30] on span "×" at bounding box center [769, 30] width 7 height 16
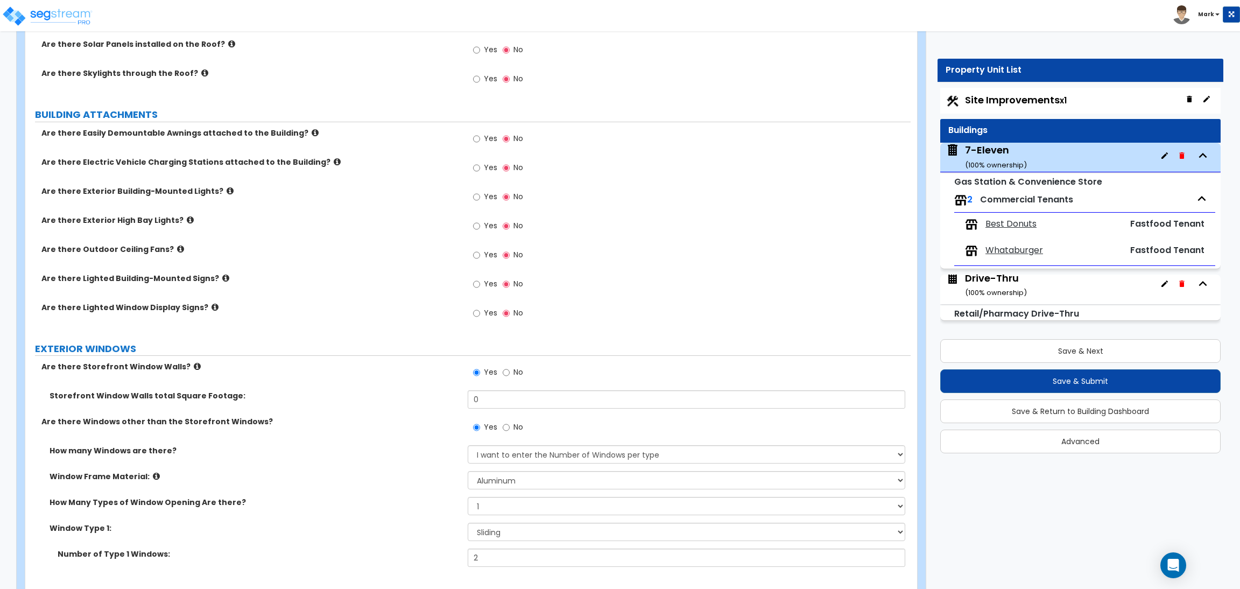
click at [227, 190] on icon at bounding box center [230, 191] width 7 height 8
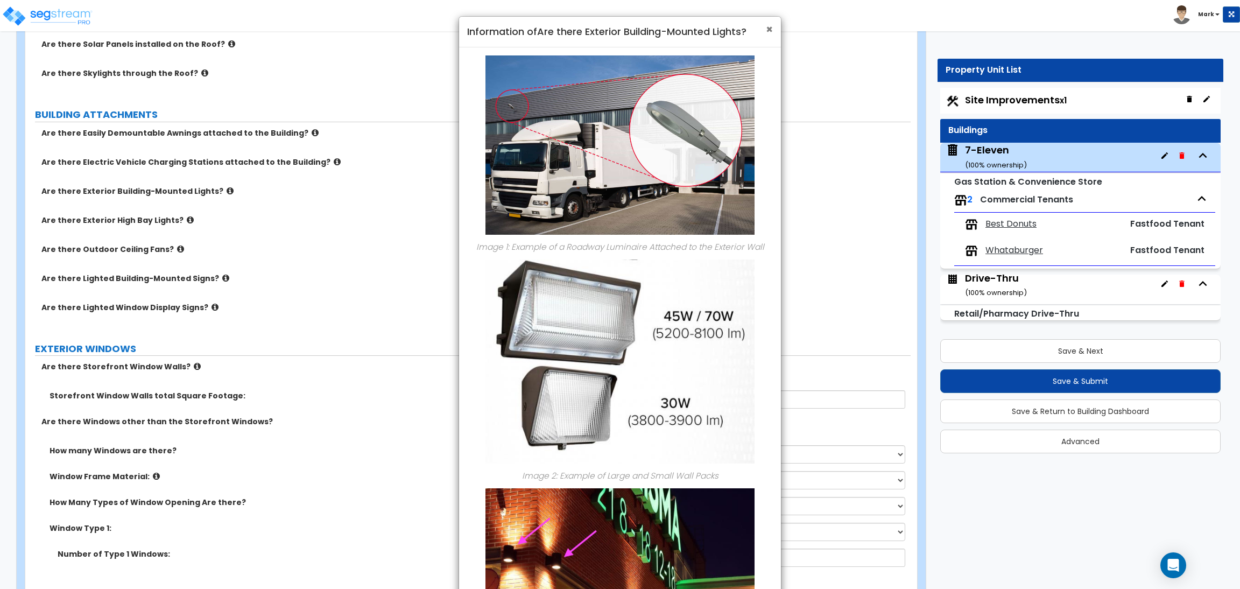
click at [767, 30] on span "×" at bounding box center [769, 30] width 7 height 16
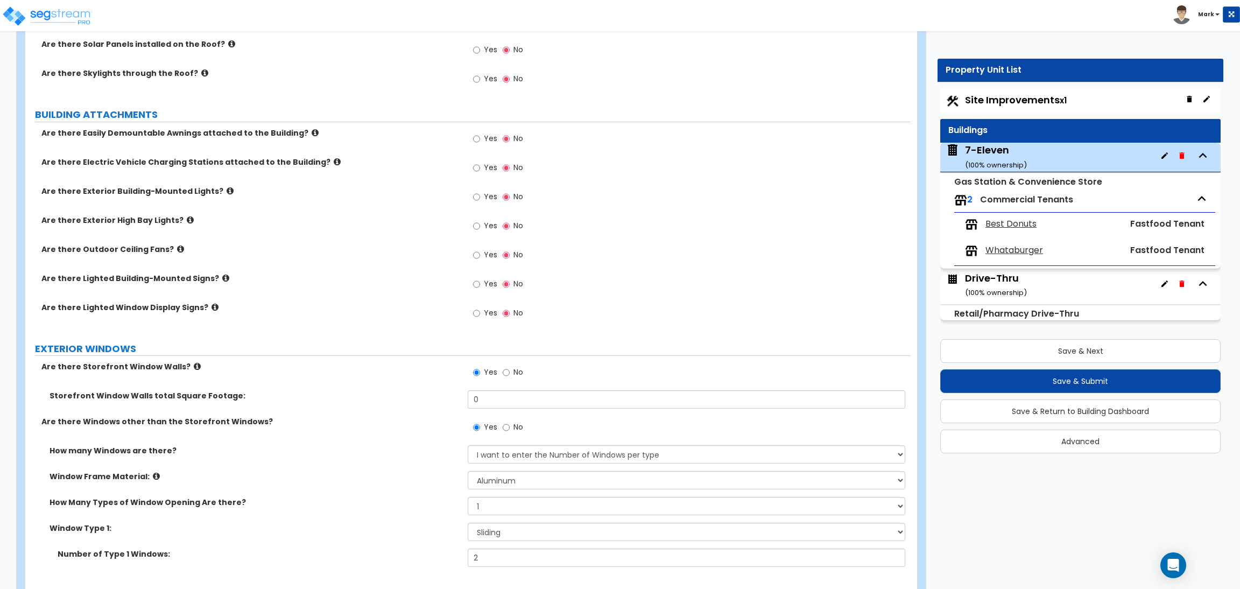
click at [487, 193] on span "Yes" at bounding box center [490, 196] width 13 height 11
click at [480, 193] on input "Yes" at bounding box center [476, 197] width 7 height 12
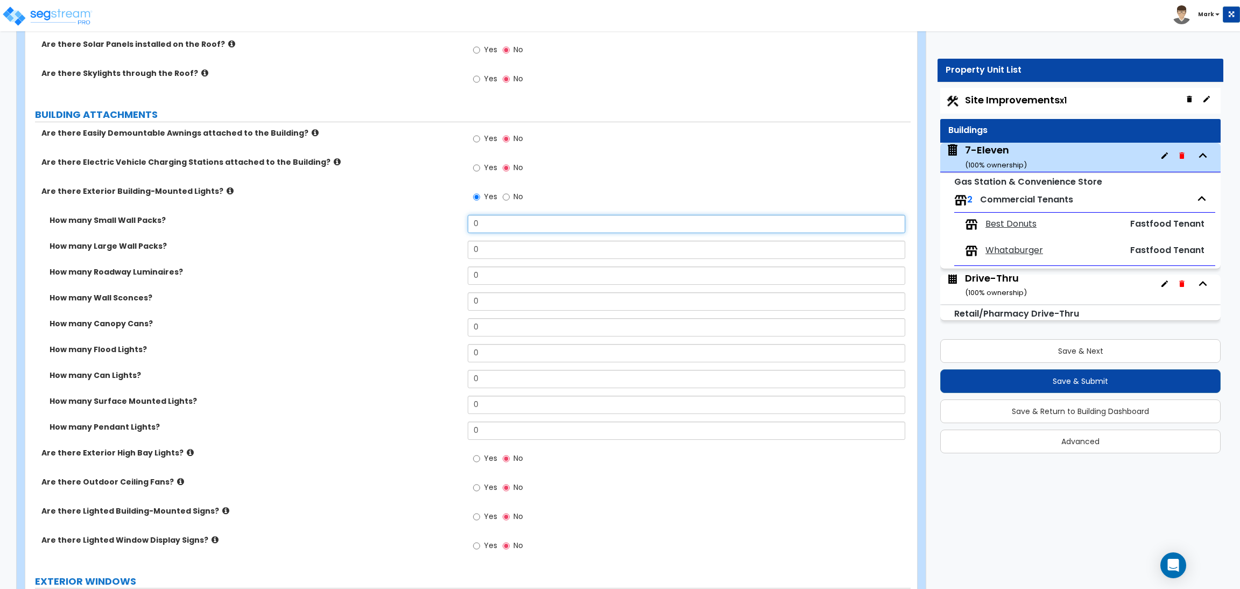
drag, startPoint x: 514, startPoint y: 229, endPoint x: 447, endPoint y: 224, distance: 66.9
click at [447, 224] on div "How many Small Wall Packs? 0" at bounding box center [467, 228] width 885 height 26
click at [377, 295] on label "How many Wall Sconces?" at bounding box center [255, 297] width 410 height 11
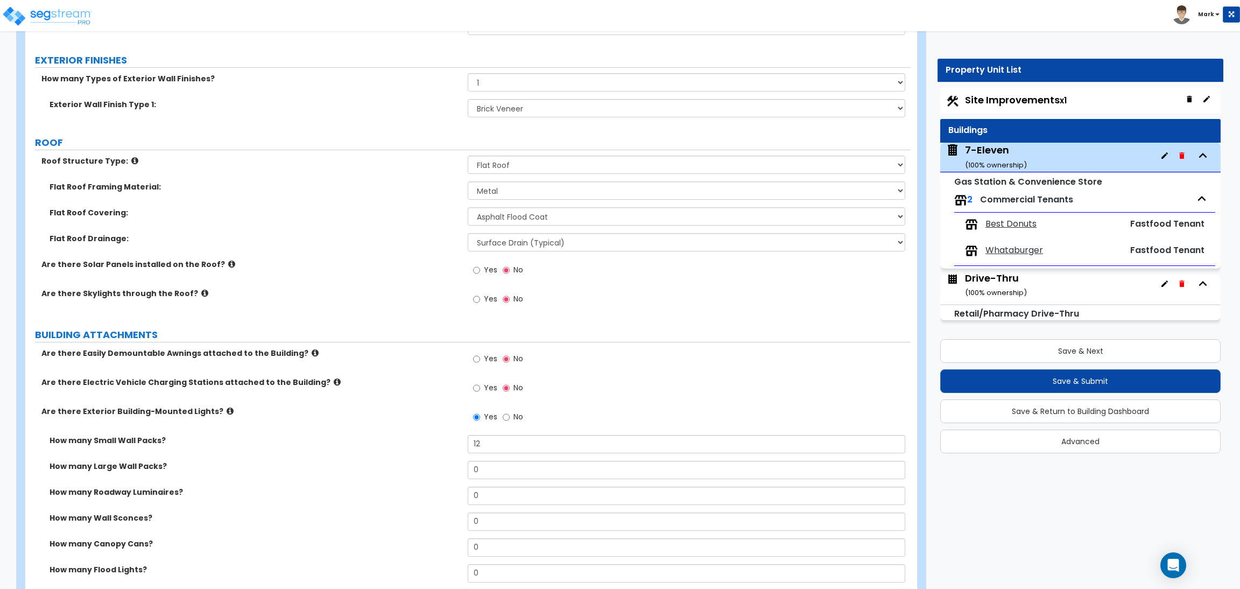
scroll to position [403, 0]
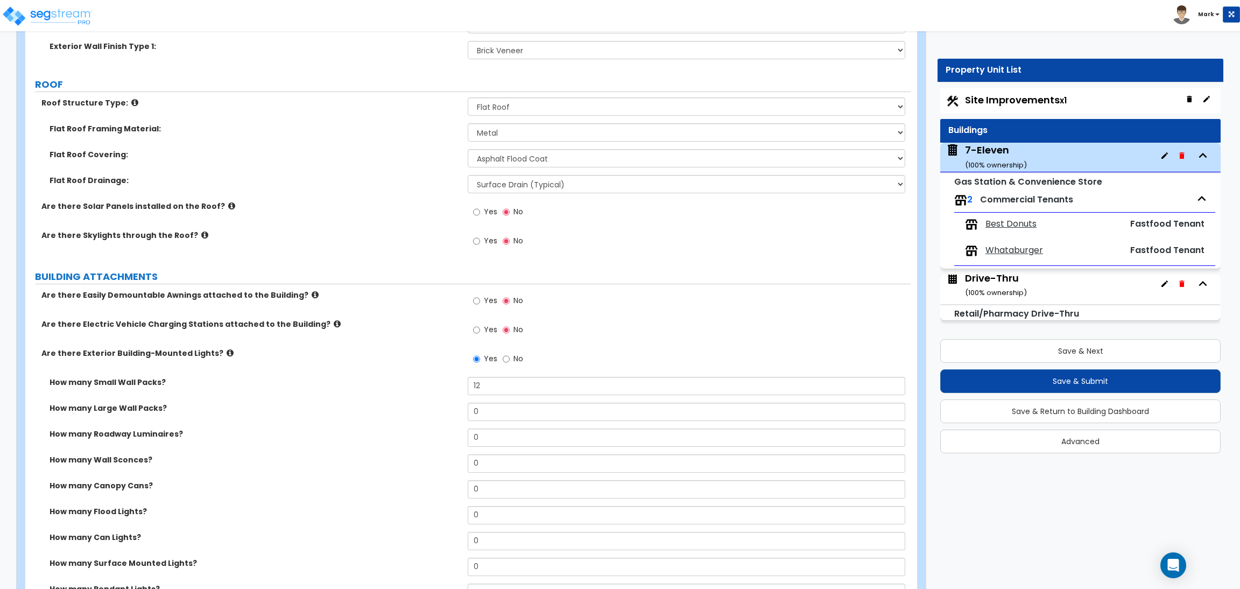
click at [490, 305] on label "Yes" at bounding box center [485, 302] width 24 height 18
click at [480, 305] on input "Yes" at bounding box center [476, 301] width 7 height 12
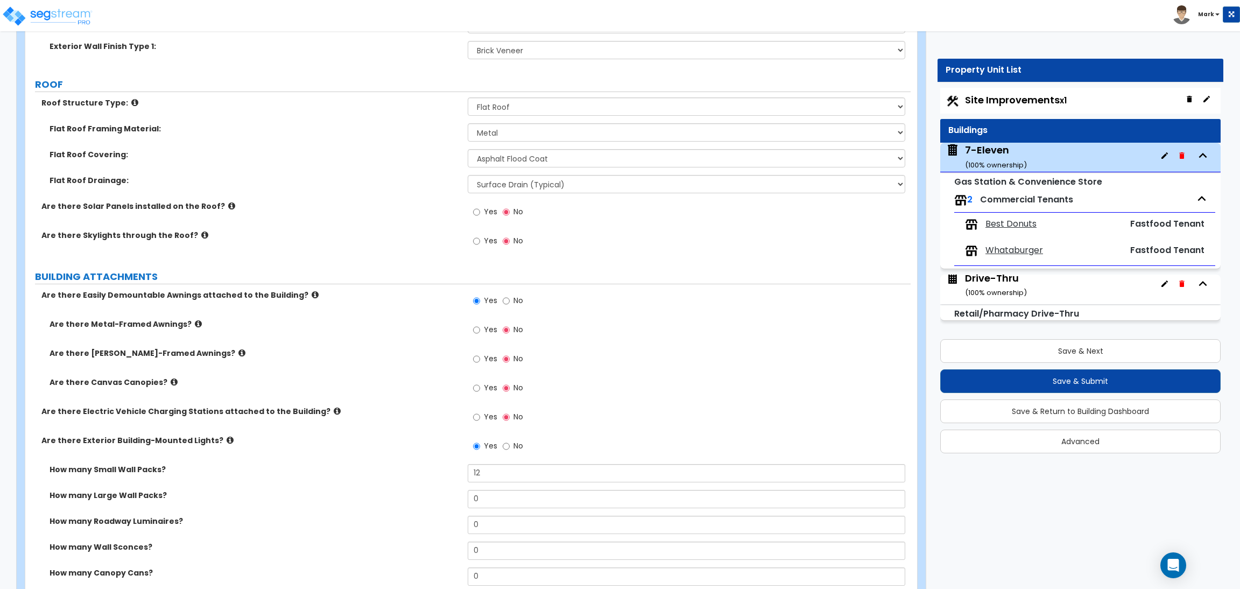
click at [486, 334] on span "Yes" at bounding box center [490, 329] width 13 height 11
click at [480, 334] on input "Yes" at bounding box center [476, 330] width 7 height 12
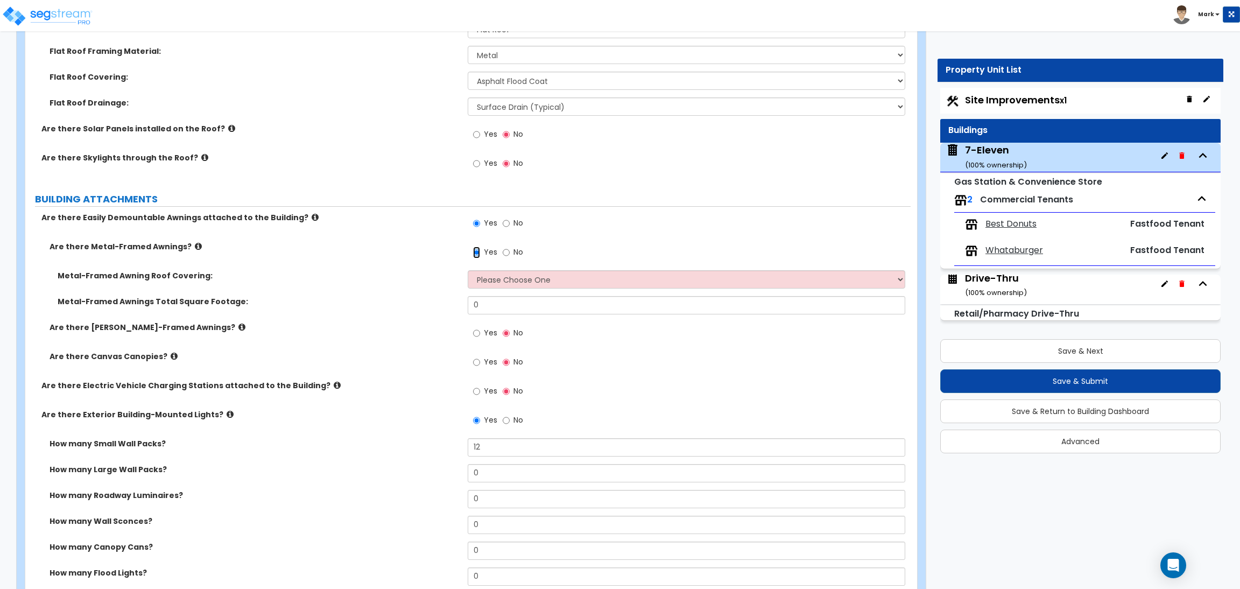
scroll to position [484, 0]
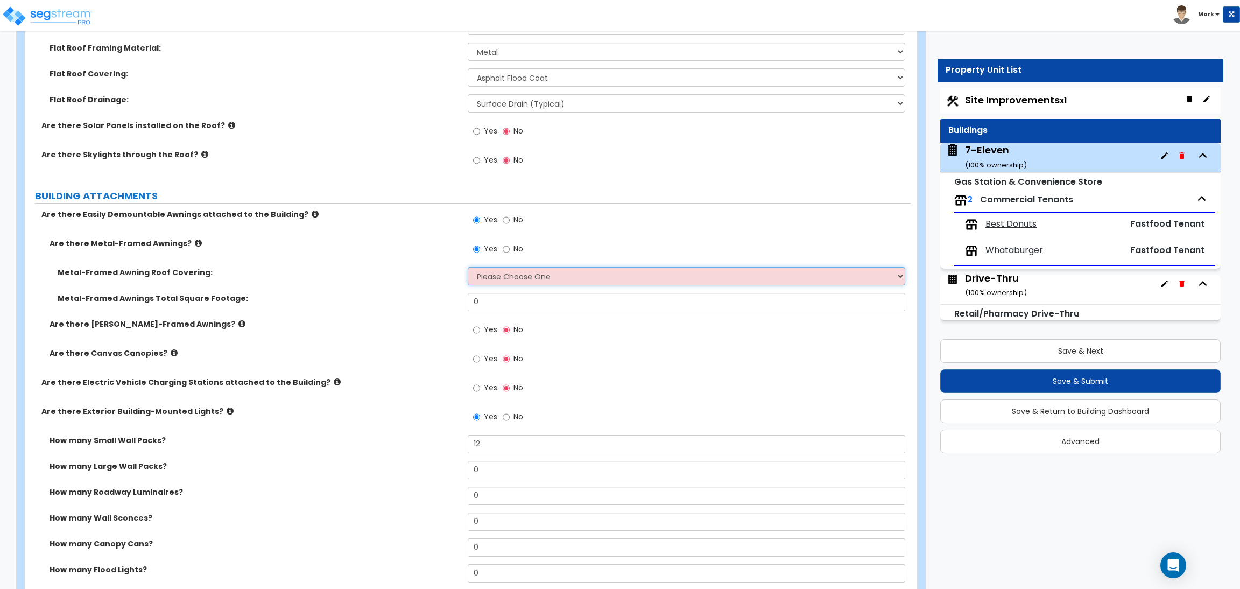
click at [505, 279] on select "Please Choose One Plastic Metal Glass" at bounding box center [686, 276] width 437 height 18
click at [468, 267] on select "Please Choose One Plastic Metal Glass" at bounding box center [686, 276] width 437 height 18
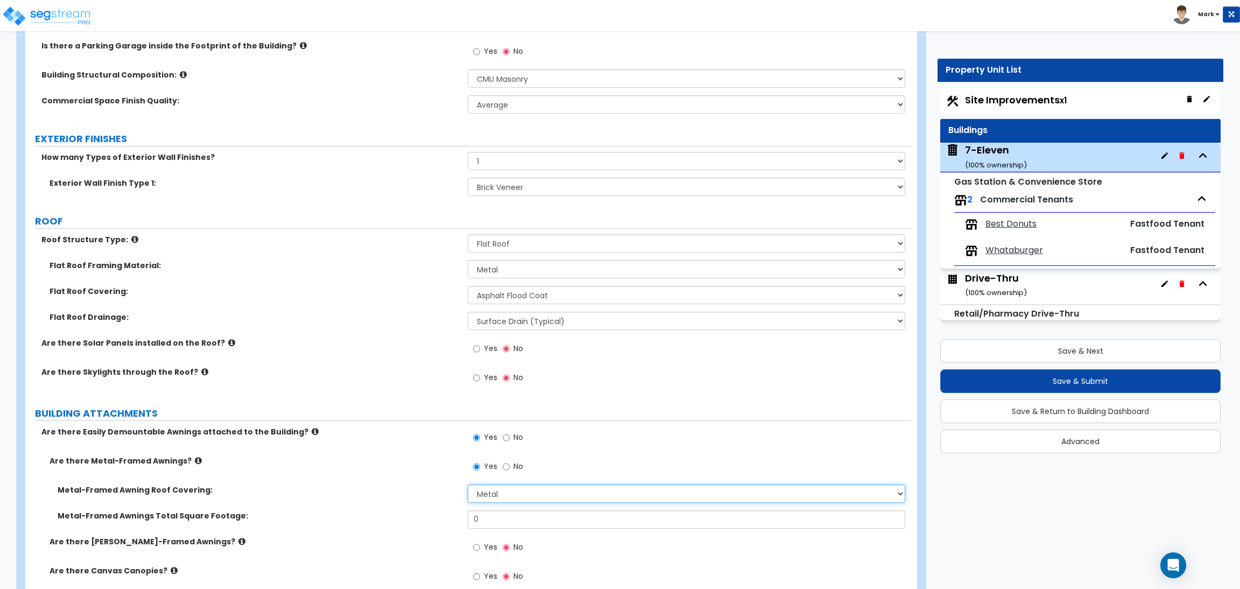
scroll to position [242, 0]
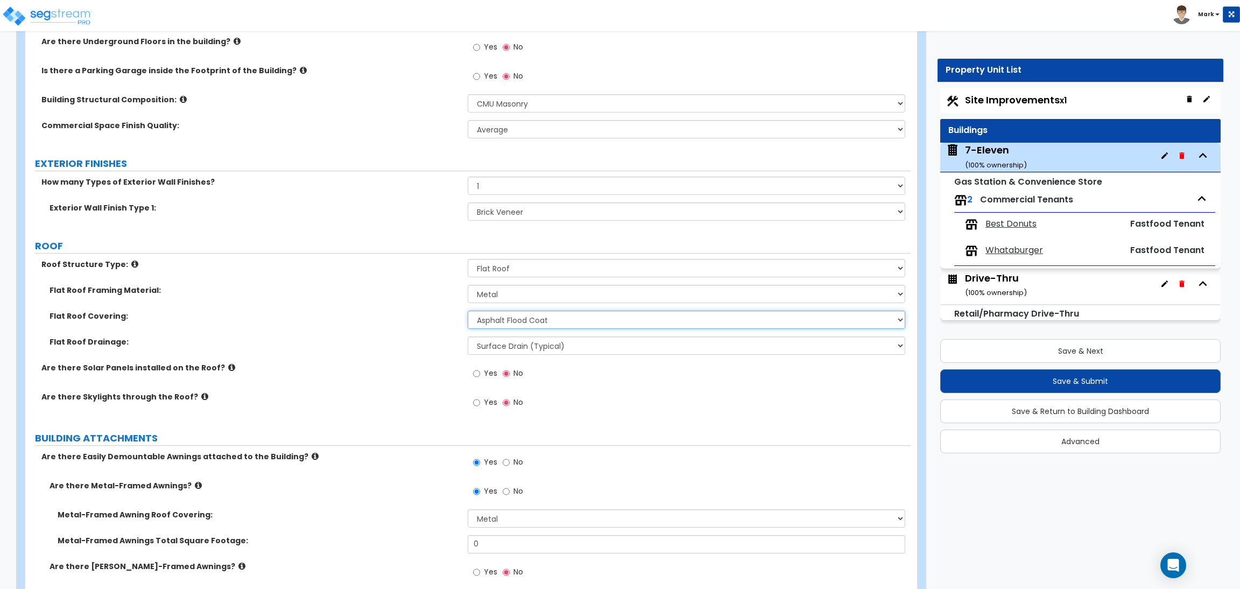
click at [553, 318] on select "Please Choose One Rolled Asphalt PVC Membrane Plastic (EPDM) Membrane Asphalt F…" at bounding box center [686, 319] width 437 height 18
click at [468, 310] on select "Please Choose One Rolled Asphalt PVC Membrane Plastic (EPDM) Membrane Asphalt F…" at bounding box center [686, 319] width 437 height 18
drag, startPoint x: 533, startPoint y: 345, endPoint x: 536, endPoint y: 336, distance: 10.2
click at [533, 345] on select "Surface Drain (Typical) Gutters Downspout Only" at bounding box center [686, 345] width 437 height 18
click at [540, 313] on select "Please Choose One Rolled Asphalt PVC Membrane Plastic (EPDM) Membrane Asphalt F…" at bounding box center [686, 319] width 437 height 18
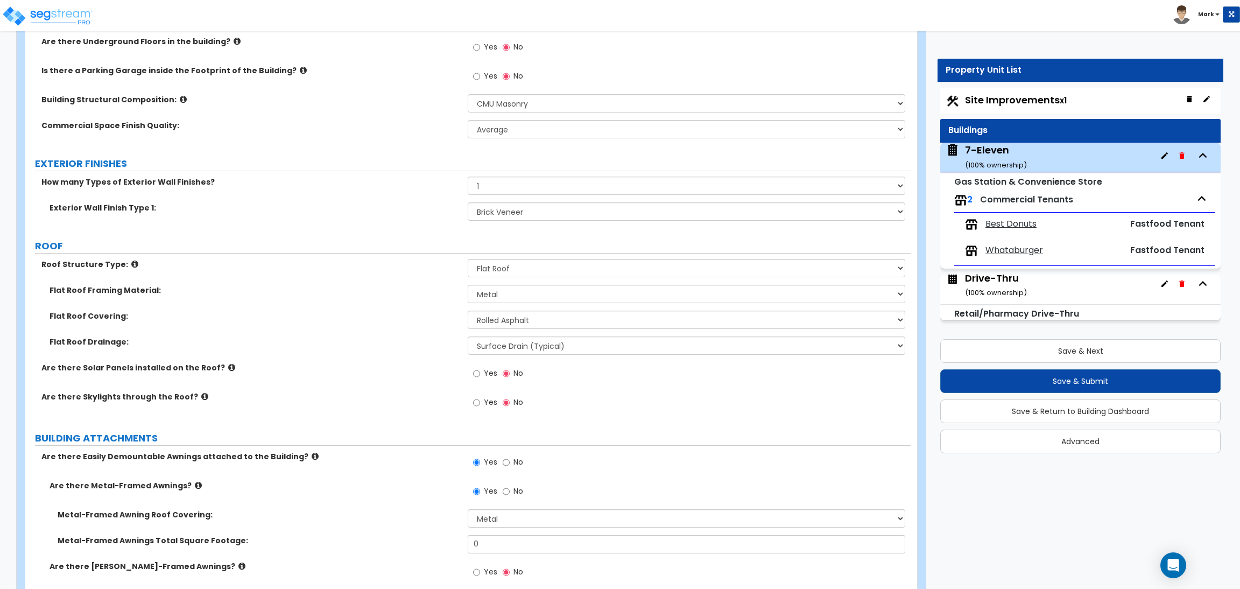
click at [306, 372] on label "Are there Solar Panels installed on the Roof?" at bounding box center [250, 367] width 418 height 11
click at [499, 320] on select "Please Choose One Rolled Asphalt PVC Membrane Plastic (EPDM) Membrane Asphalt F…" at bounding box center [686, 319] width 437 height 18
click at [372, 347] on label "Flat Roof Drainage:" at bounding box center [255, 341] width 410 height 11
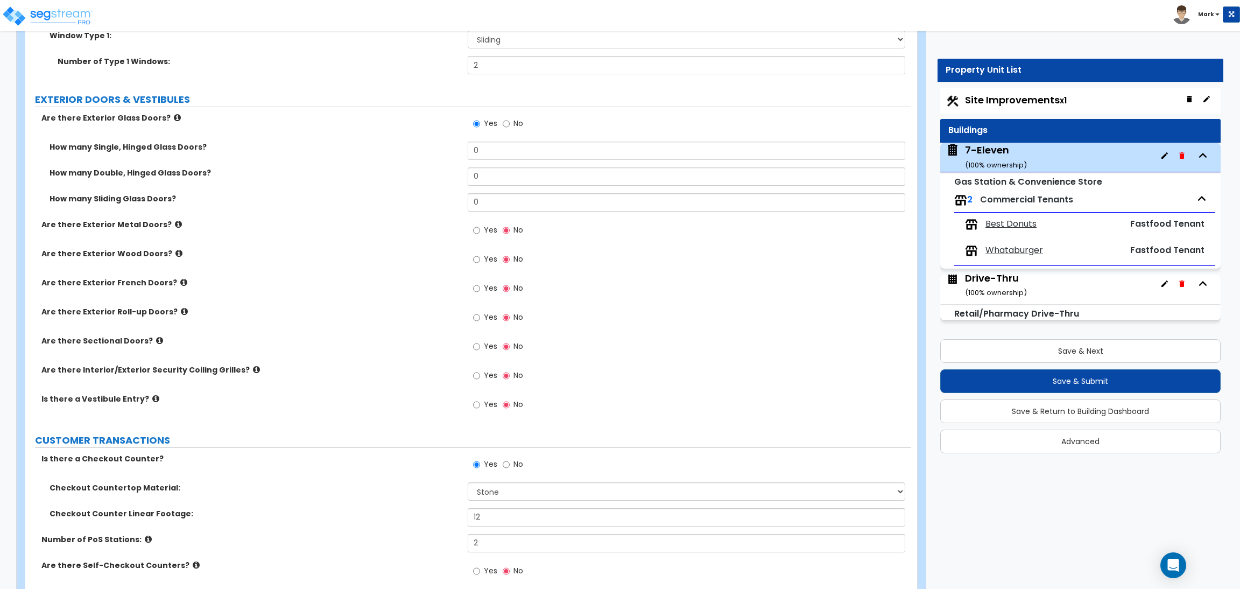
scroll to position [1452, 0]
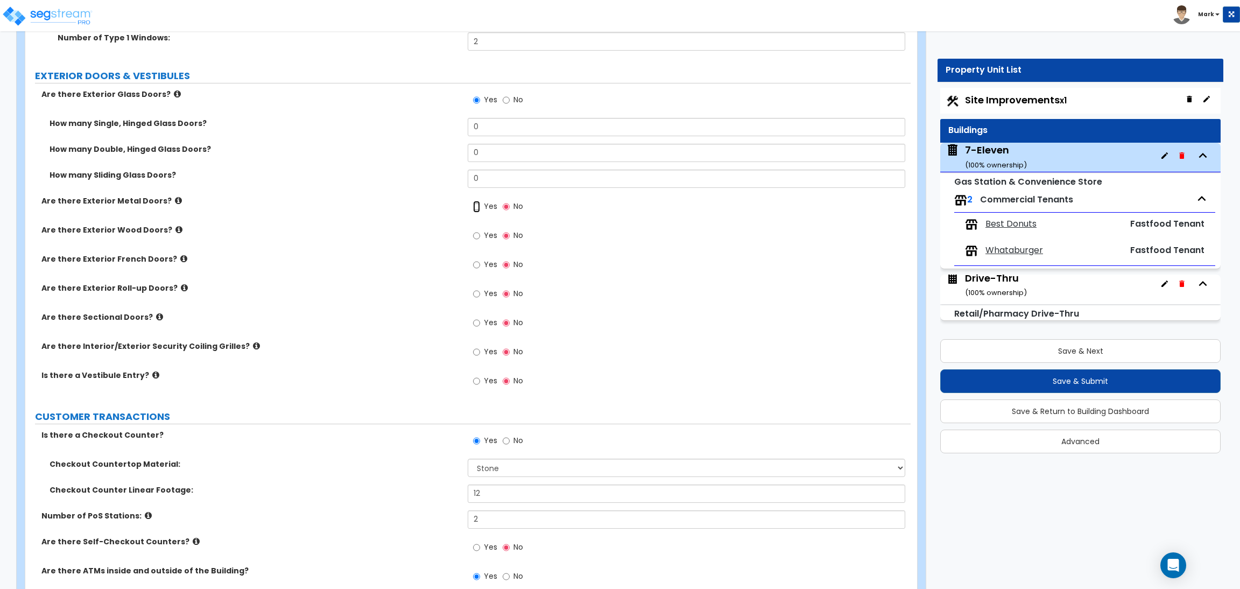
click at [477, 208] on input "Yes" at bounding box center [476, 207] width 7 height 12
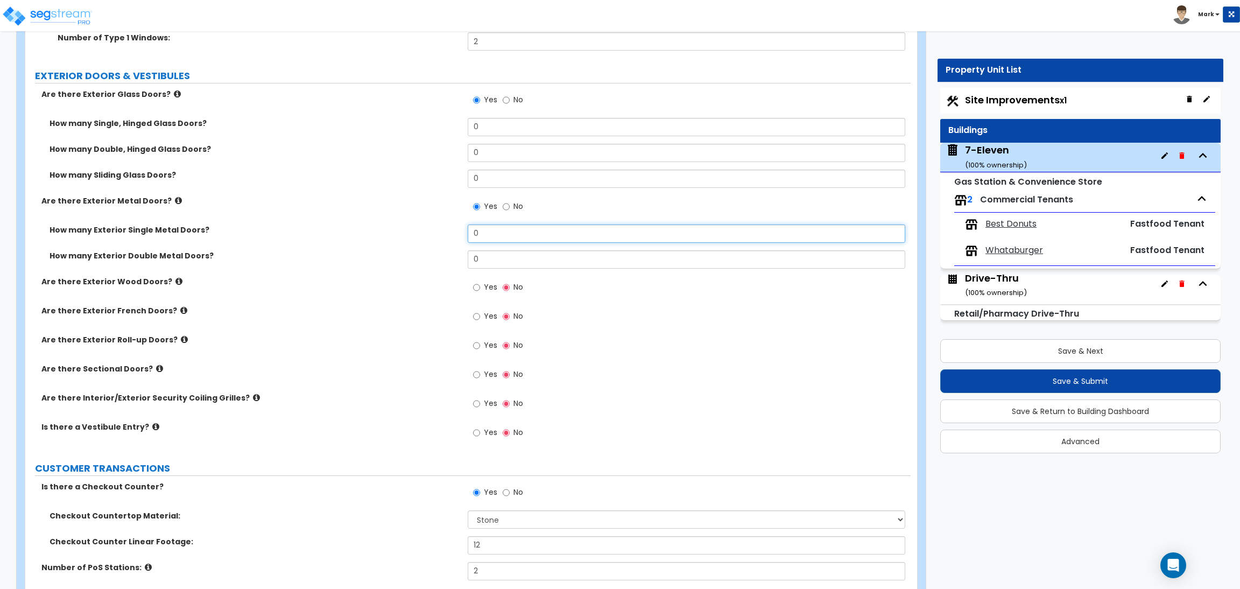
drag, startPoint x: 495, startPoint y: 232, endPoint x: 451, endPoint y: 232, distance: 43.0
click at [451, 232] on div "How many Exterior Single Metal Doors? 0" at bounding box center [467, 237] width 885 height 26
drag, startPoint x: 490, startPoint y: 130, endPoint x: 457, endPoint y: 121, distance: 33.9
click at [457, 121] on div "How many Single, Hinged Glass Doors? 0" at bounding box center [467, 131] width 885 height 26
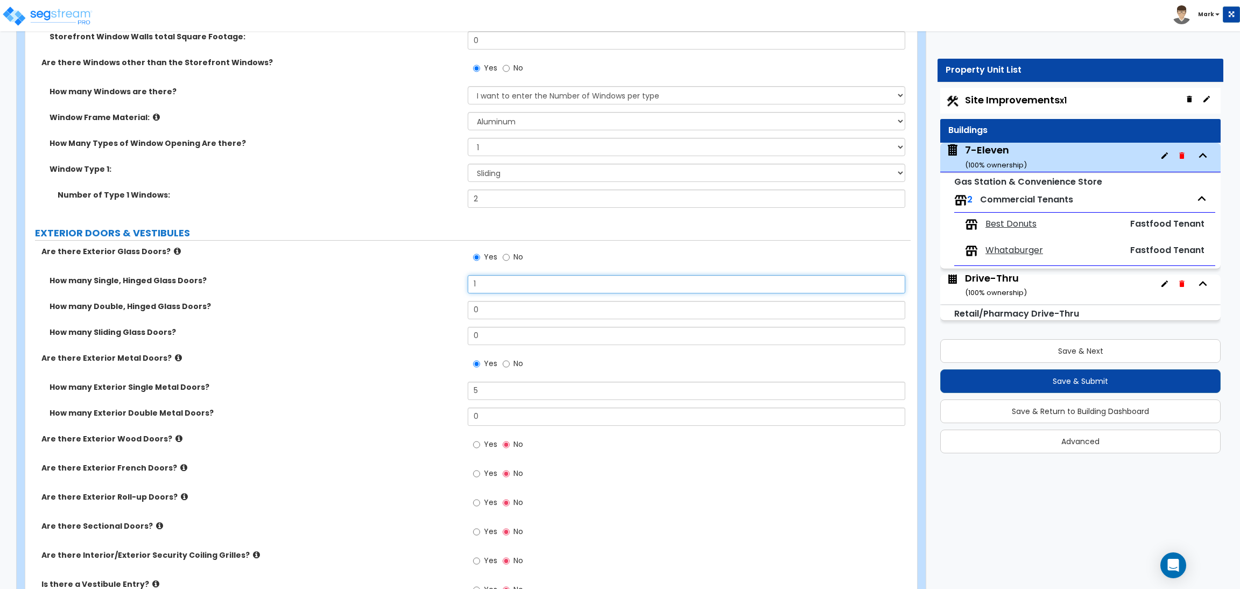
scroll to position [1291, 0]
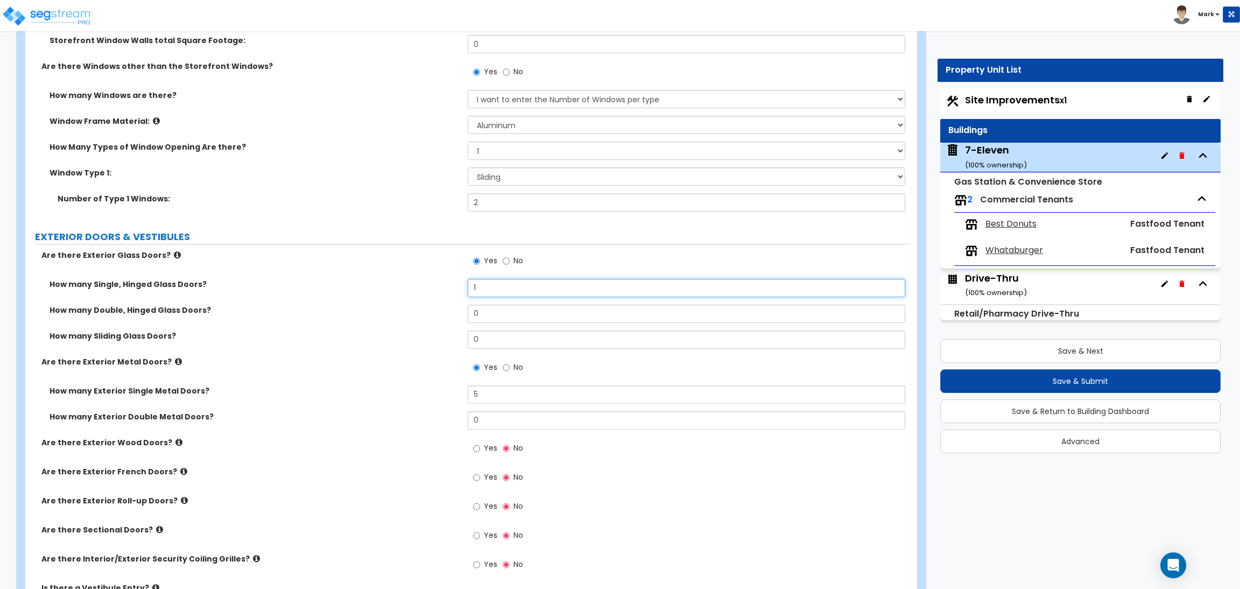
drag, startPoint x: 501, startPoint y: 285, endPoint x: 463, endPoint y: 294, distance: 38.6
click at [463, 294] on div "How many Single, Hinged Glass Doors? 1" at bounding box center [467, 292] width 885 height 26
drag, startPoint x: 508, startPoint y: 313, endPoint x: 415, endPoint y: 310, distance: 92.6
click at [408, 313] on div "How many Double, Hinged Glass Doors? 0" at bounding box center [467, 318] width 885 height 26
drag, startPoint x: 485, startPoint y: 291, endPoint x: 441, endPoint y: 285, distance: 45.1
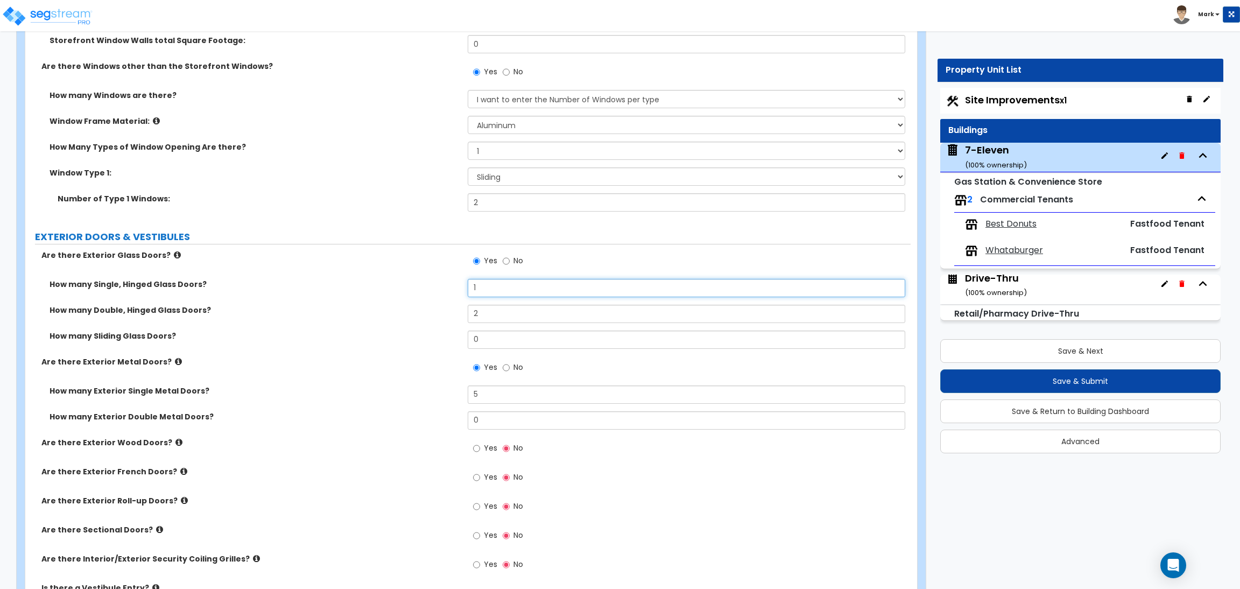
click at [441, 285] on div "How many Single, Hinged Glass Doors? 1" at bounding box center [467, 292] width 885 height 26
click at [310, 335] on label "How many Sliding Glass Doors?" at bounding box center [255, 335] width 410 height 11
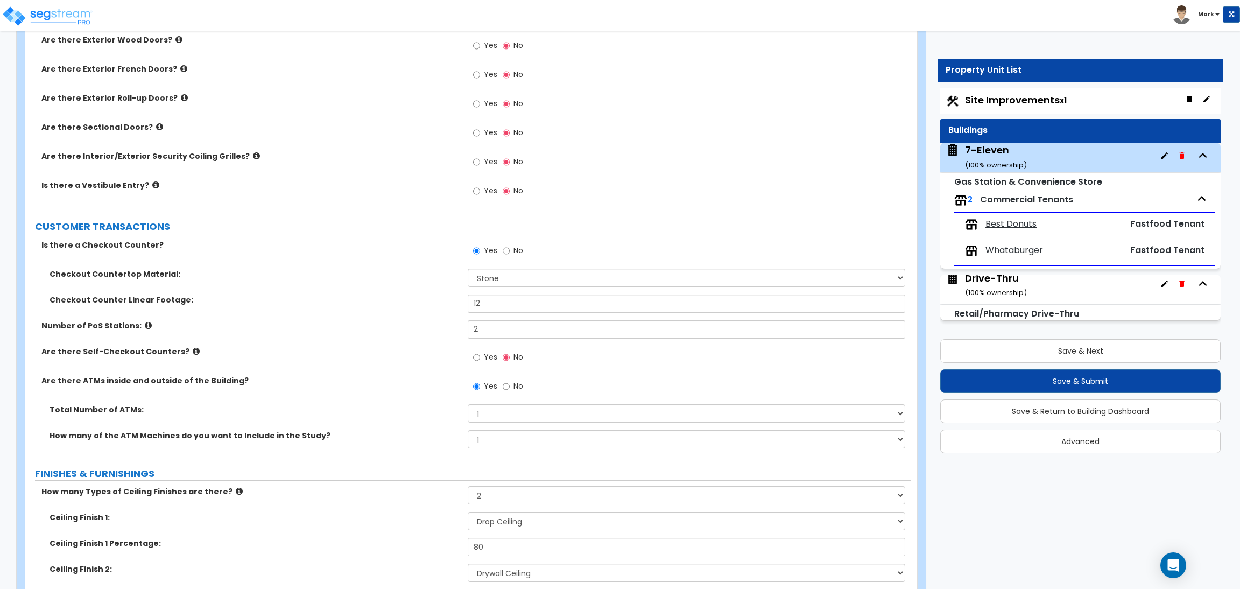
scroll to position [1694, 0]
drag, startPoint x: 493, startPoint y: 301, endPoint x: 453, endPoint y: 301, distance: 39.8
click at [453, 301] on div "Checkout Counter Linear Footage: 12" at bounding box center [467, 307] width 885 height 26
click at [335, 193] on div "Is there a Vestibule Entry? Yes No" at bounding box center [467, 193] width 885 height 29
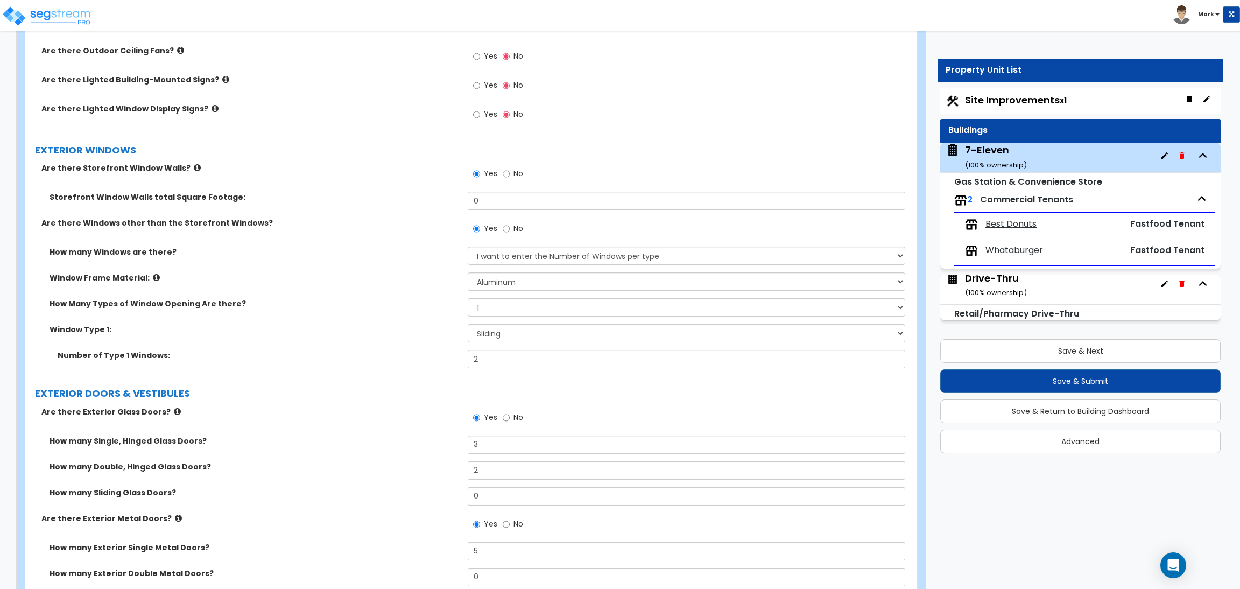
scroll to position [1130, 0]
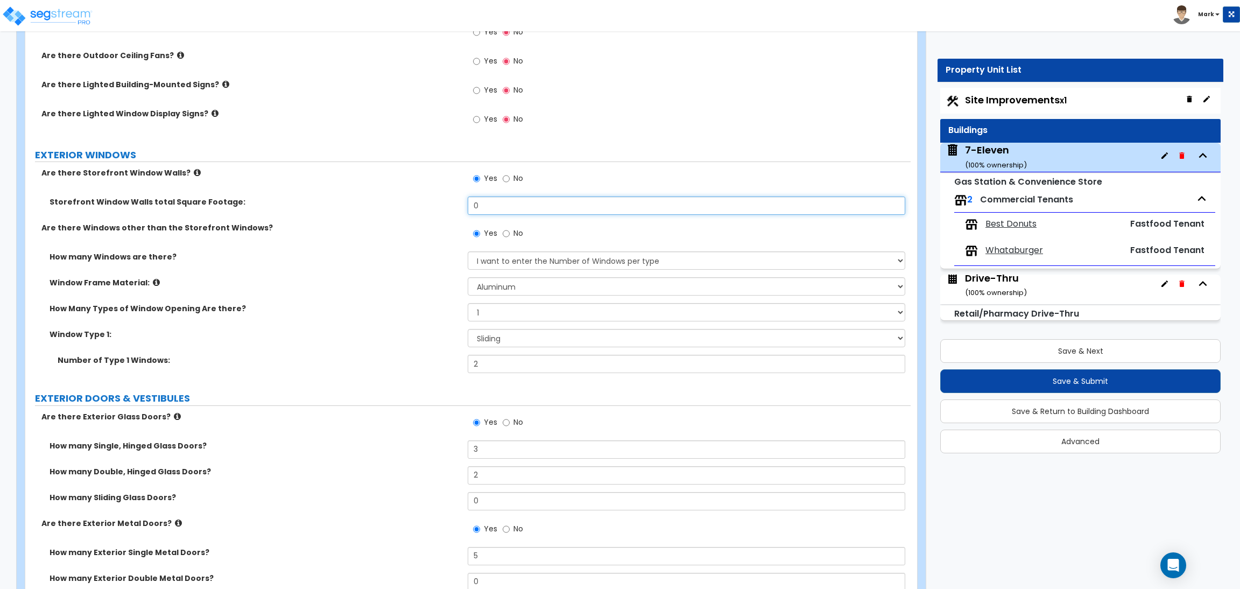
drag, startPoint x: 508, startPoint y: 211, endPoint x: 464, endPoint y: 206, distance: 44.4
click at [464, 206] on div "Storefront Window Walls total Square Footage: 0" at bounding box center [467, 209] width 885 height 26
click at [348, 324] on div "How Many Types of Window Opening Are there? Please Choose One 1 2 3 4" at bounding box center [467, 316] width 885 height 26
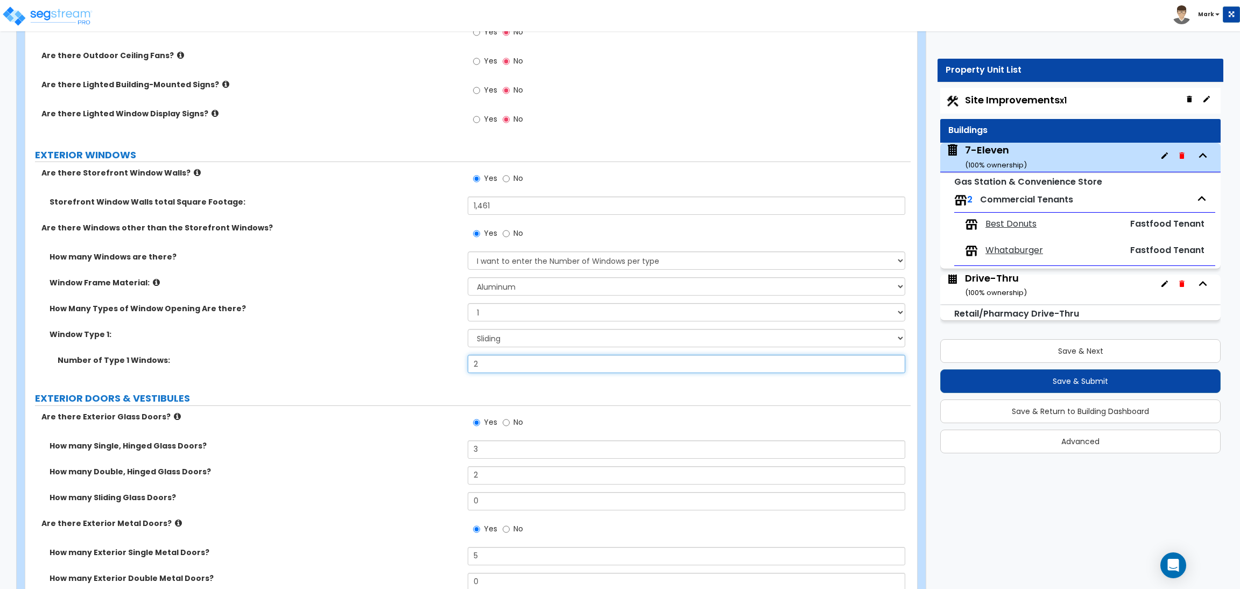
drag, startPoint x: 493, startPoint y: 363, endPoint x: 460, endPoint y: 363, distance: 32.8
click at [460, 363] on div "Number of Type 1 Windows: 2" at bounding box center [467, 368] width 885 height 26
click at [443, 337] on label "Window Type 1:" at bounding box center [255, 334] width 410 height 11
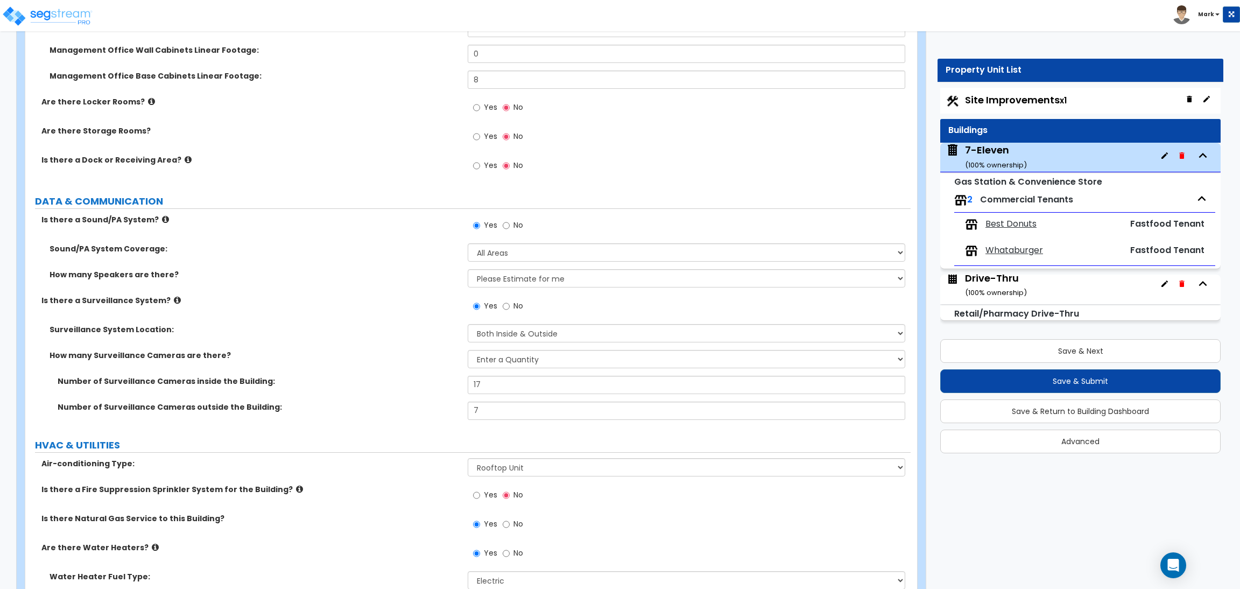
scroll to position [4088, 0]
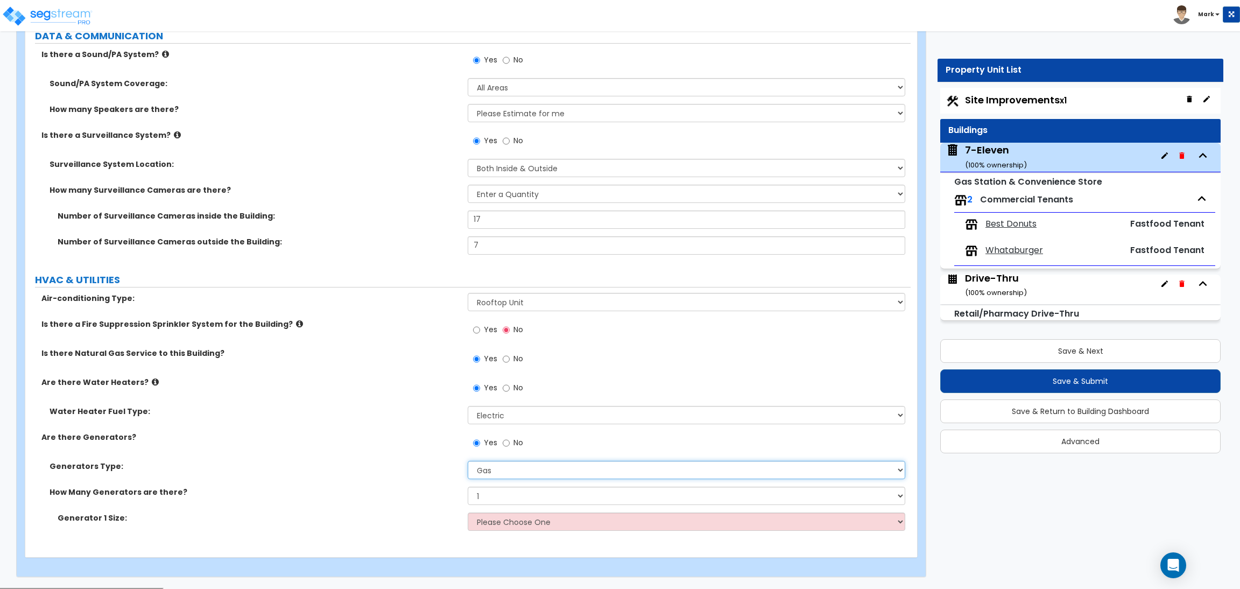
click at [512, 472] on select "Please Choose One Gas Diesel I don't know - Please choose for me" at bounding box center [686, 470] width 437 height 18
click at [468, 461] on select "Please Choose One Gas Diesel I don't know - Please choose for me" at bounding box center [686, 470] width 437 height 18
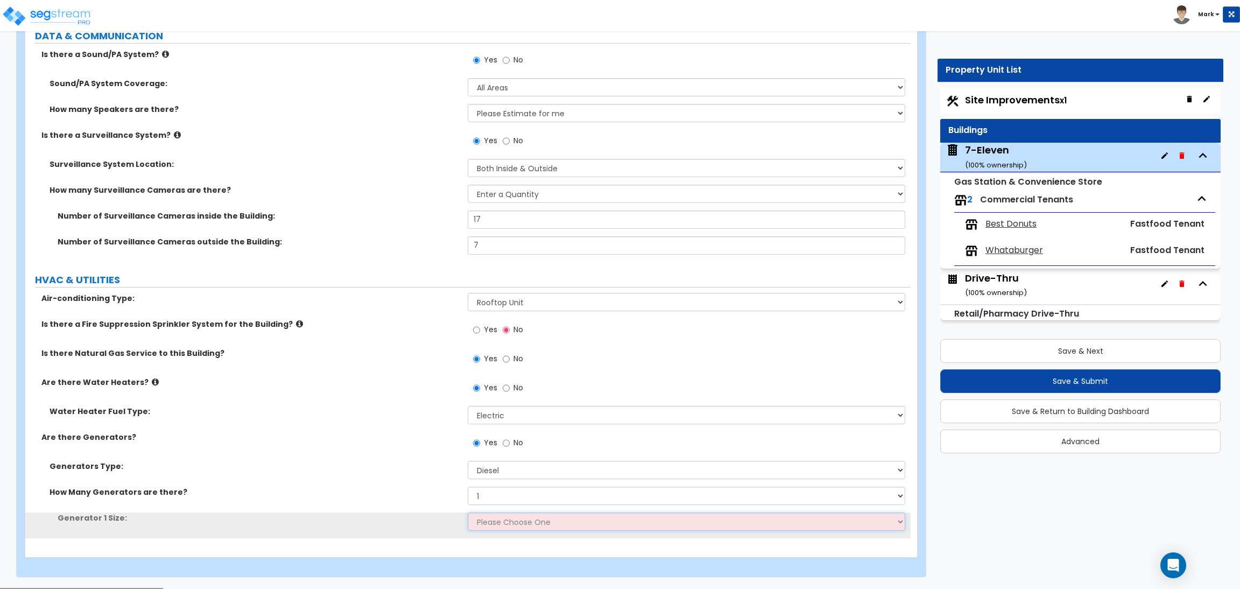
click at [520, 520] on select "Please Choose One 30kW 50kW 75kW 100kW 125 kW 150 kW 175 kW 200 kW 250 kW 300 k…" at bounding box center [686, 521] width 437 height 18
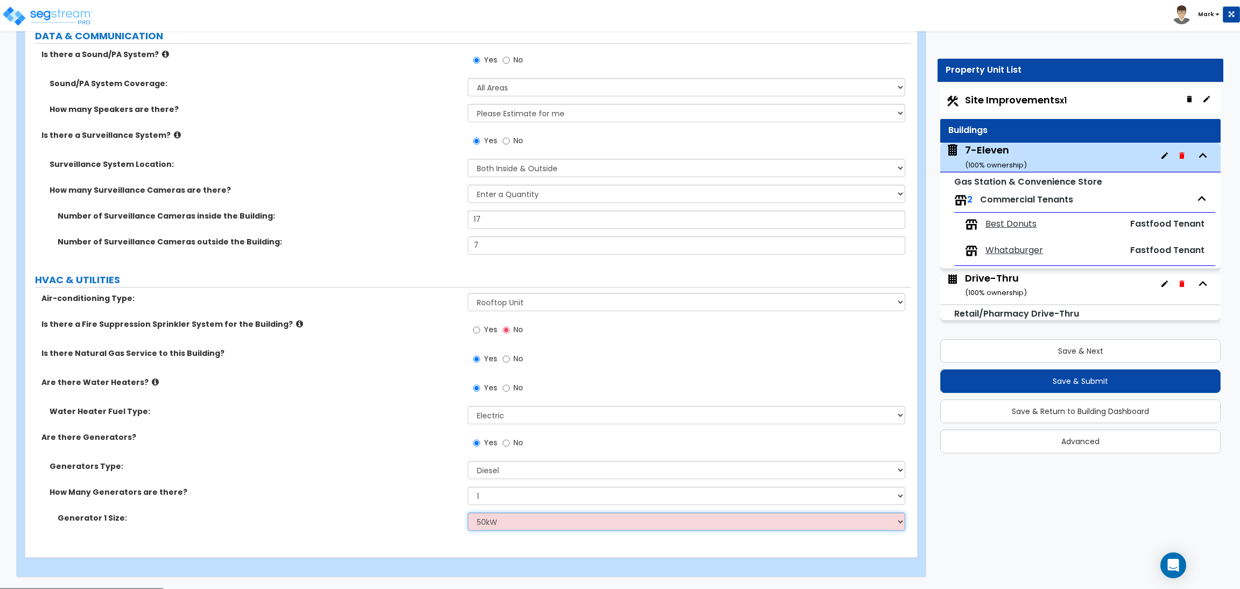
click at [468, 513] on select "Please Choose One 30kW 50kW 75kW 100kW 125 kW 150 kW 175 kW 200 kW 250 kW 300 k…" at bounding box center [686, 521] width 437 height 18
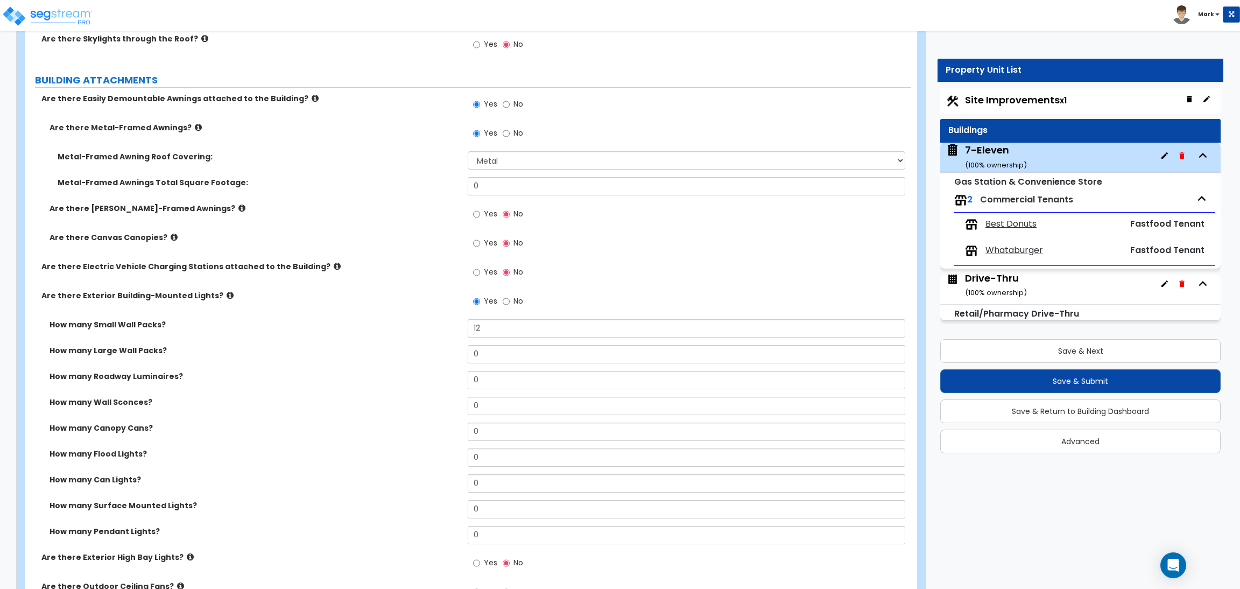
scroll to position [565, 0]
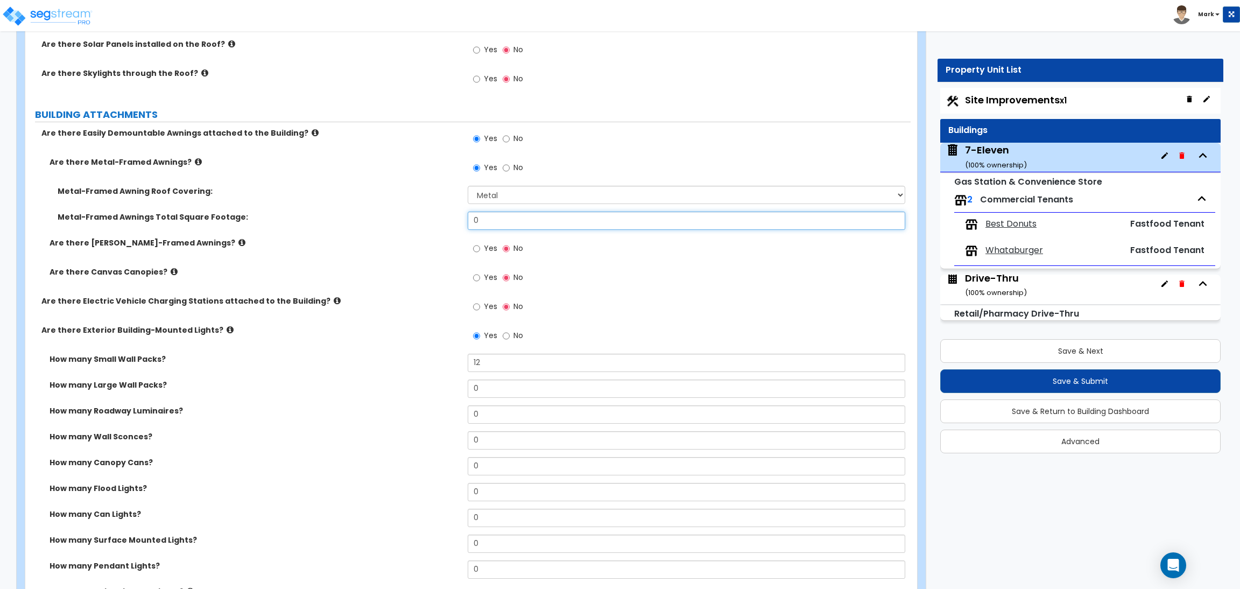
drag, startPoint x: 496, startPoint y: 224, endPoint x: 451, endPoint y: 221, distance: 44.8
click at [451, 221] on div "Metal-Framed Awnings Total Square Footage: 0" at bounding box center [467, 224] width 885 height 26
click at [373, 197] on div "Metal-Framed Awning Roof Covering: Please Choose One Plastic Metal Glass" at bounding box center [467, 199] width 885 height 26
click at [171, 276] on icon at bounding box center [174, 271] width 7 height 8
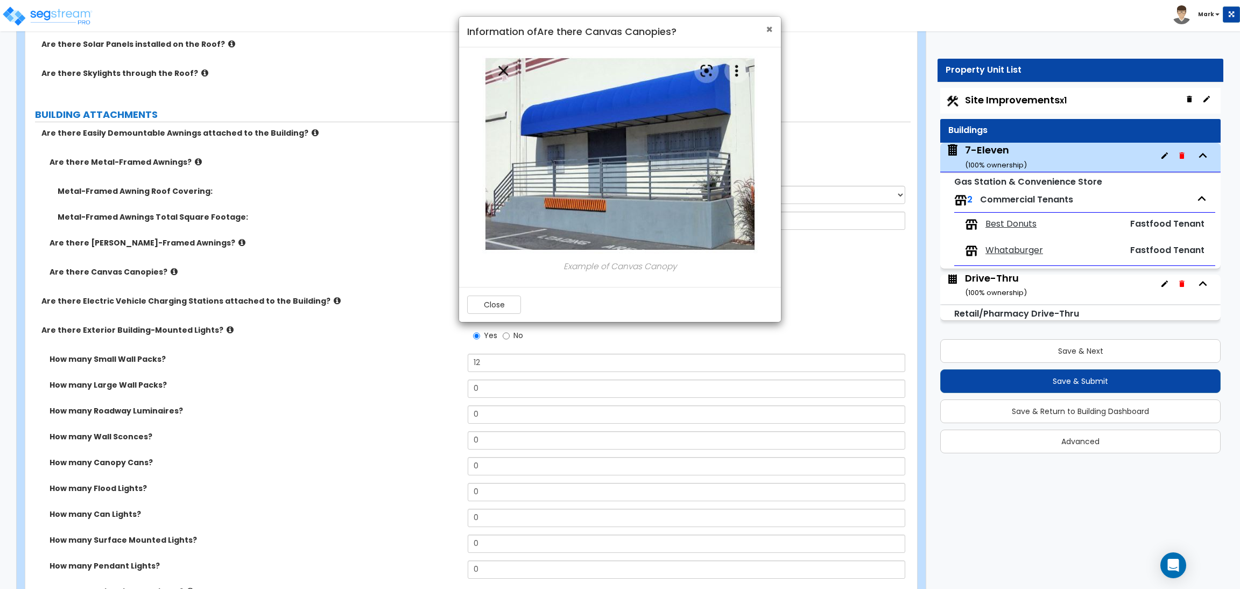
click at [766, 33] on span "×" at bounding box center [769, 30] width 7 height 16
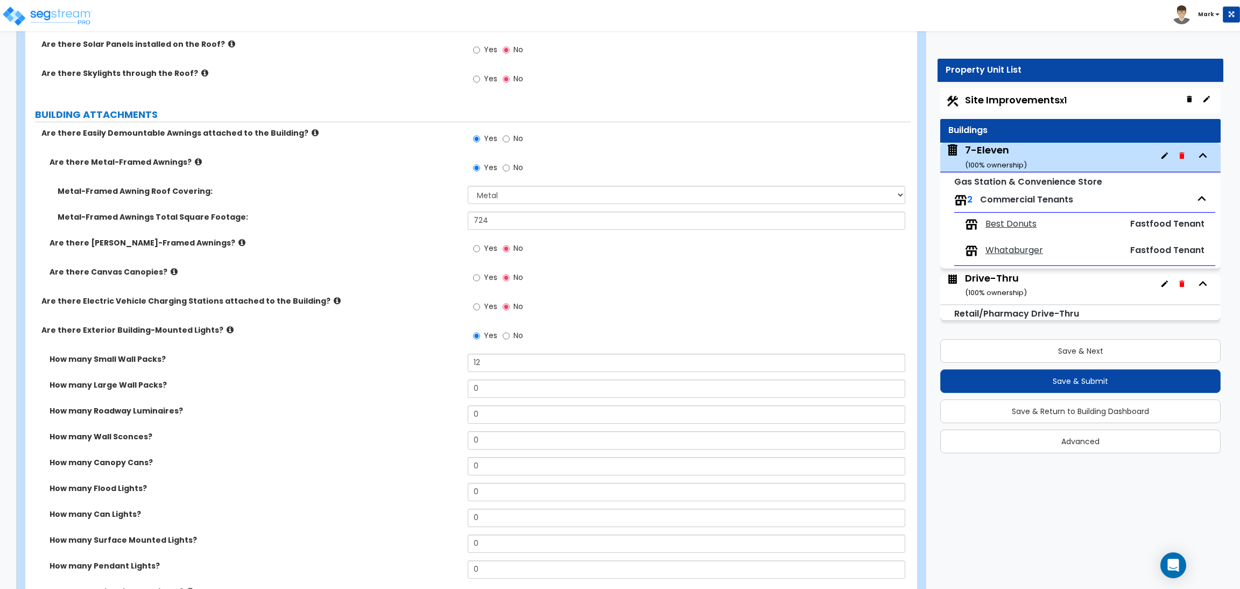
click at [195, 161] on icon at bounding box center [198, 162] width 7 height 8
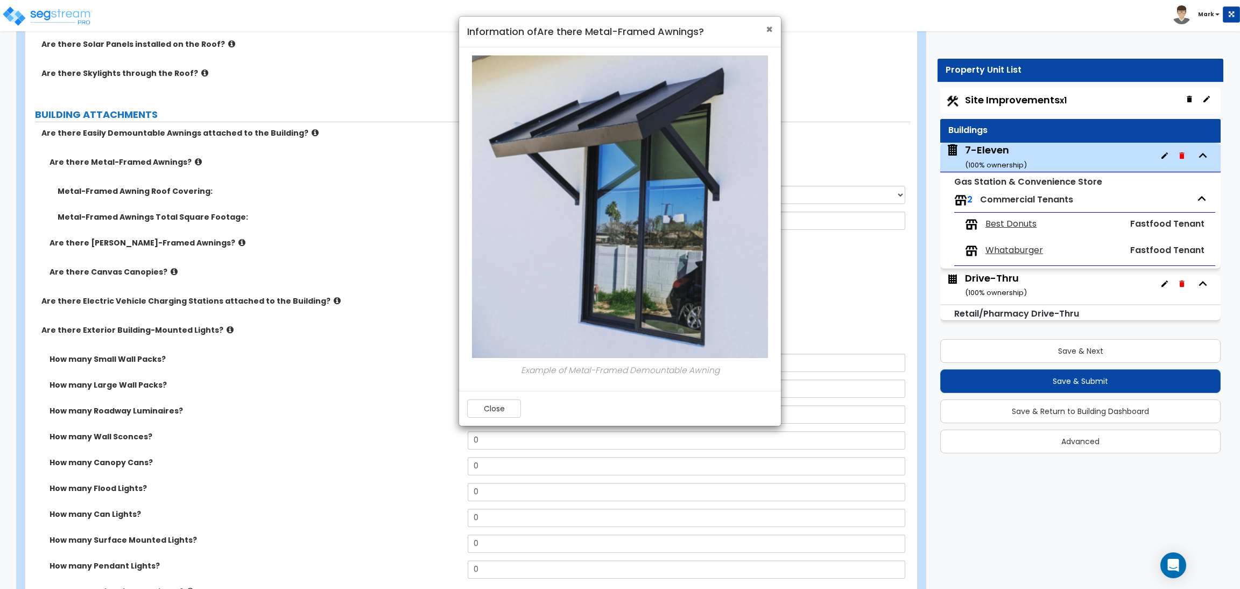
click at [767, 32] on span "×" at bounding box center [769, 30] width 7 height 16
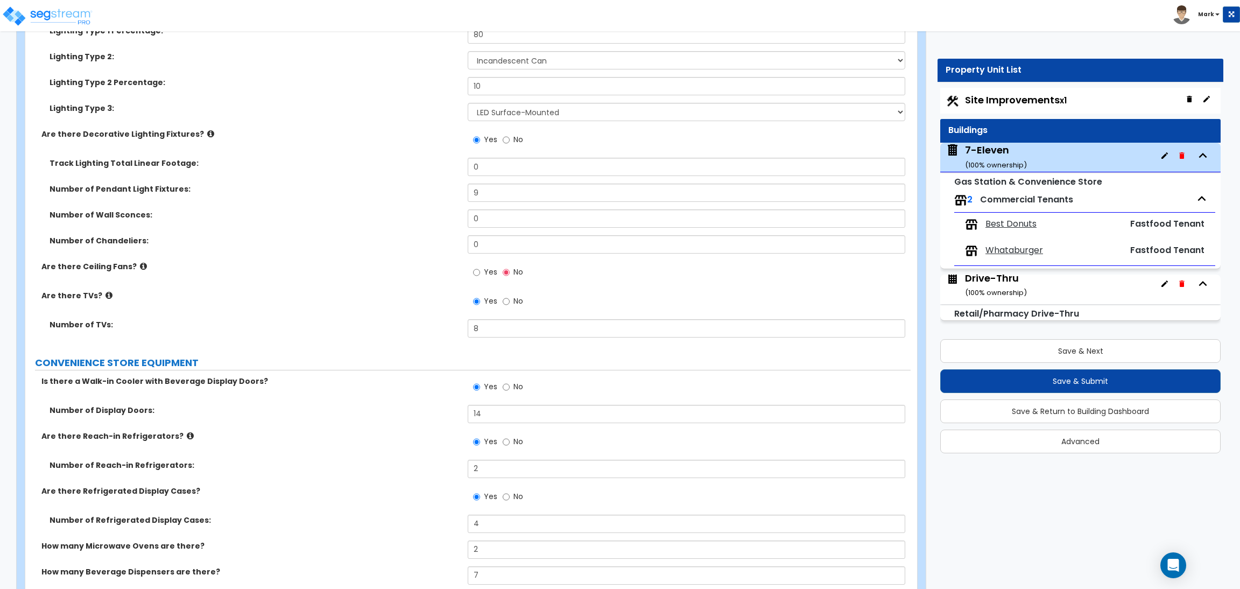
scroll to position [2824, 0]
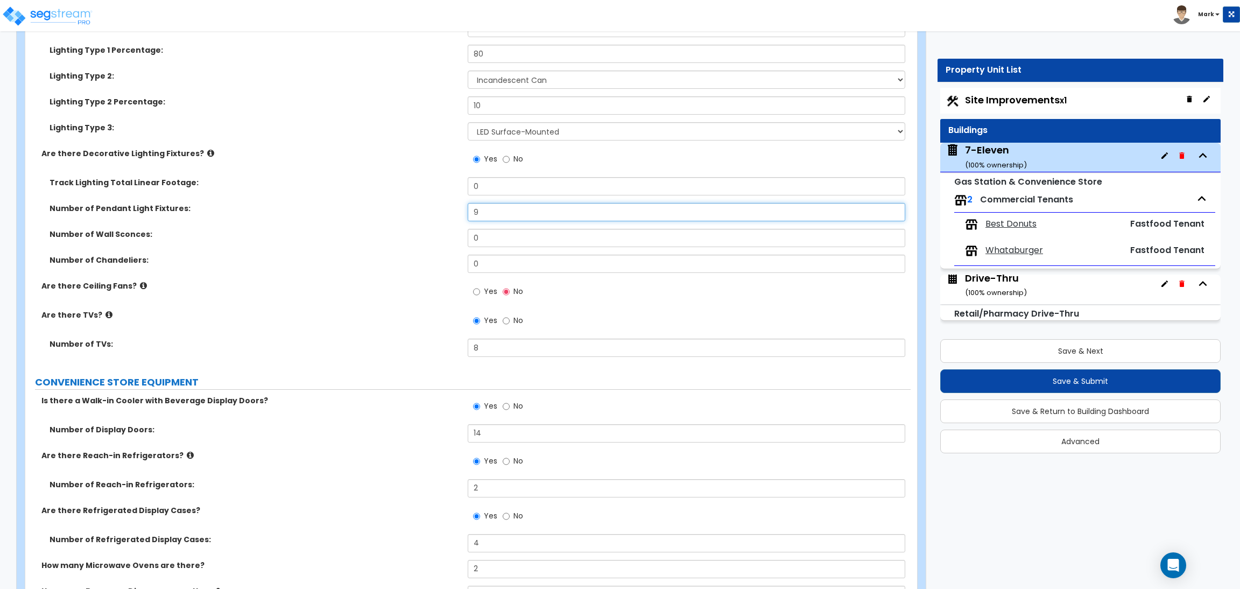
drag, startPoint x: 511, startPoint y: 211, endPoint x: 432, endPoint y: 214, distance: 79.1
click at [432, 214] on div "Number of Pendant Light Fixtures: 9" at bounding box center [467, 216] width 885 height 26
click at [438, 233] on label "Number of Wall Sconces:" at bounding box center [255, 234] width 410 height 11
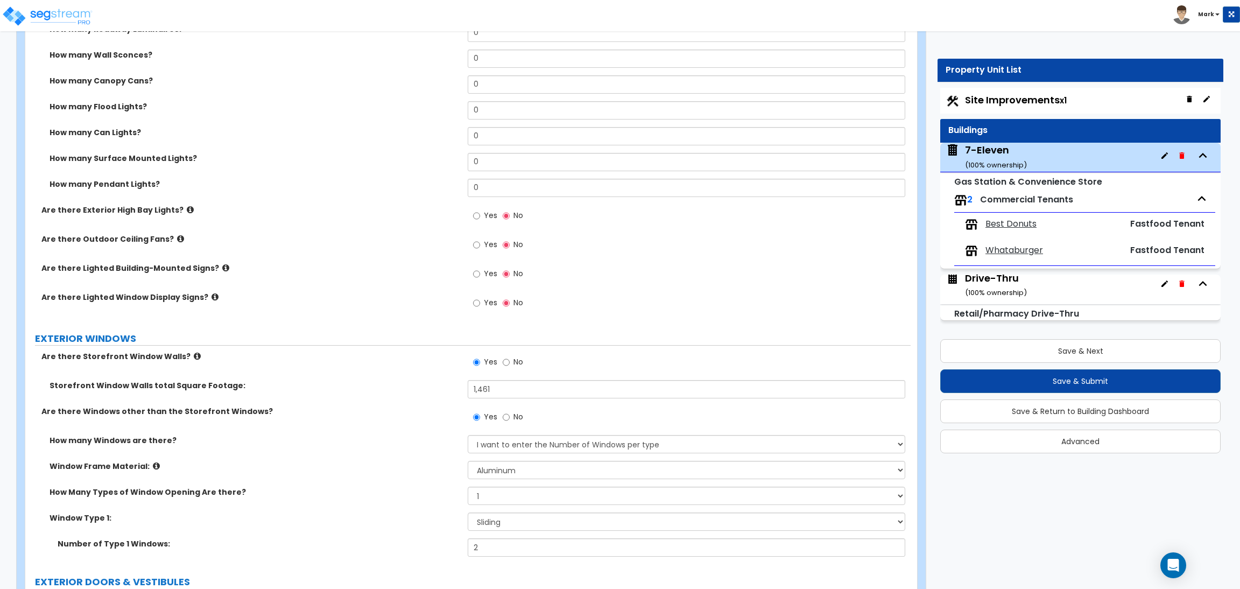
scroll to position [1130, 0]
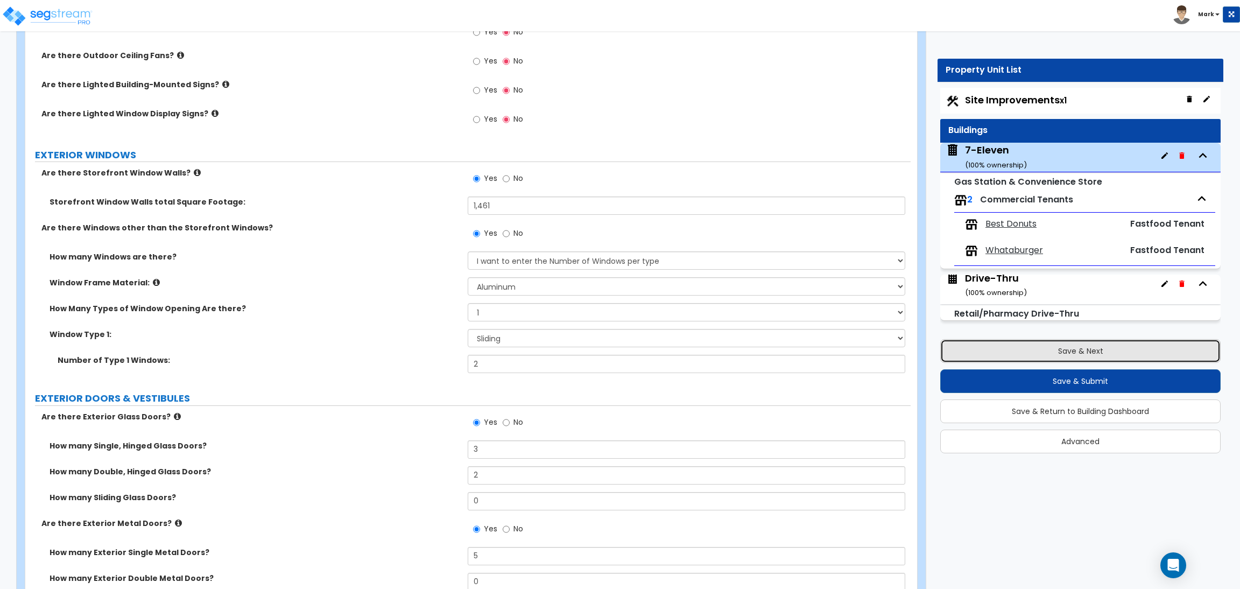
click at [1073, 356] on button "Save & Next" at bounding box center [1080, 351] width 280 height 24
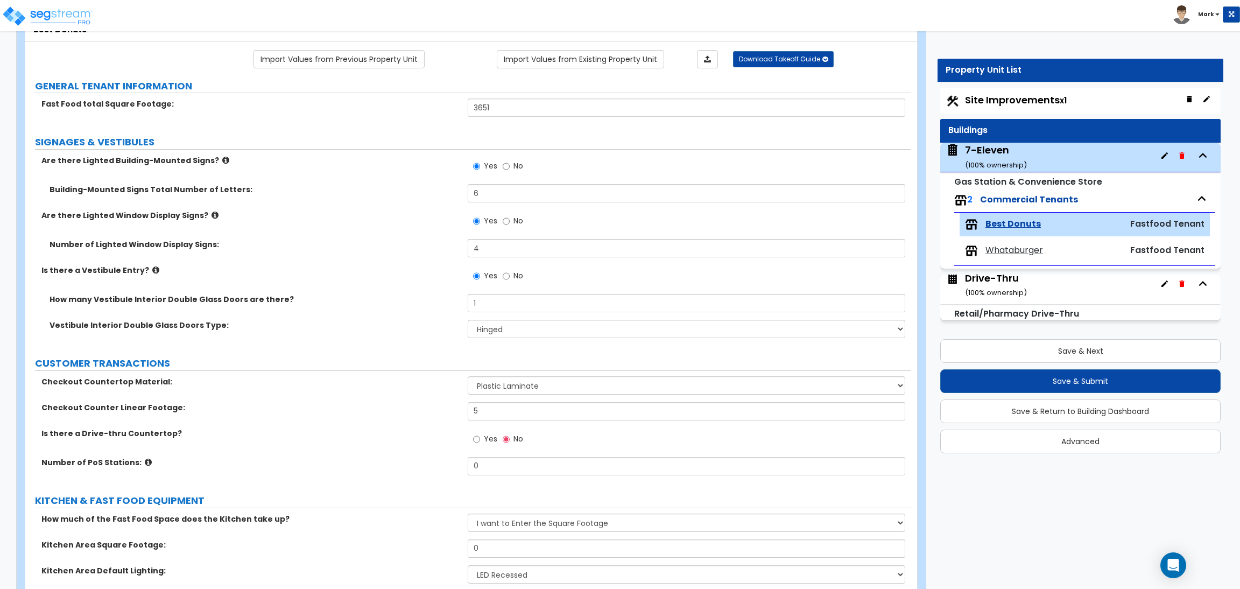
scroll to position [81, 0]
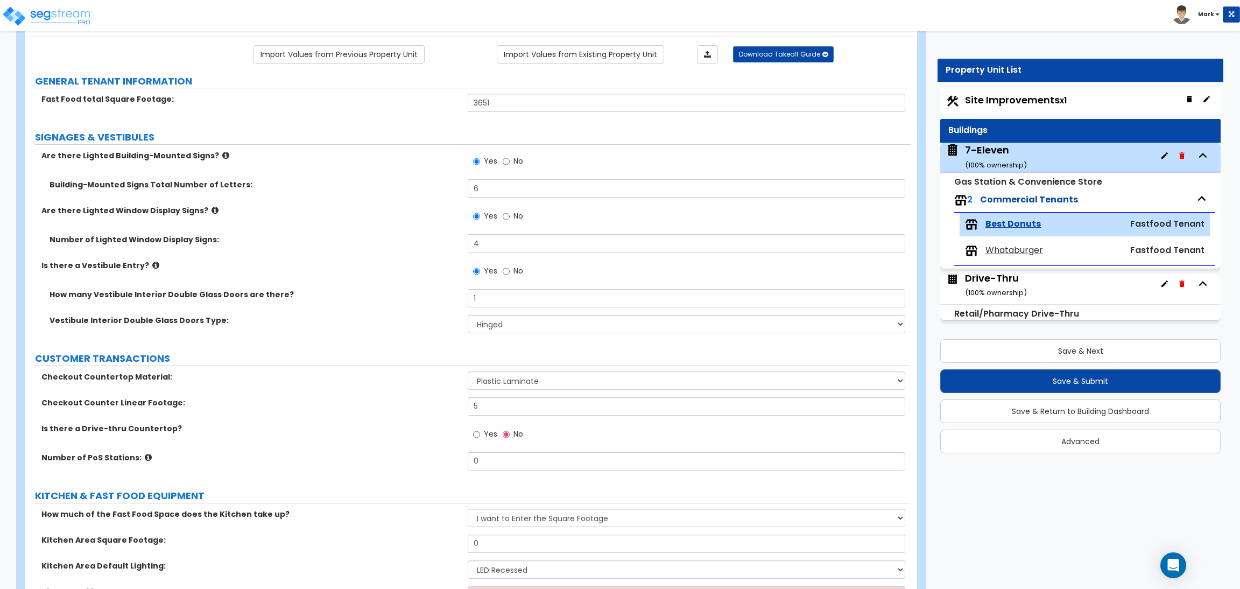
click at [511, 163] on label "No" at bounding box center [513, 162] width 20 height 18
click at [510, 163] on input "No" at bounding box center [506, 162] width 7 height 12
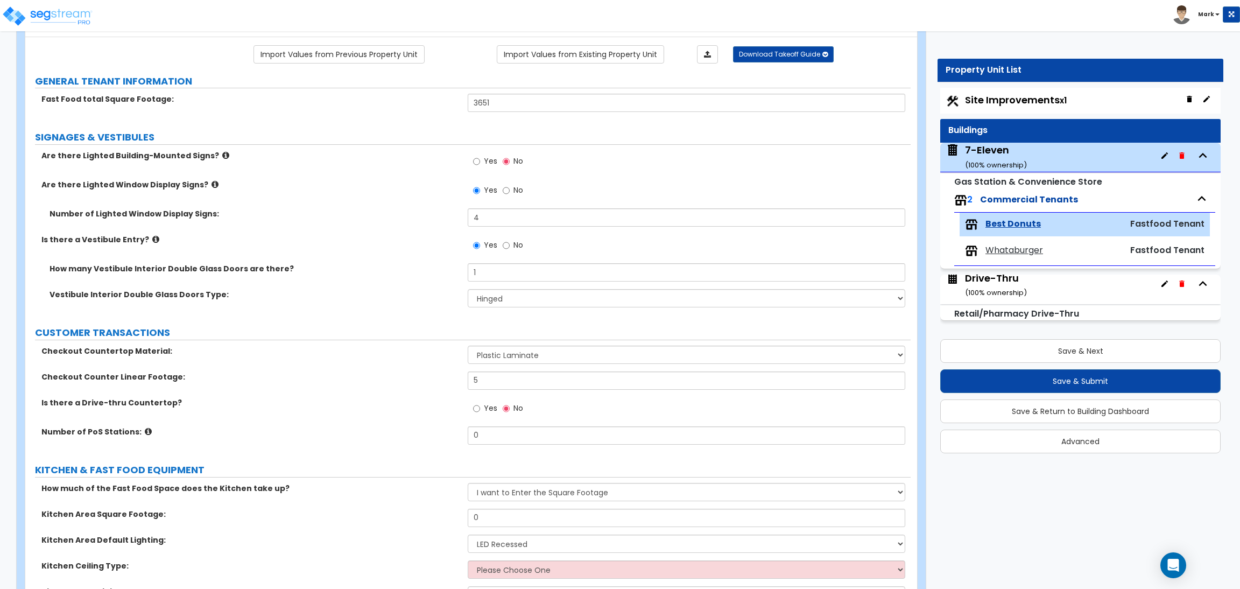
click at [515, 193] on span "No" at bounding box center [518, 190] width 10 height 11
click at [510, 193] on input "No" at bounding box center [506, 191] width 7 height 12
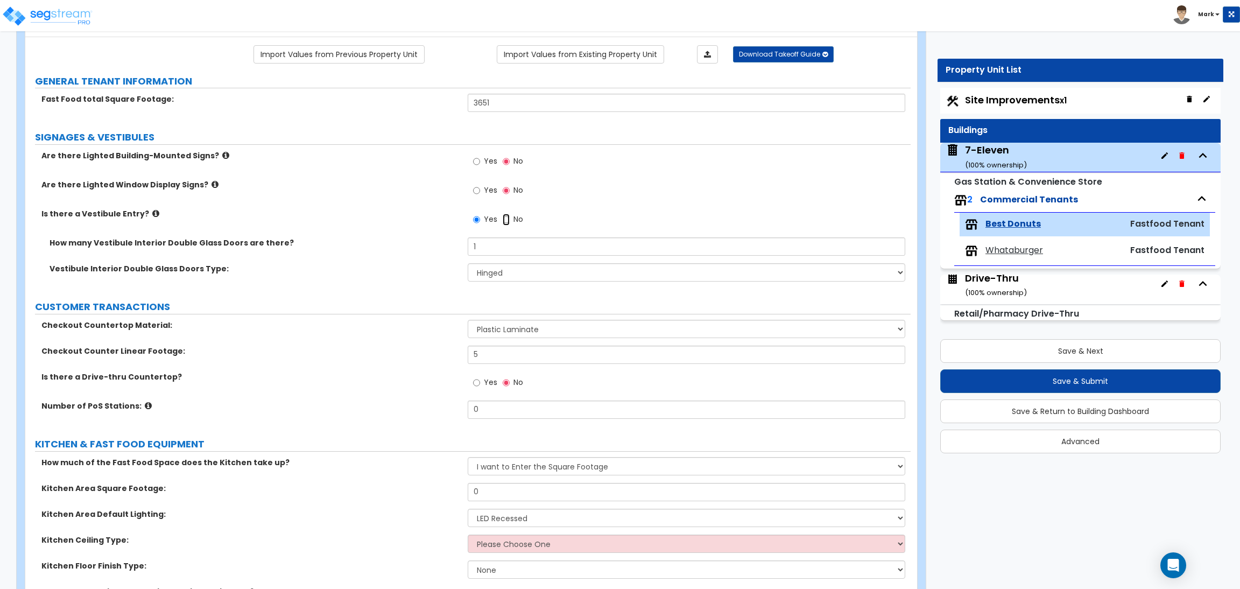
click at [505, 223] on input "No" at bounding box center [506, 220] width 7 height 12
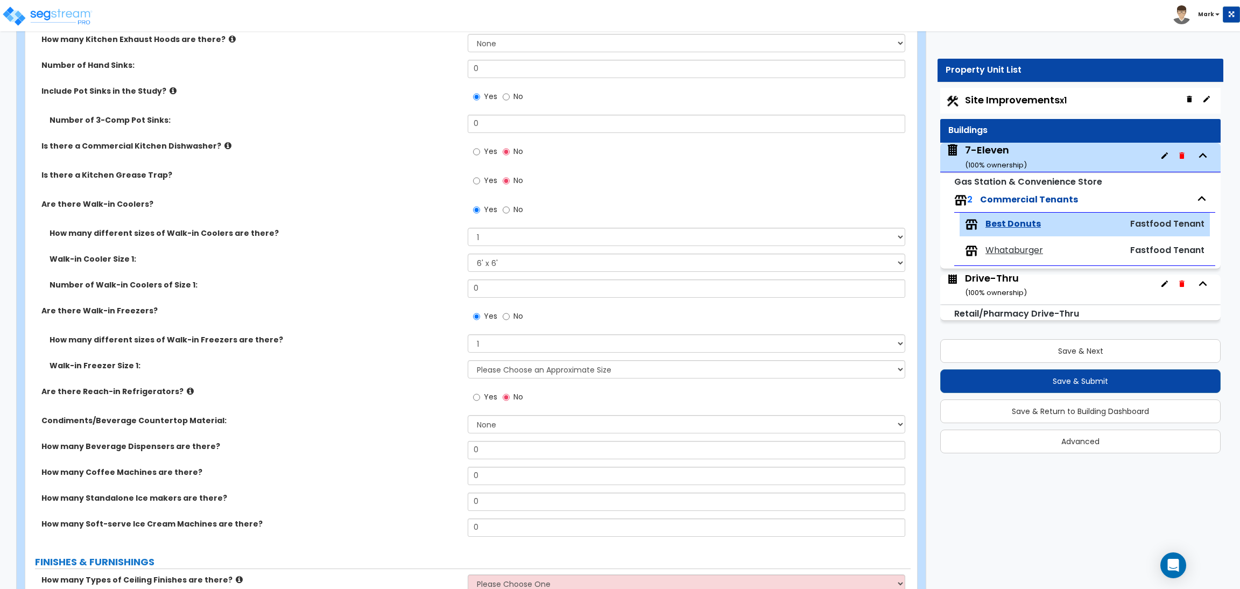
scroll to position [646, 0]
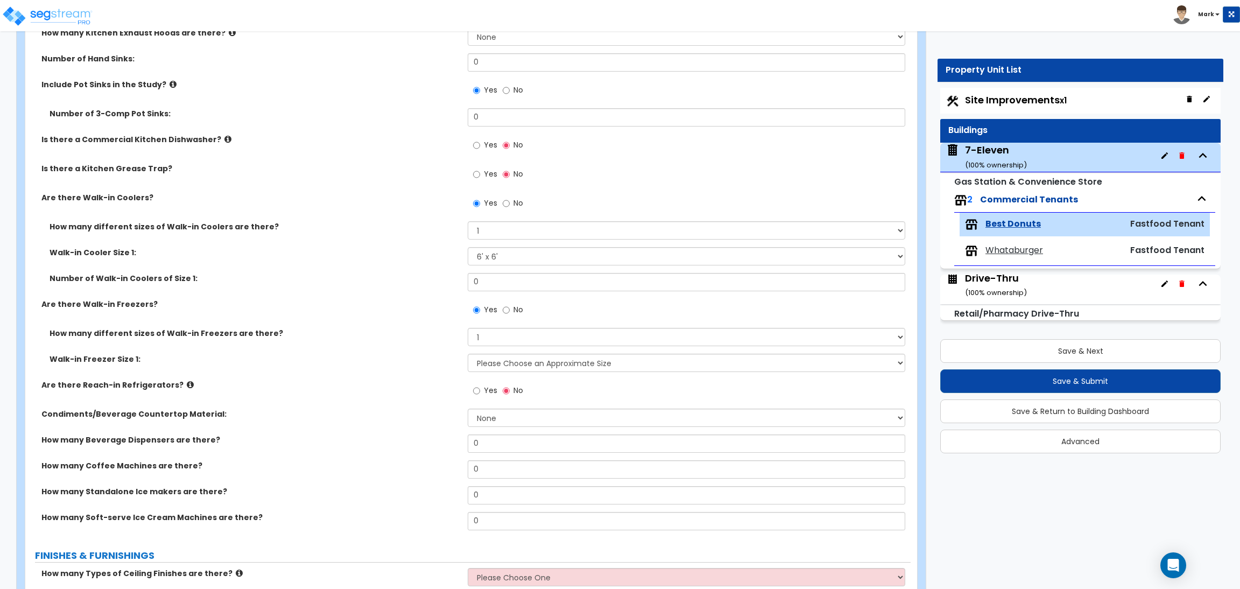
click at [489, 387] on span "Yes" at bounding box center [490, 390] width 13 height 11
click at [480, 387] on input "Yes" at bounding box center [476, 391] width 7 height 12
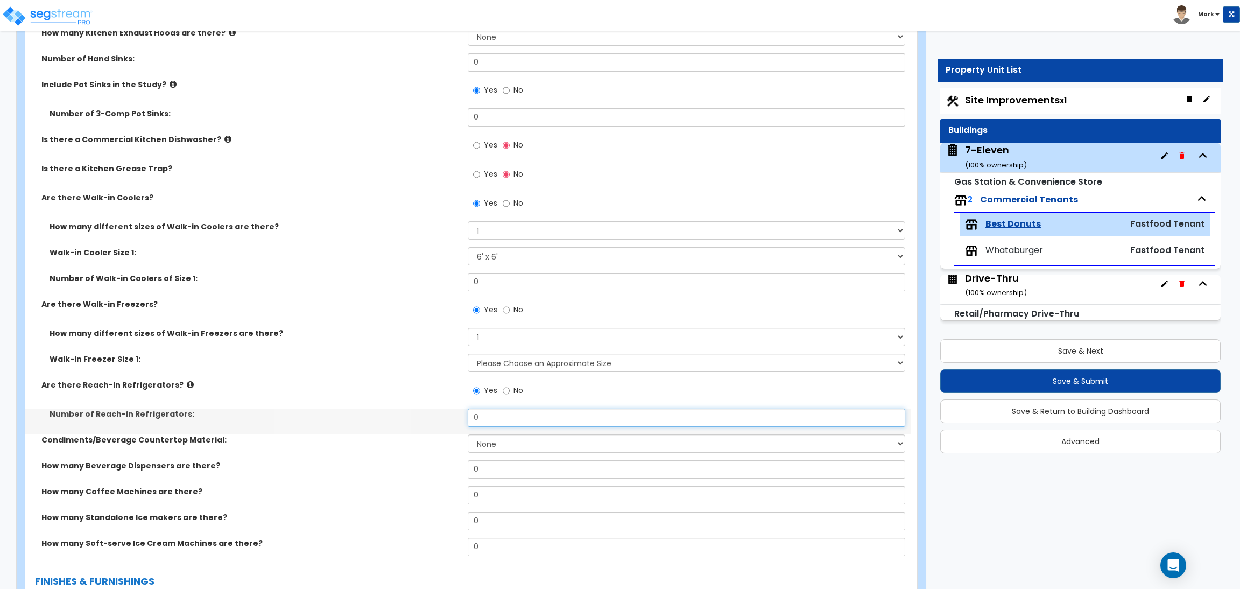
drag, startPoint x: 503, startPoint y: 421, endPoint x: 442, endPoint y: 421, distance: 60.8
click at [442, 421] on div "Number of Reach-in Refrigerators: 0" at bounding box center [467, 421] width 885 height 26
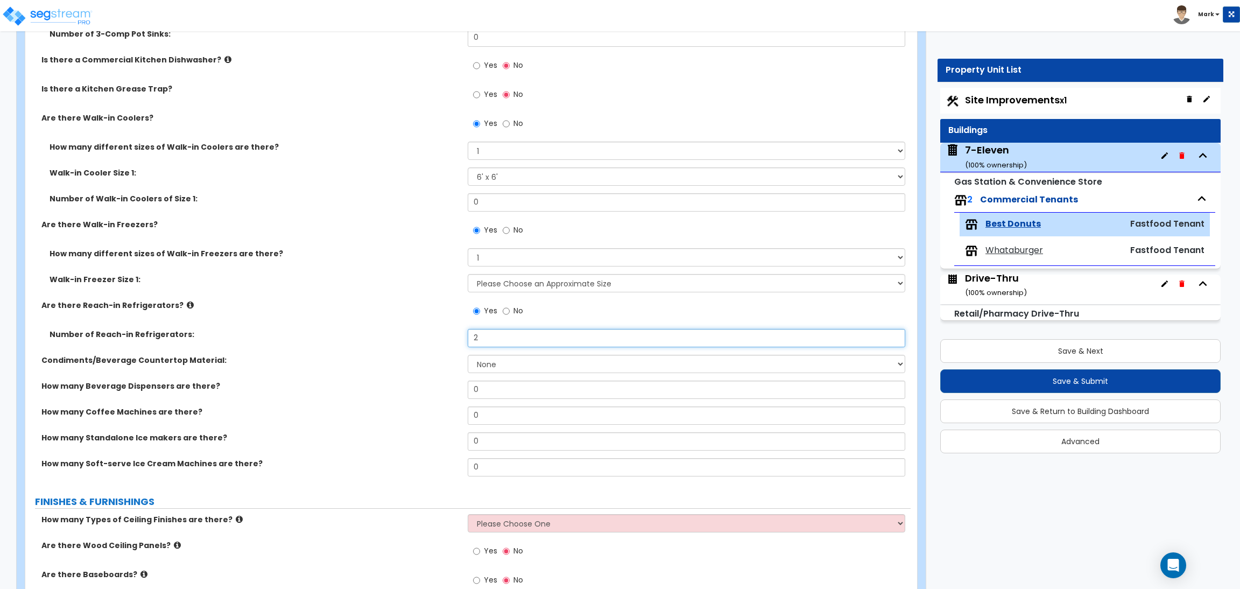
scroll to position [726, 0]
click at [505, 363] on select "None Plastic Laminate Solid Surface Stone Quartz Marble Tile Wood Stainless Ste…" at bounding box center [686, 363] width 437 height 18
click at [468, 354] on select "None Plastic Laminate Solid Surface Stone Quartz Marble Tile Wood Stainless Ste…" at bounding box center [686, 363] width 437 height 18
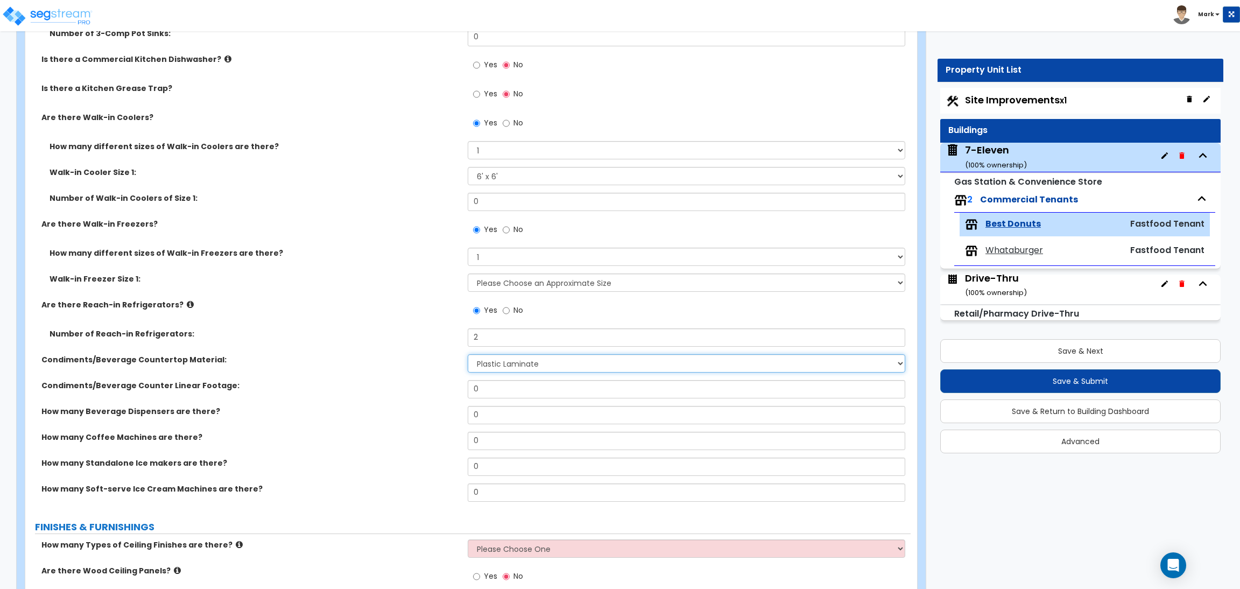
click at [520, 362] on select "None Plastic Laminate Solid Surface Stone Quartz Marble Tile Wood Stainless Ste…" at bounding box center [686, 363] width 437 height 18
click at [386, 382] on label "Condiments/Beverage Counter Linear Footage:" at bounding box center [250, 385] width 418 height 11
drag, startPoint x: 492, startPoint y: 389, endPoint x: 469, endPoint y: 388, distance: 23.7
click at [469, 388] on input "0" at bounding box center [686, 389] width 437 height 18
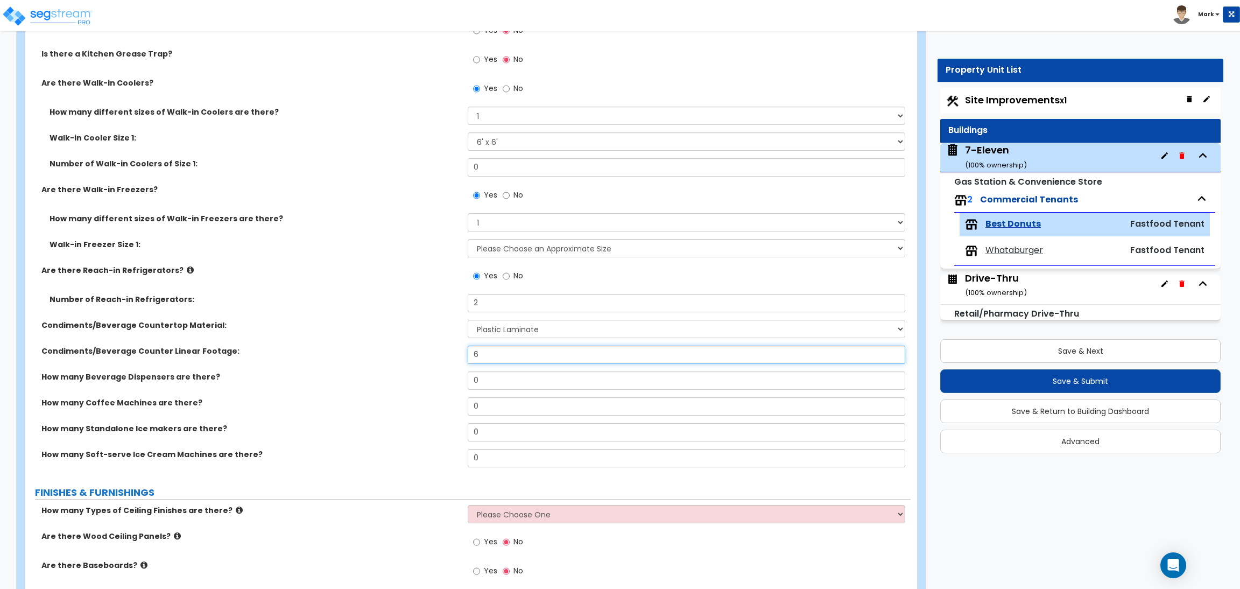
scroll to position [887, 0]
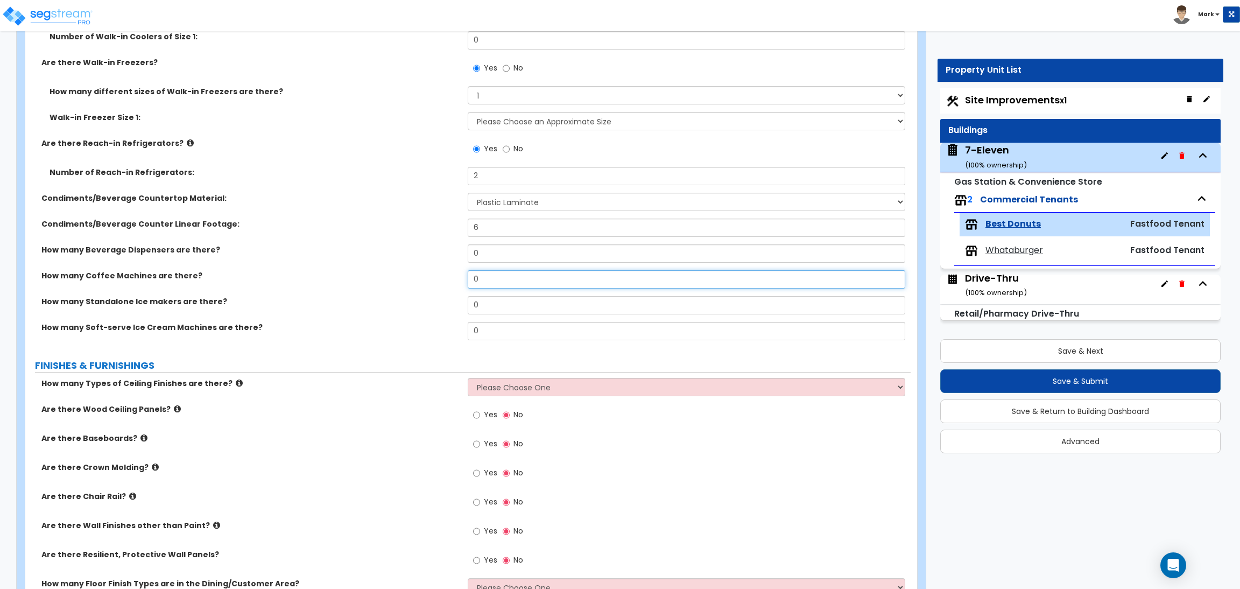
drag, startPoint x: 492, startPoint y: 280, endPoint x: 450, endPoint y: 280, distance: 42.5
click at [450, 280] on div "How many Coffee Machines are there? 0" at bounding box center [467, 283] width 885 height 26
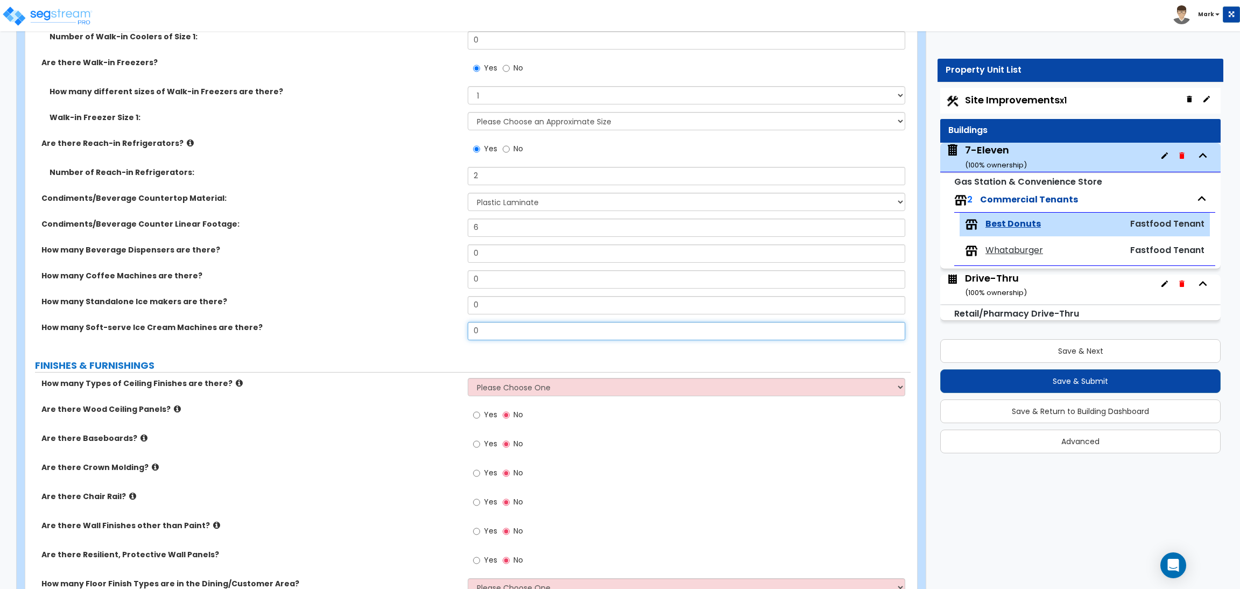
drag, startPoint x: 490, startPoint y: 330, endPoint x: 459, endPoint y: 337, distance: 31.5
click at [459, 337] on div "How many Soft-serve Ice Cream Machines are there? 0" at bounding box center [467, 335] width 885 height 26
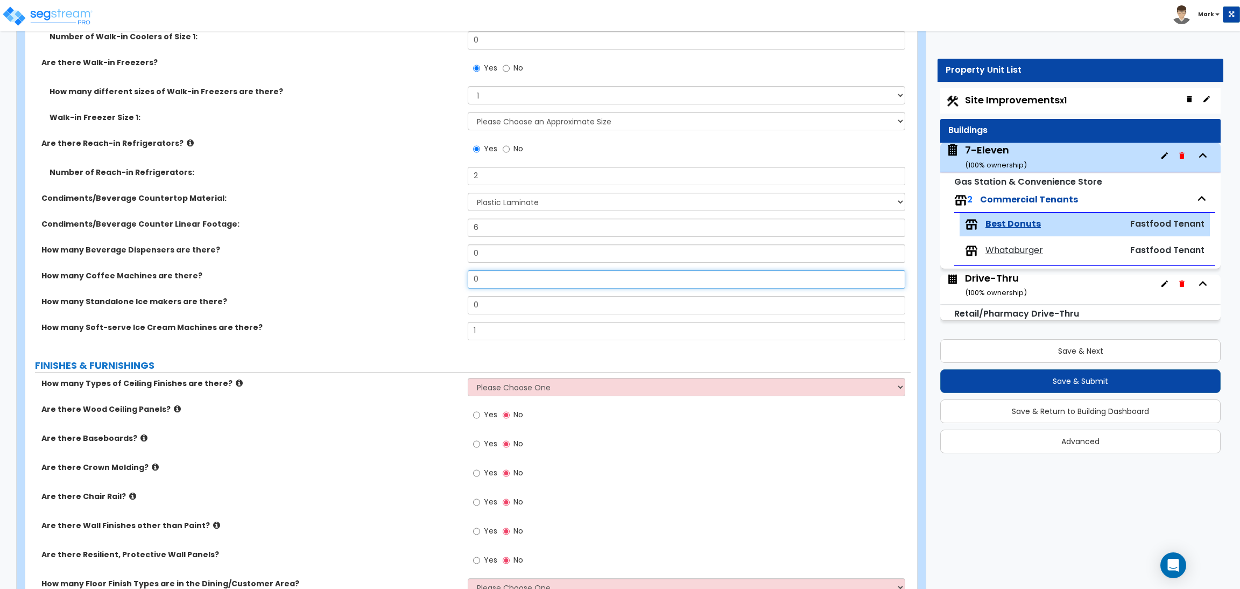
drag, startPoint x: 493, startPoint y: 285, endPoint x: 440, endPoint y: 278, distance: 53.7
click at [440, 278] on div "How many Coffee Machines are there? 0" at bounding box center [467, 283] width 885 height 26
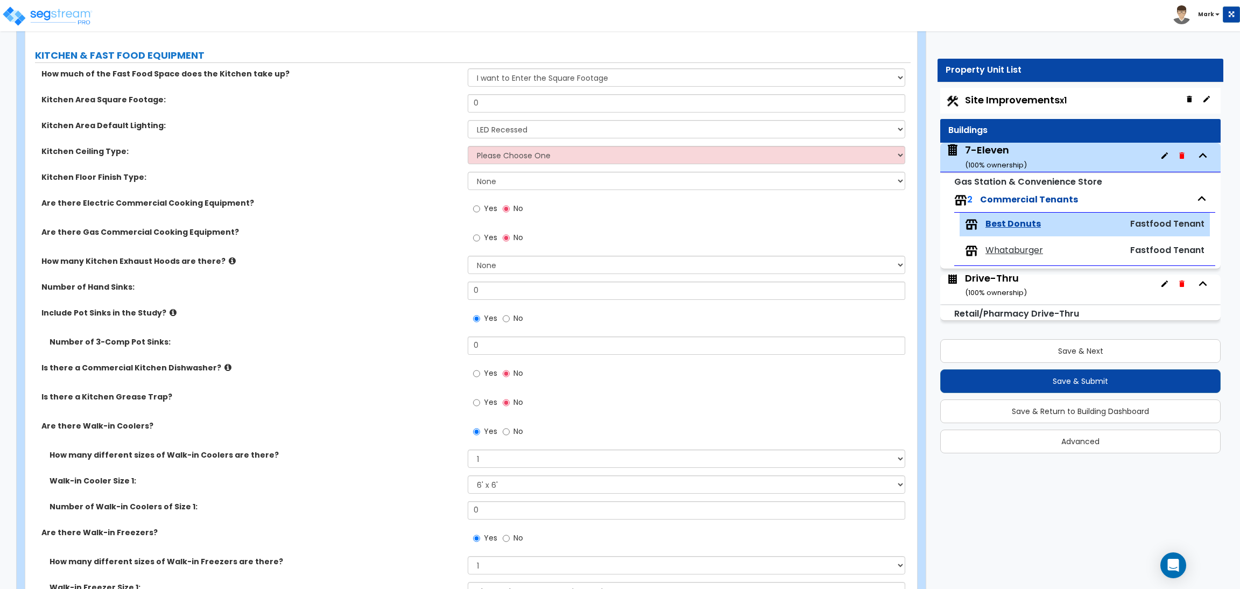
scroll to position [403, 0]
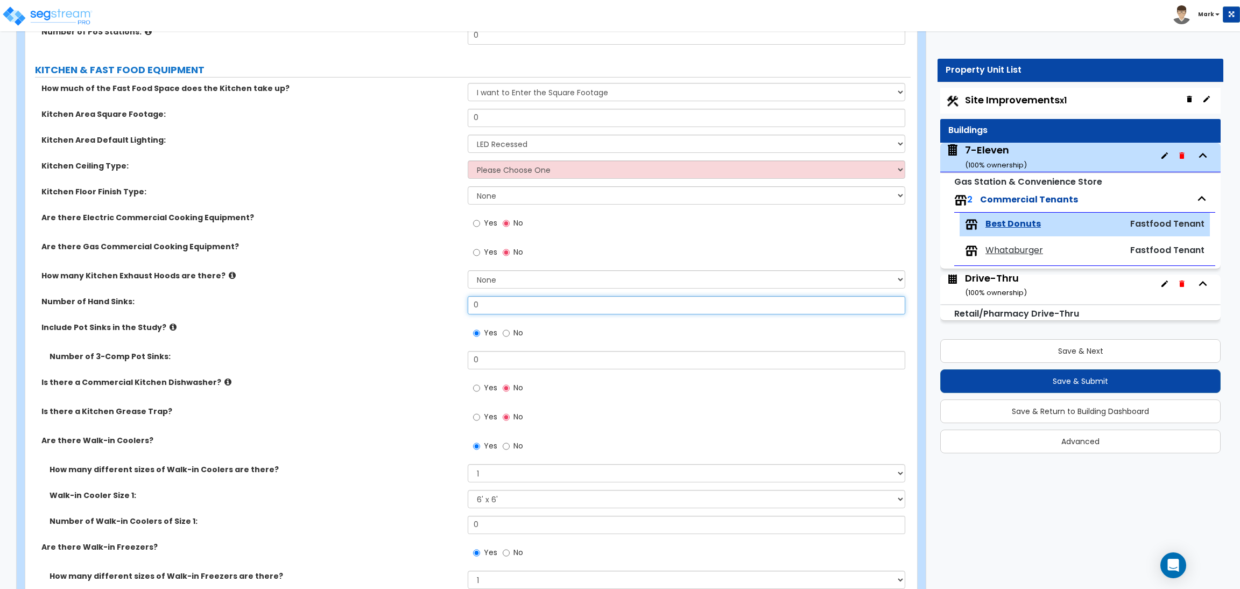
drag, startPoint x: 500, startPoint y: 308, endPoint x: 434, endPoint y: 301, distance: 66.0
click at [434, 301] on div "Number of Hand Sinks: 0" at bounding box center [467, 309] width 885 height 26
click at [505, 331] on input "No" at bounding box center [506, 333] width 7 height 12
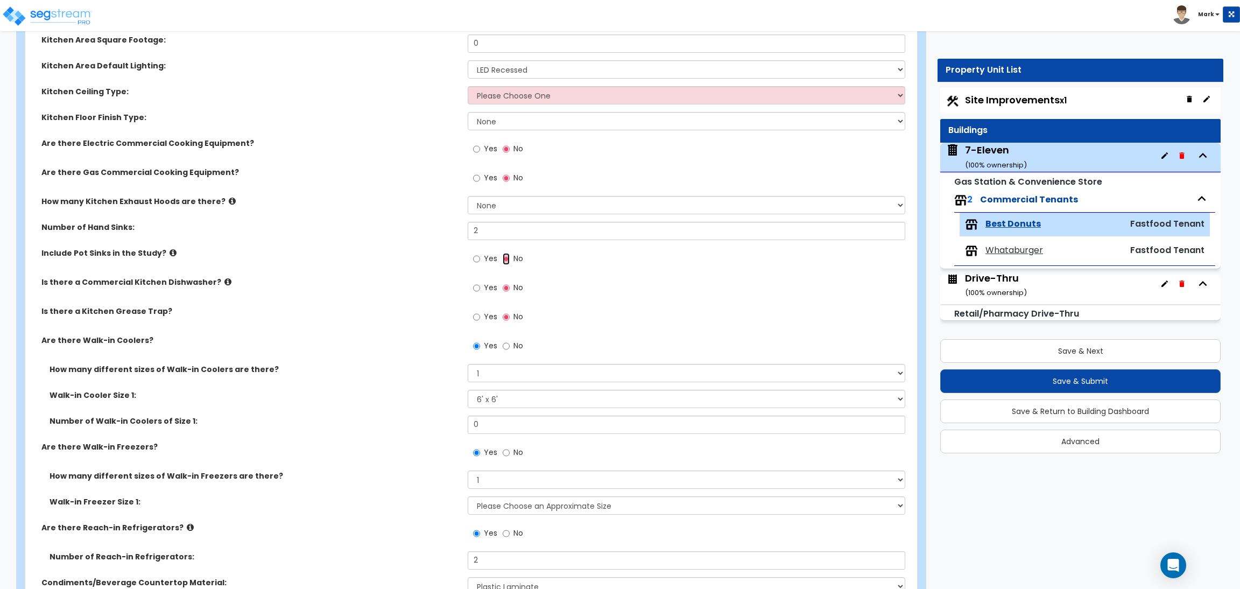
scroll to position [484, 0]
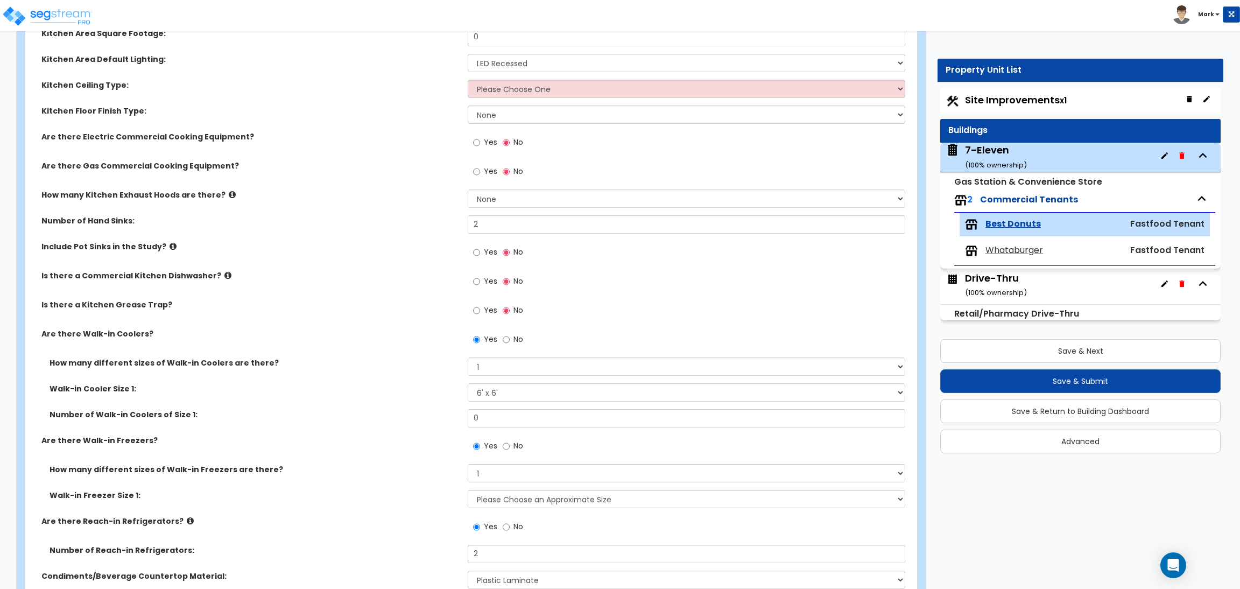
click at [511, 340] on label "No" at bounding box center [513, 340] width 20 height 18
click at [510, 340] on input "No" at bounding box center [506, 340] width 7 height 12
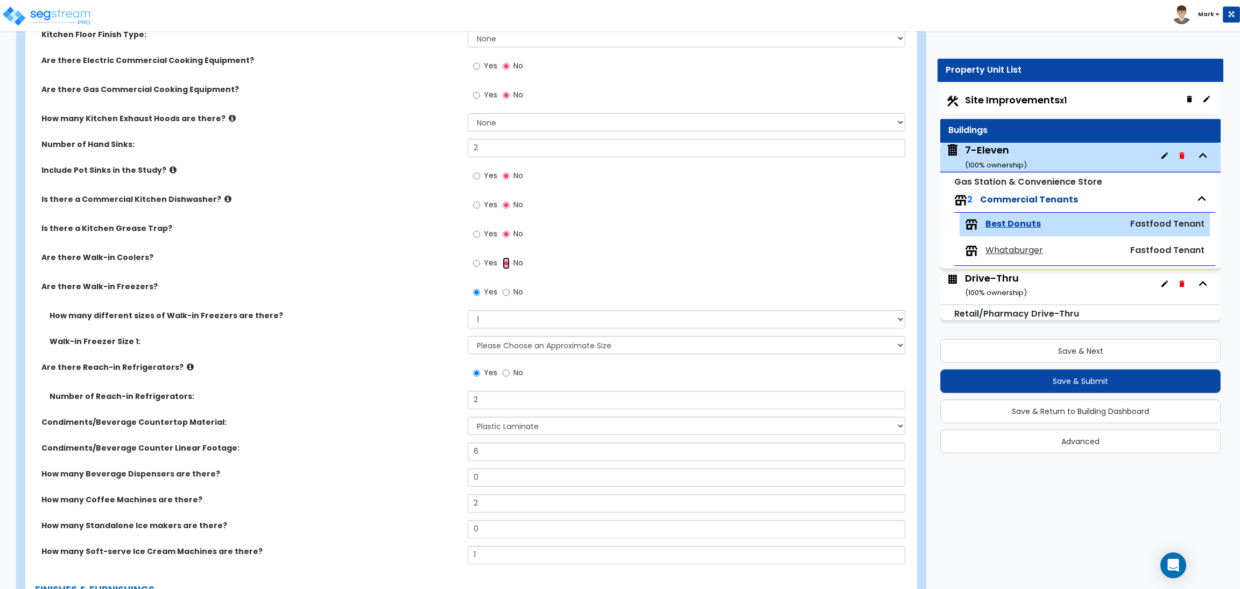
scroll to position [565, 0]
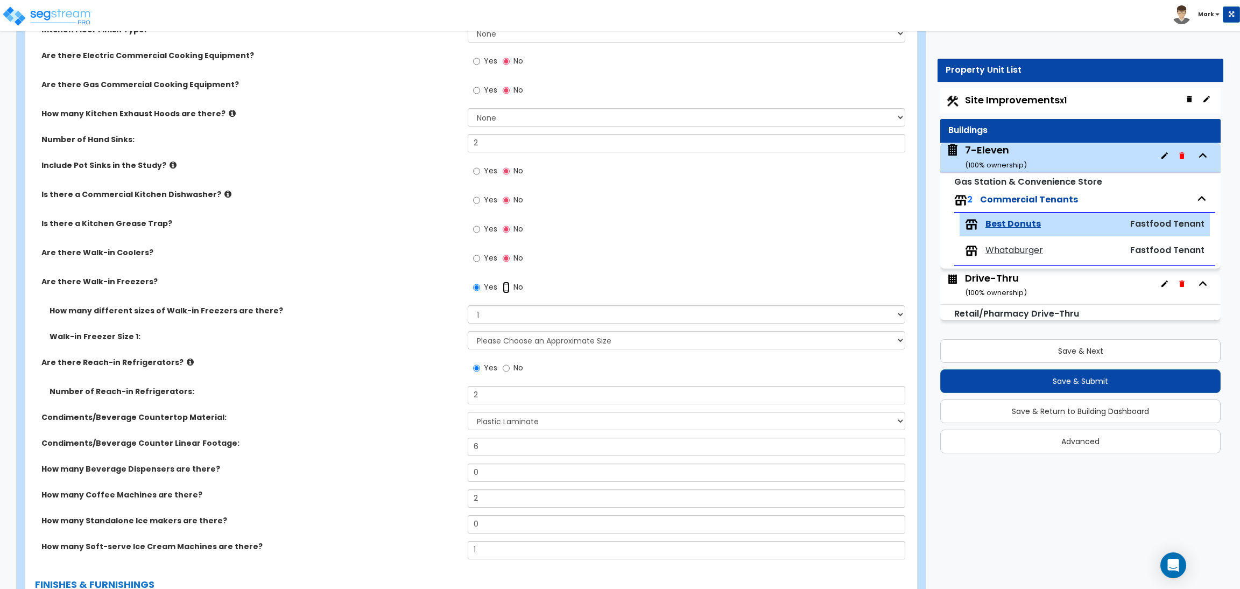
click at [508, 290] on input "No" at bounding box center [506, 287] width 7 height 12
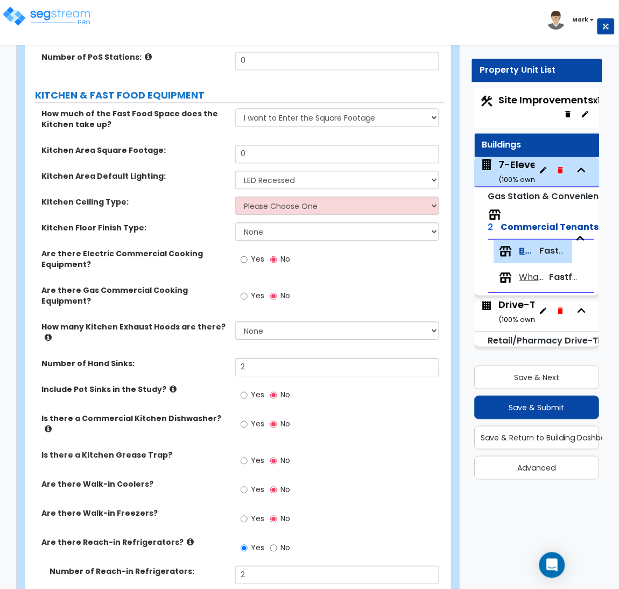
scroll to position [406, 0]
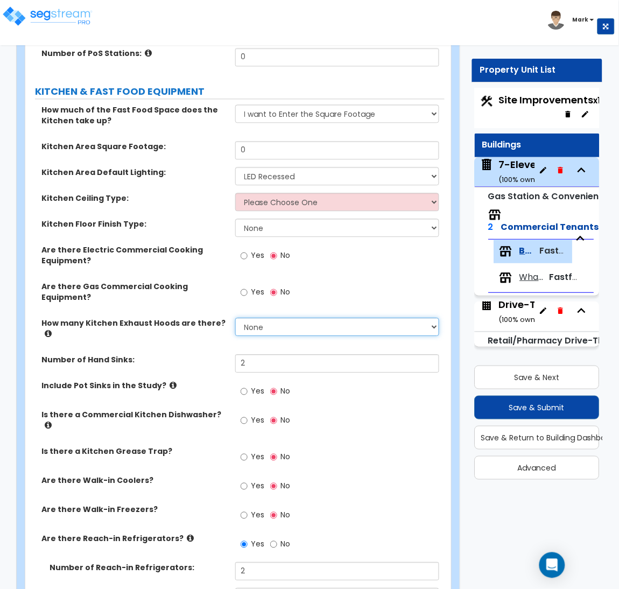
click at [259, 317] on select "None 1 2 3" at bounding box center [337, 326] width 204 height 18
click at [235, 317] on select "None 1 2 3" at bounding box center [337, 326] width 204 height 18
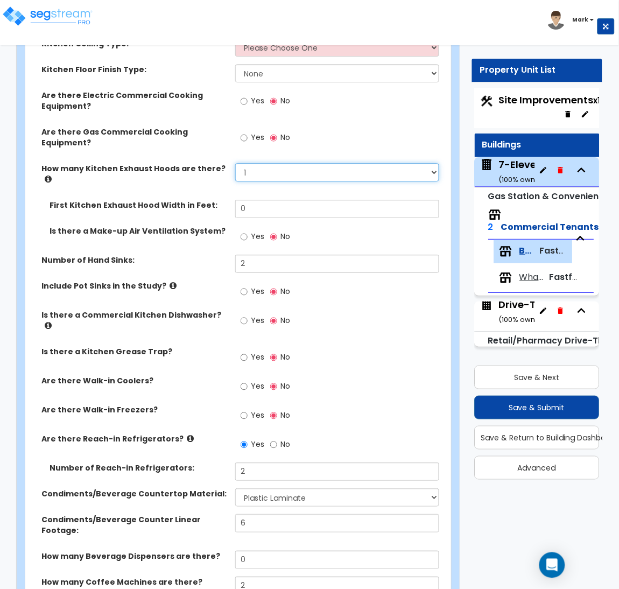
scroll to position [568, 0]
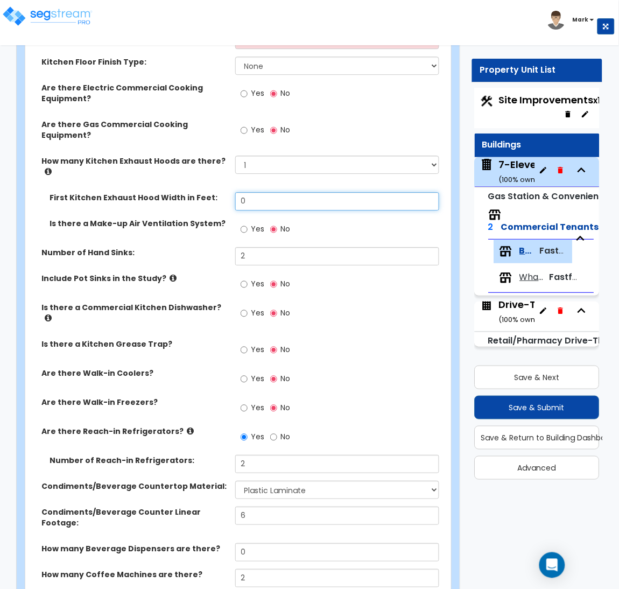
drag, startPoint x: 267, startPoint y: 179, endPoint x: 211, endPoint y: 176, distance: 56.0
click at [211, 192] on div "First Kitchen Exhaust Hood Width in Feet: 0" at bounding box center [234, 205] width 419 height 26
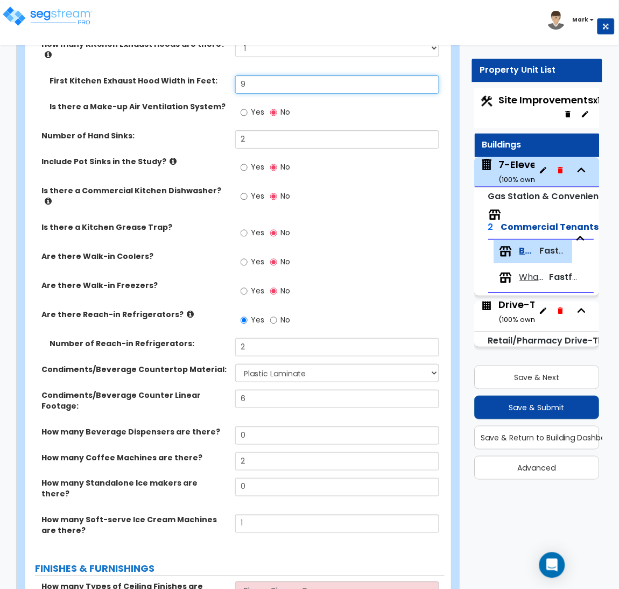
scroll to position [729, 0]
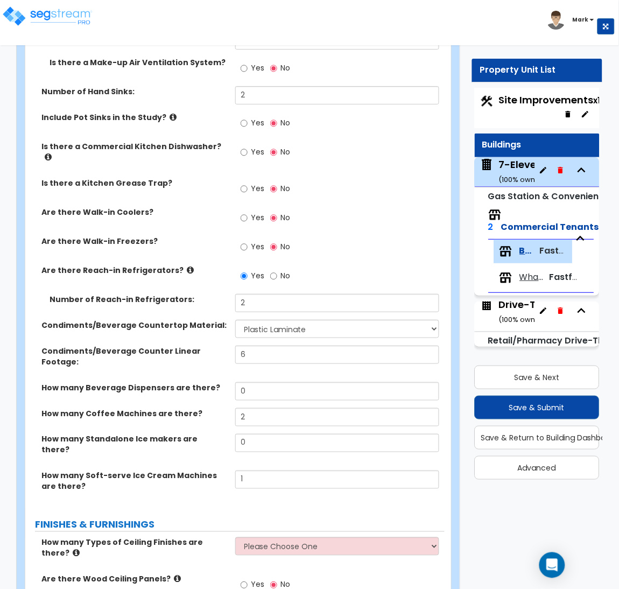
click at [259, 117] on span "Yes" at bounding box center [257, 122] width 13 height 11
click at [248, 117] on input "Yes" at bounding box center [244, 123] width 7 height 12
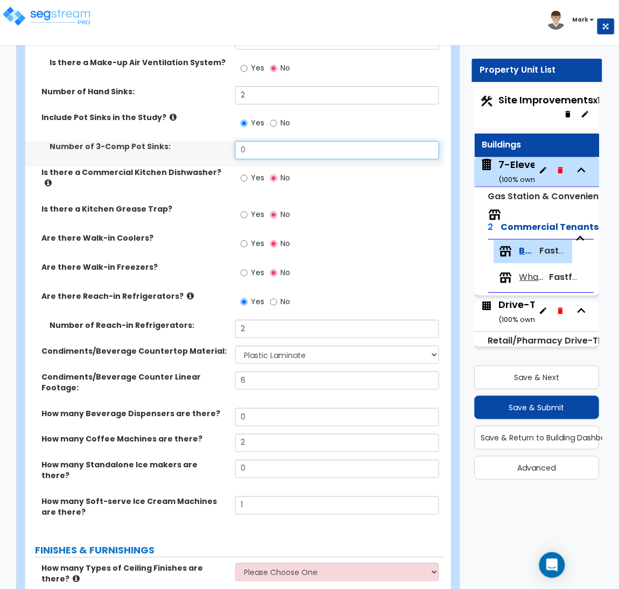
drag, startPoint x: 259, startPoint y: 129, endPoint x: 216, endPoint y: 123, distance: 44.0
click at [216, 141] on div "Number of 3-Comp Pot Sinks: 0" at bounding box center [234, 154] width 419 height 26
click at [246, 172] on input "Yes" at bounding box center [244, 178] width 7 height 12
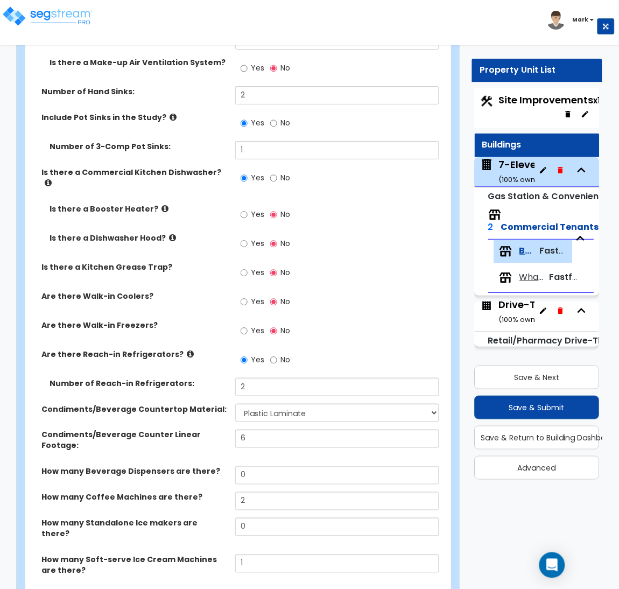
click at [277, 170] on label "No" at bounding box center [280, 179] width 20 height 18
click at [277, 172] on input "No" at bounding box center [273, 178] width 7 height 12
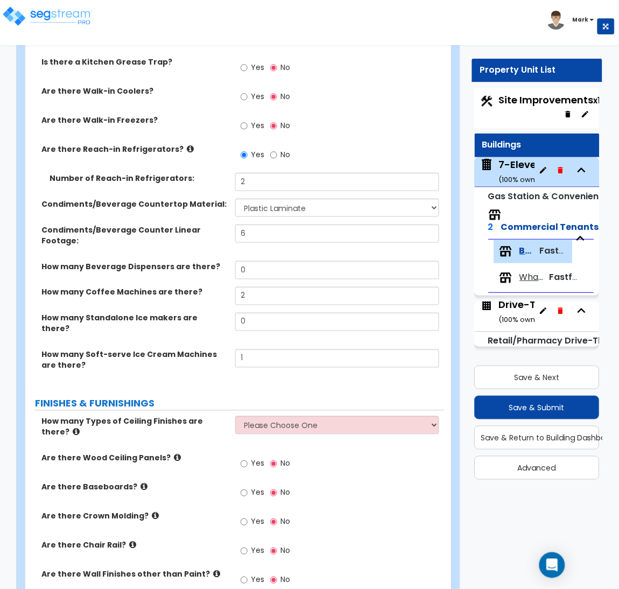
scroll to position [891, 0]
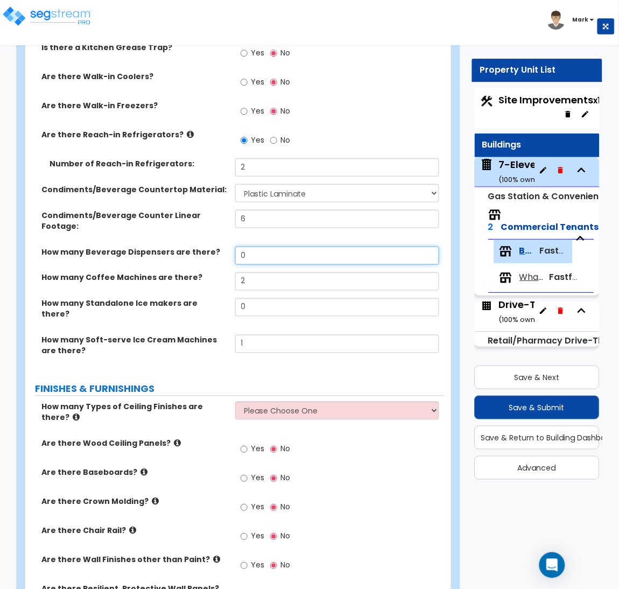
click at [264, 246] on input "0" at bounding box center [337, 255] width 204 height 18
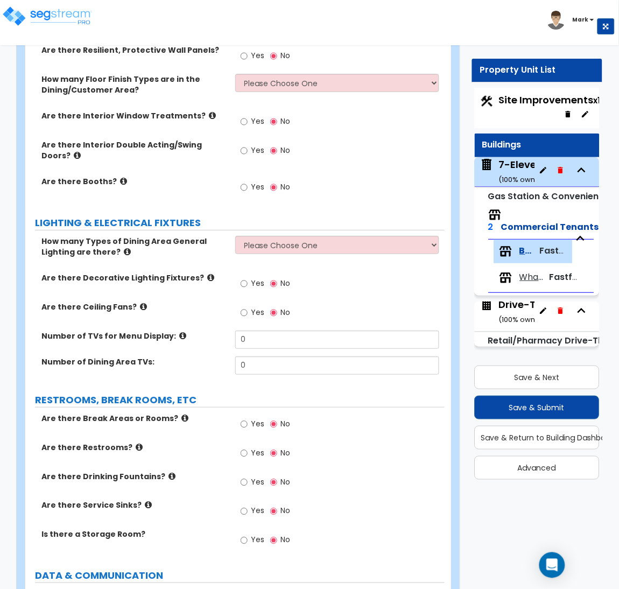
scroll to position [1663, 0]
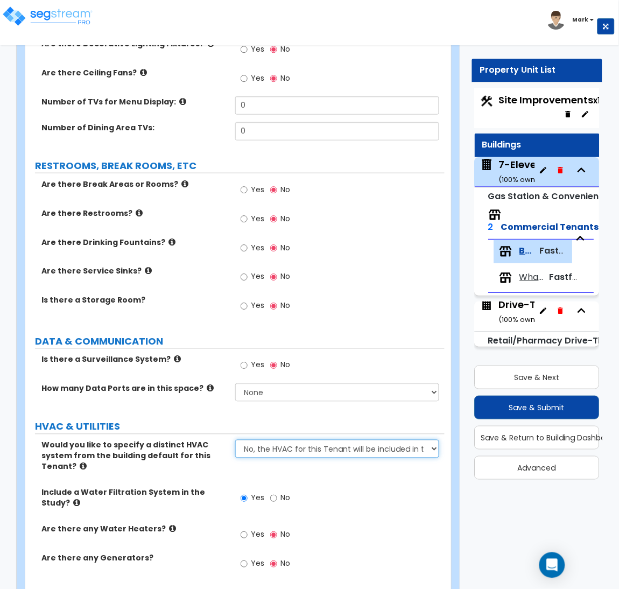
click at [304, 440] on select "No, the HVAC for this Tenant will be included in the Building HVAC System Yes, …" at bounding box center [337, 449] width 204 height 18
click at [348, 487] on div "Include a Water Filtration System in the Study? Yes No" at bounding box center [234, 505] width 419 height 37
click at [250, 527] on label "Yes" at bounding box center [253, 536] width 24 height 18
click at [248, 529] on input "Yes" at bounding box center [244, 535] width 7 height 12
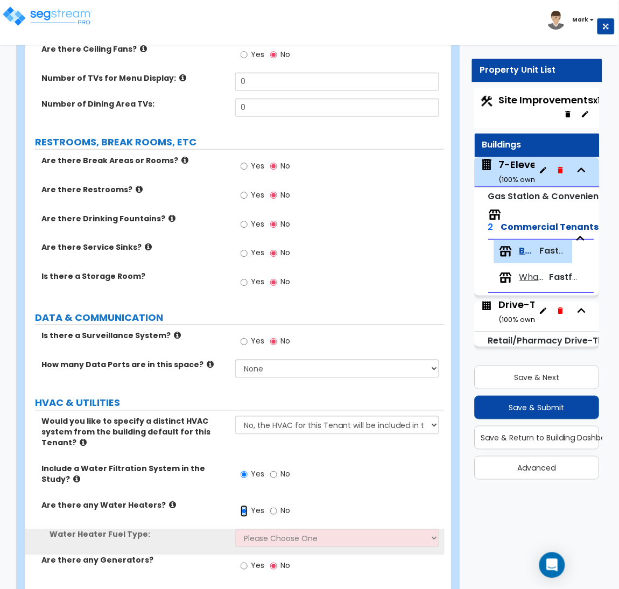
scroll to position [1689, 0]
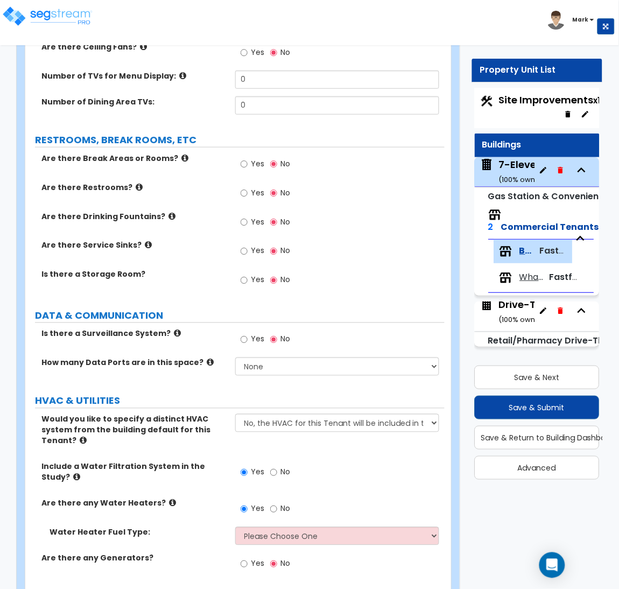
click at [286, 527] on div "Water Heater Fuel Type: Please Choose One Gas Electric" at bounding box center [234, 540] width 419 height 26
click at [282, 527] on select "Please Choose One Gas Electric" at bounding box center [337, 536] width 204 height 18
click at [235, 527] on select "Please Choose One Gas Electric" at bounding box center [337, 536] width 204 height 18
click at [279, 527] on select "Please Choose One Gas Electric" at bounding box center [337, 536] width 204 height 18
click at [235, 527] on select "Please Choose One Gas Electric" at bounding box center [337, 536] width 204 height 18
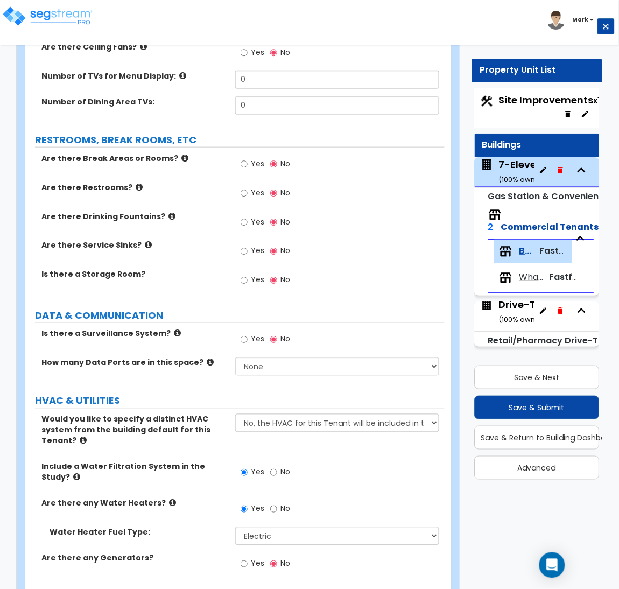
drag, startPoint x: 337, startPoint y: 435, endPoint x: 354, endPoint y: 412, distance: 29.3
click at [348, 461] on div "Yes No" at bounding box center [340, 475] width 210 height 29
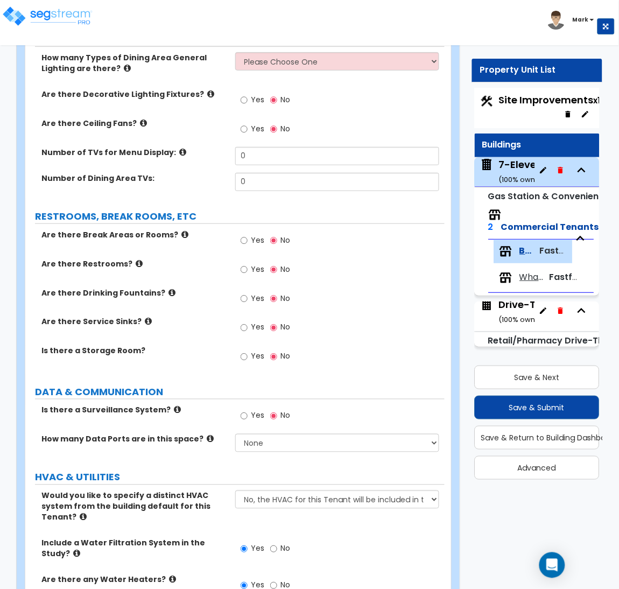
scroll to position [1608, 0]
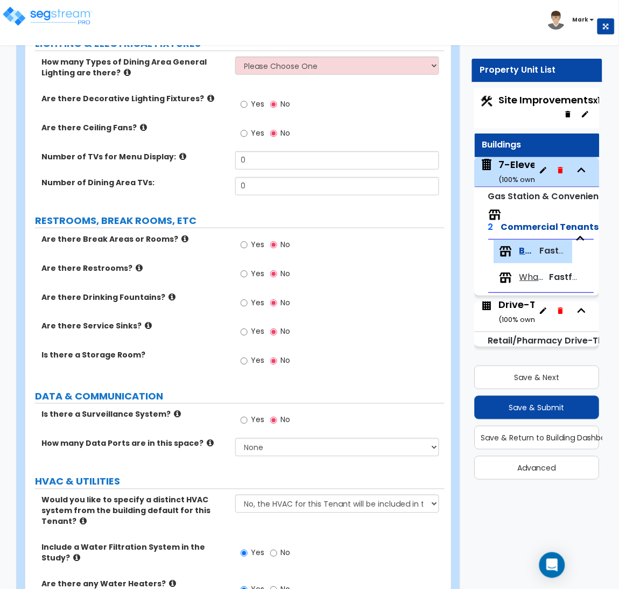
click at [250, 412] on label "Yes" at bounding box center [253, 421] width 24 height 18
click at [248, 414] on input "Yes" at bounding box center [244, 420] width 7 height 12
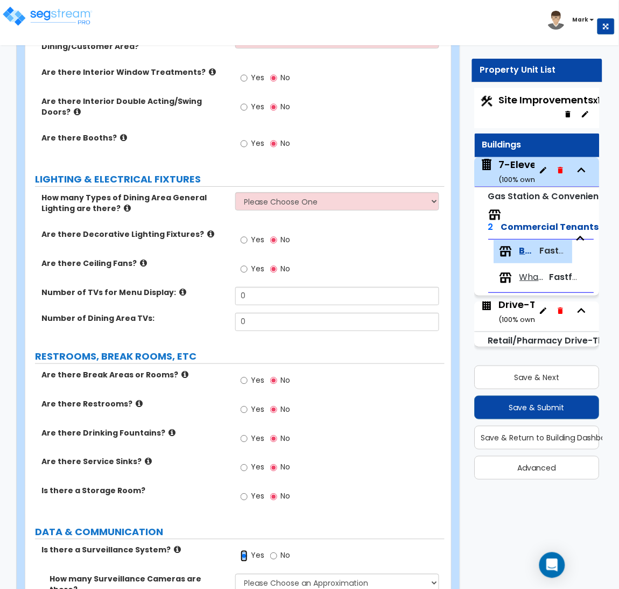
scroll to position [1528, 0]
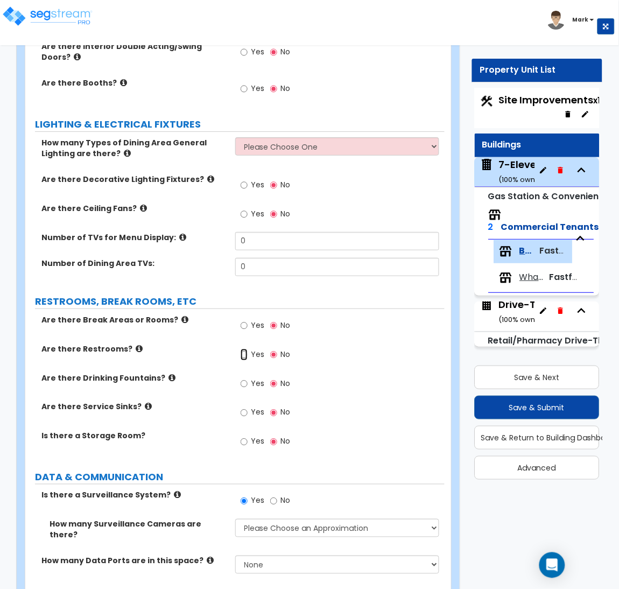
click at [246, 349] on input "Yes" at bounding box center [244, 355] width 7 height 12
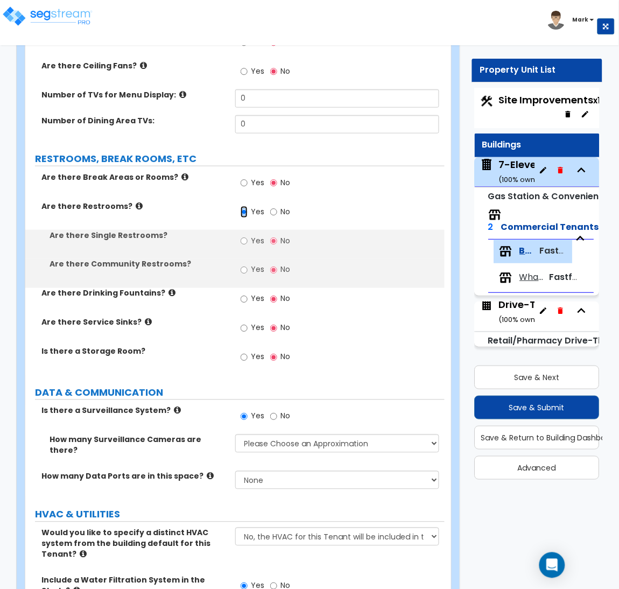
scroll to position [1689, 0]
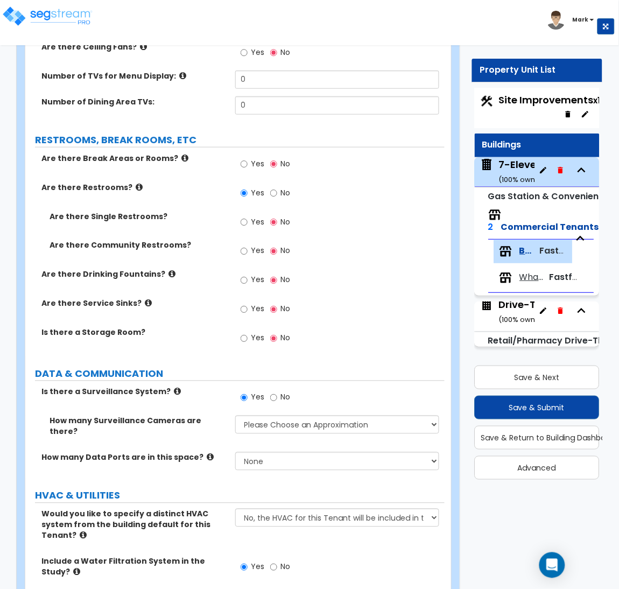
click at [260, 216] on span "Yes" at bounding box center [257, 221] width 13 height 11
click at [248, 216] on input "Yes" at bounding box center [244, 222] width 7 height 12
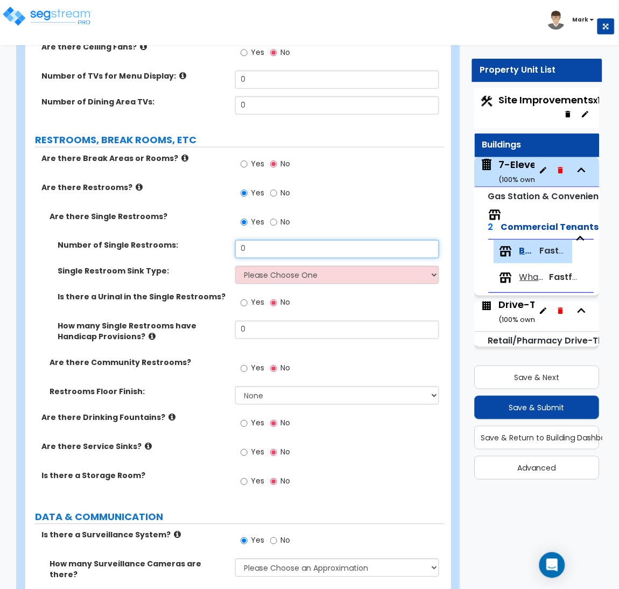
drag, startPoint x: 279, startPoint y: 198, endPoint x: 240, endPoint y: 194, distance: 39.5
click at [240, 240] on input "0" at bounding box center [337, 249] width 204 height 18
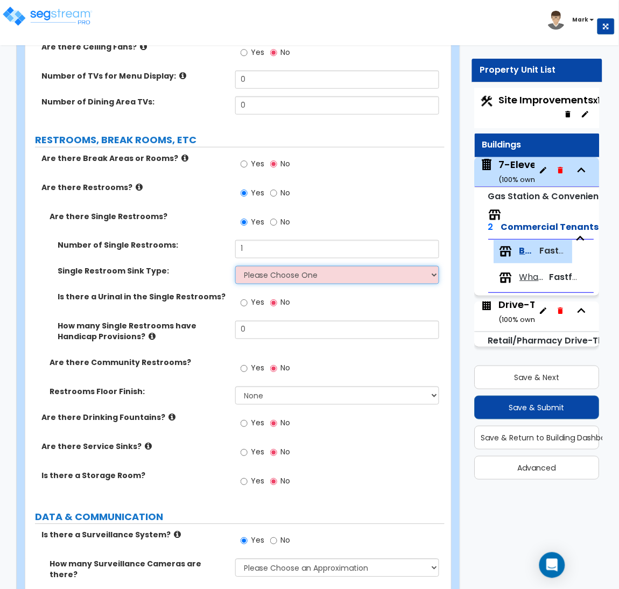
click at [298, 266] on select "Please Choose One Wall-mounted Vanity-mounted" at bounding box center [337, 275] width 204 height 18
click at [235, 266] on select "Please Choose One Wall-mounted Vanity-mounted" at bounding box center [337, 275] width 204 height 18
click at [296, 266] on select "Please Choose One Wall-mounted Vanity-mounted" at bounding box center [337, 275] width 204 height 18
click at [235, 266] on select "Please Choose One Wall-mounted Vanity-mounted" at bounding box center [337, 275] width 204 height 18
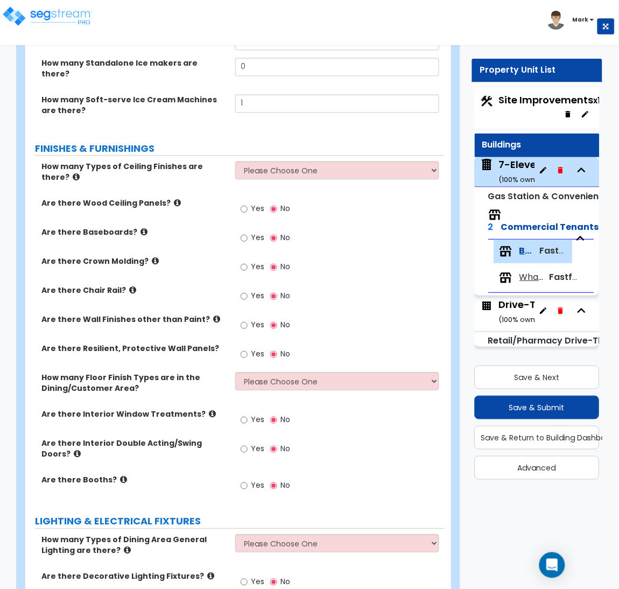
scroll to position [1124, 0]
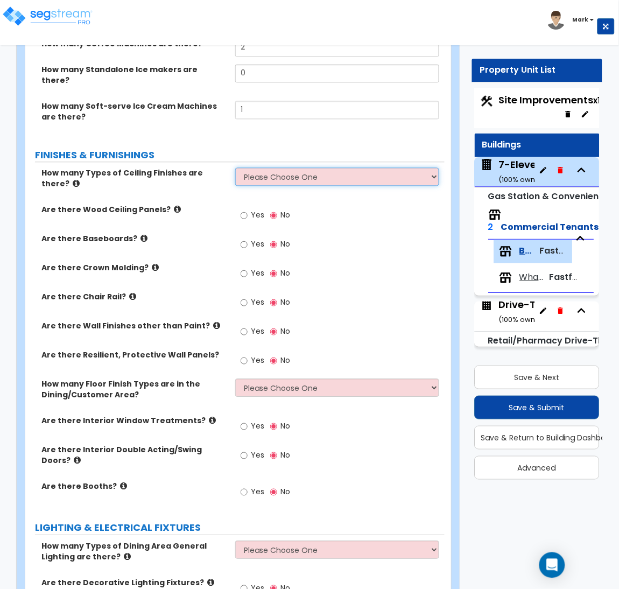
click at [309, 168] on select "Please Choose One 1 2 3" at bounding box center [337, 177] width 204 height 18
click at [235, 168] on select "Please Choose One 1 2 3" at bounding box center [337, 177] width 204 height 18
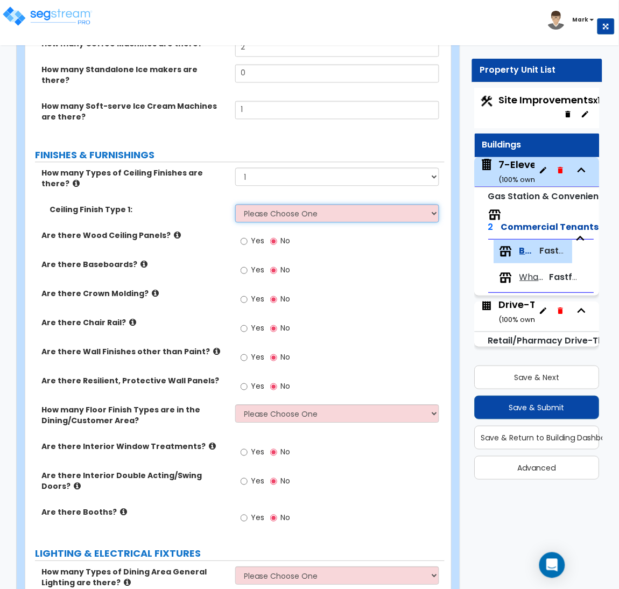
click at [309, 204] on select "Please Choose One Drywall Ceiling Open Ceiling Drop Ceiling" at bounding box center [337, 213] width 204 height 18
click at [235, 204] on select "Please Choose One Drywall Ceiling Open Ceiling Drop Ceiling" at bounding box center [337, 213] width 204 height 18
click at [249, 379] on label "Yes" at bounding box center [253, 388] width 24 height 18
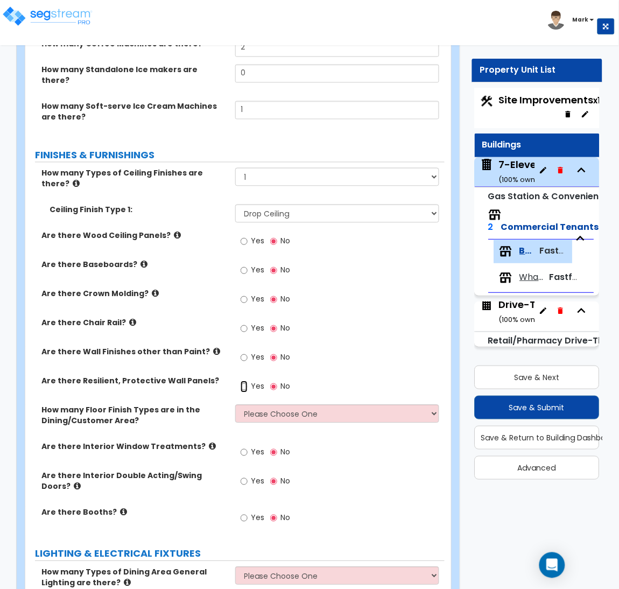
click at [248, 381] on input "Yes" at bounding box center [244, 387] width 7 height 12
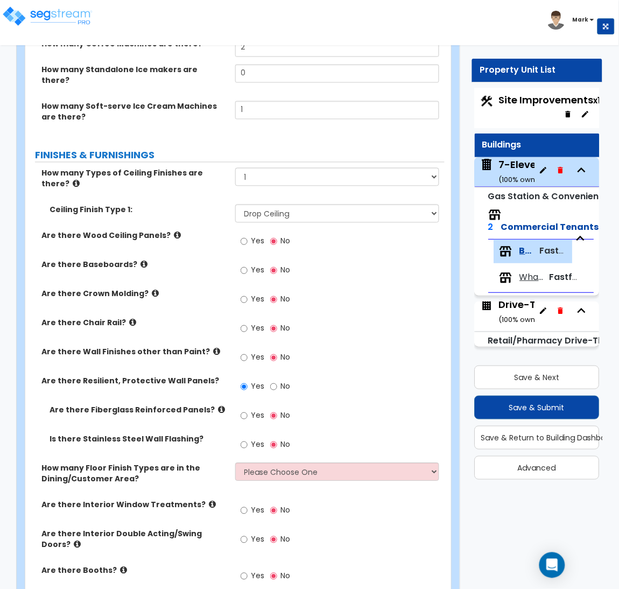
click at [251, 352] on span "Yes" at bounding box center [257, 357] width 13 height 11
click at [248, 352] on input "Yes" at bounding box center [244, 358] width 7 height 12
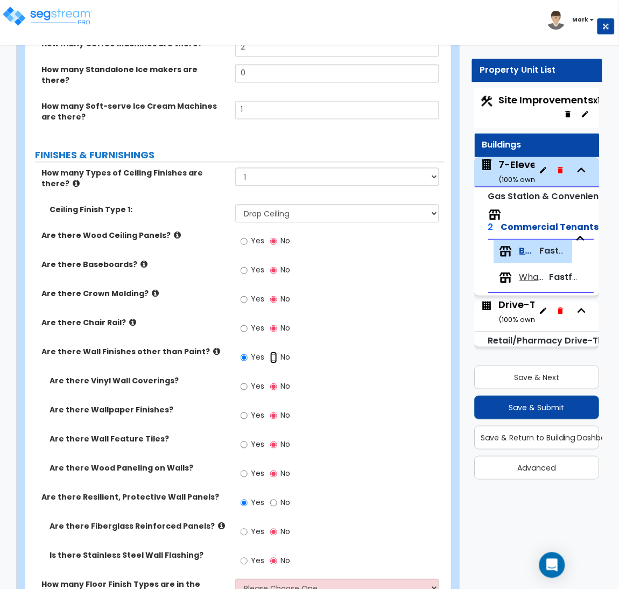
click at [273, 352] on input "No" at bounding box center [273, 358] width 7 height 12
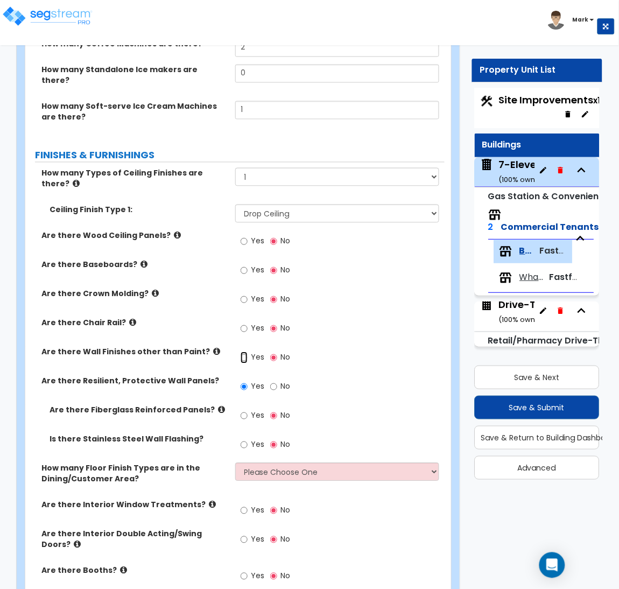
click at [241, 352] on input "Yes" at bounding box center [244, 358] width 7 height 12
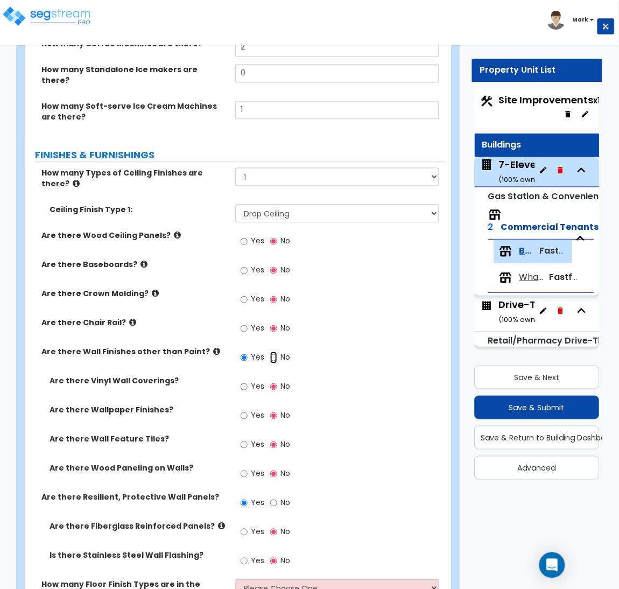
click at [270, 352] on input "No" at bounding box center [273, 358] width 7 height 12
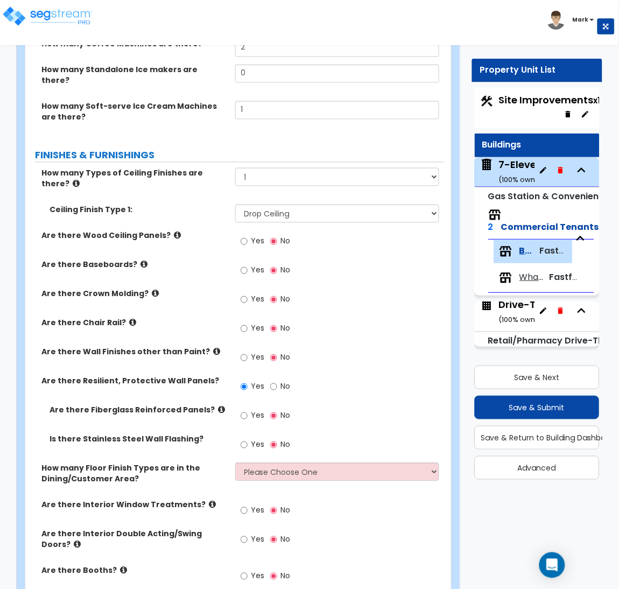
click at [253, 439] on span "Yes" at bounding box center [257, 444] width 13 height 11
click at [248, 439] on input "Yes" at bounding box center [244, 445] width 7 height 12
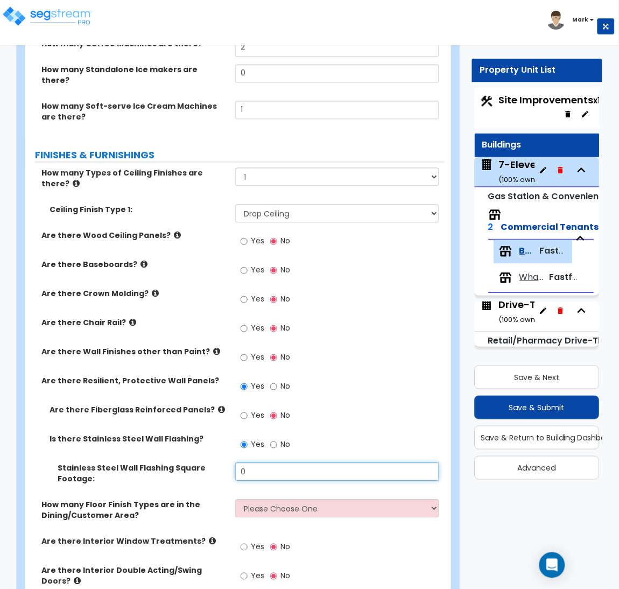
drag, startPoint x: 273, startPoint y: 410, endPoint x: 241, endPoint y: 414, distance: 32.0
click at [241, 463] on input "0" at bounding box center [337, 472] width 204 height 18
click at [337, 405] on div "Yes No" at bounding box center [340, 419] width 210 height 29
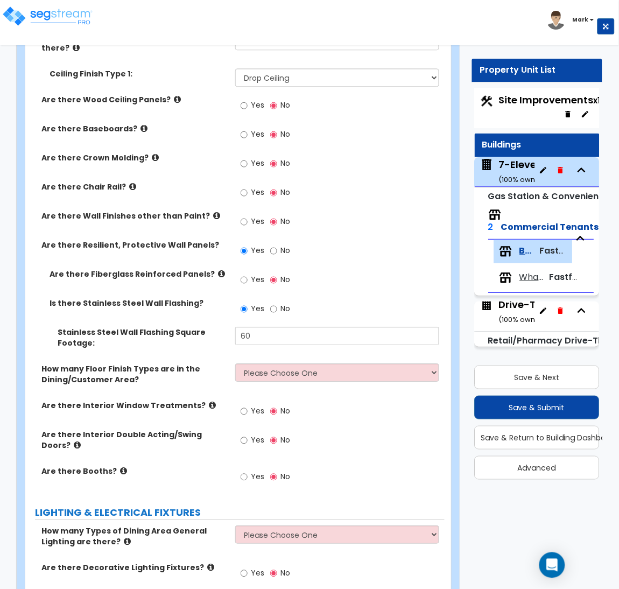
scroll to position [1285, 0]
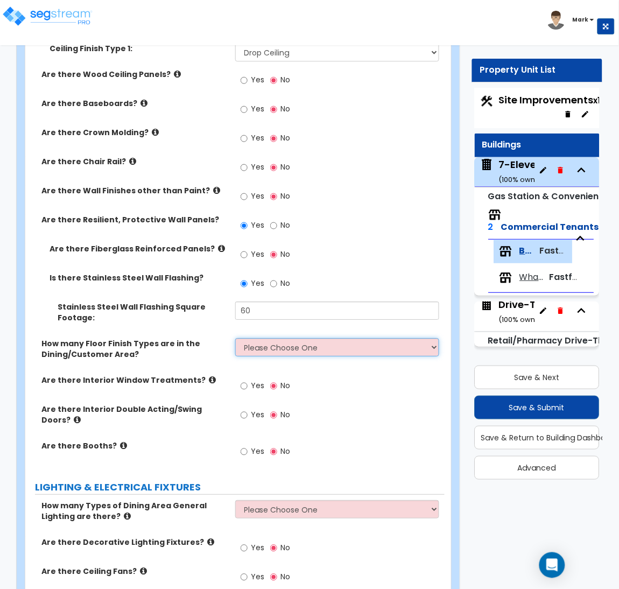
click at [293, 338] on select "Please Choose One 1 2 3 4" at bounding box center [337, 347] width 204 height 18
click at [235, 338] on select "Please Choose One 1 2 3 4" at bounding box center [337, 347] width 204 height 18
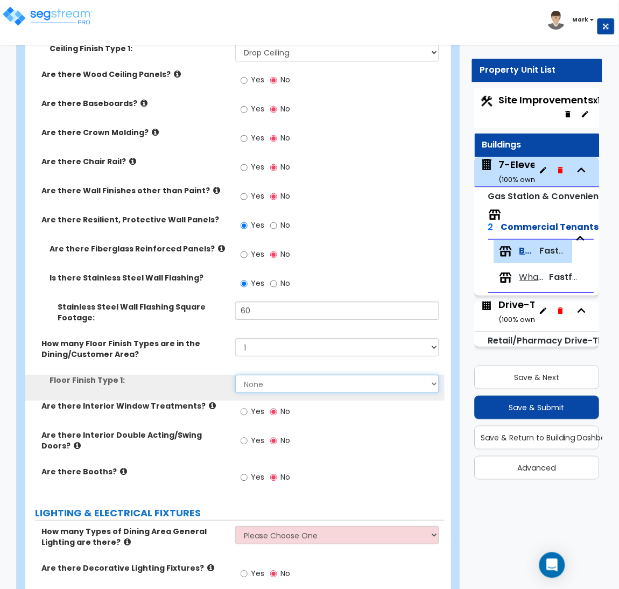
click at [272, 375] on select "None Tile Flooring Hardwood Flooring Resilient Laminate Flooring VCT Flooring S…" at bounding box center [337, 384] width 204 height 18
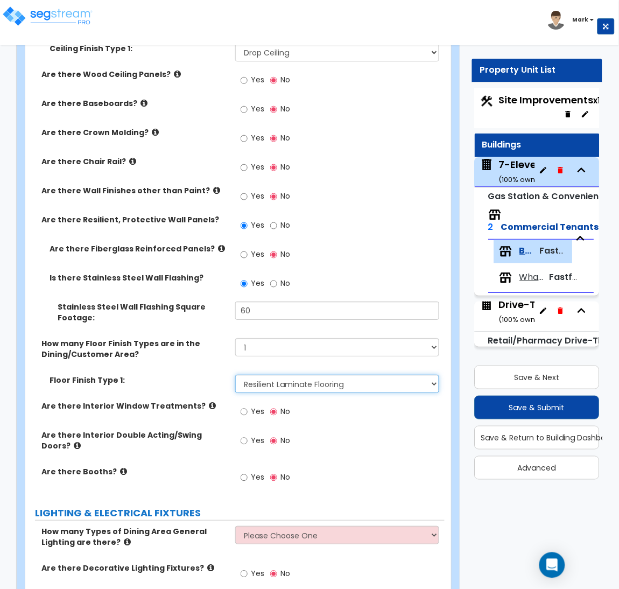
click at [235, 375] on select "None Tile Flooring Hardwood Flooring Resilient Laminate Flooring VCT Flooring S…" at bounding box center [337, 384] width 204 height 18
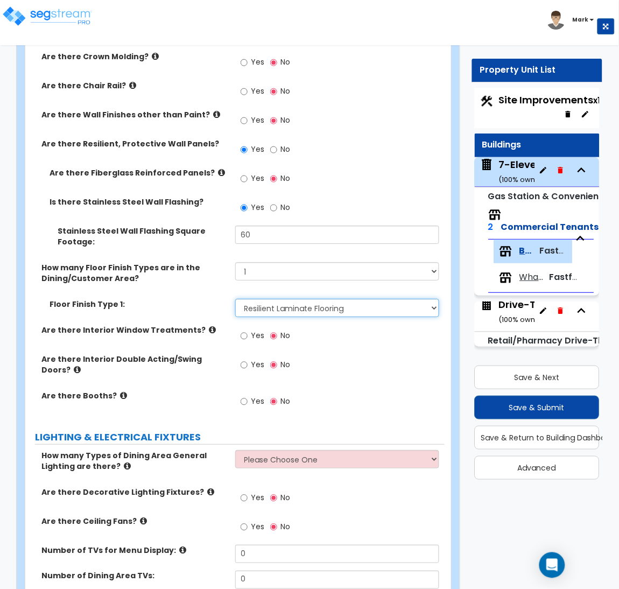
scroll to position [1366, 0]
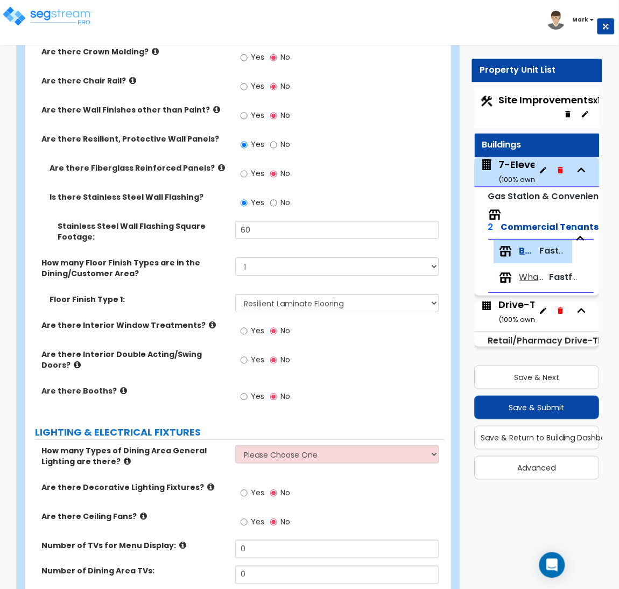
click at [252, 391] on span "Yes" at bounding box center [257, 396] width 13 height 11
click at [248, 391] on input "Yes" at bounding box center [244, 397] width 7 height 12
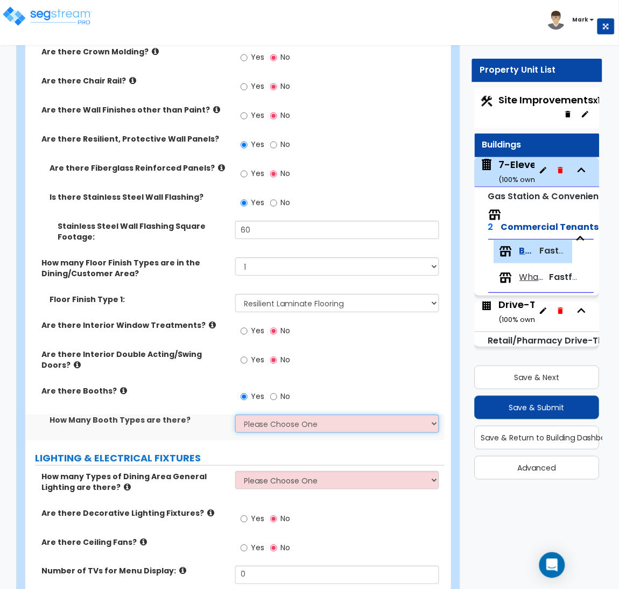
click at [279, 414] on select "Please Choose One 1 2 3" at bounding box center [337, 423] width 204 height 18
click at [235, 414] on select "Please Choose One 1 2 3" at bounding box center [337, 423] width 204 height 18
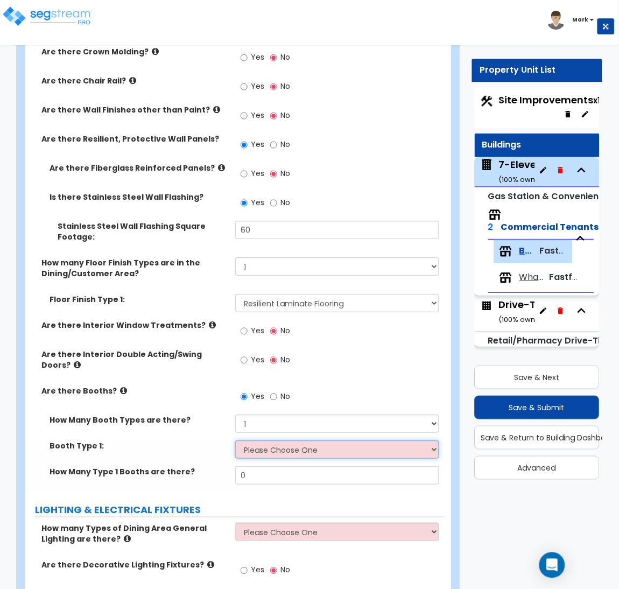
click at [286, 440] on select "Please Choose One Plastic, 2-Seater Plastic, 4-Seater Upholstered, 4-Seater Uph…" at bounding box center [337, 449] width 204 height 18
click at [218, 440] on label "Booth Type 1:" at bounding box center [139, 445] width 178 height 11
click at [120, 386] on icon at bounding box center [123, 390] width 7 height 8
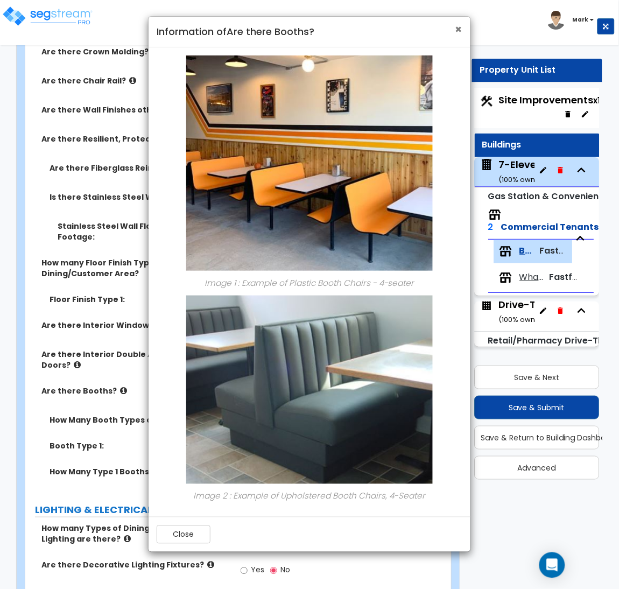
click at [458, 29] on span "×" at bounding box center [458, 30] width 7 height 16
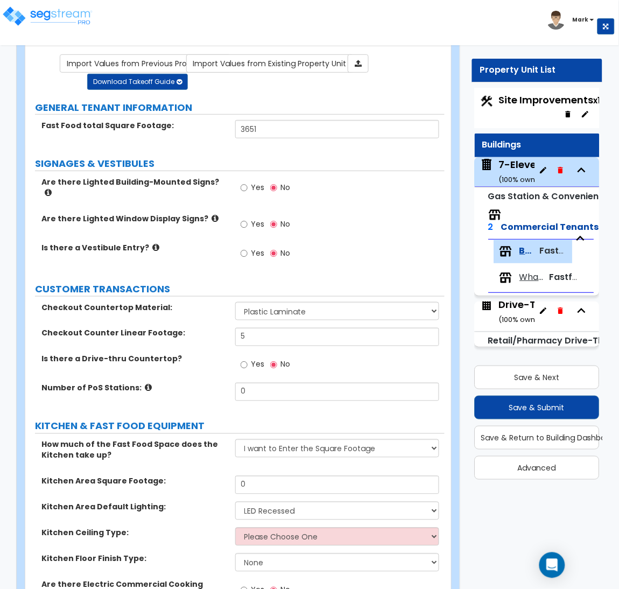
scroll to position [81, 0]
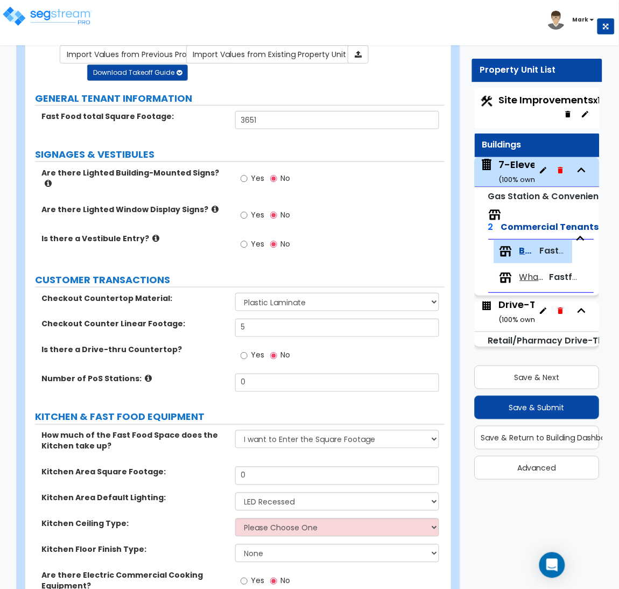
click at [221, 70] on div "Import Values from Previous Property Unit Import Values from Existing Property …" at bounding box center [269, 63] width 364 height 36
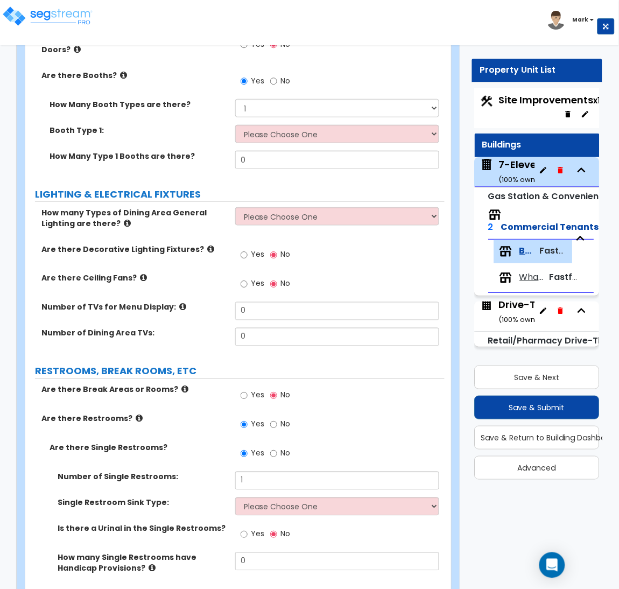
scroll to position [1694, 0]
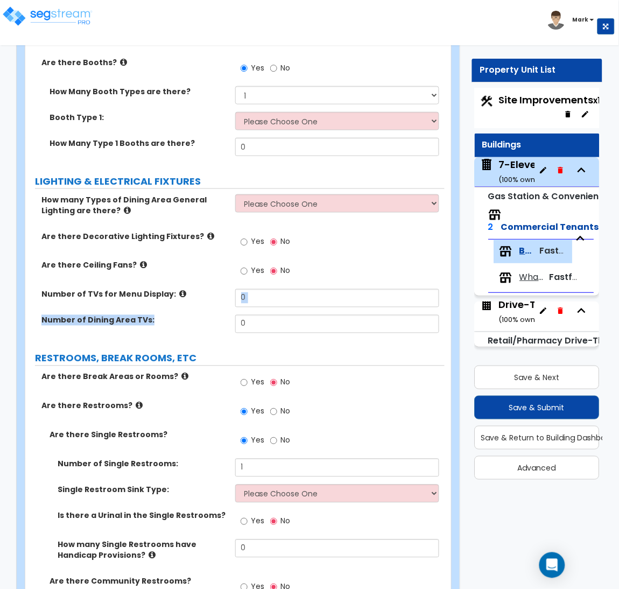
drag, startPoint x: 266, startPoint y: 258, endPoint x: 219, endPoint y: 262, distance: 46.9
click at [219, 262] on div "How many Types of Dining Area General Lighting are there? Please Choose One 1 2…" at bounding box center [234, 267] width 403 height 146
click at [259, 315] on input "0" at bounding box center [337, 324] width 204 height 18
drag, startPoint x: 259, startPoint y: 270, endPoint x: 194, endPoint y: 279, distance: 65.7
click at [194, 315] on div "Number of Dining Area TVs: 0" at bounding box center [234, 328] width 419 height 26
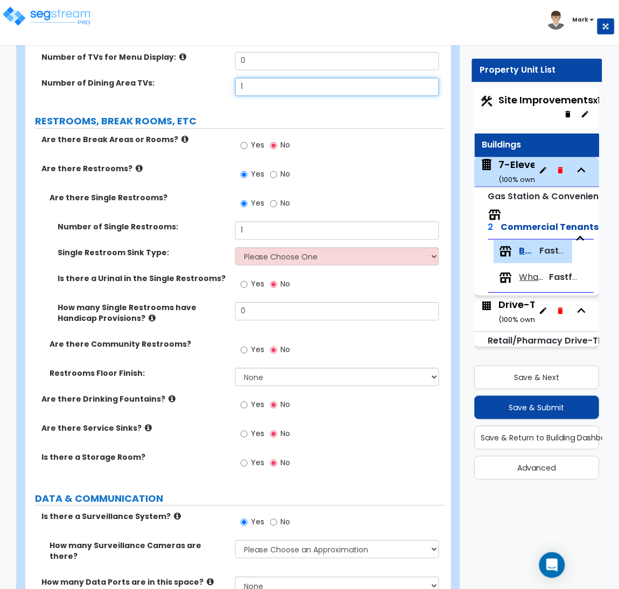
scroll to position [1937, 0]
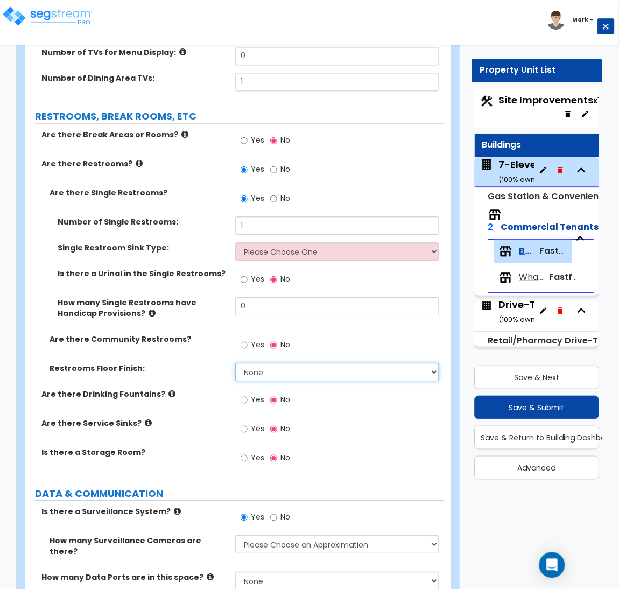
click at [259, 363] on select "None Tile Flooring Resilient Laminate Flooring VCT Flooring Sheet Vinyl Flooring" at bounding box center [337, 372] width 204 height 18
click at [235, 363] on select "None Tile Flooring Resilient Laminate Flooring VCT Flooring Sheet Vinyl Flooring" at bounding box center [337, 372] width 204 height 18
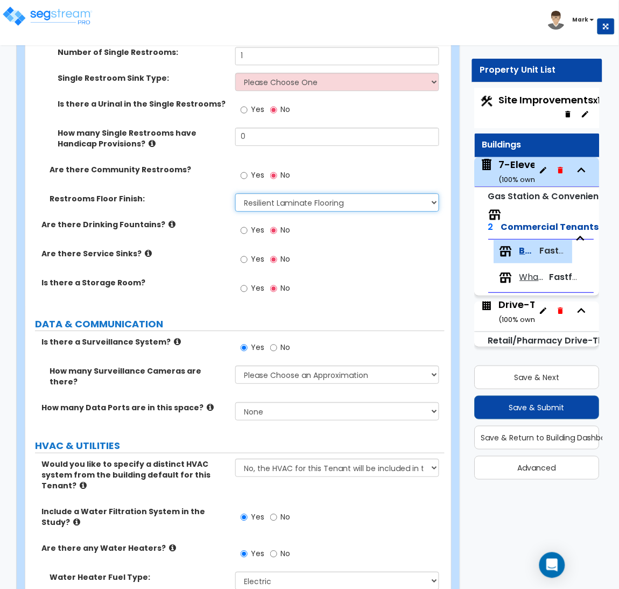
scroll to position [2139, 0]
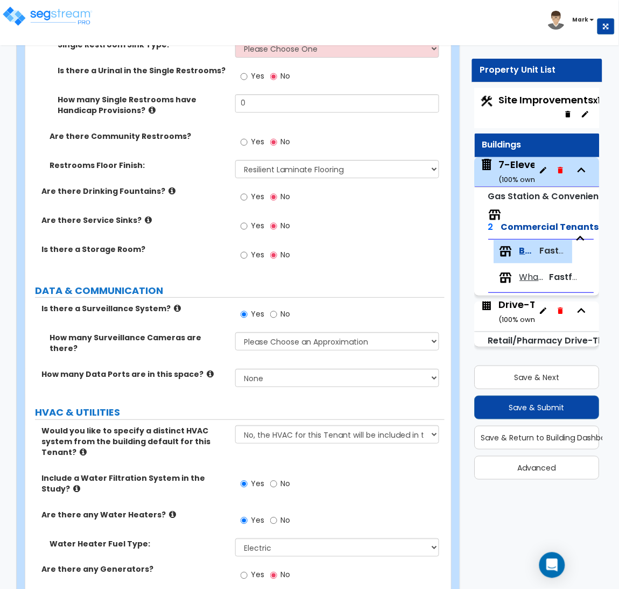
click at [258, 249] on span "Yes" at bounding box center [257, 254] width 13 height 11
click at [248, 249] on input "Yes" at bounding box center [244, 255] width 7 height 12
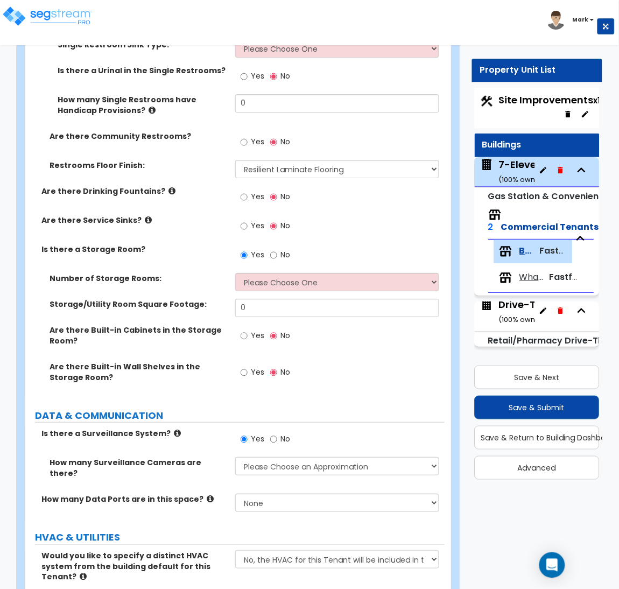
click at [281, 249] on span "No" at bounding box center [286, 254] width 10 height 11
click at [277, 249] on input "No" at bounding box center [273, 255] width 7 height 12
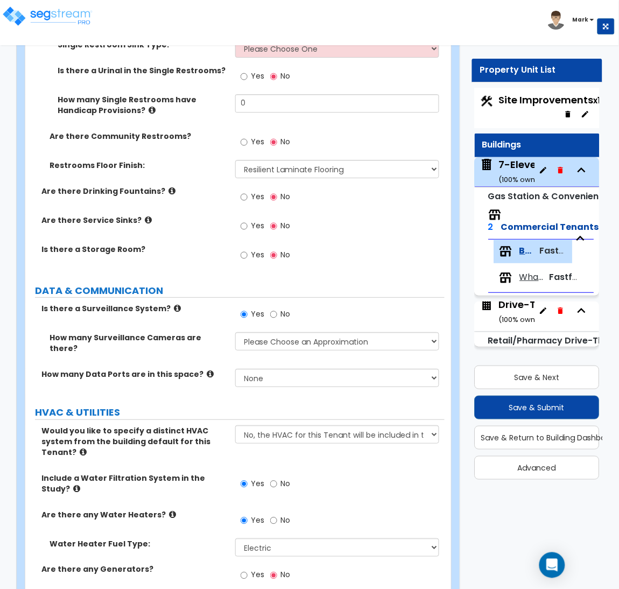
click at [283, 308] on span "No" at bounding box center [286, 313] width 10 height 11
click at [277, 308] on input "No" at bounding box center [273, 314] width 7 height 12
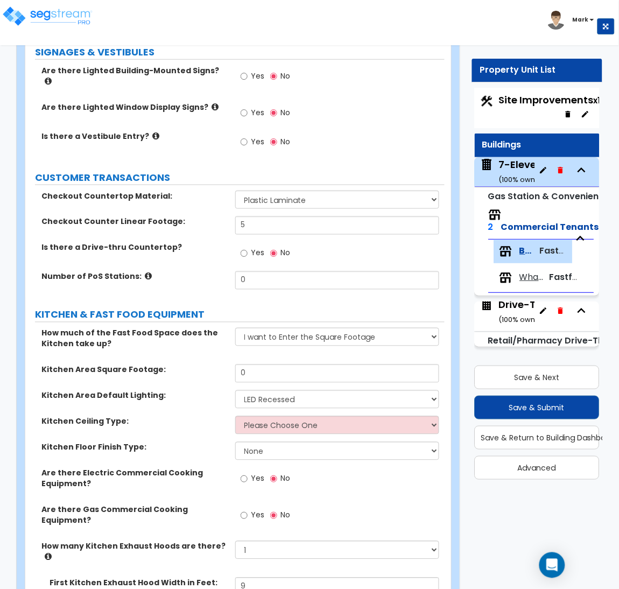
scroll to position [176, 0]
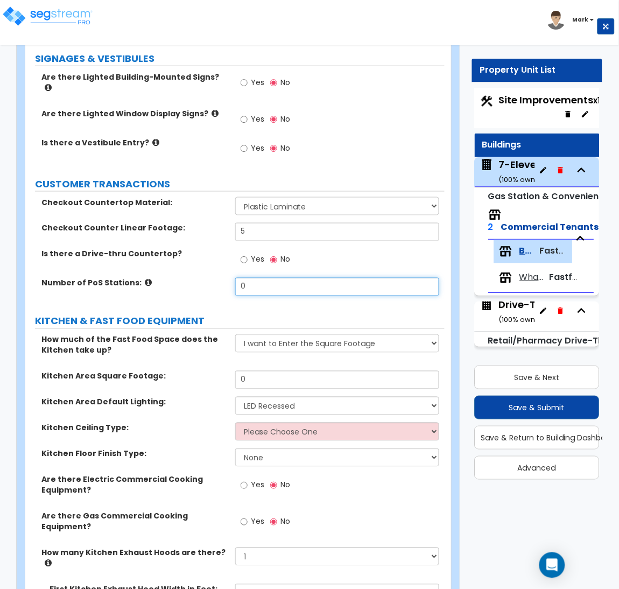
drag, startPoint x: 290, startPoint y: 279, endPoint x: 219, endPoint y: 279, distance: 71.0
click at [219, 279] on div "Number of PoS Stations: 0" at bounding box center [234, 291] width 419 height 26
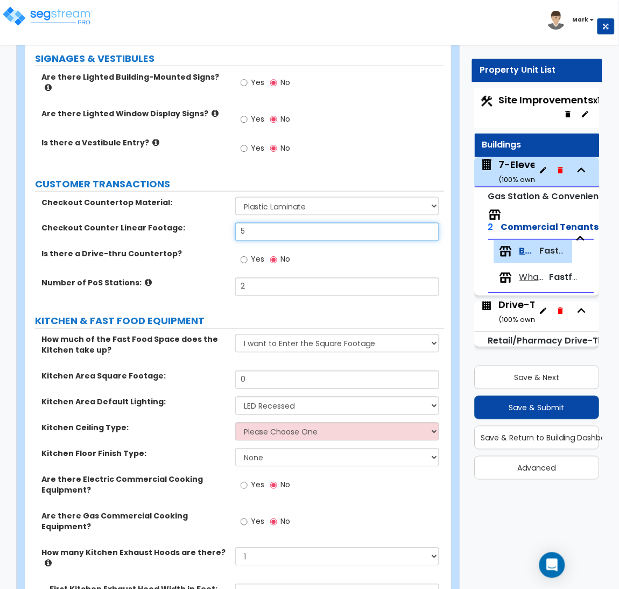
click at [264, 223] on input "5" at bounding box center [337, 232] width 204 height 18
drag, startPoint x: 271, startPoint y: 224, endPoint x: 159, endPoint y: 232, distance: 112.2
click at [159, 232] on div "Checkout Counter Linear Footage: 5" at bounding box center [234, 236] width 419 height 26
click at [198, 258] on div "Is there a Drive-thru Countertop? Yes No" at bounding box center [234, 263] width 419 height 29
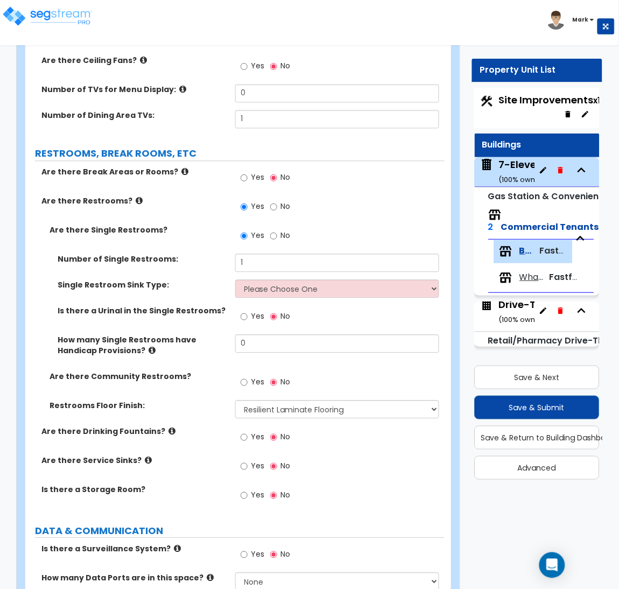
scroll to position [2017, 0]
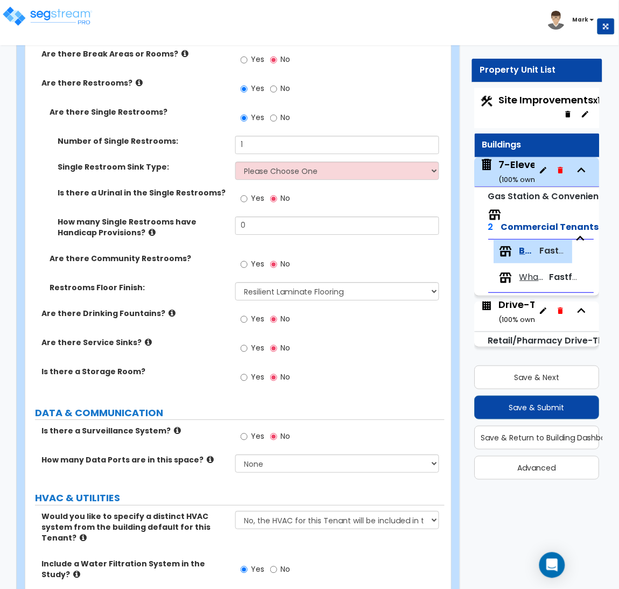
click at [249, 340] on label "Yes" at bounding box center [253, 349] width 24 height 18
click at [248, 342] on input "Yes" at bounding box center [244, 348] width 7 height 12
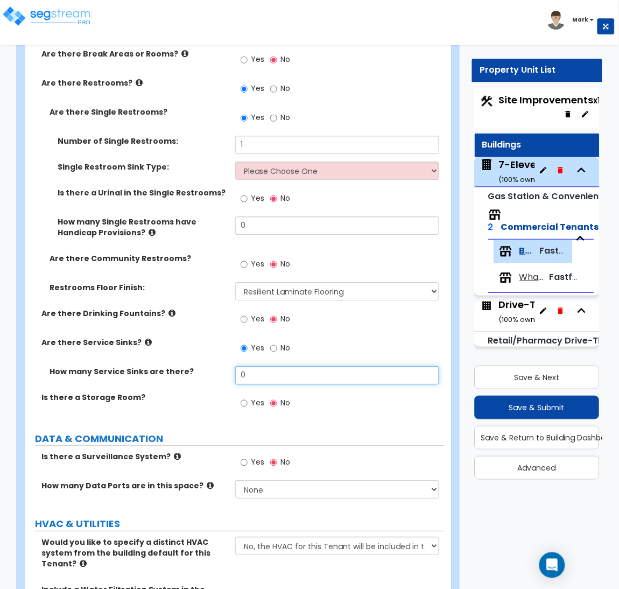
drag, startPoint x: 263, startPoint y: 318, endPoint x: 237, endPoint y: 317, distance: 25.3
click at [237, 366] on input "0" at bounding box center [337, 375] width 204 height 18
click at [169, 392] on div "Is there a Storage Room? Yes No" at bounding box center [234, 406] width 419 height 29
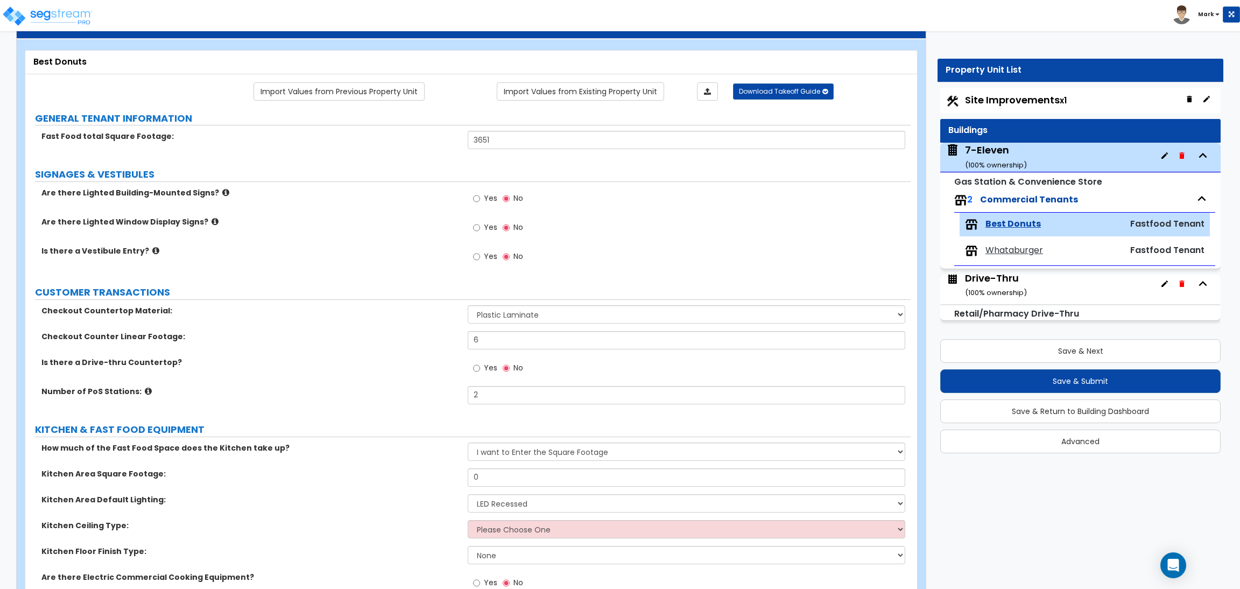
scroll to position [242, 0]
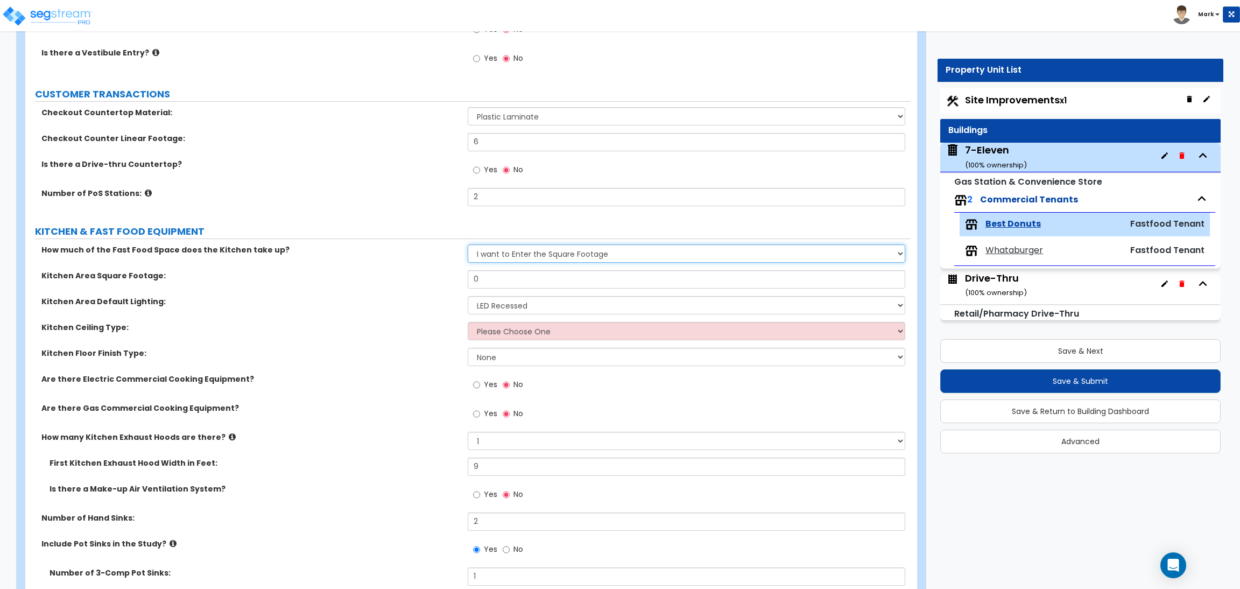
click at [526, 252] on select "I want to Enter an Approximate Percentage I want to Enter the Square Footage" at bounding box center [686, 253] width 437 height 18
click at [468, 244] on select "I want to Enter an Approximate Percentage I want to Enter the Square Footage" at bounding box center [686, 253] width 437 height 18
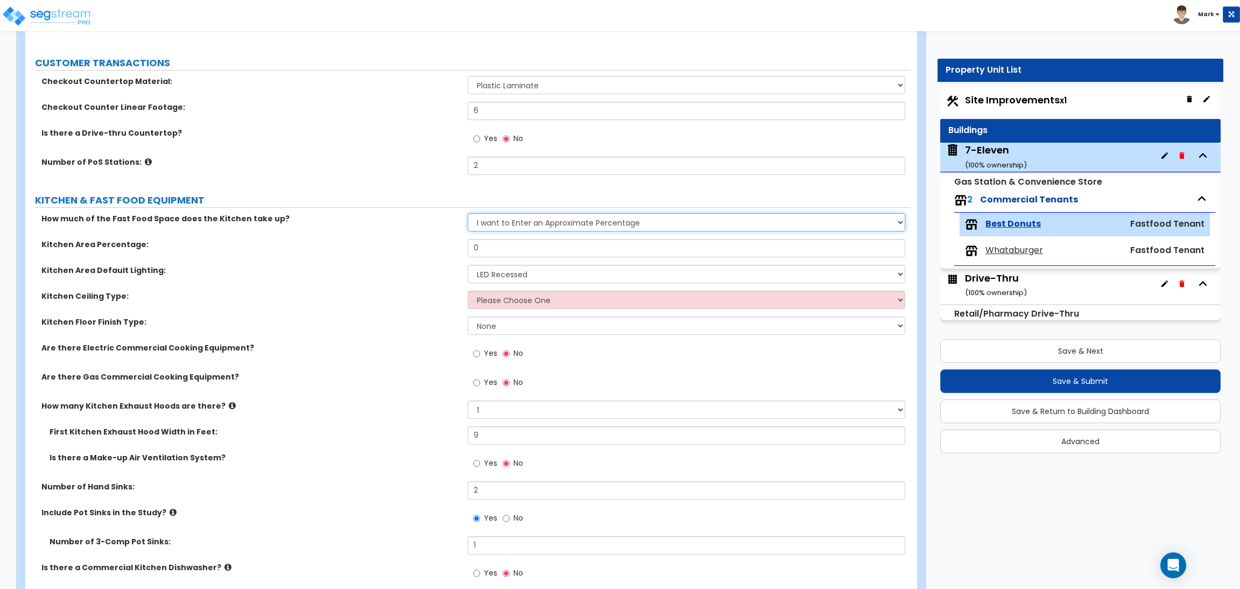
scroll to position [323, 0]
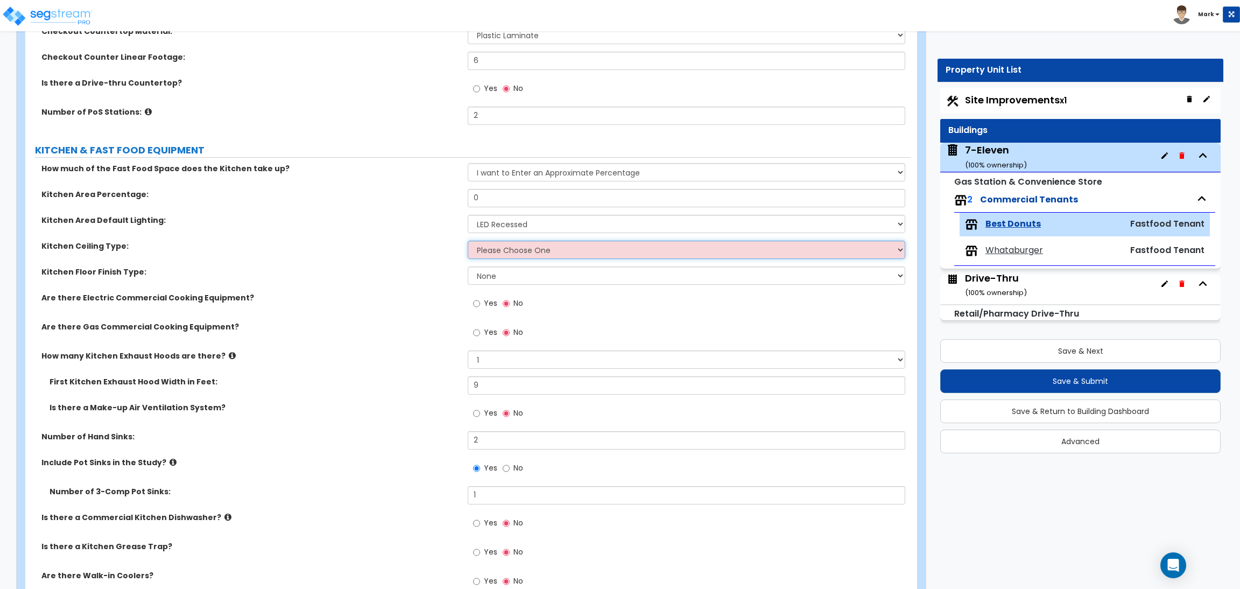
click at [524, 255] on select "Please Choose One Drop Ceiling Open Ceiling Drywall Ceiling" at bounding box center [686, 250] width 437 height 18
click at [468, 241] on select "Please Choose One Drop Ceiling Open Ceiling Drywall Ceiling" at bounding box center [686, 250] width 437 height 18
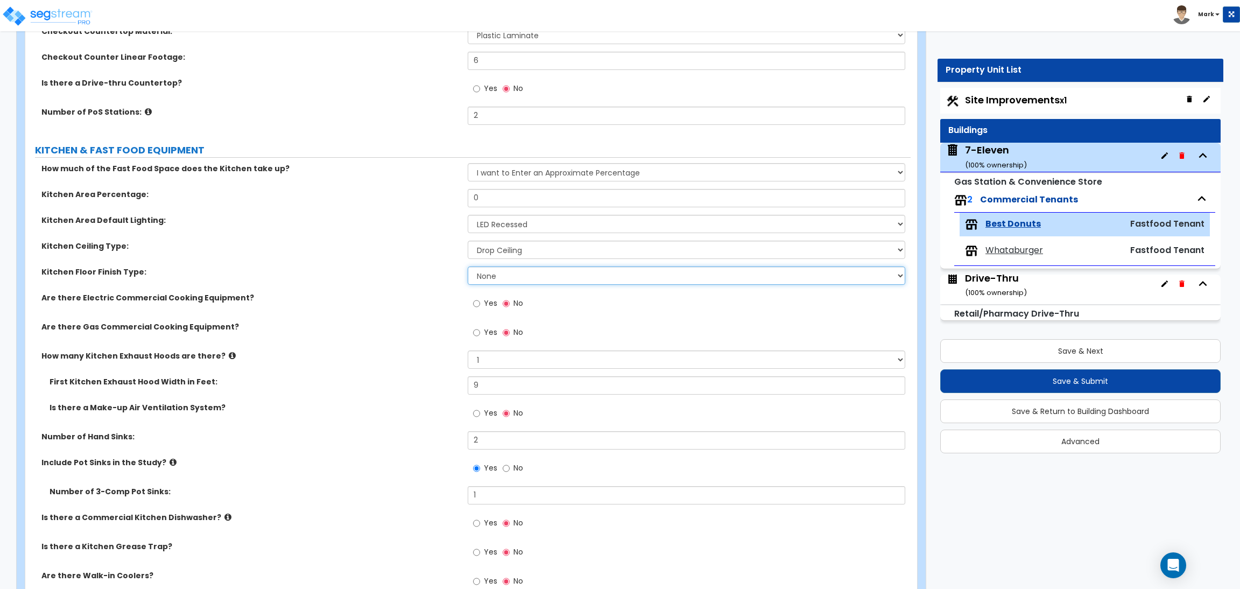
click at [514, 280] on select "None Tile Flooring VCT Flooring Sheet Vinyl Flooring" at bounding box center [686, 275] width 437 height 18
click at [422, 314] on div "Are there Electric Commercial Cooking Equipment? Yes No" at bounding box center [467, 306] width 885 height 29
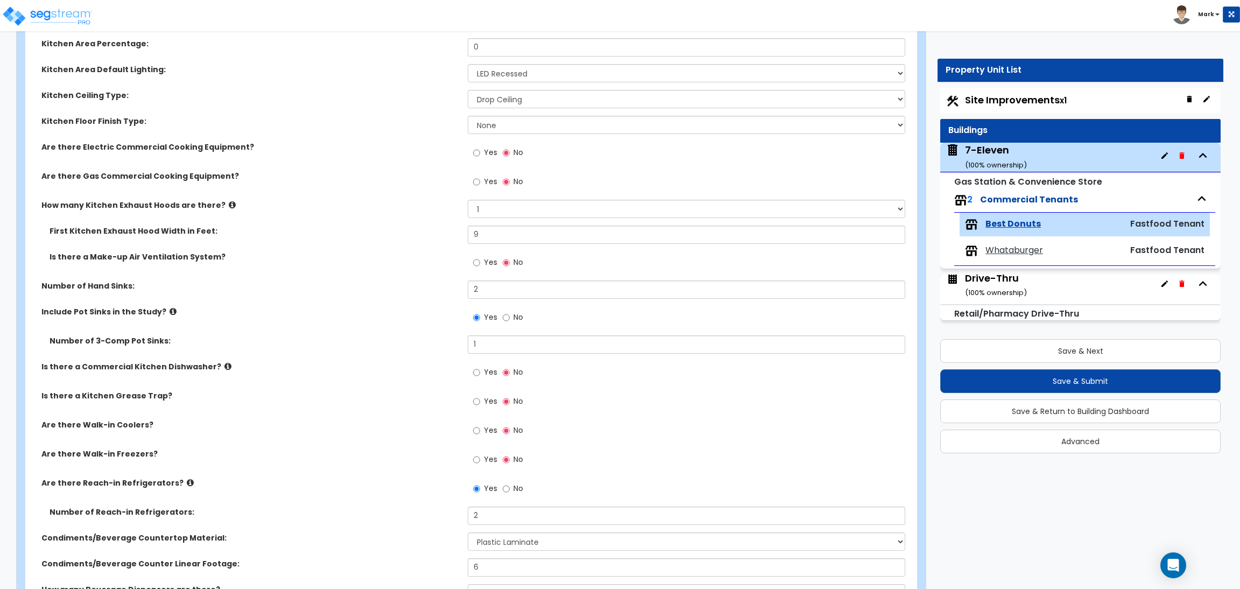
scroll to position [484, 0]
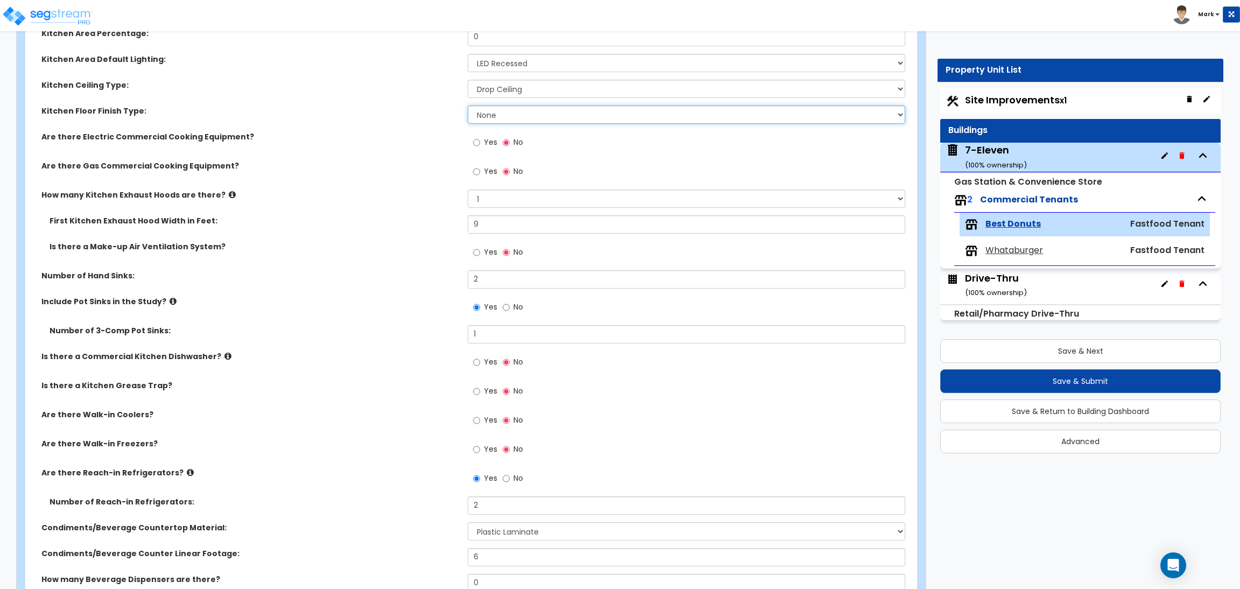
click at [499, 114] on select "None Tile Flooring VCT Flooring Sheet Vinyl Flooring" at bounding box center [686, 114] width 437 height 18
click at [468, 105] on select "None Tile Flooring VCT Flooring Sheet Vinyl Flooring" at bounding box center [686, 114] width 437 height 18
click at [485, 172] on span "Yes" at bounding box center [490, 171] width 13 height 11
click at [480, 172] on input "Yes" at bounding box center [476, 172] width 7 height 12
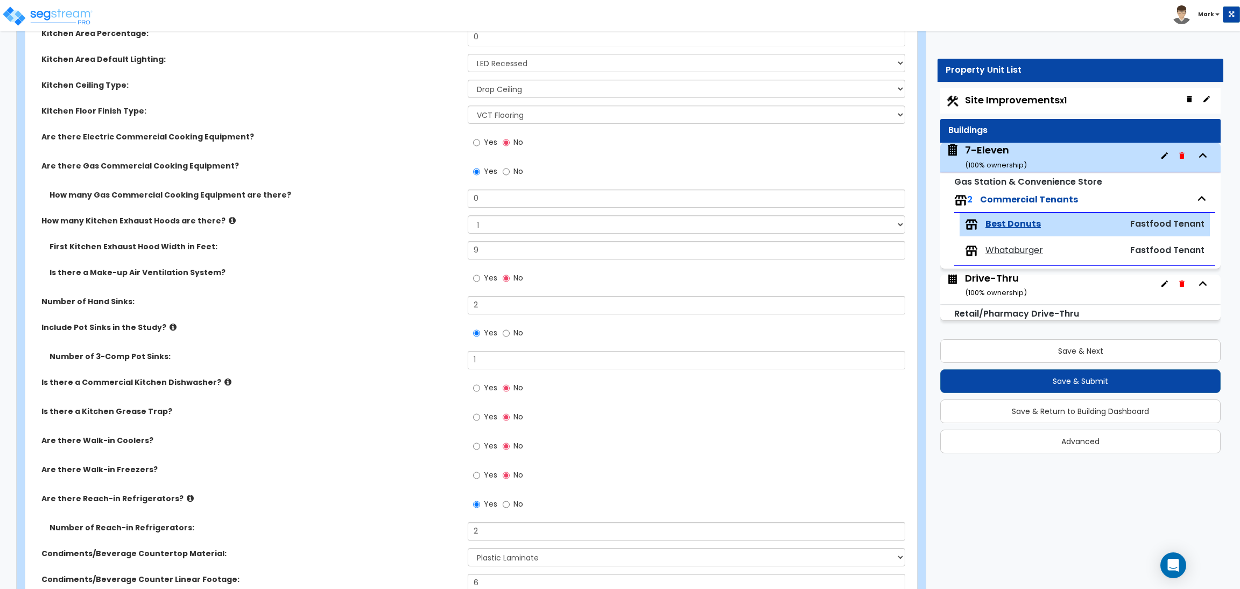
click at [514, 166] on span "No" at bounding box center [518, 171] width 10 height 11
click at [510, 166] on input "No" at bounding box center [506, 172] width 7 height 12
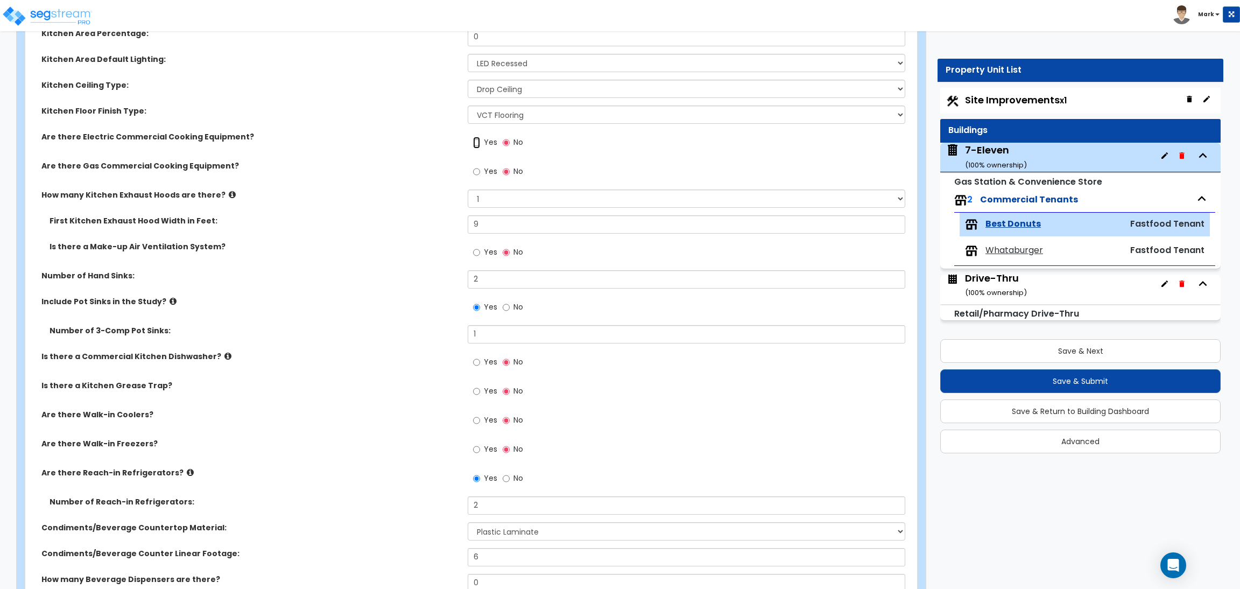
click at [474, 142] on input "Yes" at bounding box center [476, 143] width 7 height 12
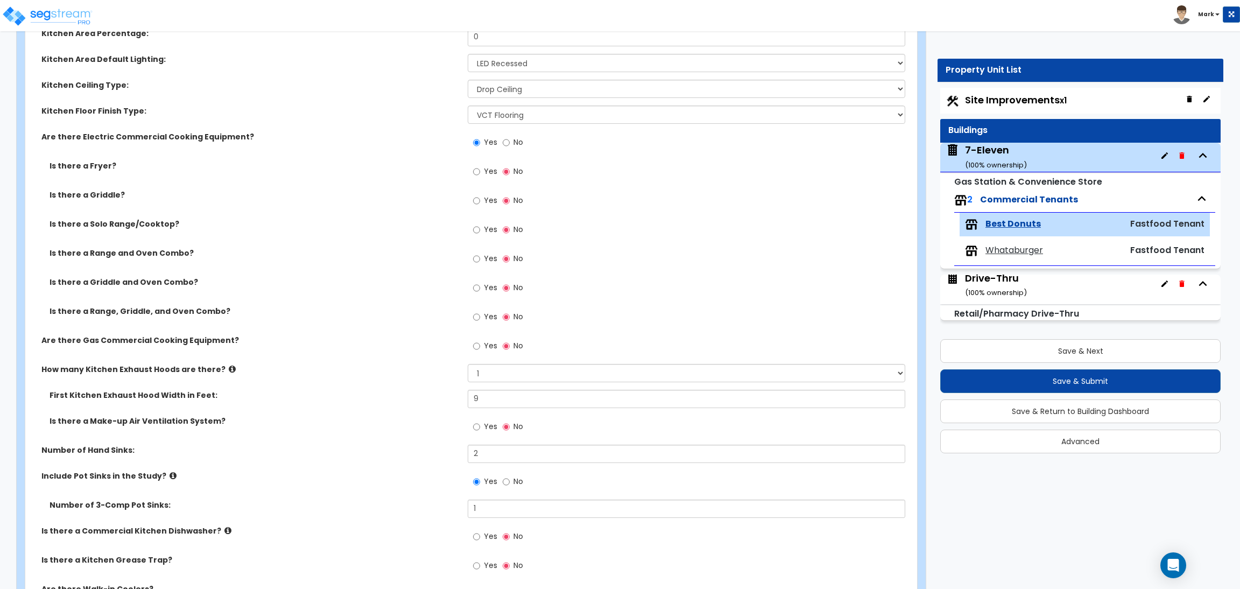
click at [515, 142] on span "No" at bounding box center [518, 142] width 10 height 11
click at [510, 142] on input "No" at bounding box center [506, 143] width 7 height 12
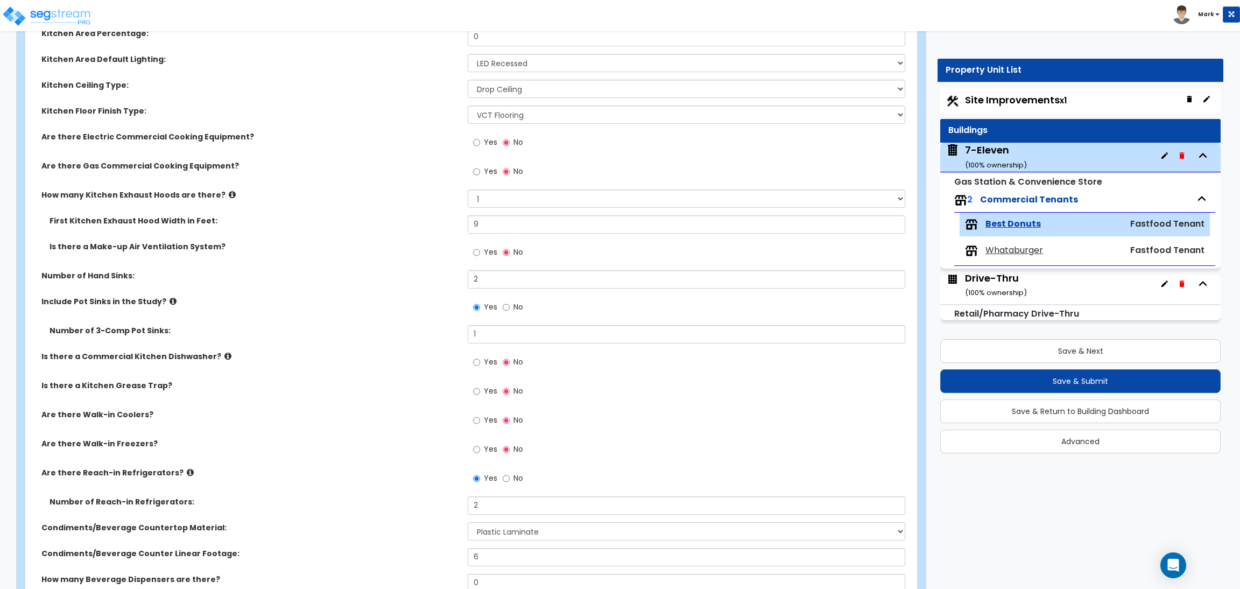
click at [483, 178] on label "Yes" at bounding box center [485, 173] width 24 height 18
click at [480, 178] on input "Yes" at bounding box center [476, 172] width 7 height 12
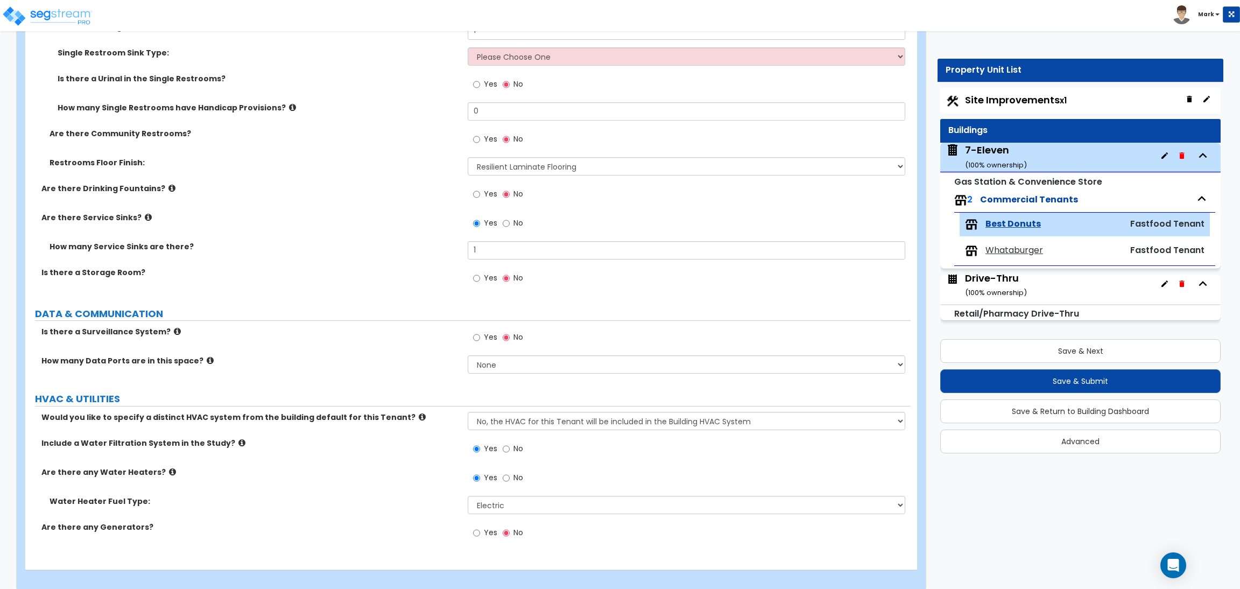
scroll to position [2017, 0]
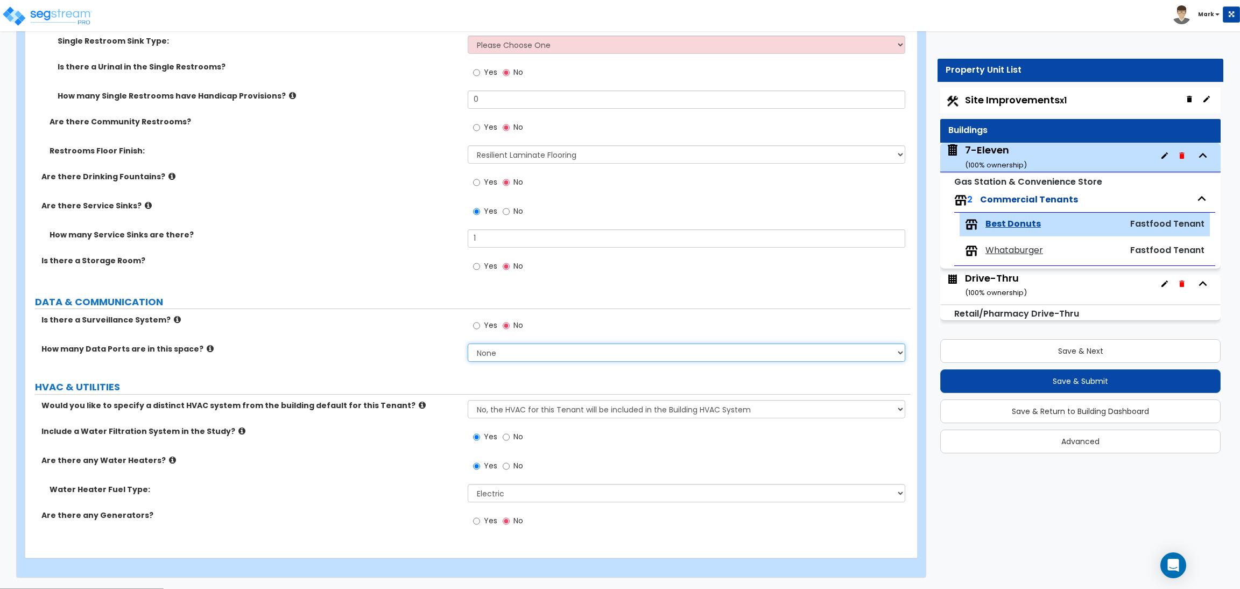
click at [486, 349] on select "None Please Estimate for Me I will specify the Quantity Exactly" at bounding box center [686, 352] width 437 height 18
click at [468, 344] on select "None Please Estimate for Me I will specify the Quantity Exactly" at bounding box center [686, 352] width 437 height 18
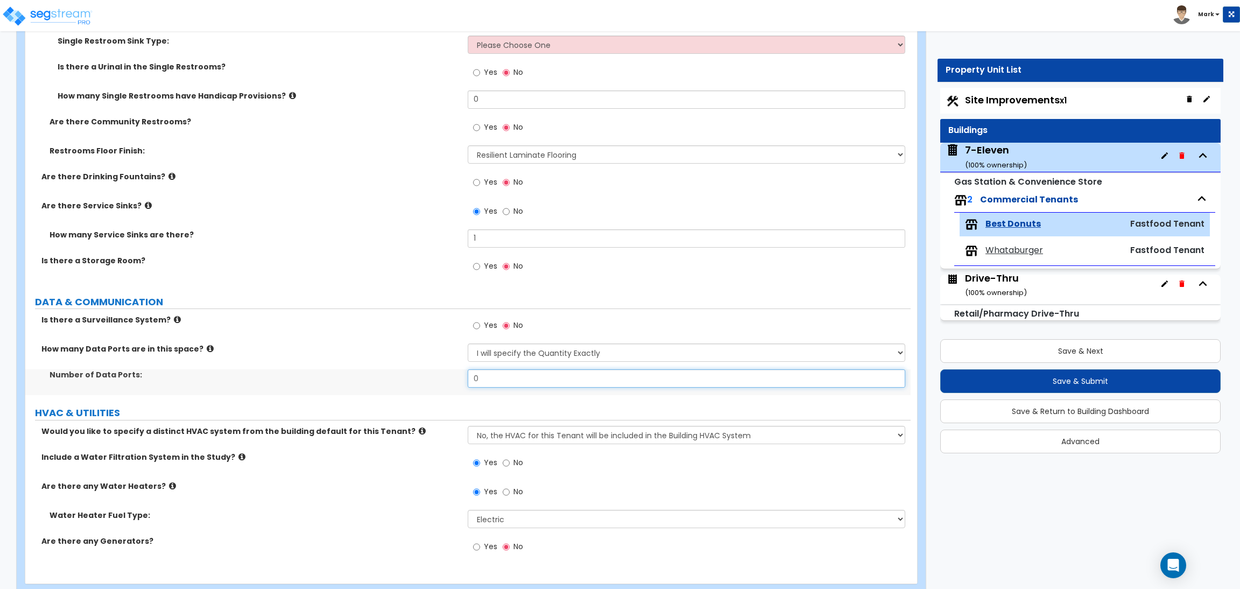
drag, startPoint x: 490, startPoint y: 374, endPoint x: 468, endPoint y: 378, distance: 22.9
click at [468, 378] on input "0" at bounding box center [686, 378] width 437 height 18
click at [524, 352] on select "None Please Estimate for Me I will specify the Quantity Exactly" at bounding box center [686, 352] width 437 height 18
click at [468, 344] on select "None Please Estimate for Me I will specify the Quantity Exactly" at bounding box center [686, 352] width 437 height 18
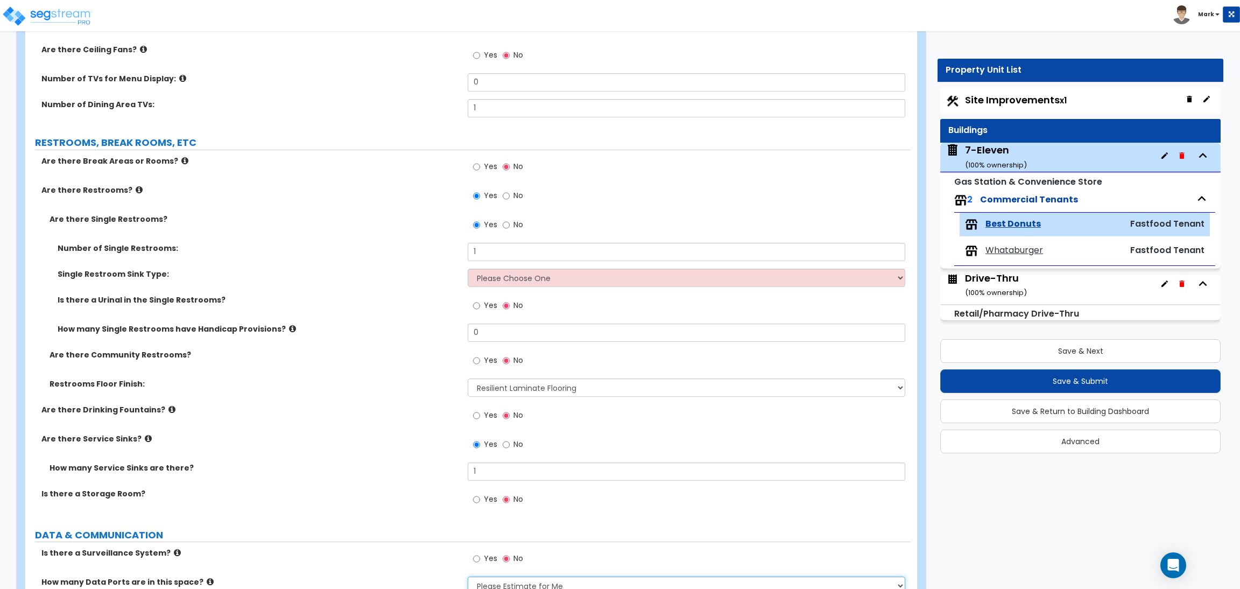
scroll to position [1775, 0]
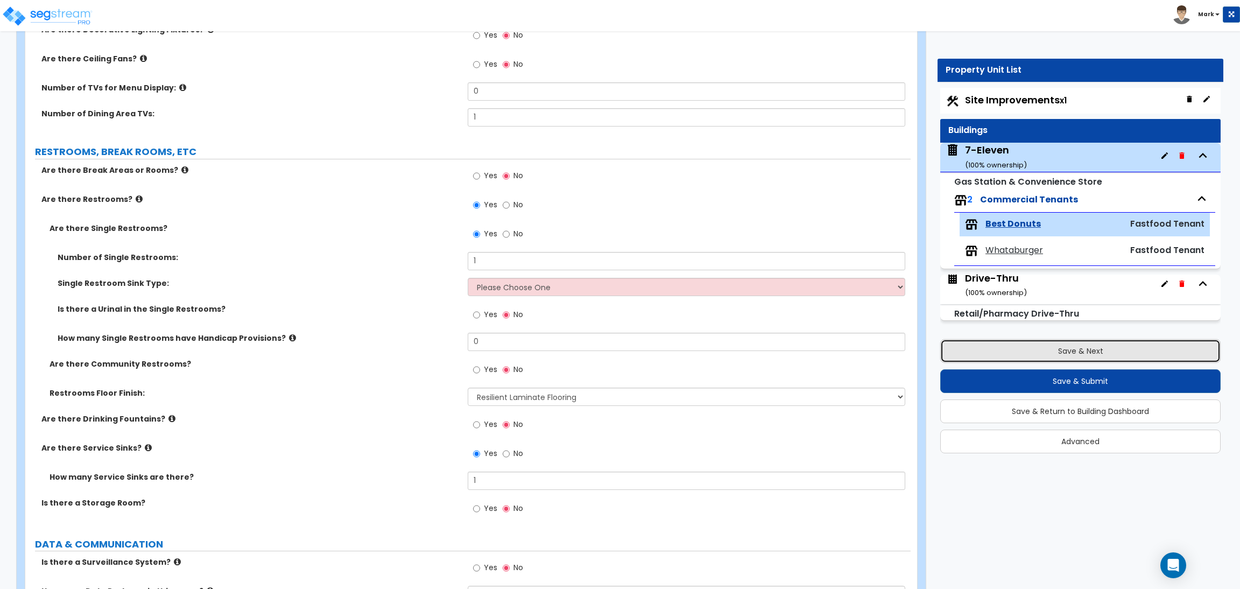
click at [1059, 345] on button "Save & Next" at bounding box center [1080, 351] width 280 height 24
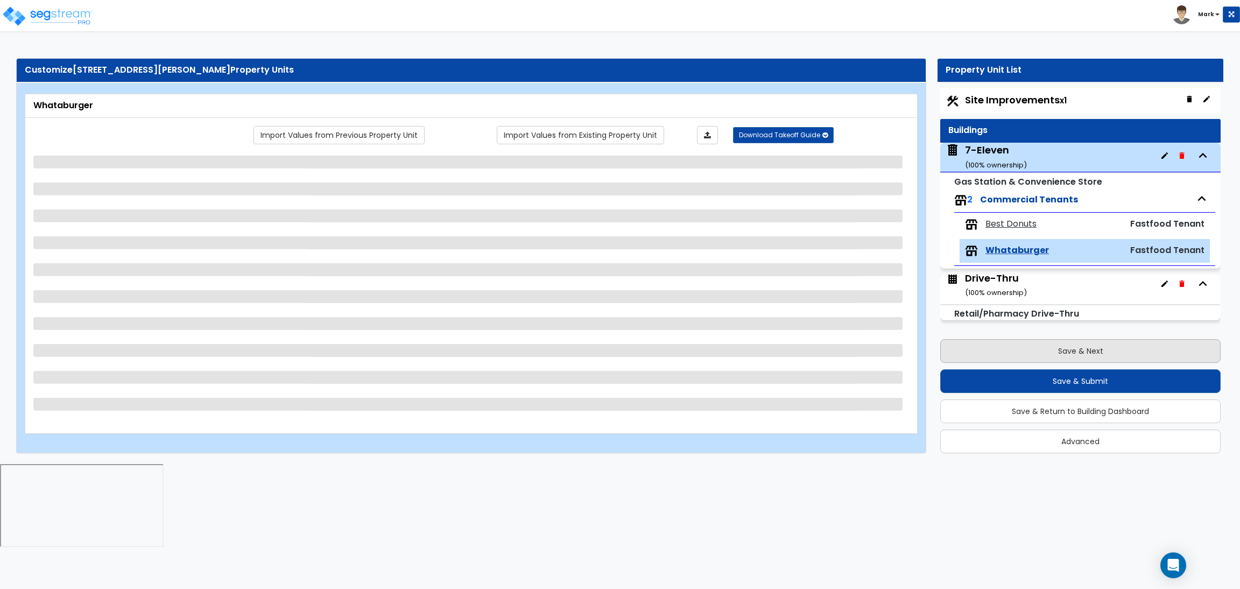
scroll to position [0, 0]
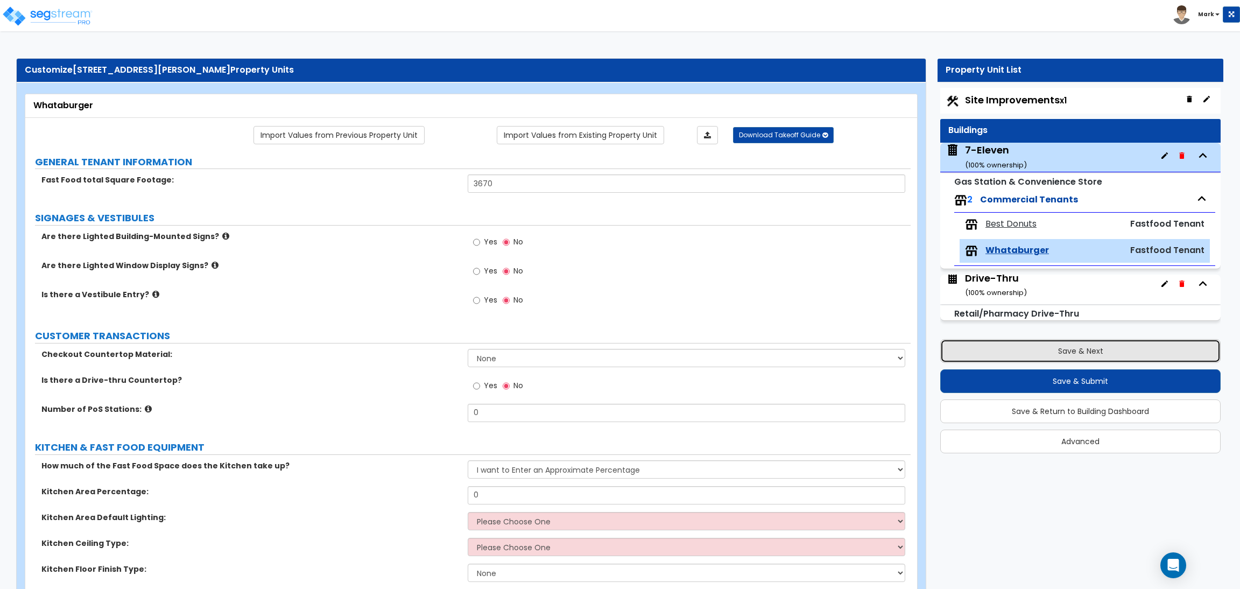
click at [1086, 352] on button "Save & Next" at bounding box center [1080, 351] width 280 height 24
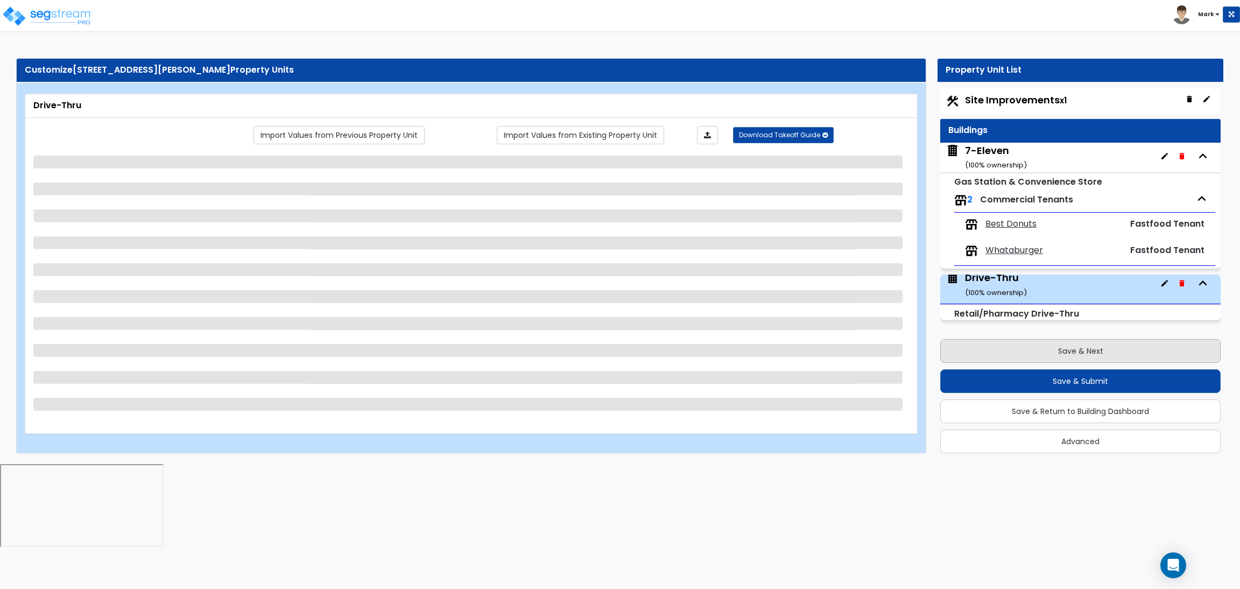
scroll to position [4, 0]
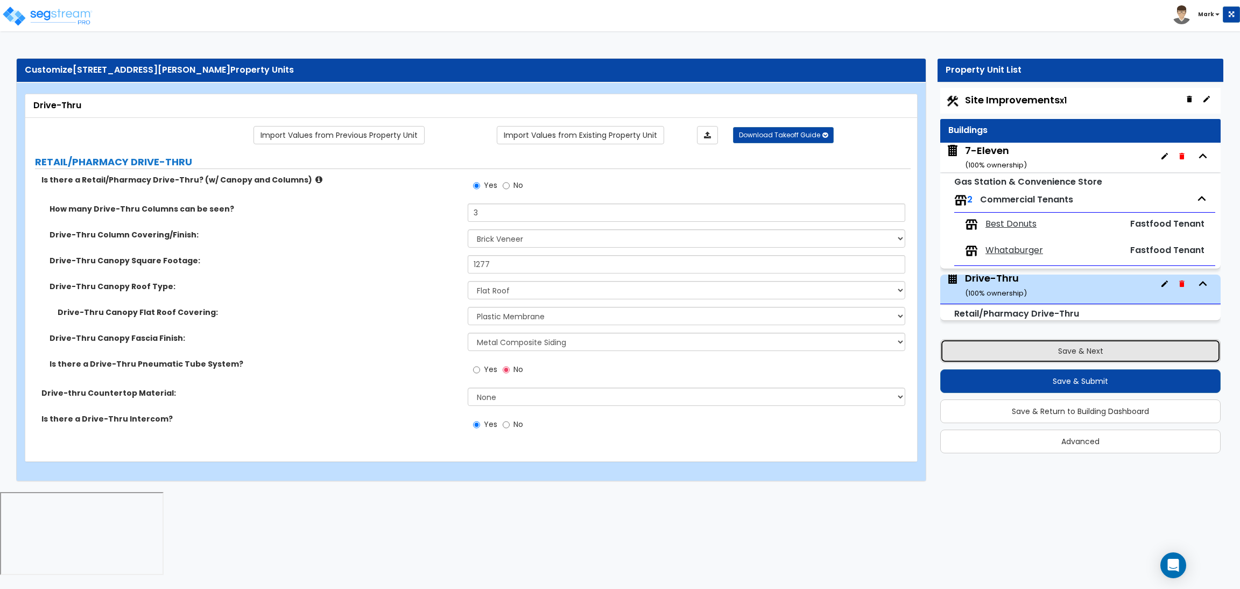
click at [1099, 350] on button "Save & Next" at bounding box center [1080, 351] width 280 height 24
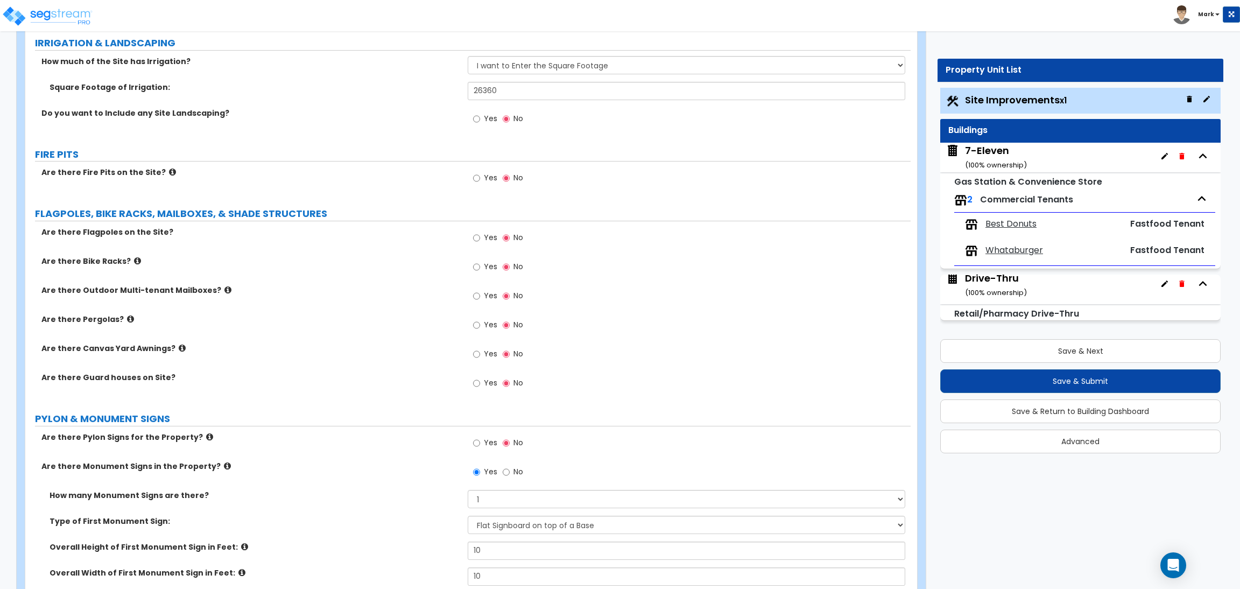
scroll to position [1775, 0]
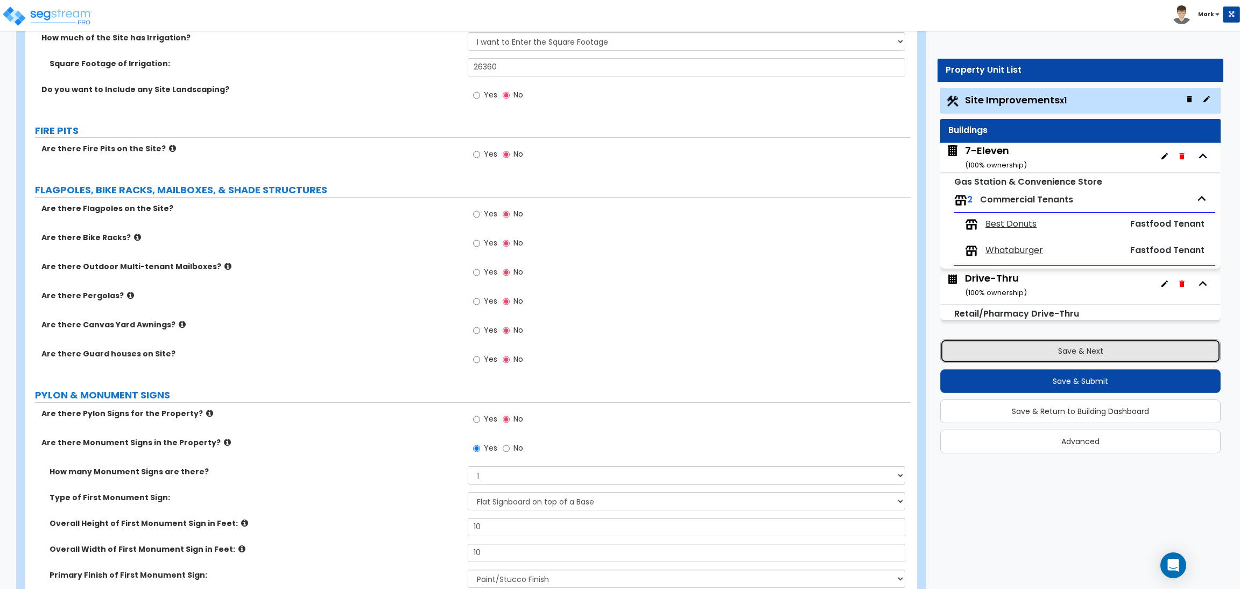
click at [1029, 349] on button "Save & Next" at bounding box center [1080, 351] width 280 height 24
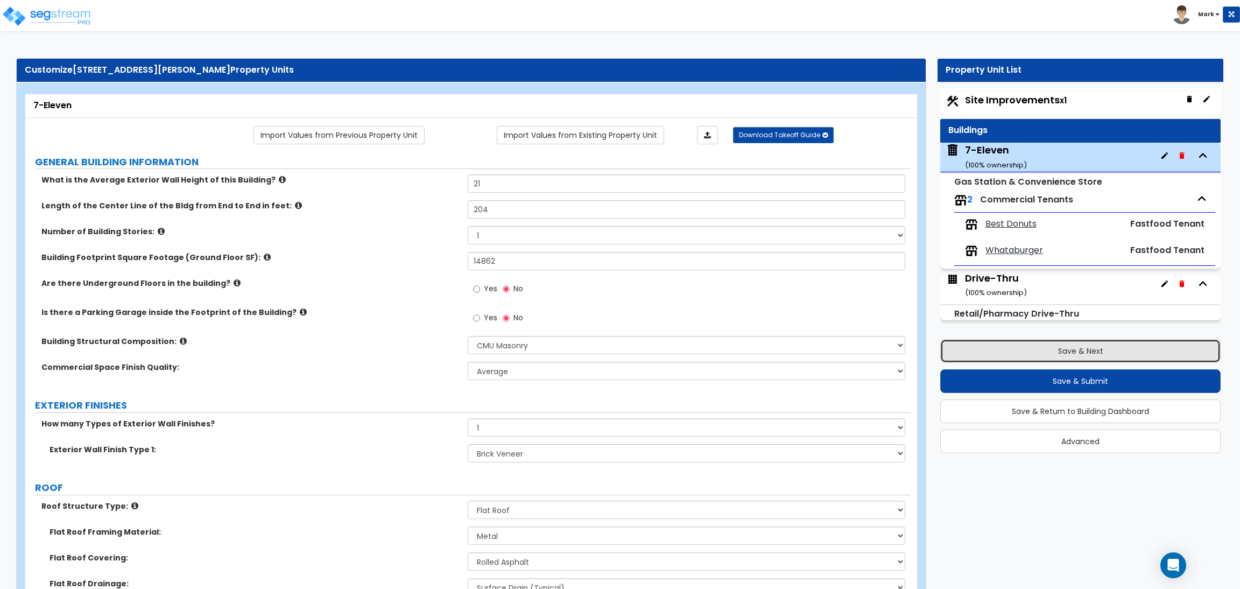
click at [1063, 359] on button "Save & Next" at bounding box center [1080, 351] width 280 height 24
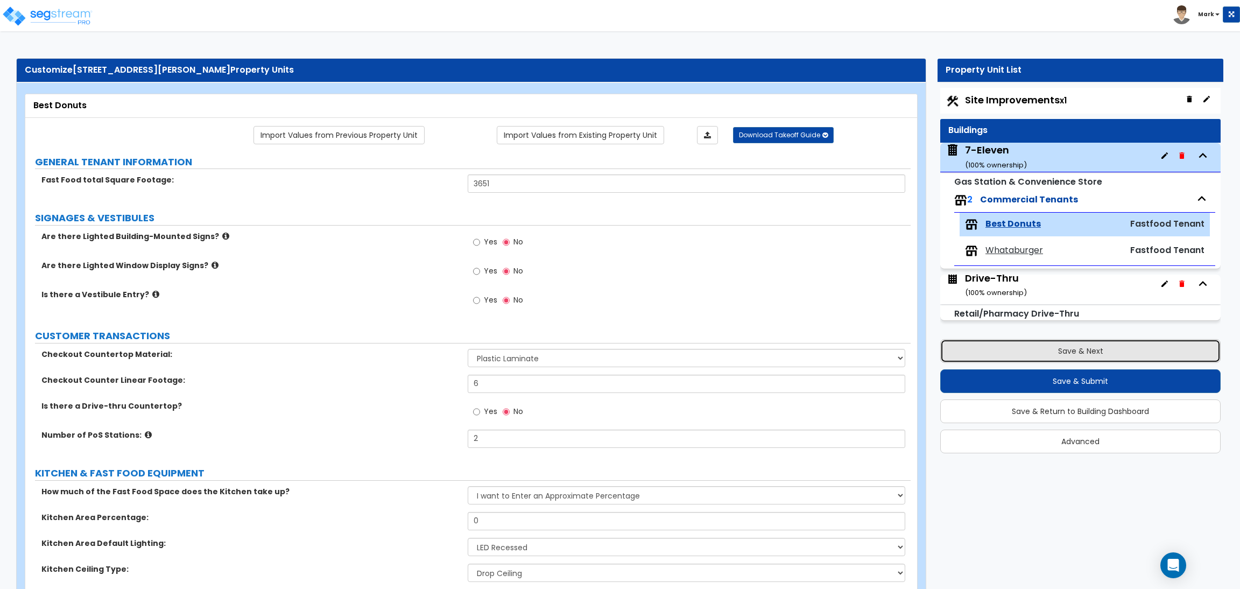
click at [1063, 352] on button "Save & Next" at bounding box center [1080, 351] width 280 height 24
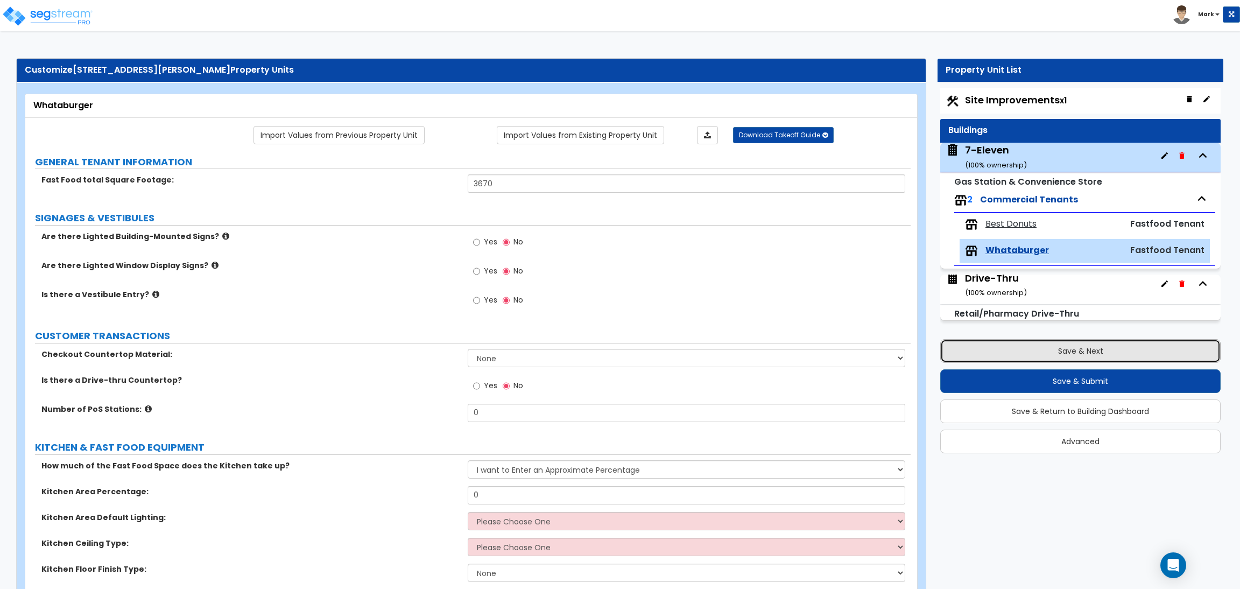
click at [1063, 345] on button "Save & Next" at bounding box center [1080, 351] width 280 height 24
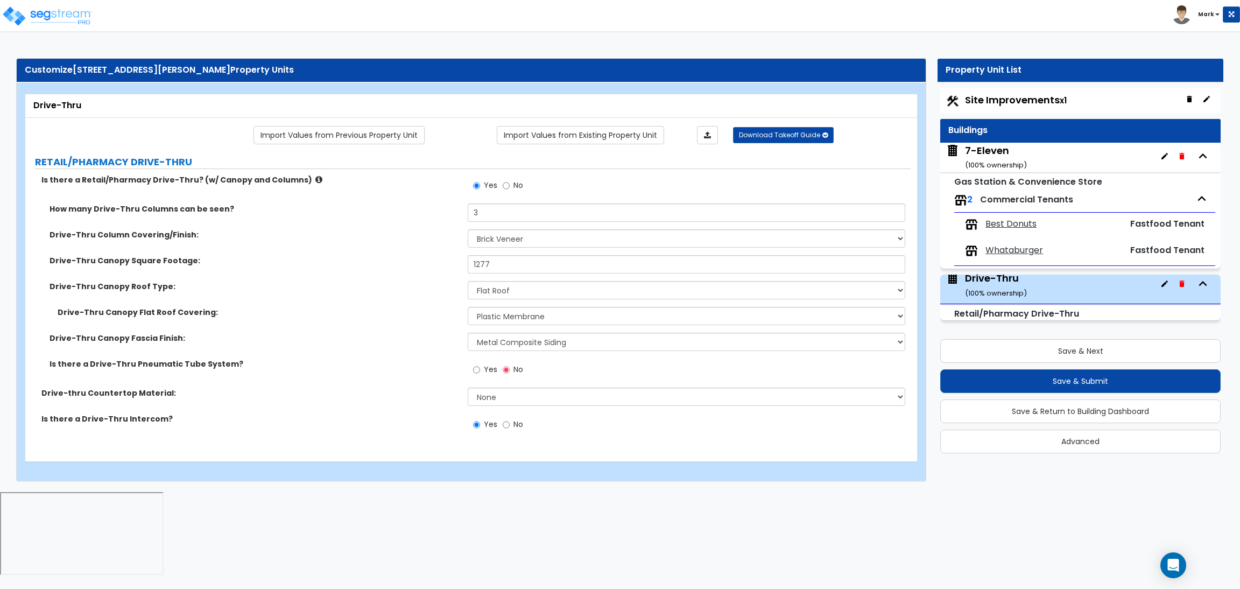
click at [1012, 252] on span "Whataburger" at bounding box center [1014, 250] width 58 height 12
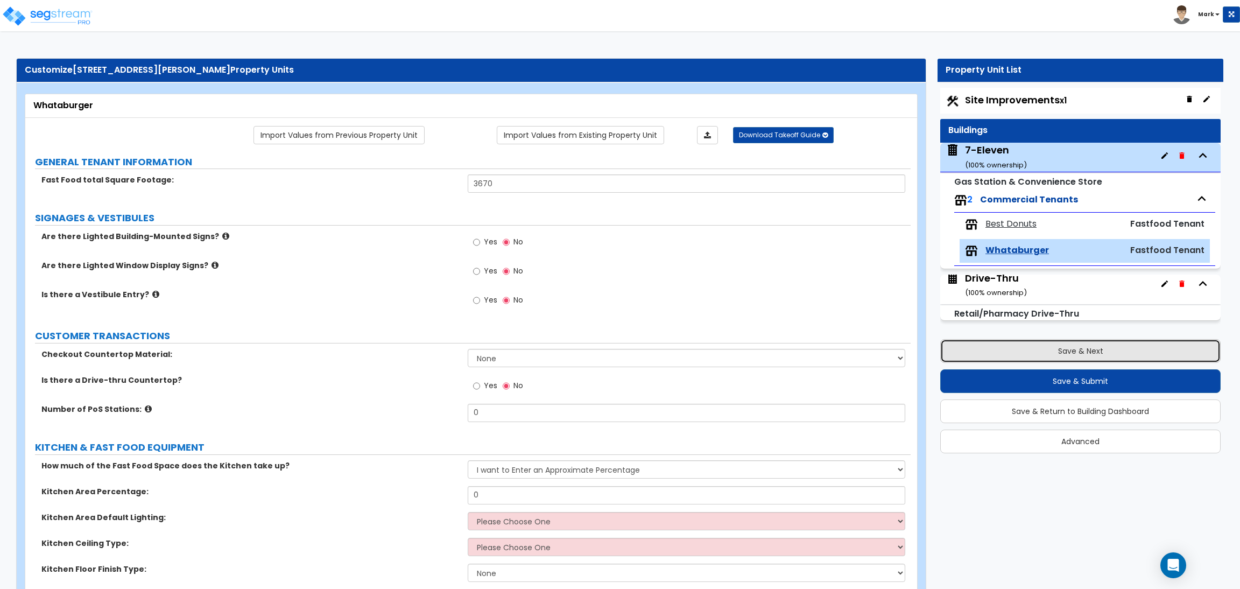
click at [1096, 351] on button "Save & Next" at bounding box center [1080, 351] width 280 height 24
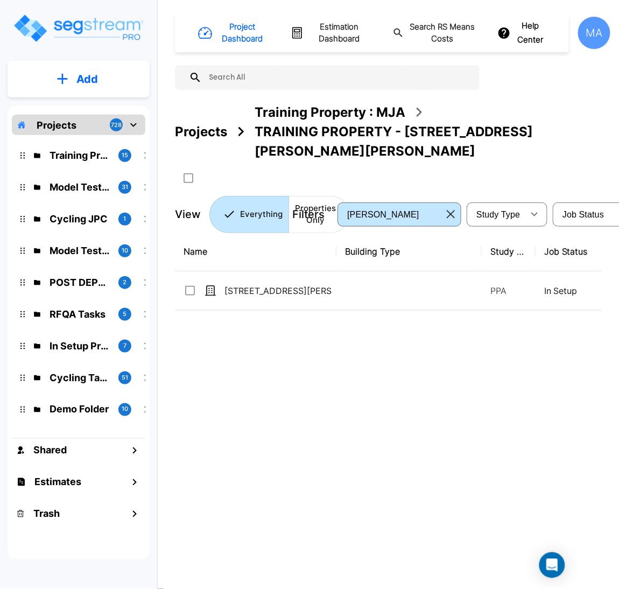
click at [93, 76] on p "Add" at bounding box center [87, 79] width 22 height 16
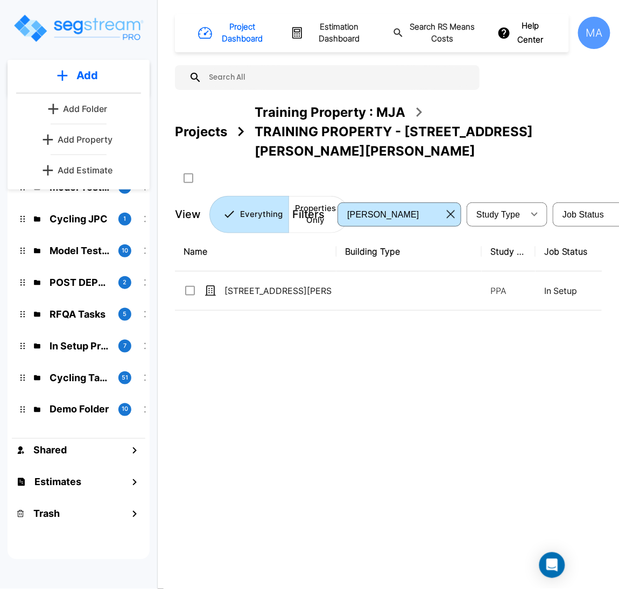
click at [85, 111] on p "Add Folder" at bounding box center [85, 108] width 44 height 13
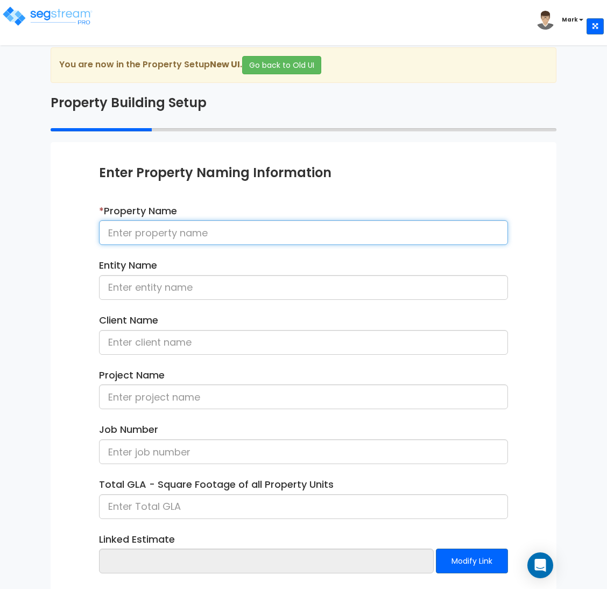
click at [202, 233] on input at bounding box center [303, 232] width 409 height 25
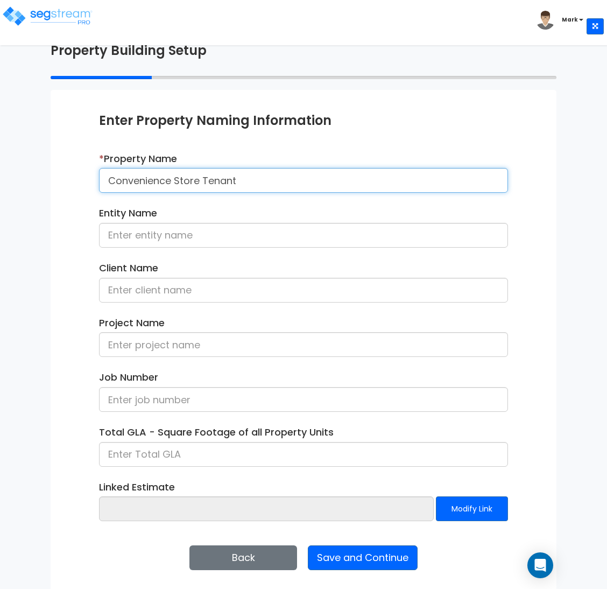
scroll to position [55, 0]
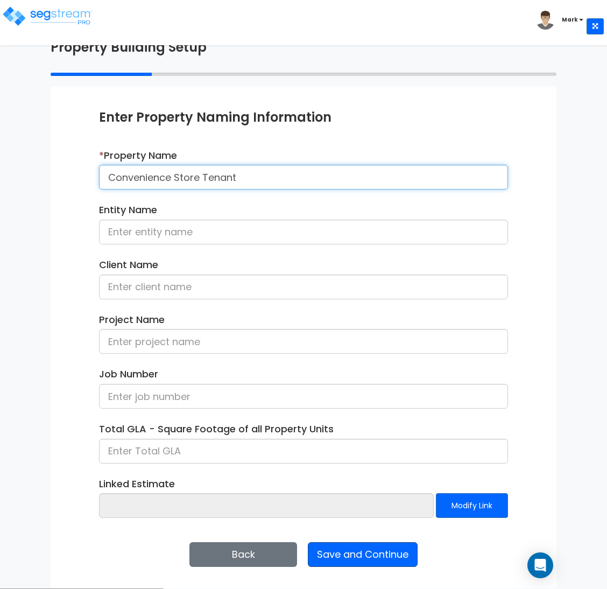
type input "Convenience Store Tenant"
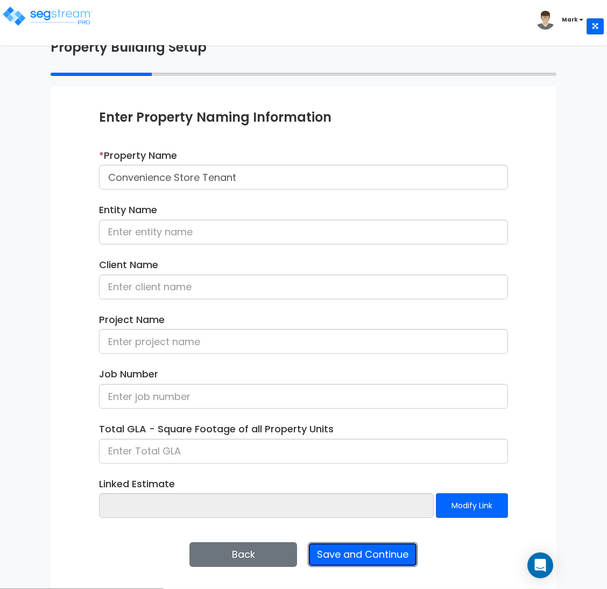
click at [401, 543] on button "Save and Continue" at bounding box center [363, 554] width 110 height 25
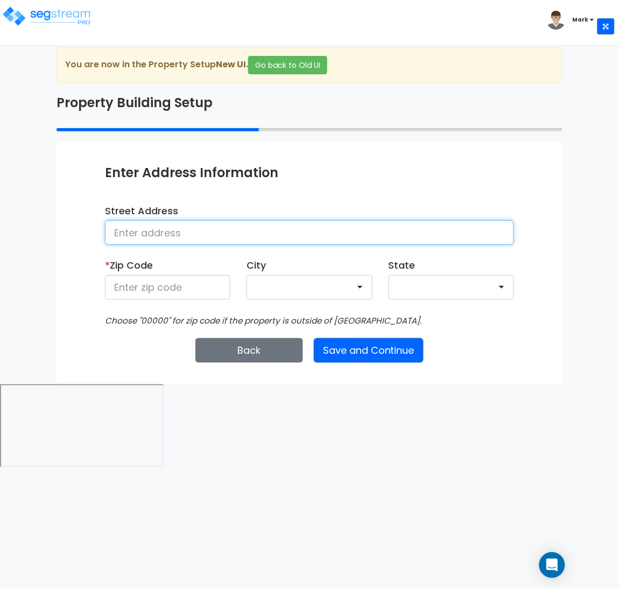
click at [160, 237] on input at bounding box center [309, 232] width 409 height 25
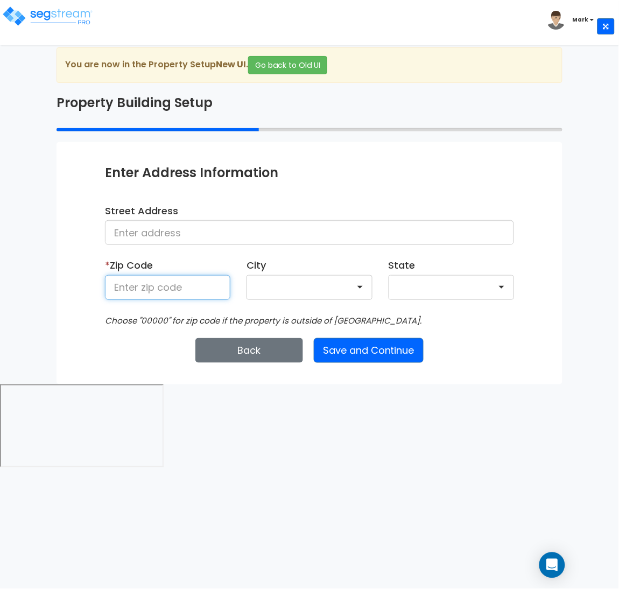
click at [175, 275] on input at bounding box center [167, 287] width 125 height 25
type input "28602"
click at [360, 361] on button "Save and Continue" at bounding box center [369, 350] width 110 height 25
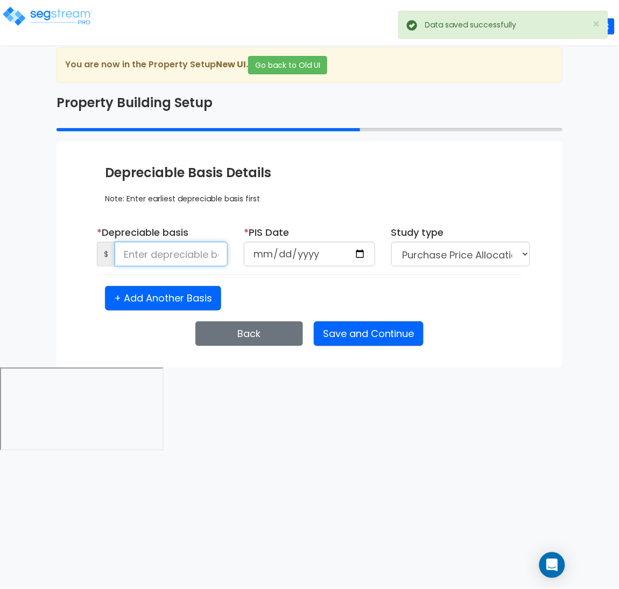
click at [157, 260] on input at bounding box center [171, 254] width 113 height 25
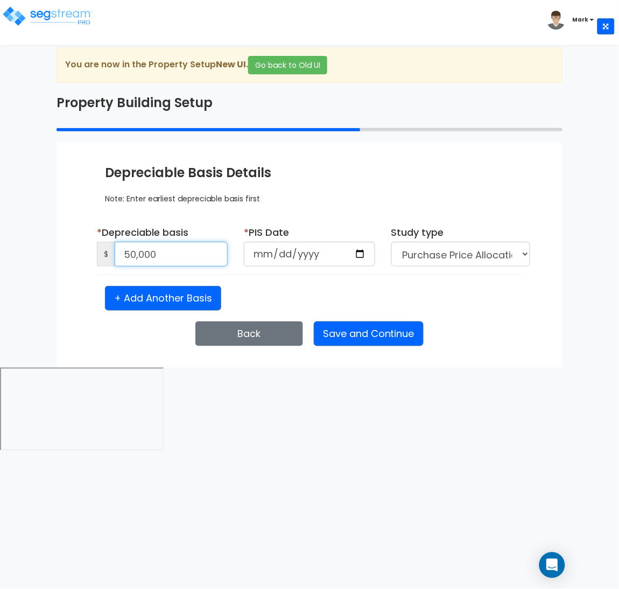
type input "50,000"
click at [361, 253] on input "date" at bounding box center [309, 254] width 131 height 25
type input "2025-09-08"
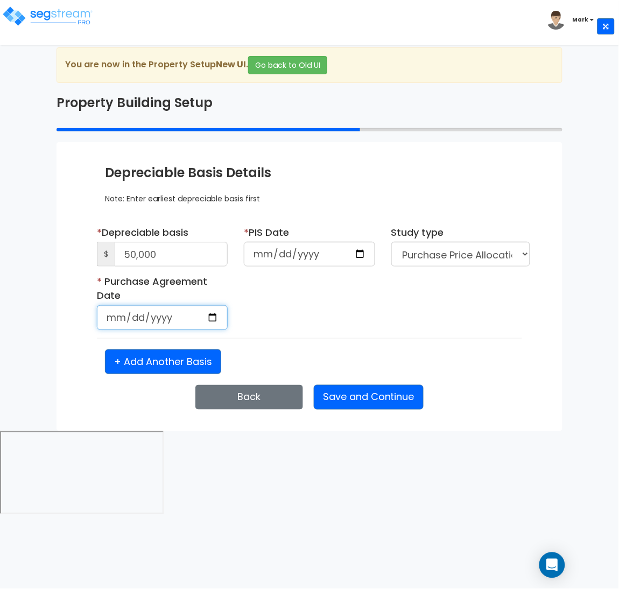
click at [212, 315] on input "date" at bounding box center [162, 317] width 131 height 25
type input "2025-09-08"
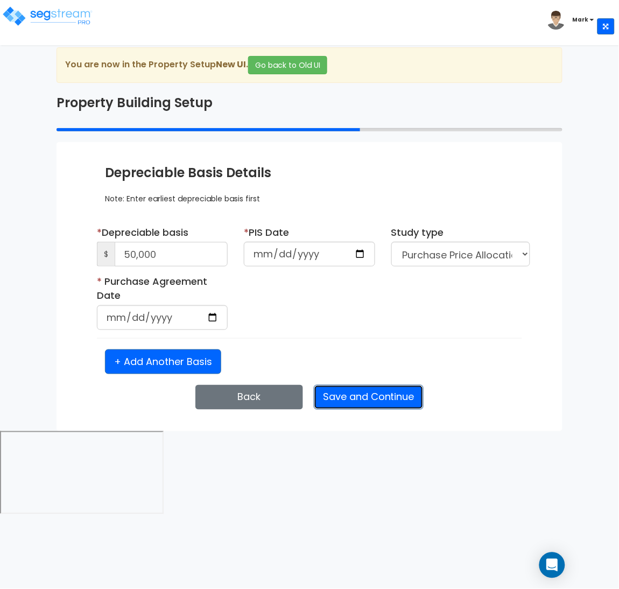
click at [364, 395] on button "Save and Continue" at bounding box center [369, 397] width 110 height 25
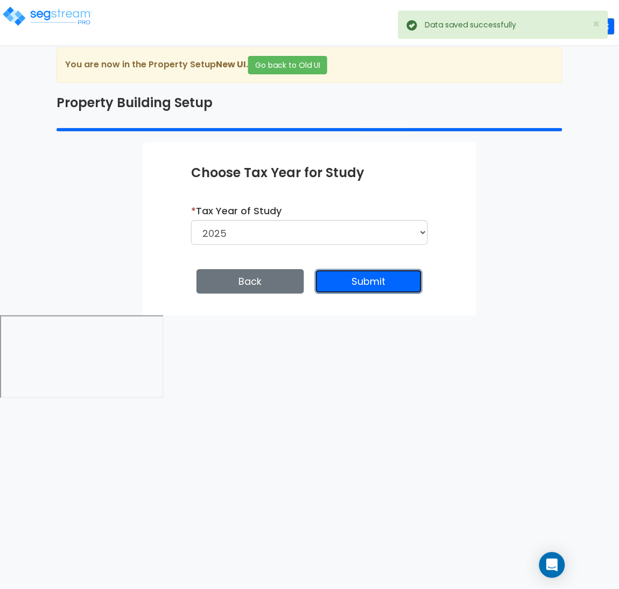
click at [361, 284] on button "Submit" at bounding box center [369, 281] width 108 height 25
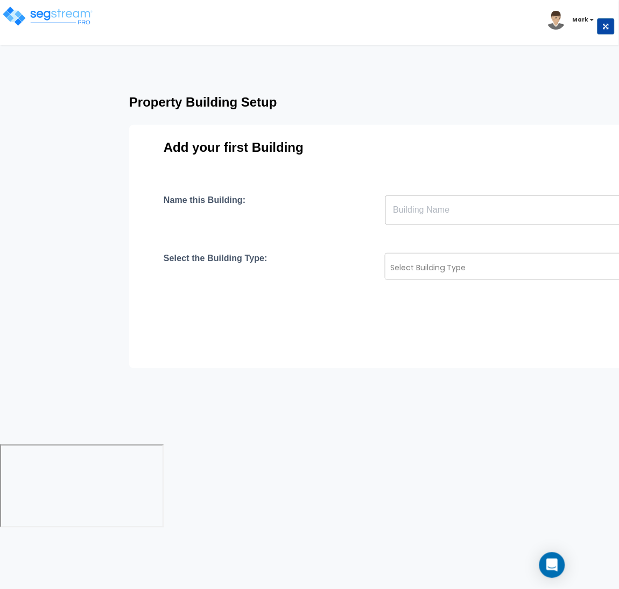
click at [425, 217] on input "text" at bounding box center [575, 210] width 380 height 30
type input "Building"
click at [439, 257] on div "Select Building Type" at bounding box center [575, 266] width 380 height 27
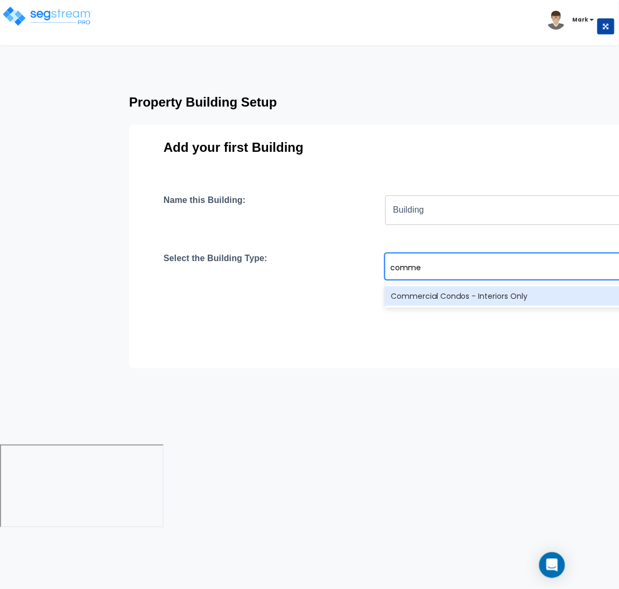
type input "commer"
click at [460, 305] on div "Commercial Condos - Interiors Only" at bounding box center [575, 296] width 380 height 24
click at [460, 298] on div "Commercial Condos - Interiors Only" at bounding box center [575, 295] width 380 height 19
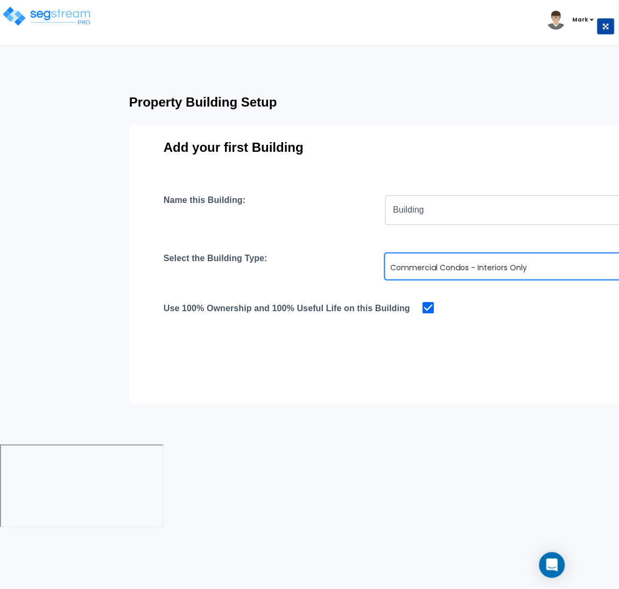
click at [471, 376] on div "Name this Building: Building ​ Select the Building Type: option Commercial Cond…" at bounding box center [480, 292] width 633 height 194
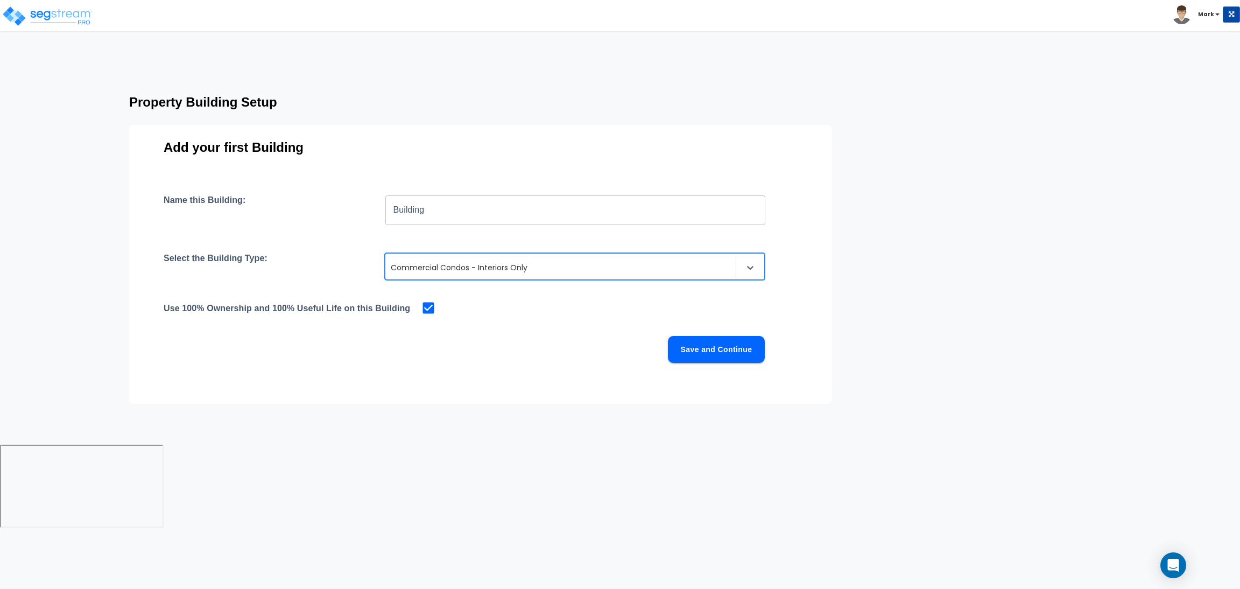
click at [618, 344] on button "Save and Continue" at bounding box center [716, 349] width 97 height 27
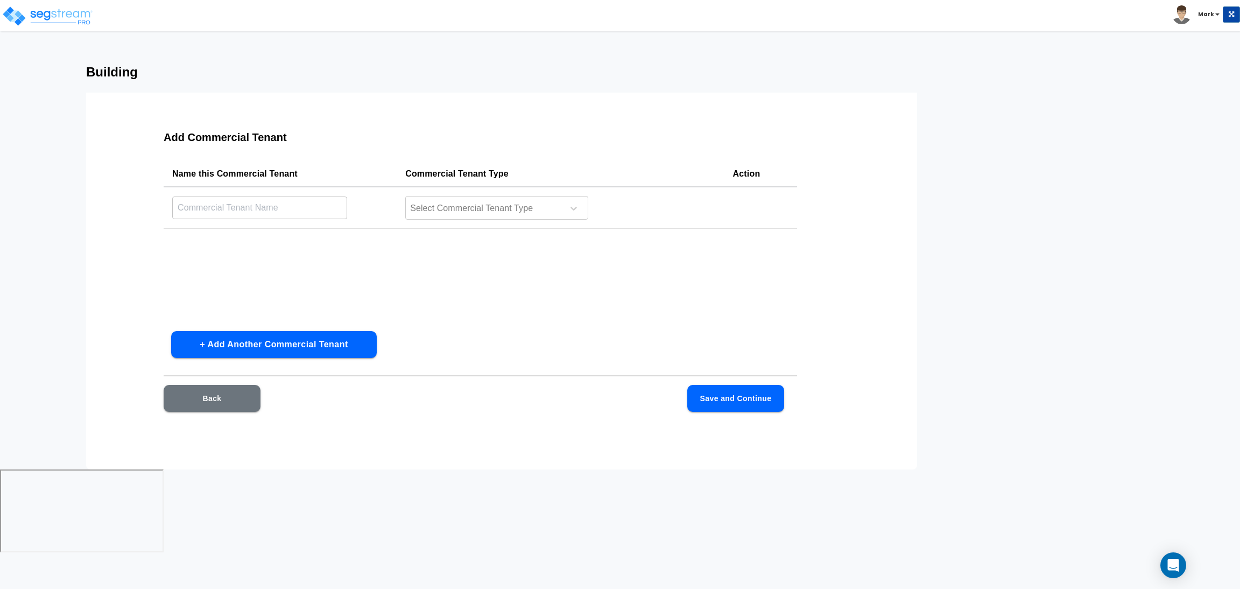
click at [292, 206] on input "text" at bounding box center [259, 207] width 175 height 23
type input "conve"
click at [501, 205] on div at bounding box center [482, 208] width 147 height 15
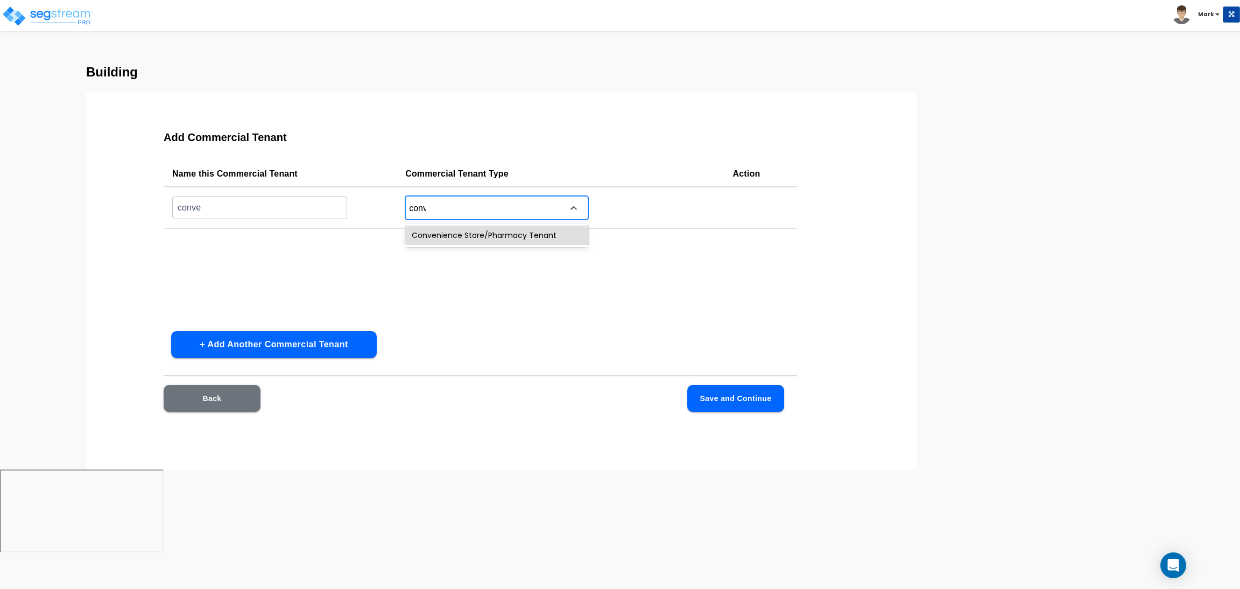
type input "conve"
click at [496, 234] on div "Convenience Store/Pharmacy Tenant" at bounding box center [496, 234] width 183 height 19
click at [618, 401] on button "Save and Continue" at bounding box center [735, 398] width 97 height 27
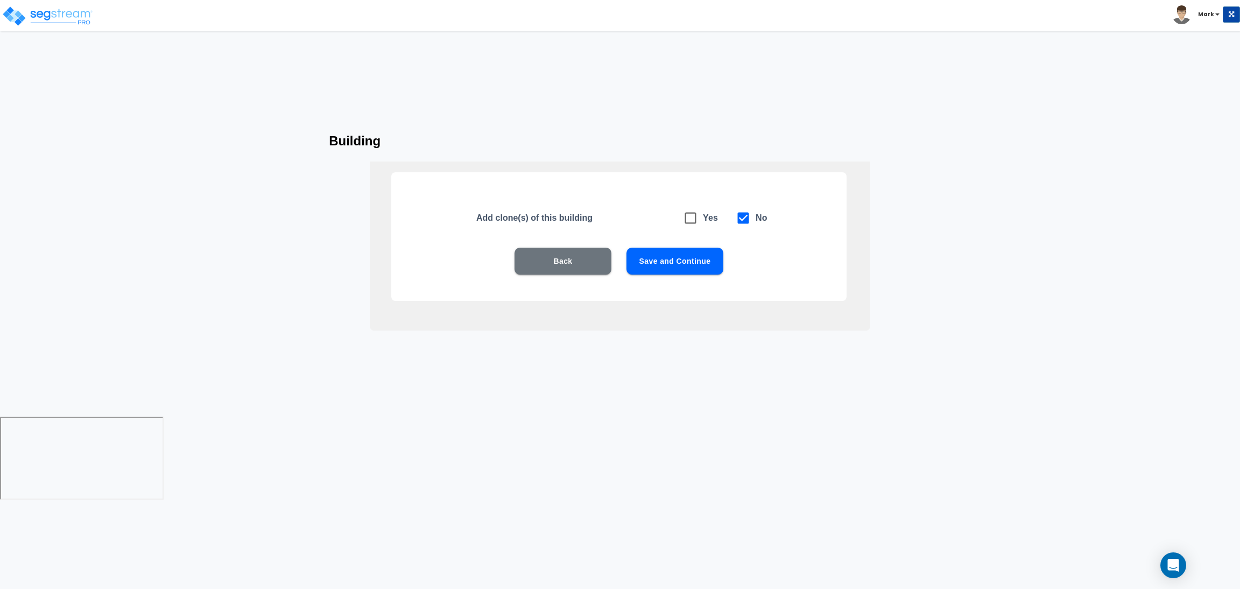
click at [618, 265] on button "Save and Continue" at bounding box center [674, 261] width 97 height 27
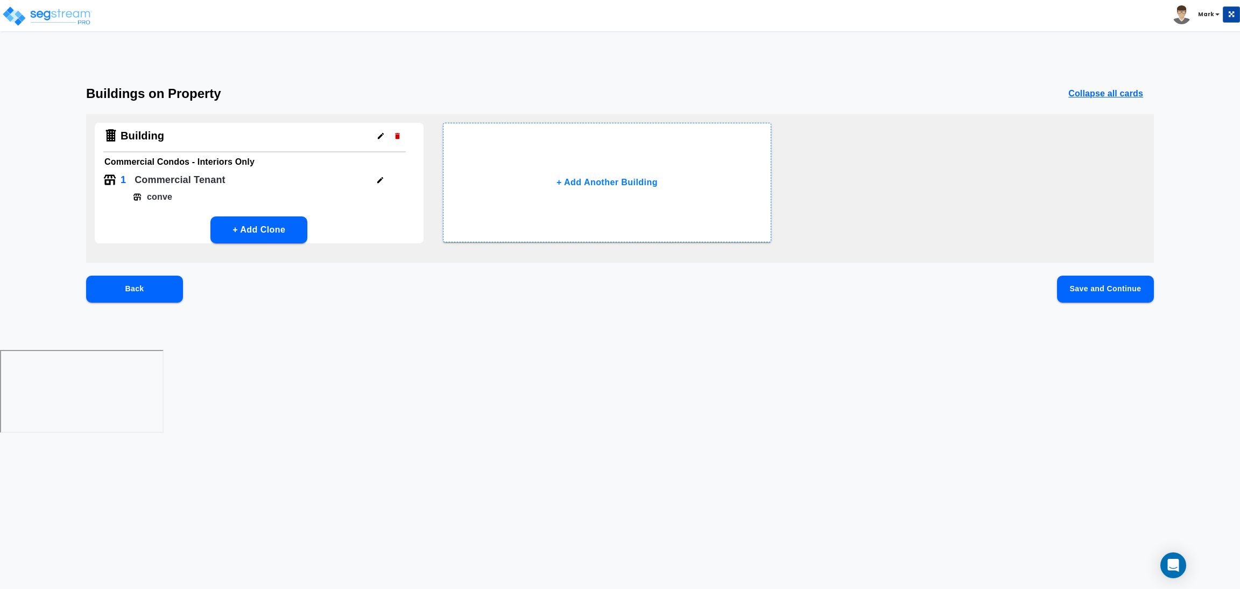
click at [618, 294] on button "Save and Continue" at bounding box center [1105, 289] width 97 height 27
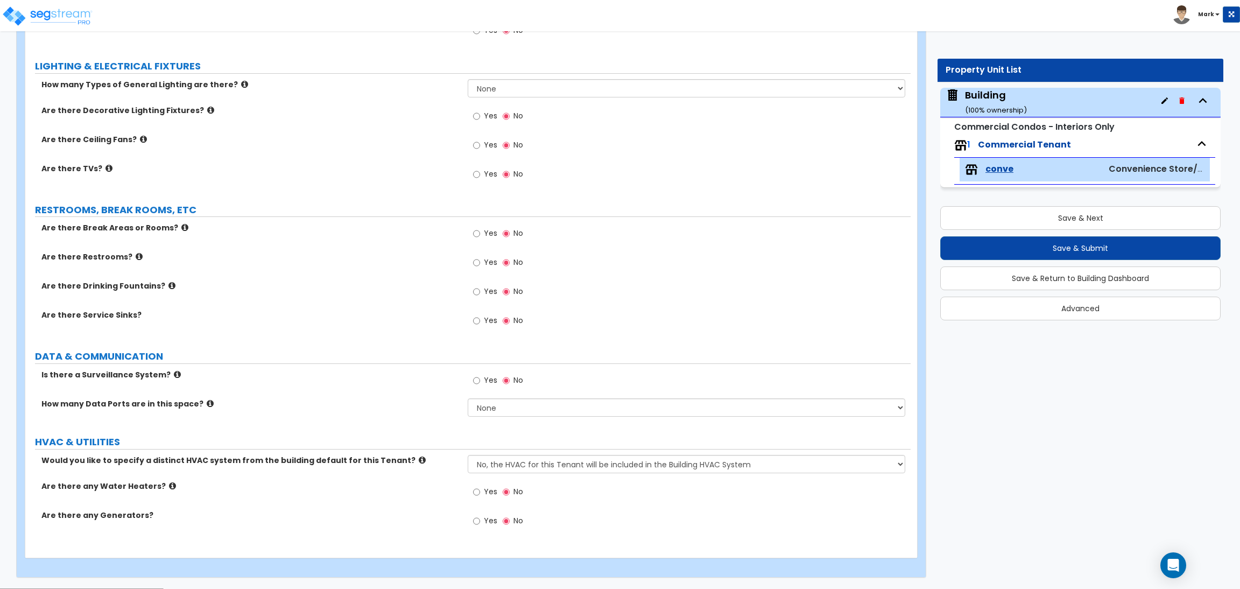
scroll to position [1009, 0]
